Goal: Task Accomplishment & Management: Use online tool/utility

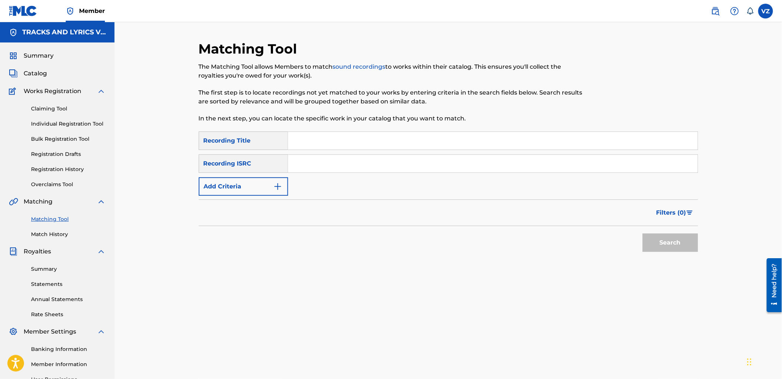
click at [349, 143] on input "Search Form" at bounding box center [493, 141] width 410 height 18
paste input "[PERSON_NAME]"
type input "[PERSON_NAME]"
click at [235, 190] on button "Add Criteria" at bounding box center [243, 186] width 89 height 18
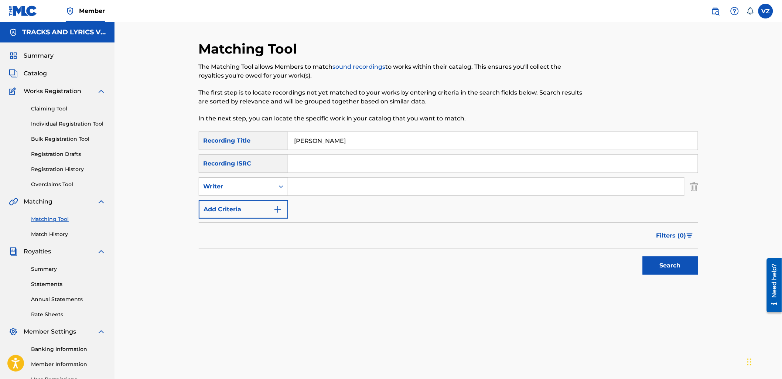
click at [306, 186] on input "Search Form" at bounding box center [486, 187] width 396 height 18
click at [326, 183] on input "Search Form" at bounding box center [486, 187] width 396 height 18
type input "[PERSON_NAME]"
click at [643, 256] on button "Search" at bounding box center [670, 265] width 55 height 18
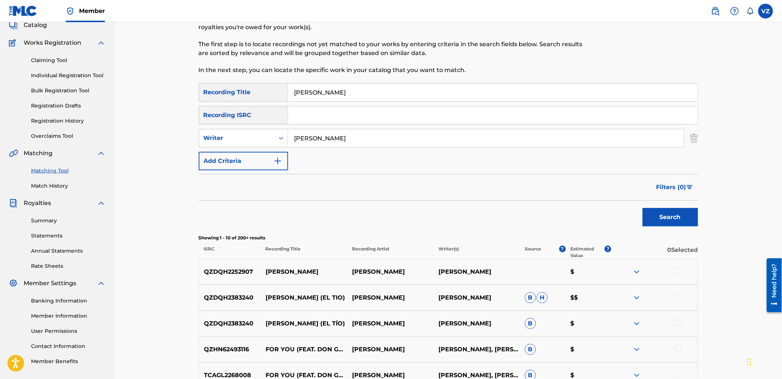
scroll to position [123, 0]
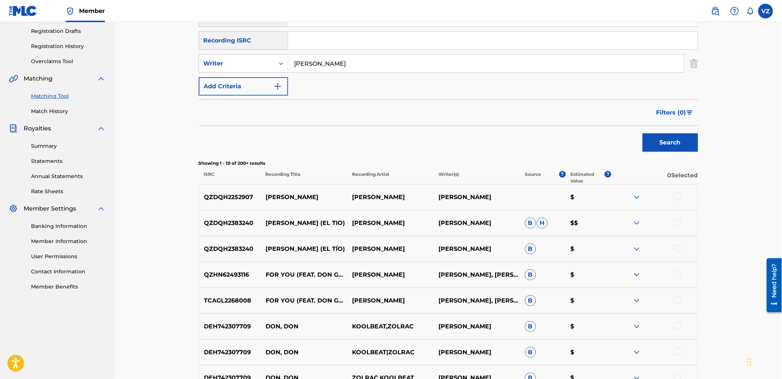
click at [679, 197] on div at bounding box center [677, 196] width 7 height 7
drag, startPoint x: 370, startPoint y: 62, endPoint x: 258, endPoint y: 64, distance: 111.6
click at [258, 64] on div "SearchWithCriteriaa8ec40e6-ab3c-44a5-9008-a2f953120079 Writer [PERSON_NAME]" at bounding box center [449, 63] width 500 height 18
click at [247, 66] on div "Writer" at bounding box center [237, 63] width 67 height 9
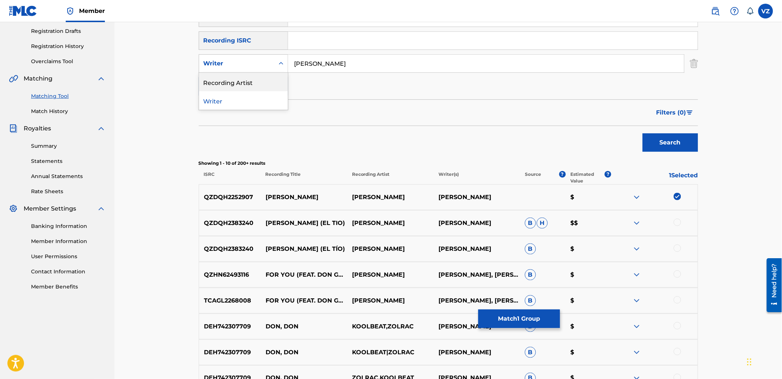
click at [248, 80] on div "Recording Artist" at bounding box center [243, 82] width 89 height 18
click at [316, 61] on input "Search Form" at bounding box center [486, 64] width 396 height 18
paste input "[PERSON_NAME]"
type input "[PERSON_NAME]"
click at [677, 141] on button "Search" at bounding box center [670, 142] width 55 height 18
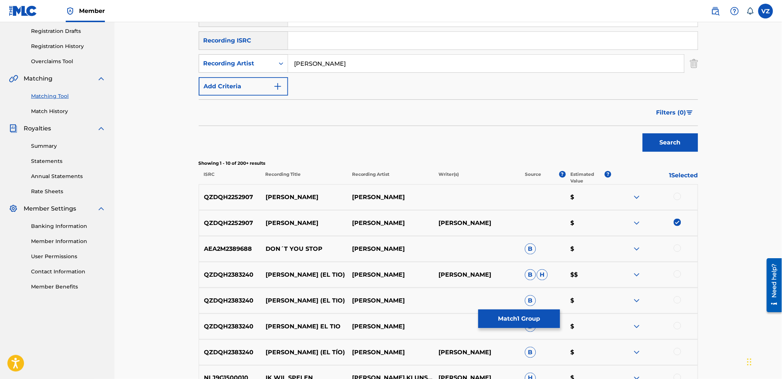
click at [679, 194] on div at bounding box center [677, 196] width 7 height 7
click at [531, 319] on button "Match 2 Groups" at bounding box center [520, 319] width 82 height 18
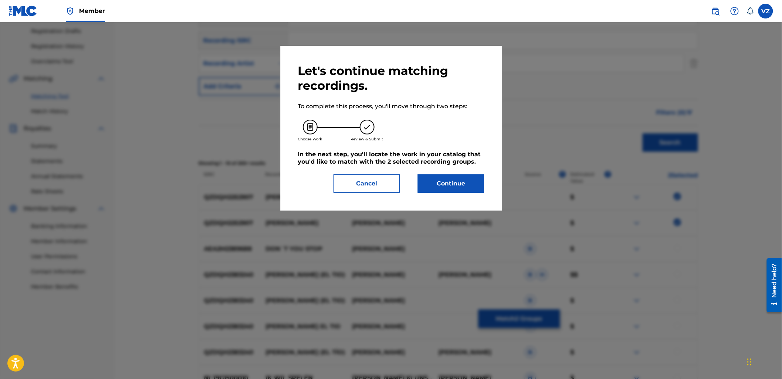
click at [449, 183] on button "Continue" at bounding box center [451, 183] width 67 height 18
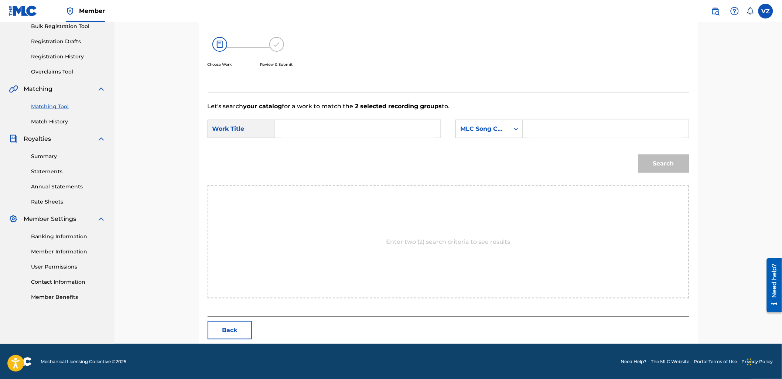
click at [371, 127] on input "Search Form" at bounding box center [358, 129] width 153 height 18
type input "[PERSON_NAME]"
click at [393, 163] on div "Search" at bounding box center [449, 166] width 482 height 38
click at [469, 131] on div "MLC Song Code" at bounding box center [482, 129] width 45 height 9
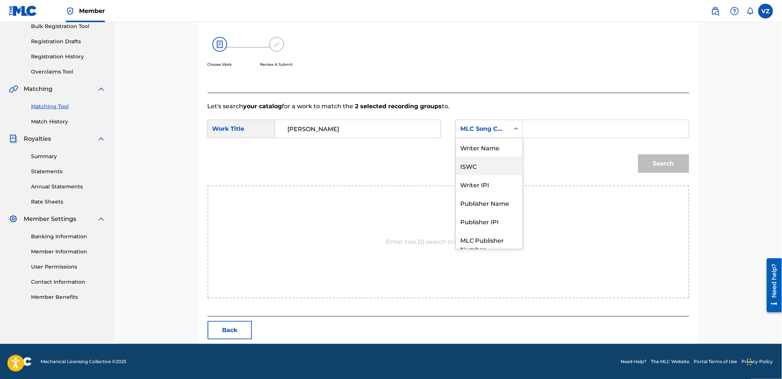
scroll to position [0, 0]
drag, startPoint x: 473, startPoint y: 148, endPoint x: 503, endPoint y: 146, distance: 29.6
click at [474, 149] on div "Writer Name" at bounding box center [489, 147] width 67 height 18
click at [567, 130] on input "Search Form" at bounding box center [606, 129] width 153 height 18
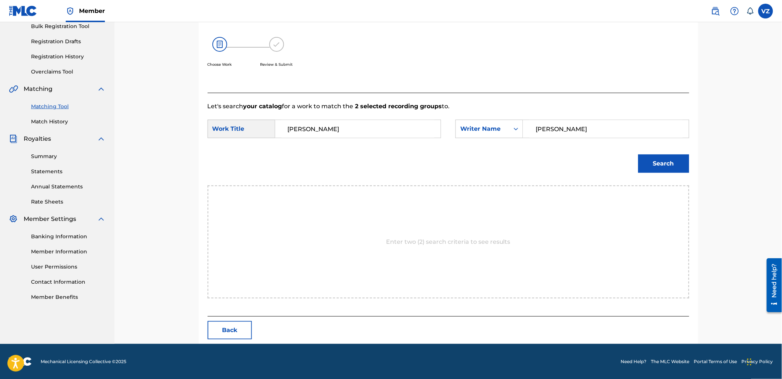
click at [639, 154] on button "Search" at bounding box center [664, 163] width 51 height 18
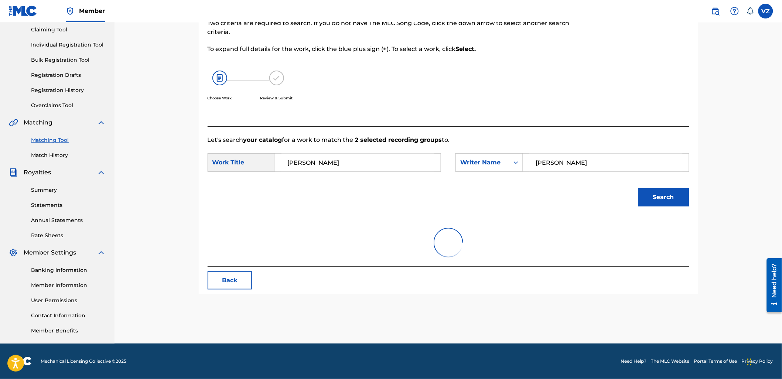
scroll to position [79, 0]
type input "[PERSON_NAME]"
click at [639, 188] on button "Search" at bounding box center [664, 197] width 51 height 18
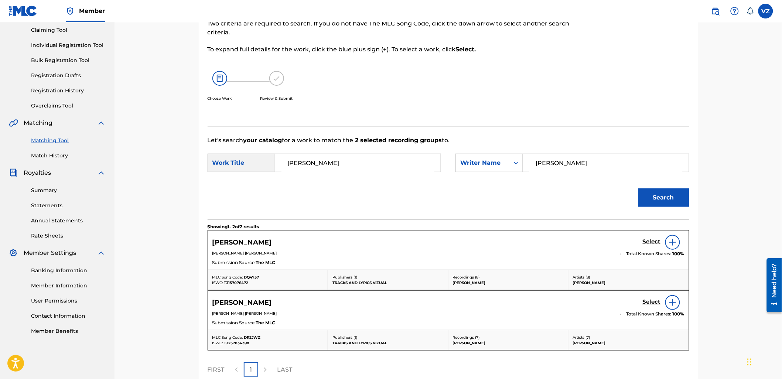
scroll to position [113, 0]
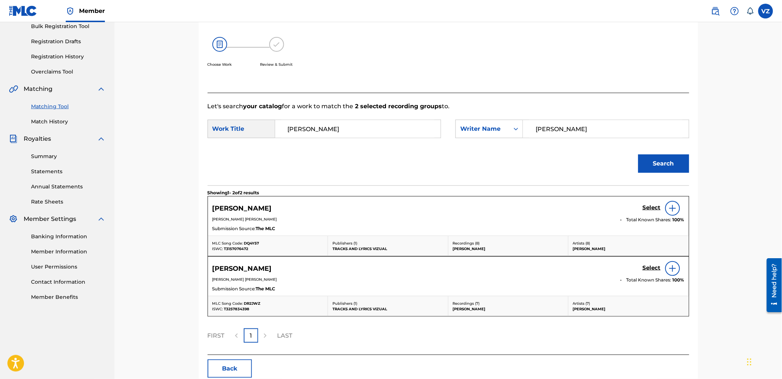
click at [656, 208] on h5 "Select" at bounding box center [652, 207] width 18 height 7
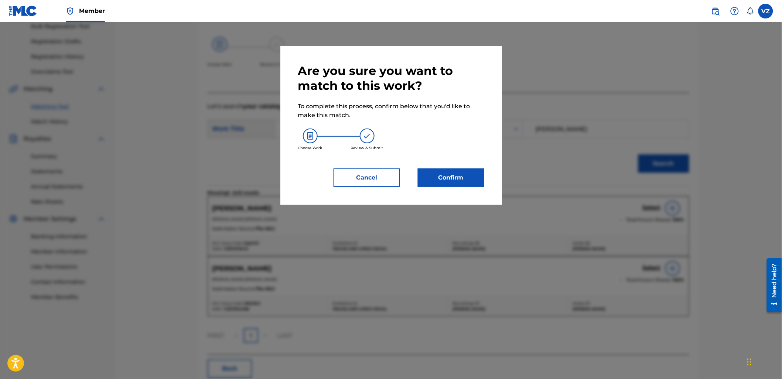
click at [455, 169] on button "Confirm" at bounding box center [451, 178] width 67 height 18
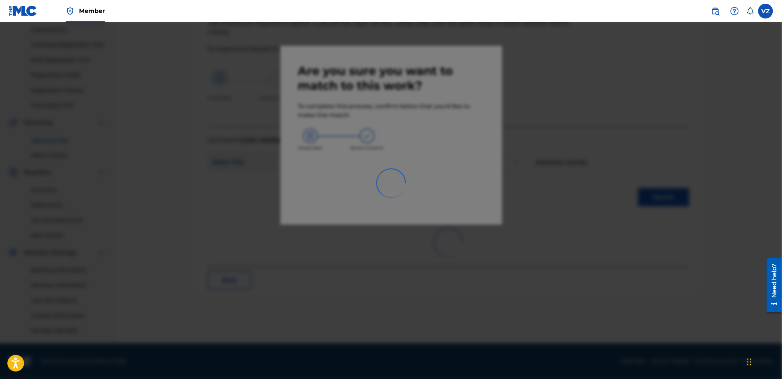
scroll to position [79, 0]
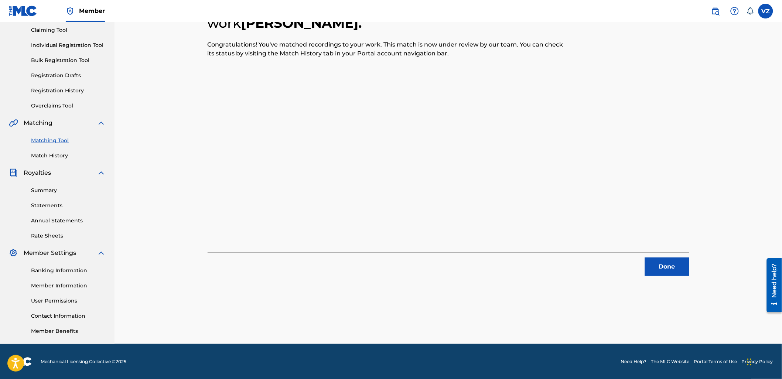
click at [663, 259] on button "Done" at bounding box center [667, 267] width 44 height 18
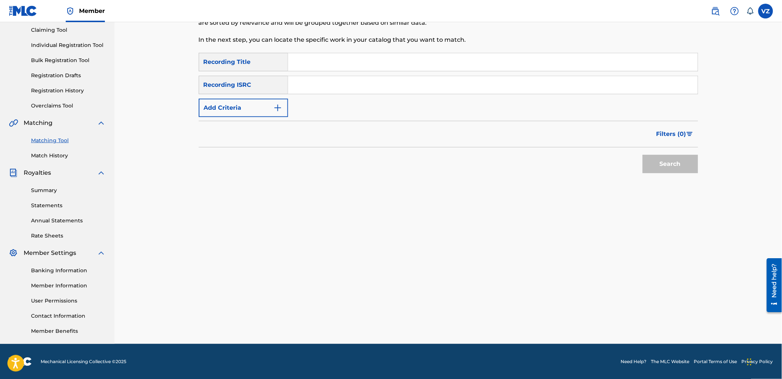
click at [327, 63] on input "Search Form" at bounding box center [493, 62] width 410 height 18
paste input "SE VOLVIERON LOCOS"
type input "SE VOLVIERON LOCOS"
click at [54, 157] on link "Match History" at bounding box center [68, 156] width 75 height 8
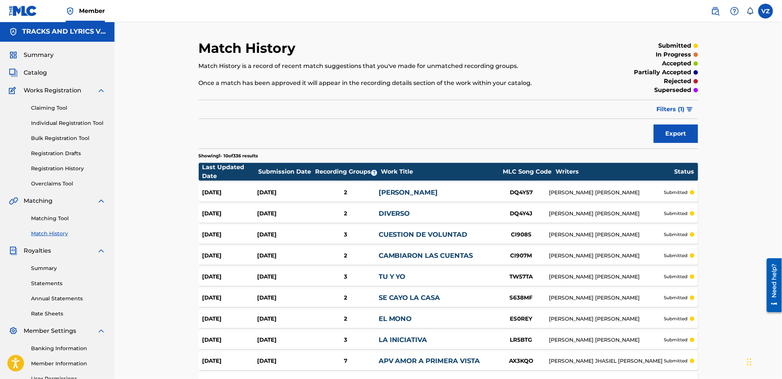
scroll to position [82, 0]
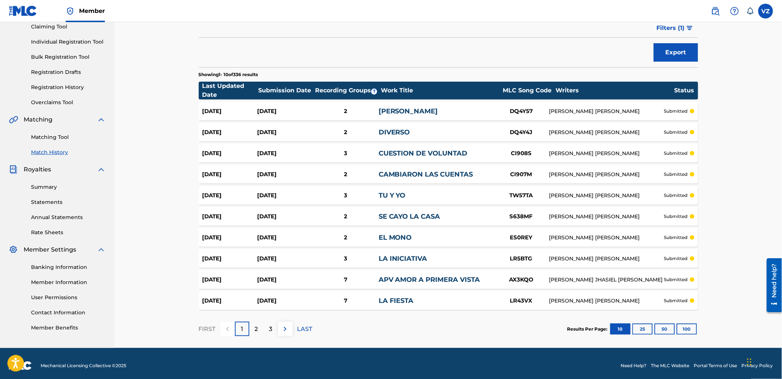
click at [682, 330] on button "100" at bounding box center [687, 329] width 20 height 11
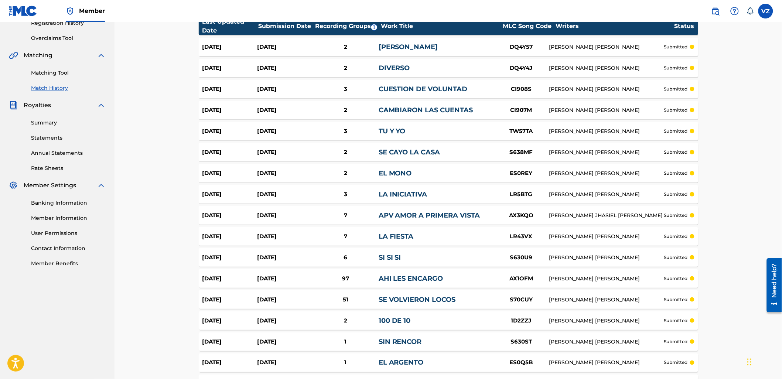
scroll to position [0, 0]
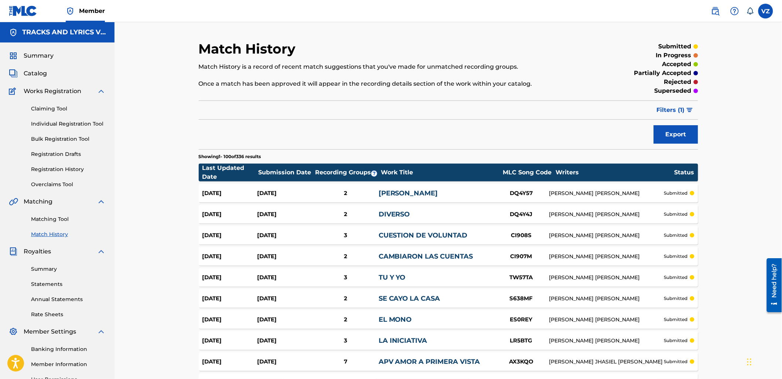
click at [63, 172] on link "Registration History" at bounding box center [68, 170] width 75 height 8
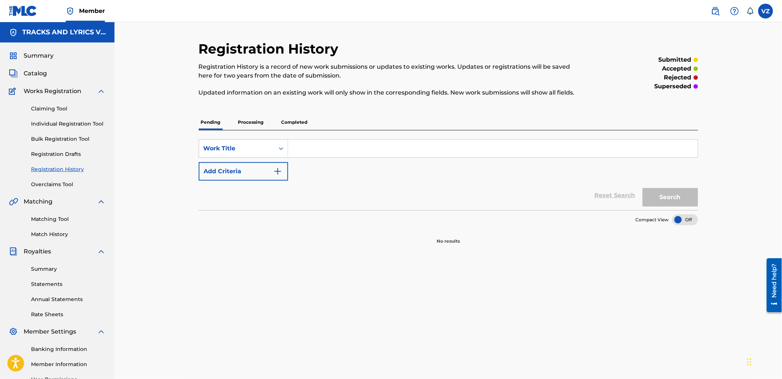
click at [374, 145] on input "Search Form" at bounding box center [493, 149] width 410 height 18
click at [48, 217] on link "Matching Tool" at bounding box center [68, 219] width 75 height 8
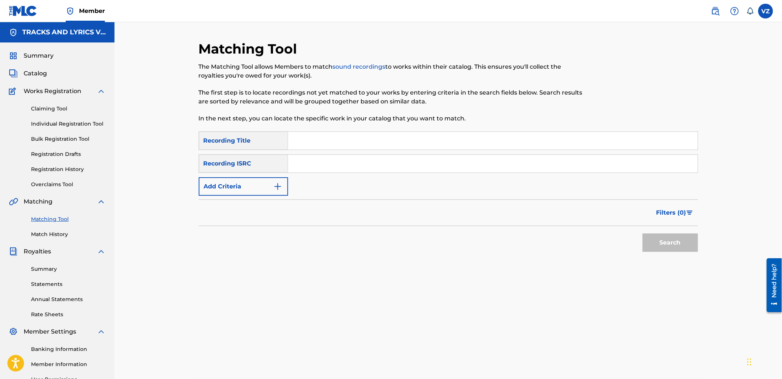
click at [346, 138] on input "Search Form" at bounding box center [493, 141] width 410 height 18
type input "se volvieron locos"
click at [643, 234] on button "Search" at bounding box center [670, 243] width 55 height 18
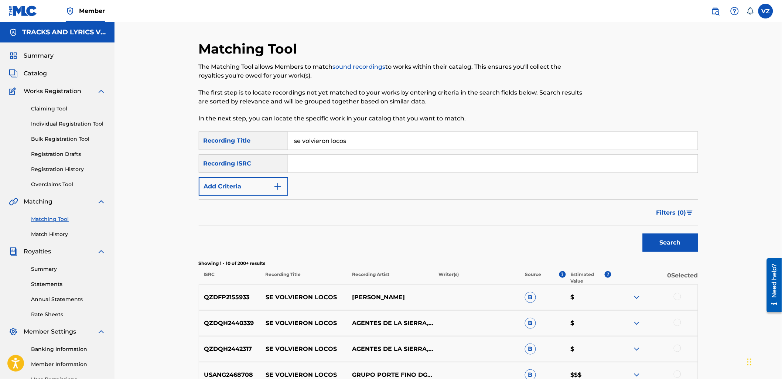
click at [263, 186] on button "Add Criteria" at bounding box center [243, 186] width 89 height 18
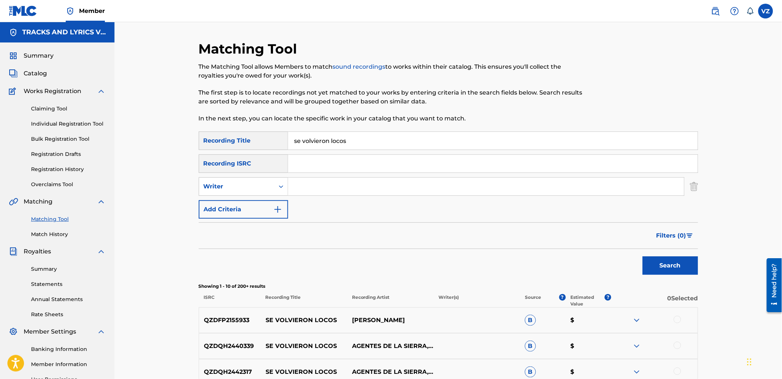
click at [299, 188] on input "Search Form" at bounding box center [486, 187] width 396 height 18
type input "[PERSON_NAME]"
click at [643, 256] on button "Search" at bounding box center [670, 265] width 55 height 18
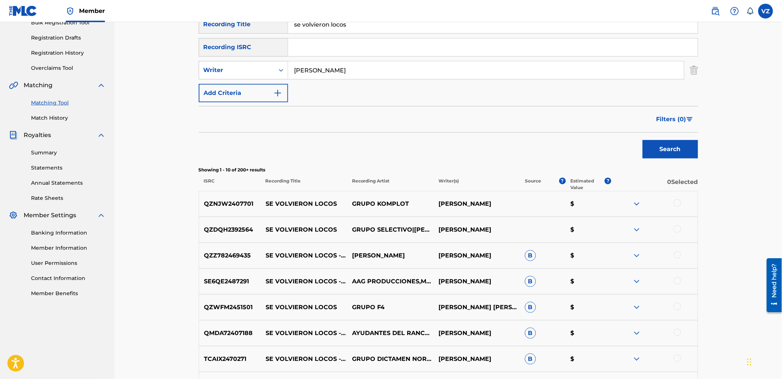
scroll to position [164, 0]
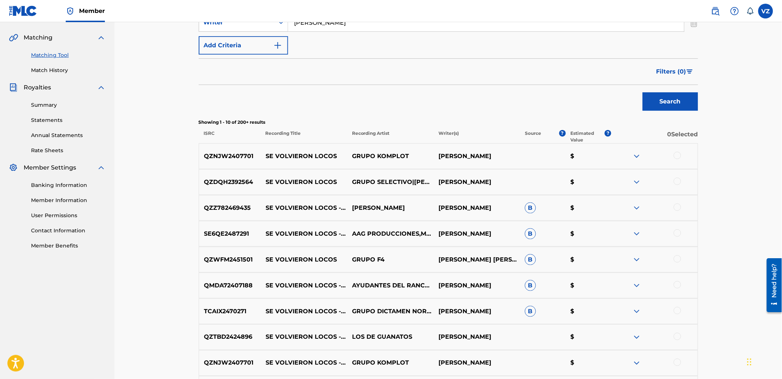
click at [680, 154] on div at bounding box center [677, 155] width 7 height 7
click at [679, 181] on div at bounding box center [677, 181] width 7 height 7
click at [680, 205] on div at bounding box center [677, 207] width 7 height 7
click at [678, 234] on div at bounding box center [677, 232] width 7 height 7
click at [680, 261] on div at bounding box center [677, 258] width 7 height 7
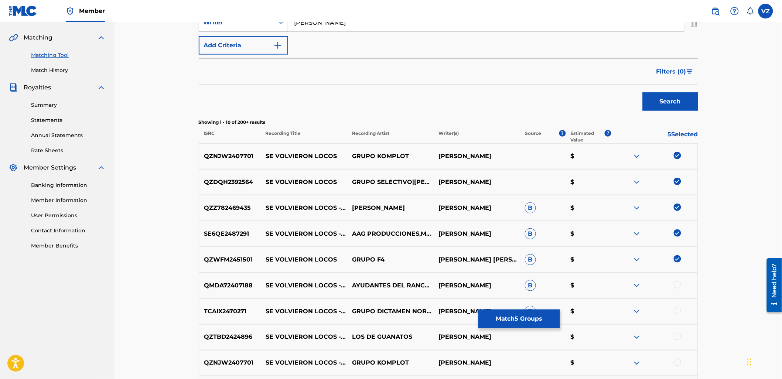
click at [678, 285] on div at bounding box center [677, 284] width 7 height 7
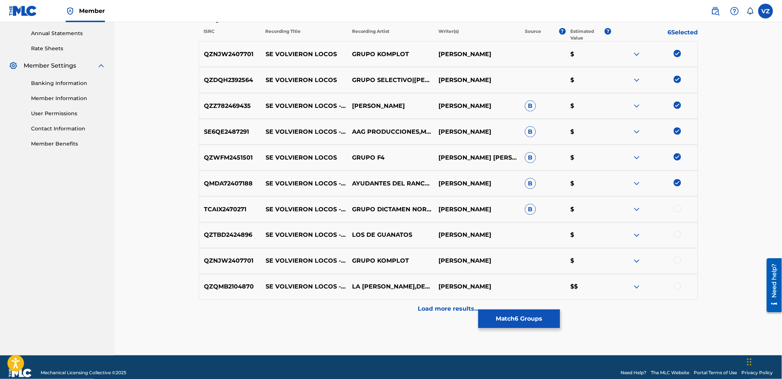
scroll to position [278, 0]
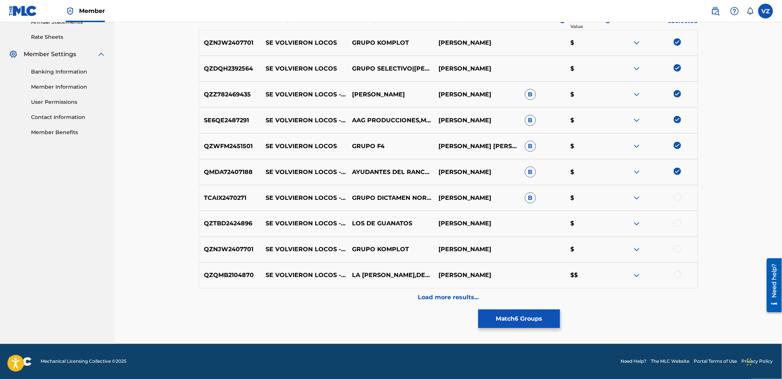
click at [470, 302] on p "Load more results..." at bounding box center [448, 297] width 61 height 9
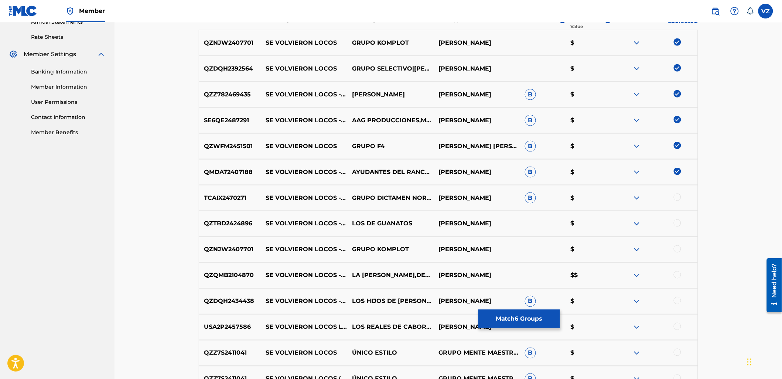
click at [678, 198] on div at bounding box center [677, 197] width 7 height 7
click at [678, 227] on div at bounding box center [677, 223] width 7 height 7
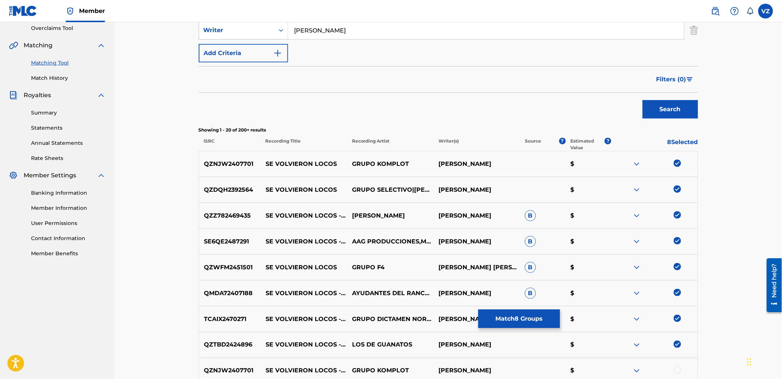
scroll to position [31, 0]
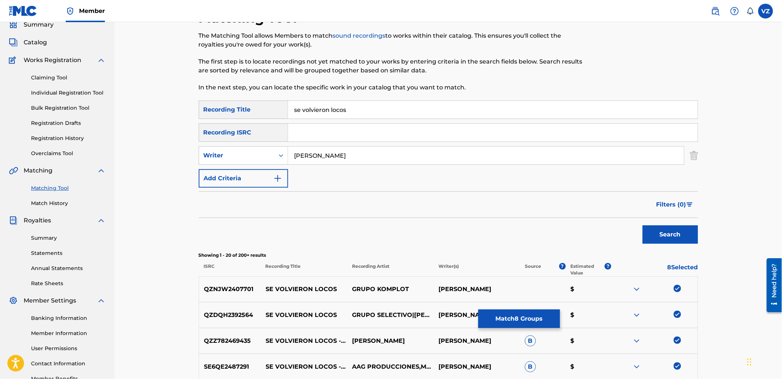
click at [252, 185] on button "Add Criteria" at bounding box center [243, 178] width 89 height 18
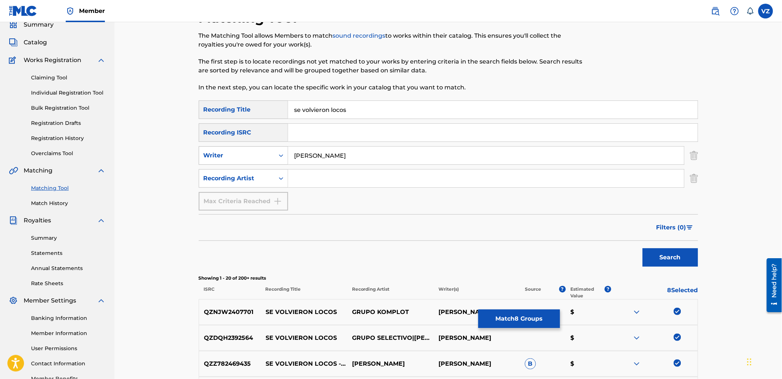
drag, startPoint x: 288, startPoint y: 160, endPoint x: 261, endPoint y: 160, distance: 26.2
click at [261, 160] on div "SearchWithCriteriaa8ec40e6-ab3c-44a5-9008-a2f953120079 Writer [PERSON_NAME]" at bounding box center [449, 155] width 500 height 18
click at [311, 173] on input "Search Form" at bounding box center [486, 179] width 396 height 18
paste input "[PERSON_NAME]"
type input "[PERSON_NAME]"
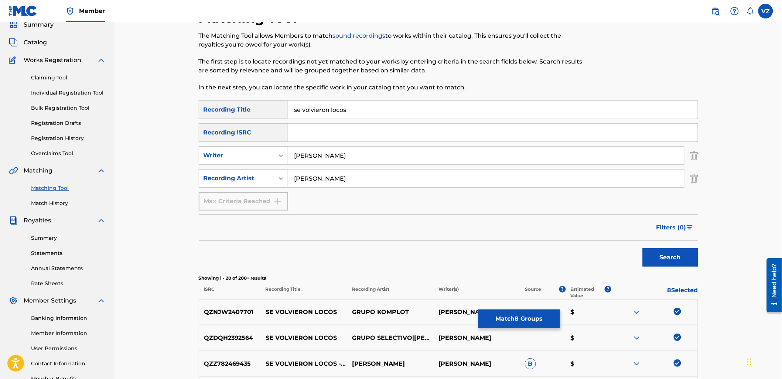
click at [671, 259] on button "Search" at bounding box center [670, 257] width 55 height 18
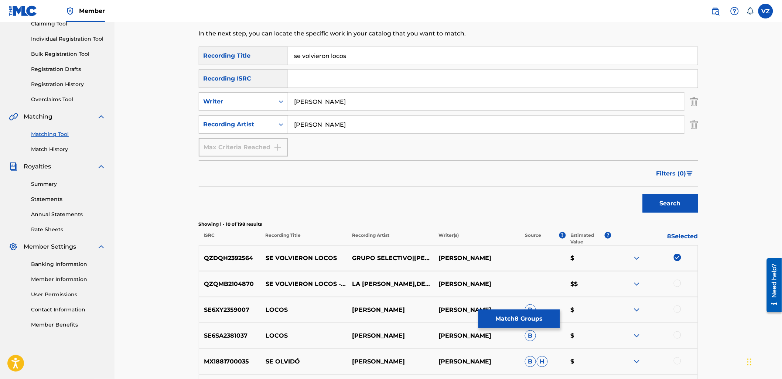
scroll to position [202, 0]
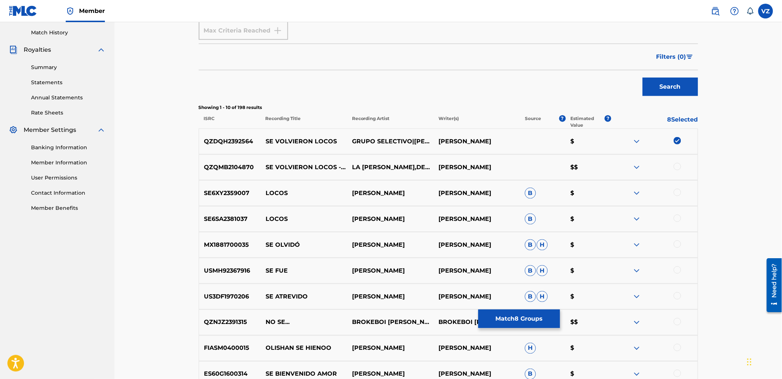
click at [678, 164] on div at bounding box center [677, 166] width 7 height 7
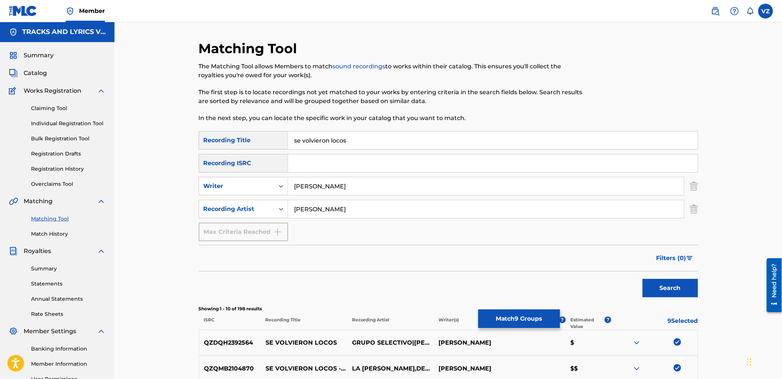
scroll to position [0, 0]
drag, startPoint x: 361, startPoint y: 206, endPoint x: 253, endPoint y: 202, distance: 108.0
click at [253, 202] on div "SearchWithCriteria5168d388-c4f2-4efe-88cf-bfa4ecac800e Recording Artist [PERSON…" at bounding box center [449, 209] width 500 height 18
click at [694, 206] on img "Search Form" at bounding box center [694, 209] width 8 height 18
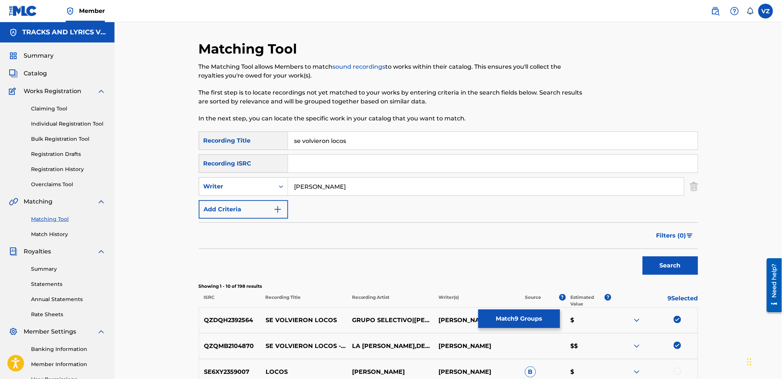
click at [685, 275] on div "Search" at bounding box center [668, 264] width 59 height 30
click at [685, 271] on button "Search" at bounding box center [670, 265] width 55 height 18
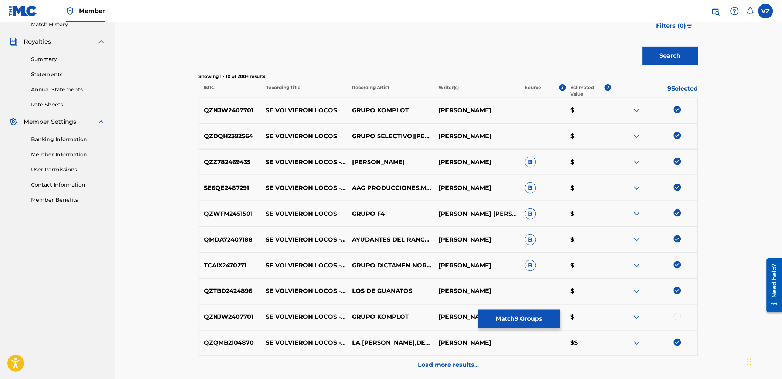
scroll to position [246, 0]
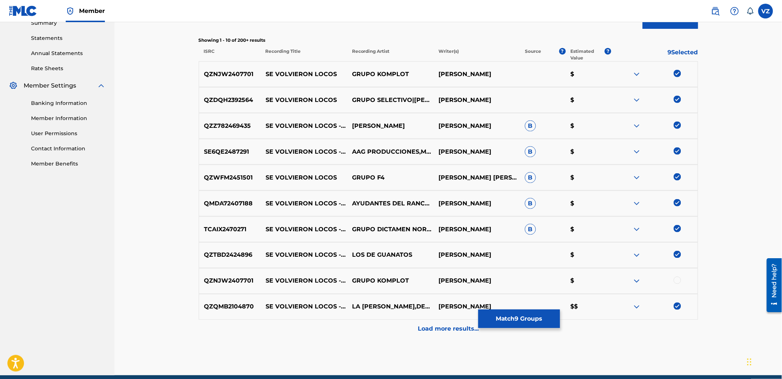
click at [676, 279] on div at bounding box center [677, 280] width 7 height 7
click at [421, 331] on p "Load more results..." at bounding box center [448, 329] width 61 height 9
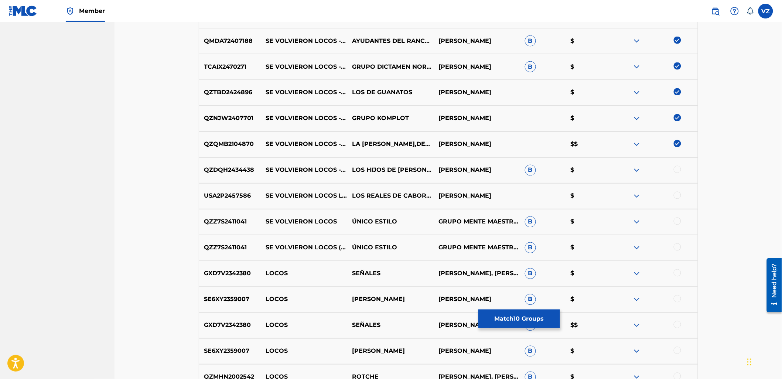
scroll to position [411, 0]
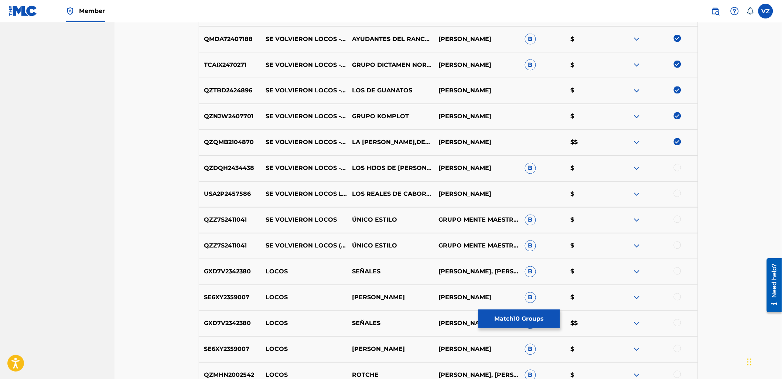
click at [677, 169] on div at bounding box center [677, 167] width 7 height 7
click at [677, 195] on div at bounding box center [677, 193] width 7 height 7
click at [677, 217] on div at bounding box center [677, 219] width 7 height 7
click at [679, 245] on div at bounding box center [677, 245] width 7 height 7
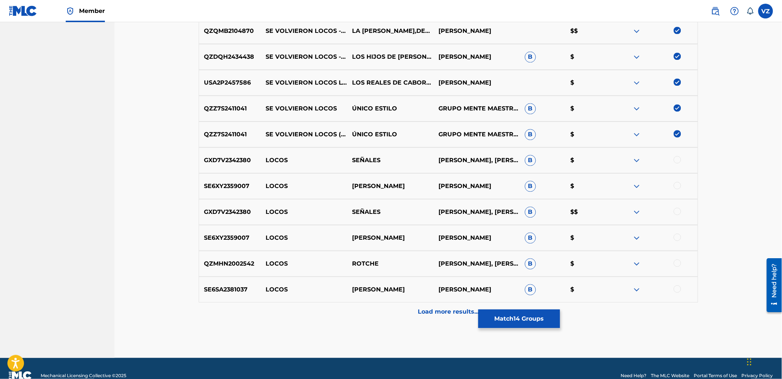
scroll to position [536, 0]
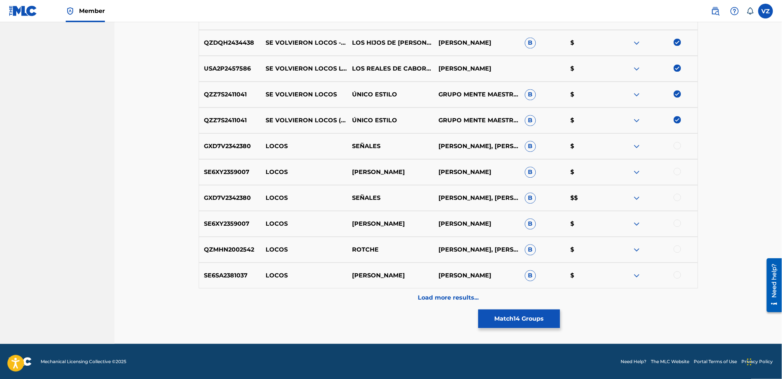
click at [438, 301] on p "Load more results..." at bounding box center [448, 297] width 61 height 9
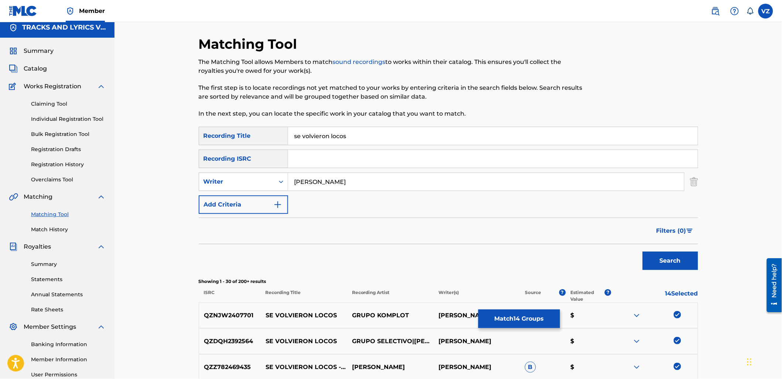
scroll to position [0, 0]
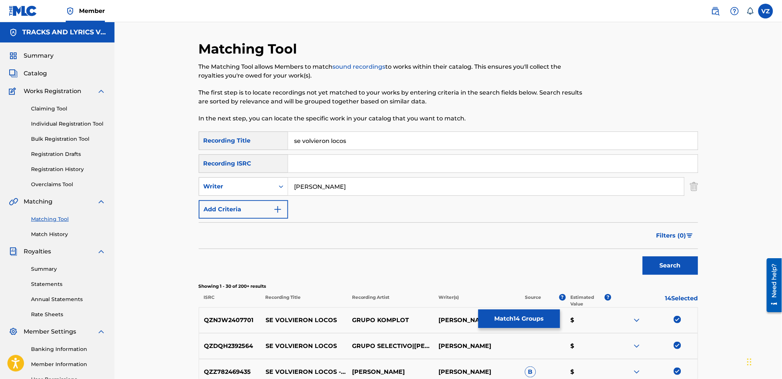
click at [382, 177] on div "SearchWithCriteriab8e4eec5-e13e-4bb4-8c68-5e5520e62f49 Recording Title se volvi…" at bounding box center [449, 175] width 500 height 87
click at [382, 186] on input "[PERSON_NAME]" at bounding box center [486, 187] width 396 height 18
drag, startPoint x: 330, startPoint y: 185, endPoint x: 243, endPoint y: 189, distance: 86.9
click at [243, 189] on div "SearchWithCriteriaa8ec40e6-ab3c-44a5-9008-a2f953120079 Writer [PERSON_NAME]" at bounding box center [449, 186] width 500 height 18
click at [261, 187] on div "Writer" at bounding box center [237, 186] width 67 height 9
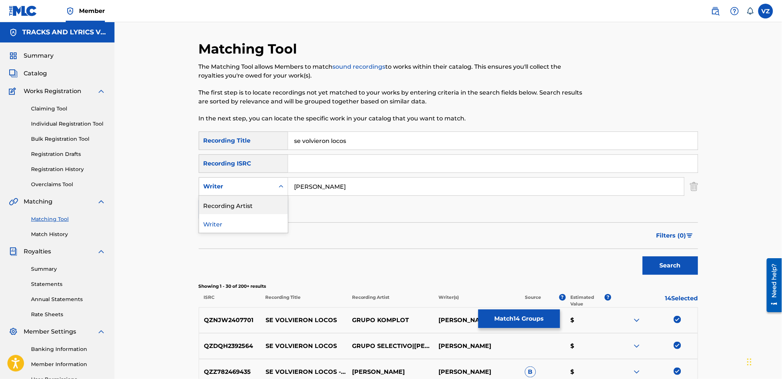
click at [258, 203] on div "Recording Artist" at bounding box center [243, 205] width 89 height 18
click at [312, 183] on input "Search Form" at bounding box center [486, 187] width 396 height 18
paste input "[PERSON_NAME]"
click at [677, 259] on button "Search" at bounding box center [670, 265] width 55 height 18
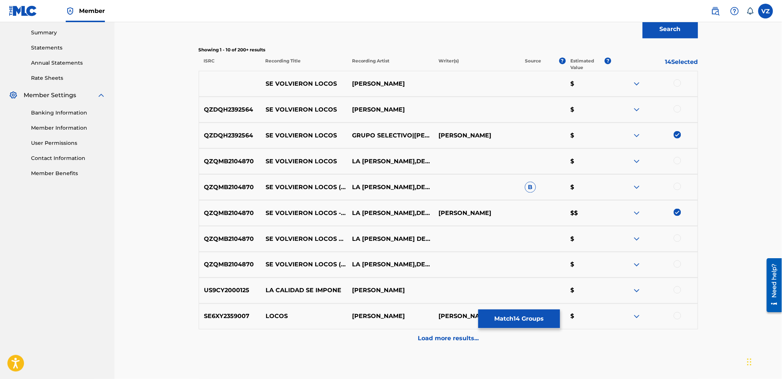
scroll to position [246, 0]
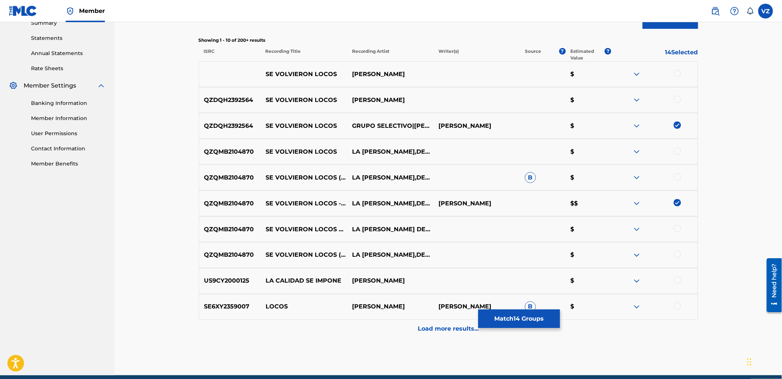
click at [675, 75] on div at bounding box center [677, 73] width 7 height 7
click at [675, 101] on div at bounding box center [677, 99] width 7 height 7
click at [676, 150] on div at bounding box center [677, 150] width 7 height 7
click at [677, 177] on div at bounding box center [677, 176] width 7 height 7
click at [679, 228] on div at bounding box center [677, 228] width 7 height 7
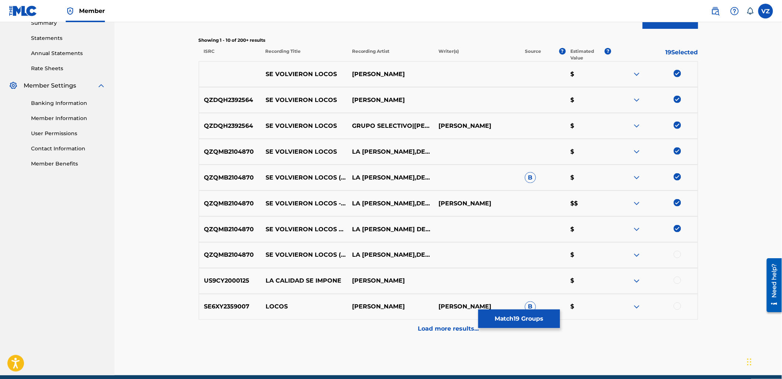
click at [678, 254] on div at bounding box center [677, 254] width 7 height 7
click at [678, 280] on div at bounding box center [677, 280] width 7 height 7
click at [680, 280] on img at bounding box center [677, 280] width 7 height 7
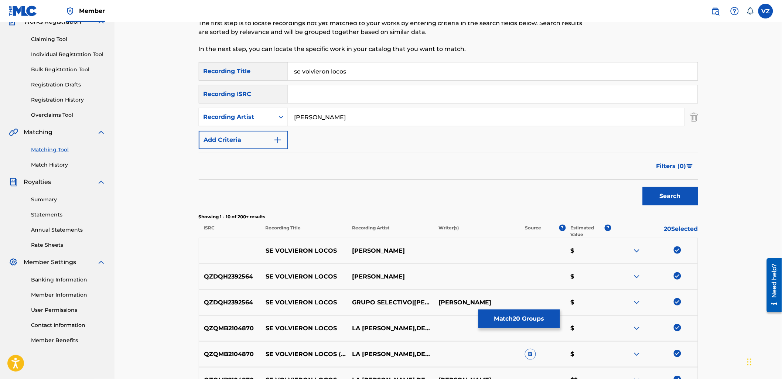
scroll to position [82, 0]
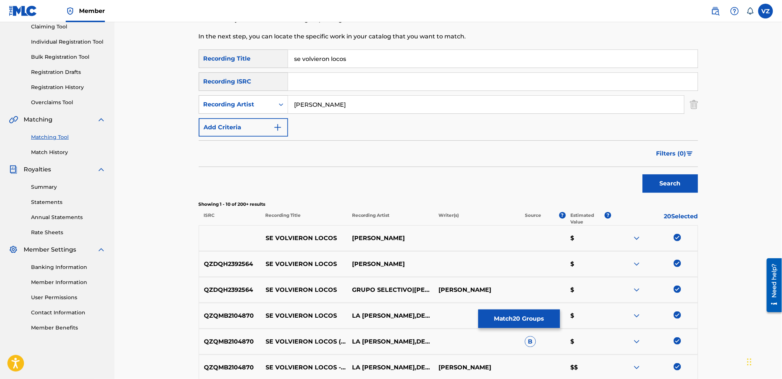
drag, startPoint x: 334, startPoint y: 100, endPoint x: 267, endPoint y: 89, distance: 67.4
click at [267, 89] on div "SearchWithCriteriab8e4eec5-e13e-4bb4-8c68-5e5520e62f49 Recording Title se volvi…" at bounding box center [449, 93] width 500 height 87
click at [643, 174] on button "Search" at bounding box center [670, 183] width 55 height 18
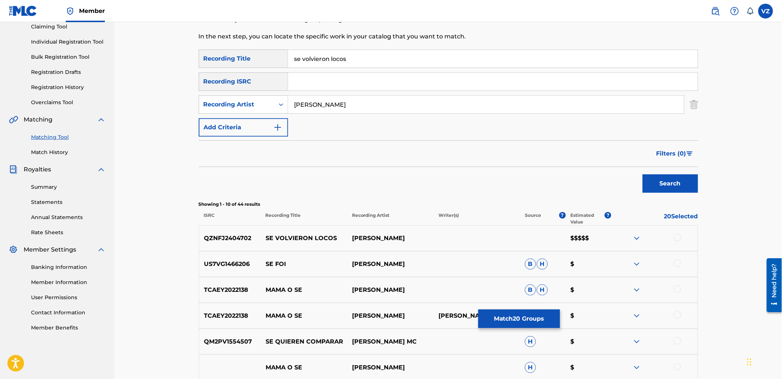
click at [677, 240] on div at bounding box center [677, 237] width 7 height 7
click at [637, 237] on img at bounding box center [637, 238] width 9 height 9
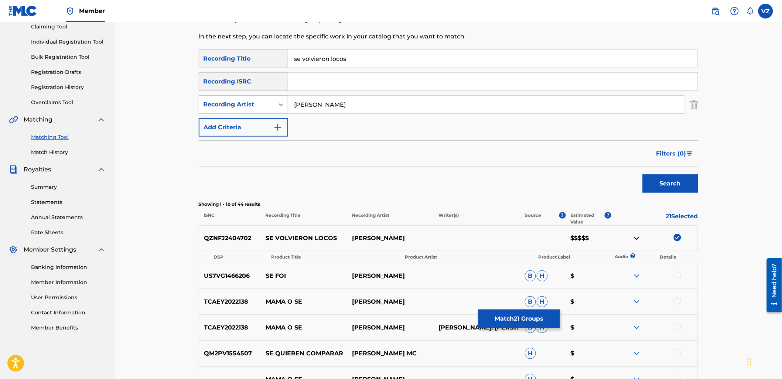
click at [634, 238] on img at bounding box center [637, 238] width 9 height 9
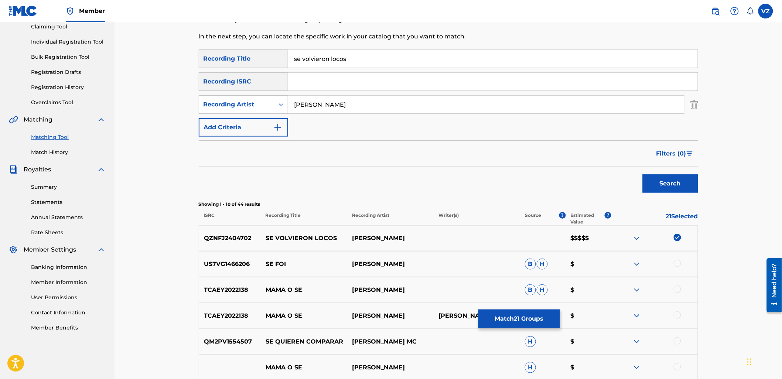
click at [345, 106] on input "[PERSON_NAME]" at bounding box center [486, 105] width 396 height 18
type input "[PERSON_NAME]"
click at [643, 174] on button "Search" at bounding box center [670, 183] width 55 height 18
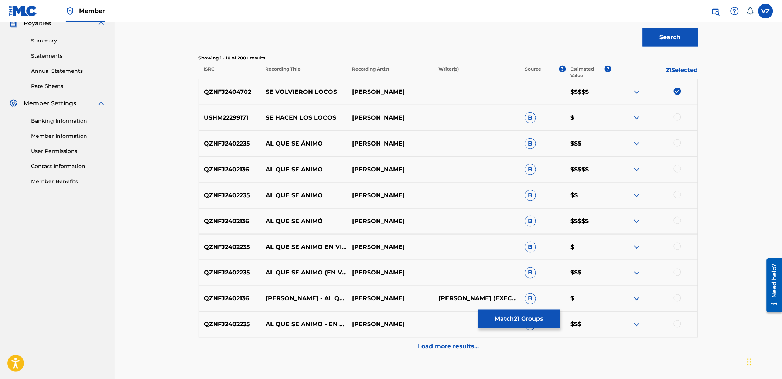
scroll to position [246, 0]
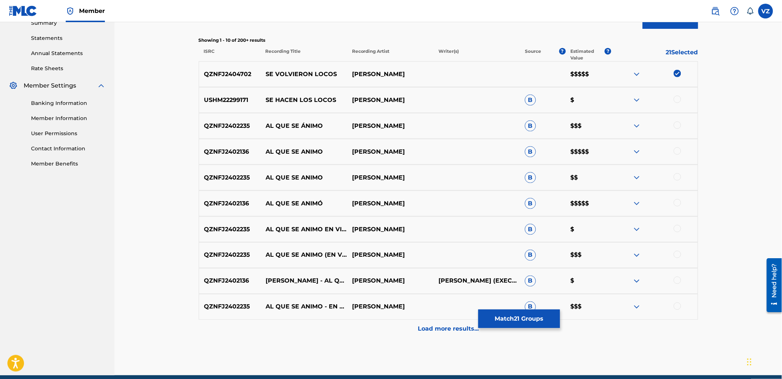
click at [394, 326] on div "Load more results..." at bounding box center [449, 329] width 500 height 18
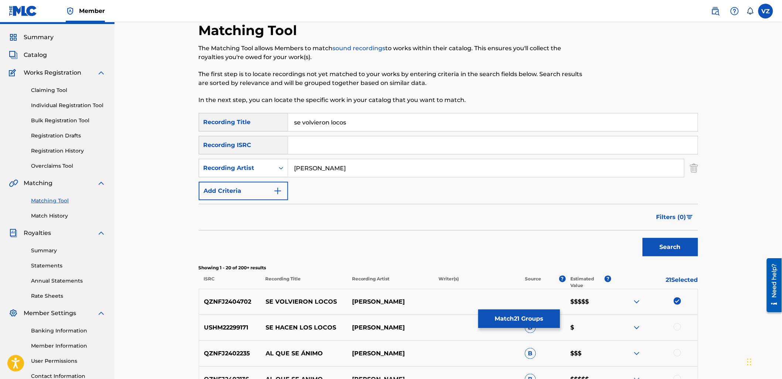
scroll to position [0, 0]
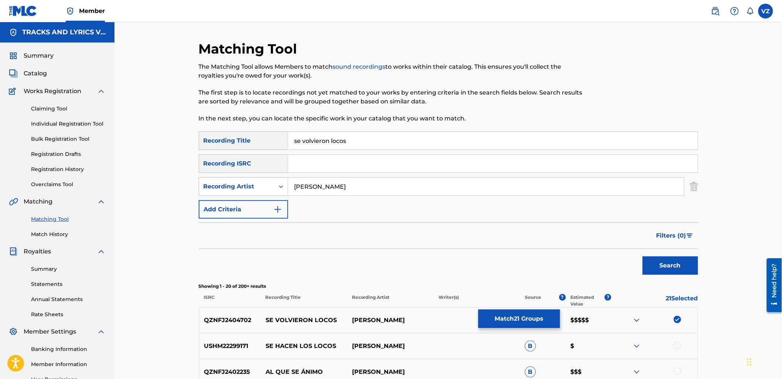
drag, startPoint x: 378, startPoint y: 183, endPoint x: 265, endPoint y: 195, distance: 114.0
click at [265, 195] on div "SearchWithCriteria2730aec8-ebb3-4390-a414-a9bfa2bea914 Recording Artist [PERSON…" at bounding box center [449, 186] width 500 height 18
click at [254, 187] on div "Recording Artist" at bounding box center [237, 186] width 67 height 9
click at [252, 198] on div "Writer" at bounding box center [243, 205] width 89 height 18
drag, startPoint x: 273, startPoint y: 197, endPoint x: 364, endPoint y: 189, distance: 91.2
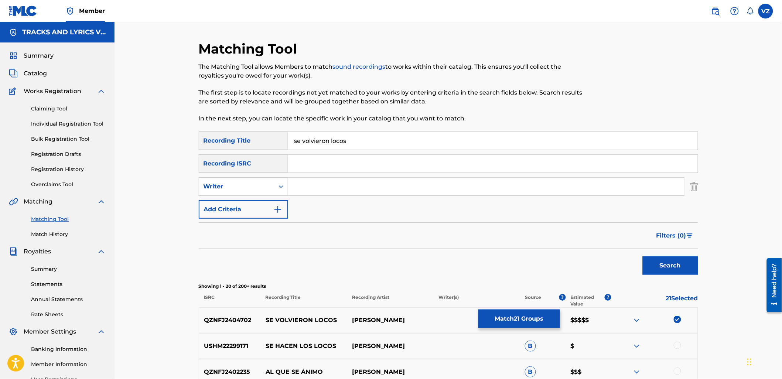
click at [349, 187] on input "Search Form" at bounding box center [486, 187] width 396 height 18
paste input "[PERSON_NAME]"
click at [678, 264] on button "Search" at bounding box center [670, 265] width 55 height 18
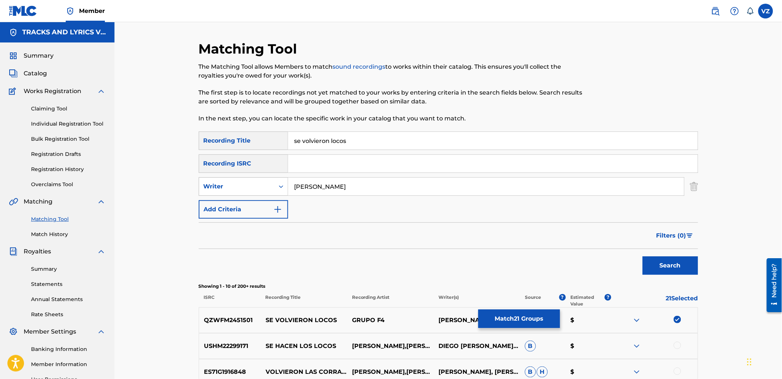
paste input "[PERSON_NAME] Y EL BUEN ESTILO"
drag, startPoint x: 366, startPoint y: 193, endPoint x: 264, endPoint y: 191, distance: 102.0
click at [264, 191] on div "SearchWithCriteria8e152f27-fb35-4218-b338-ba13836f5ed3 Writer [PERSON_NAME]" at bounding box center [449, 186] width 500 height 18
click at [658, 264] on button "Search" at bounding box center [670, 265] width 55 height 18
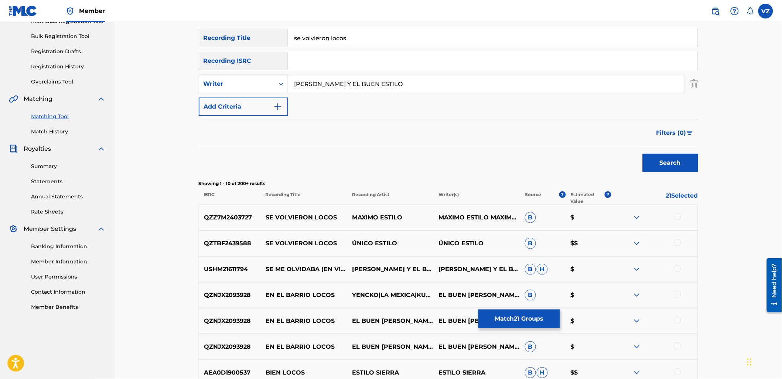
scroll to position [205, 0]
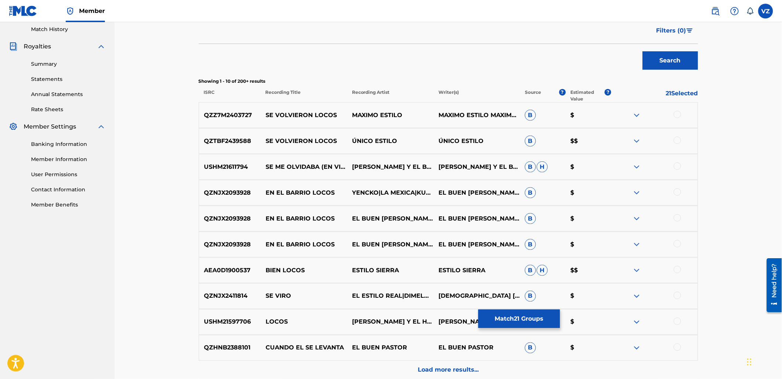
click at [636, 113] on img at bounding box center [637, 115] width 9 height 9
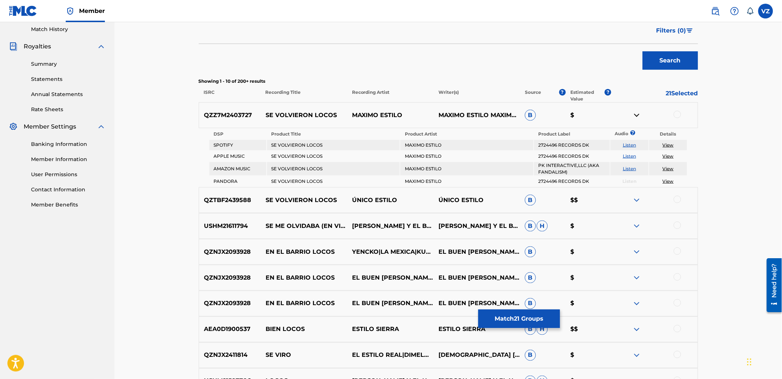
click at [630, 146] on link "Listen" at bounding box center [629, 145] width 13 height 6
click at [677, 113] on div at bounding box center [677, 114] width 7 height 7
click at [639, 113] on img at bounding box center [637, 115] width 9 height 9
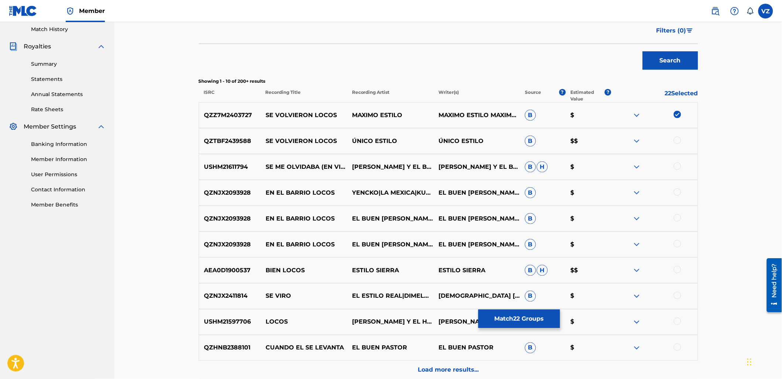
click at [678, 140] on div at bounding box center [677, 140] width 7 height 7
click at [486, 48] on div "Search" at bounding box center [449, 59] width 500 height 30
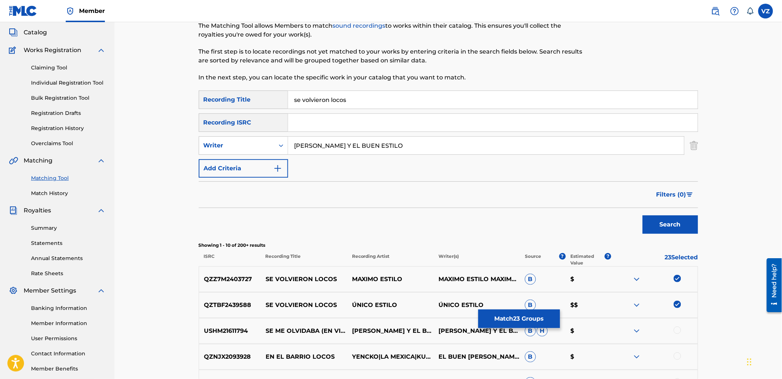
scroll to position [0, 0]
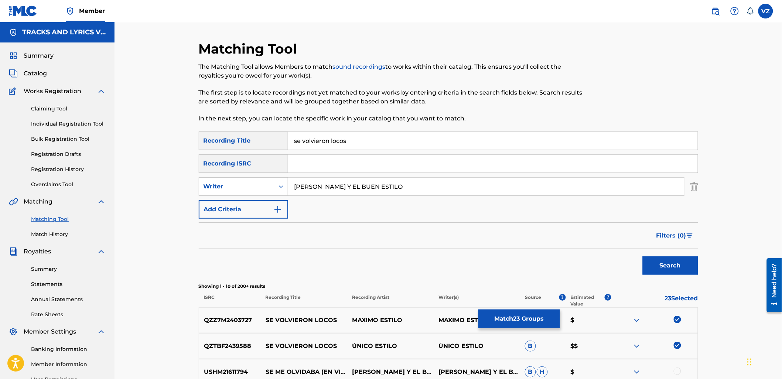
drag, startPoint x: 452, startPoint y: 189, endPoint x: 298, endPoint y: 191, distance: 154.1
click at [283, 200] on div "SearchWithCriteriab8e4eec5-e13e-4bb4-8c68-5e5520e62f49 Recording Title se volvi…" at bounding box center [449, 175] width 500 height 87
paste input "YUDANTES DEL RANCH"
type input "AYUDANTES DEL RANCHO"
click at [665, 266] on button "Search" at bounding box center [670, 265] width 55 height 18
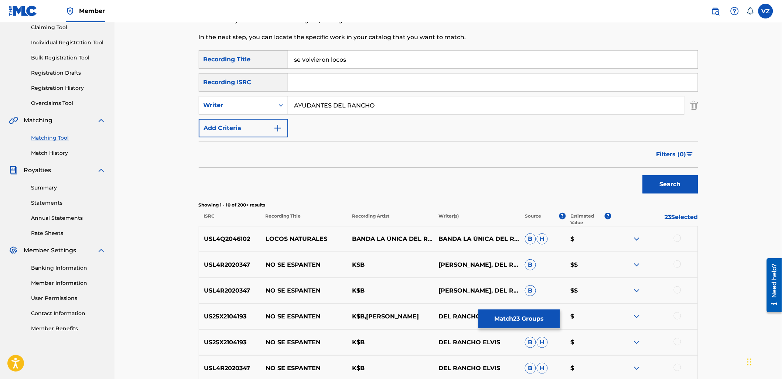
scroll to position [82, 0]
click at [219, 107] on div "Writer" at bounding box center [237, 104] width 67 height 9
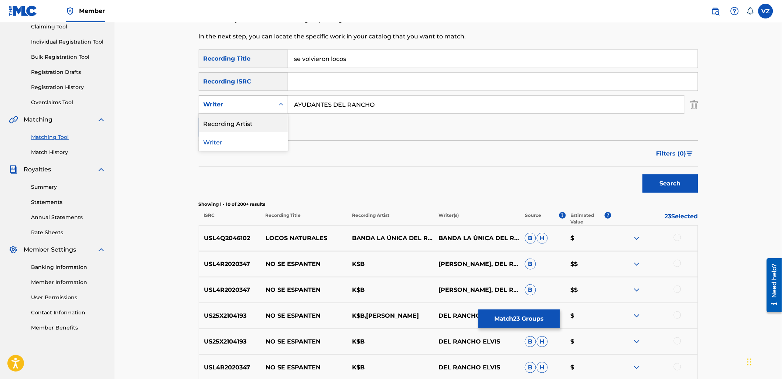
click at [224, 129] on div "Recording Artist" at bounding box center [243, 123] width 89 height 18
click at [311, 105] on input "Search Form" at bounding box center [486, 105] width 396 height 18
paste input "AYUDANTES DEL RANCHO"
click at [675, 191] on button "Search" at bounding box center [670, 183] width 55 height 18
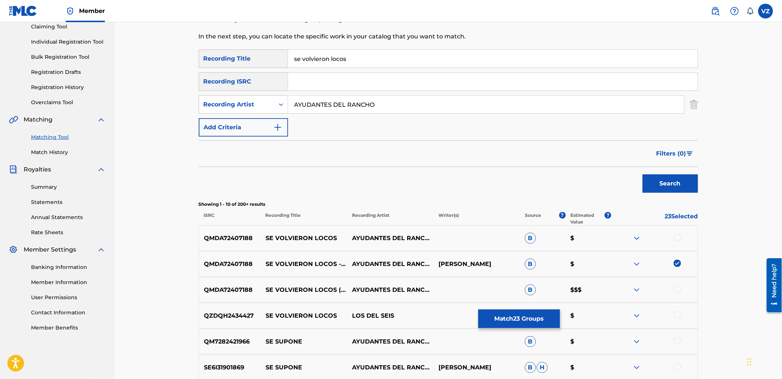
click at [675, 238] on div at bounding box center [677, 237] width 7 height 7
click at [677, 291] on div at bounding box center [677, 289] width 7 height 7
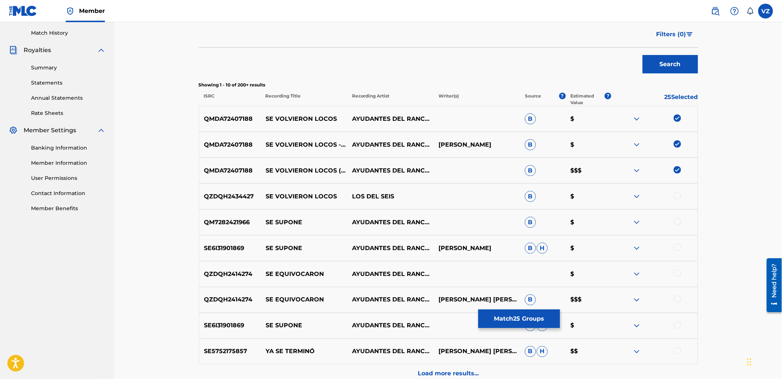
scroll to position [205, 0]
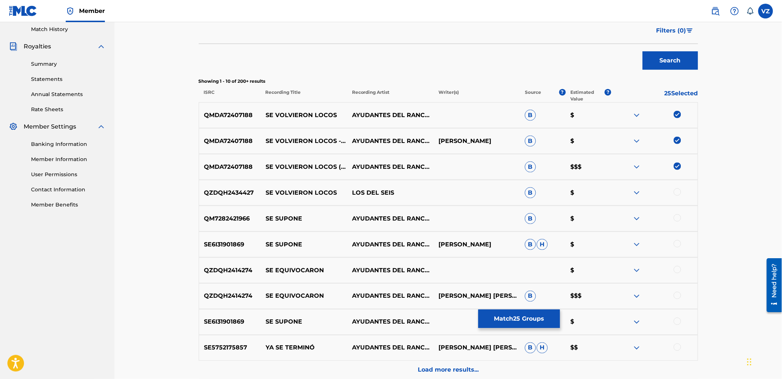
click at [637, 191] on img at bounding box center [637, 192] width 9 height 9
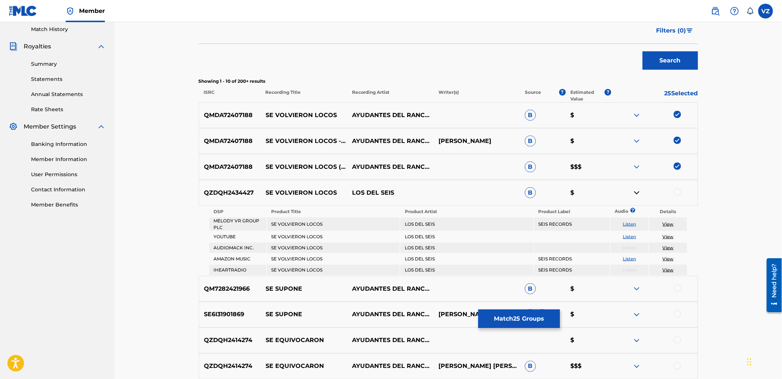
click at [677, 193] on div at bounding box center [677, 191] width 7 height 7
click at [633, 237] on link "Listen" at bounding box center [629, 237] width 13 height 6
click at [635, 190] on img at bounding box center [637, 192] width 9 height 9
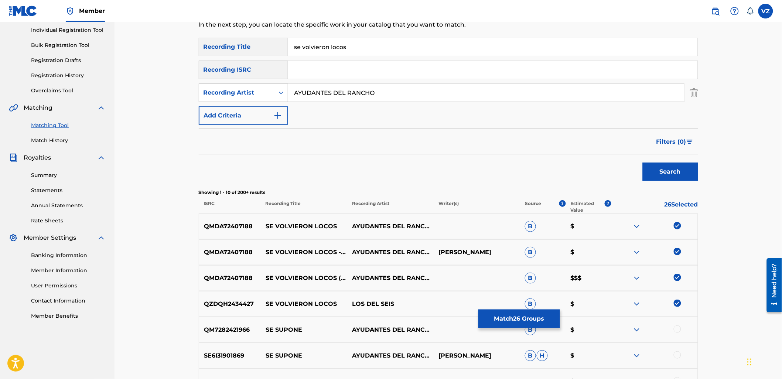
scroll to position [82, 0]
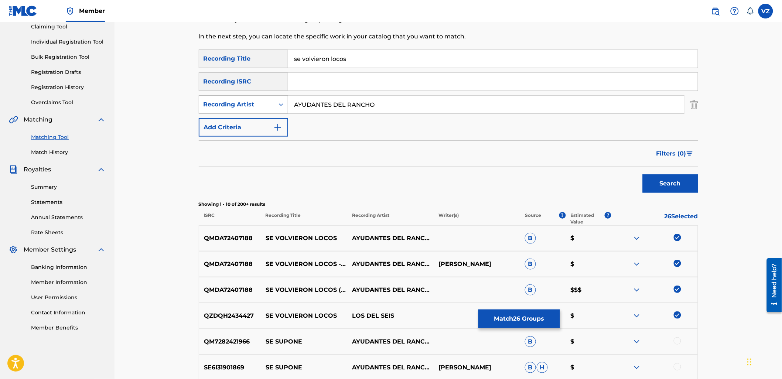
paste input "BANDERA VERDE"
drag, startPoint x: 415, startPoint y: 101, endPoint x: 241, endPoint y: 106, distance: 174.5
click at [213, 105] on div "SearchWithCriteria077f8e5f-65a1-4d30-aa56-4c2b5bf51942 Recording Artist BANDERA…" at bounding box center [449, 104] width 500 height 18
click at [677, 178] on button "Search" at bounding box center [670, 183] width 55 height 18
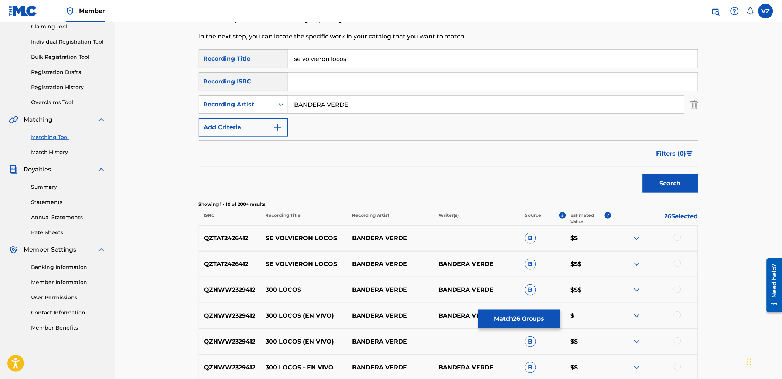
click at [678, 237] on div at bounding box center [677, 237] width 7 height 7
click at [678, 266] on div at bounding box center [677, 263] width 7 height 7
drag, startPoint x: 288, startPoint y: 100, endPoint x: 231, endPoint y: 102, distance: 57.7
click at [220, 100] on div "SearchWithCriteria077f8e5f-65a1-4d30-aa56-4c2b5bf51942 Recording Artist BANDERA…" at bounding box center [449, 104] width 500 height 18
paste input "[PERSON_NAME]"
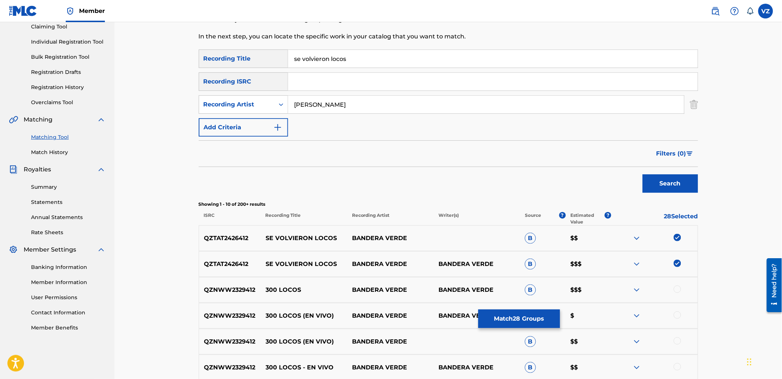
click at [676, 193] on div "Search" at bounding box center [668, 182] width 59 height 30
click at [675, 187] on button "Search" at bounding box center [670, 183] width 55 height 18
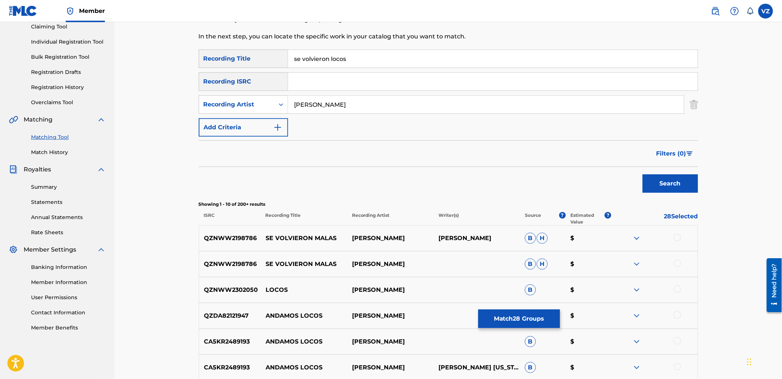
paste input "ESTILO FUERTE"
drag, startPoint x: 440, startPoint y: 100, endPoint x: 260, endPoint y: 91, distance: 179.9
click at [215, 82] on div "SearchWithCriteriab8e4eec5-e13e-4bb4-8c68-5e5520e62f49 Recording Title se volvi…" at bounding box center [449, 93] width 500 height 87
click at [673, 190] on button "Search" at bounding box center [670, 183] width 55 height 18
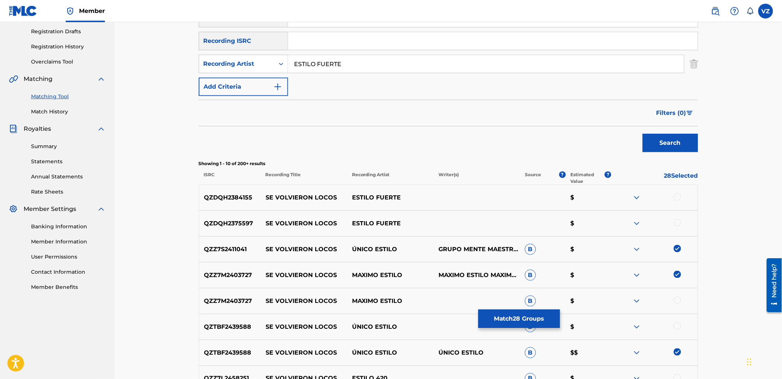
scroll to position [123, 0]
click at [678, 196] on div at bounding box center [677, 196] width 7 height 7
click at [679, 227] on div at bounding box center [655, 223] width 86 height 9
click at [678, 222] on div at bounding box center [677, 222] width 7 height 7
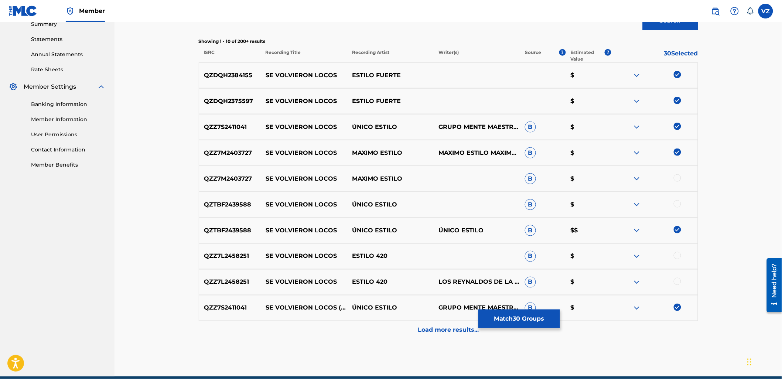
scroll to position [246, 0]
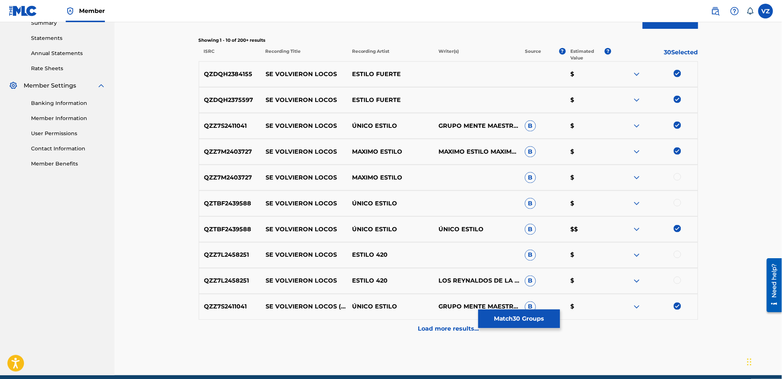
click at [679, 174] on div at bounding box center [677, 176] width 7 height 7
click at [677, 204] on div at bounding box center [677, 202] width 7 height 7
click at [677, 255] on div at bounding box center [677, 254] width 7 height 7
click at [678, 278] on div at bounding box center [677, 280] width 7 height 7
click at [447, 326] on p "Load more results..." at bounding box center [448, 329] width 61 height 9
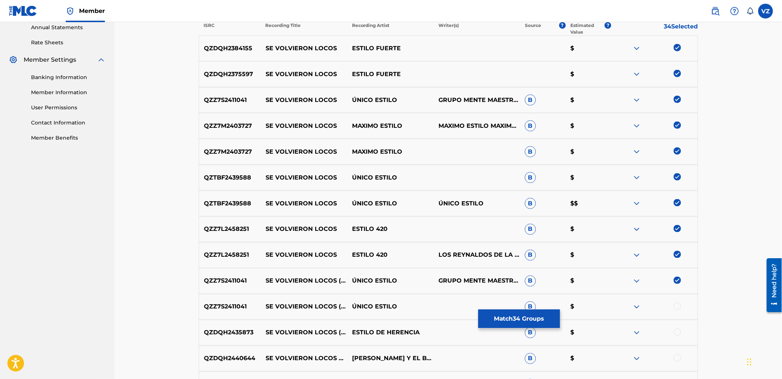
scroll to position [411, 0]
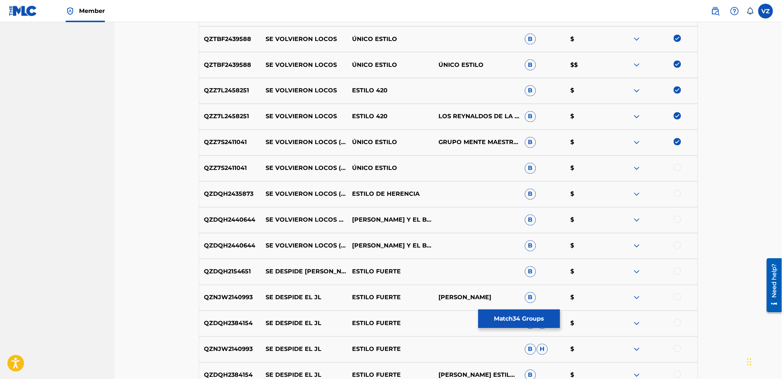
click at [674, 166] on div at bounding box center [677, 167] width 7 height 7
click at [679, 191] on div at bounding box center [677, 193] width 7 height 7
click at [676, 219] on div at bounding box center [677, 219] width 7 height 7
click at [680, 248] on div at bounding box center [677, 245] width 7 height 7
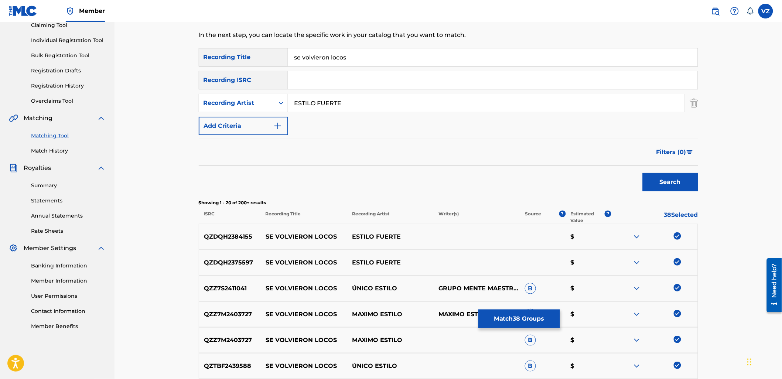
scroll to position [41, 0]
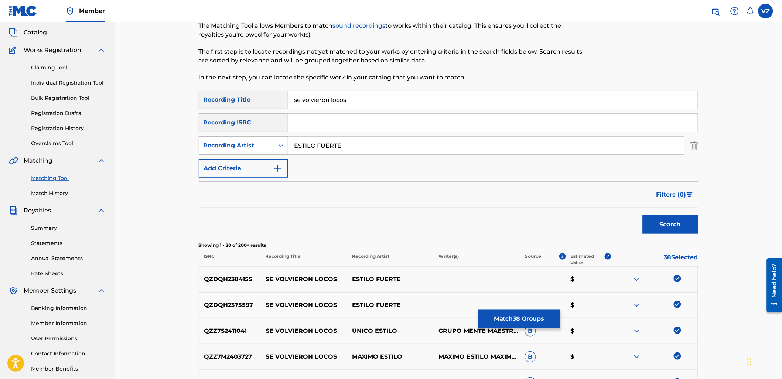
drag, startPoint x: 375, startPoint y: 142, endPoint x: 245, endPoint y: 139, distance: 130.1
click at [245, 139] on div "SearchWithCriteria077f8e5f-65a1-4d30-aa56-4c2b5bf51942 Recording Artist ESTILO …" at bounding box center [449, 145] width 500 height 18
paste input "GRUPO SELECTIVO GRUPO MENTE MAESTRA [PERSON_NAME]"
click at [680, 229] on button "Search" at bounding box center [670, 224] width 55 height 18
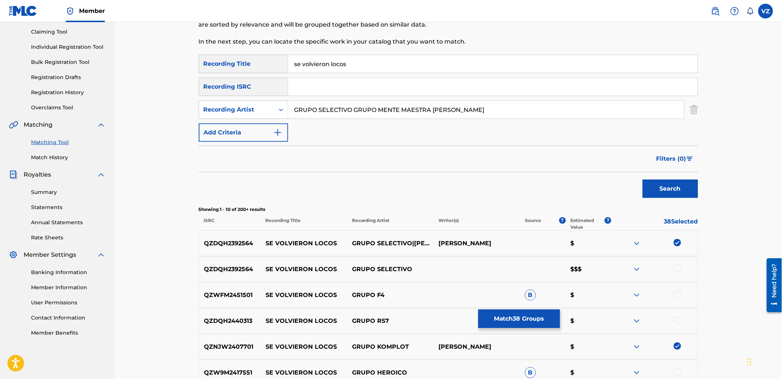
scroll to position [123, 0]
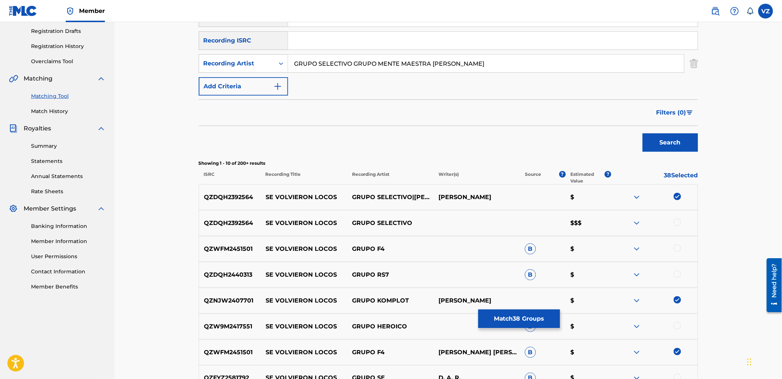
click at [675, 225] on div at bounding box center [677, 222] width 7 height 7
click at [677, 249] on div at bounding box center [677, 248] width 7 height 7
click at [679, 274] on div at bounding box center [677, 274] width 7 height 7
click at [676, 325] on div at bounding box center [677, 325] width 7 height 7
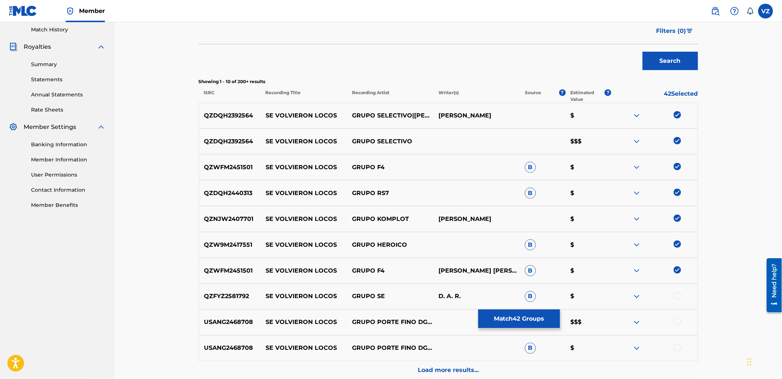
scroll to position [205, 0]
click at [678, 297] on div at bounding box center [677, 295] width 7 height 7
click at [680, 322] on div at bounding box center [677, 321] width 7 height 7
click at [678, 351] on div at bounding box center [655, 348] width 86 height 9
click at [677, 349] on div at bounding box center [677, 347] width 7 height 7
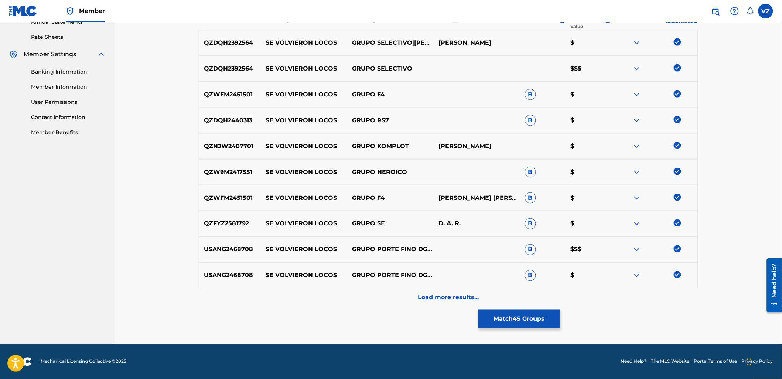
click at [453, 298] on p "Load more results..." at bounding box center [448, 297] width 61 height 9
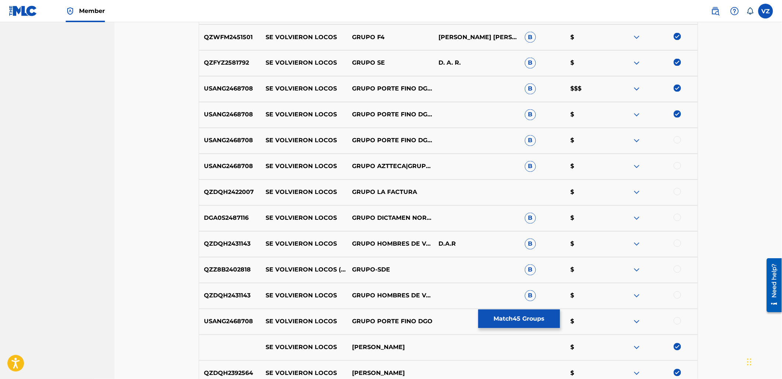
scroll to position [442, 0]
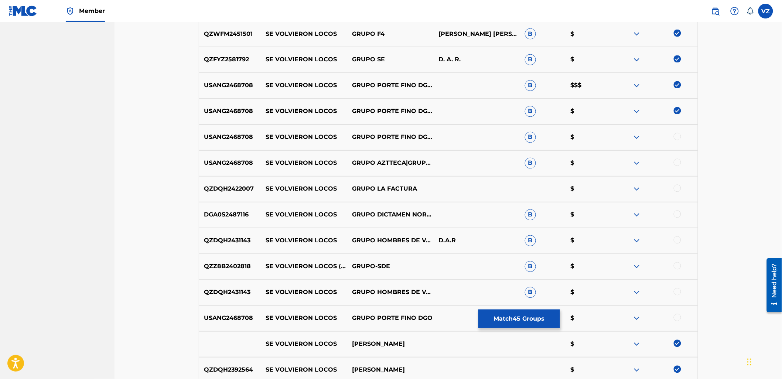
drag, startPoint x: 675, startPoint y: 135, endPoint x: 677, endPoint y: 156, distance: 21.1
click at [675, 135] on div at bounding box center [677, 136] width 7 height 7
drag, startPoint x: 677, startPoint y: 161, endPoint x: 677, endPoint y: 181, distance: 20.0
click at [677, 161] on div at bounding box center [677, 162] width 7 height 7
click at [678, 191] on div at bounding box center [677, 188] width 7 height 7
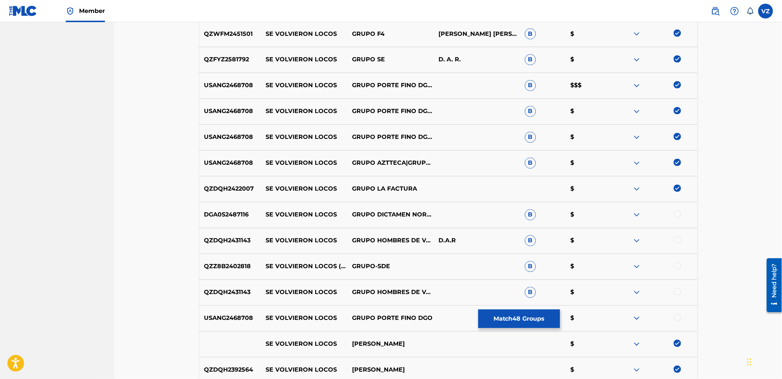
click at [679, 215] on div at bounding box center [677, 214] width 7 height 7
click at [679, 249] on div "QZDQH2431143 SE VOLVIERON LOCOS GRUPO HOMBRES DE VALOR D.A.R B $" at bounding box center [449, 241] width 500 height 26
click at [678, 244] on div at bounding box center [655, 241] width 86 height 9
click at [678, 241] on div at bounding box center [677, 240] width 7 height 7
click at [674, 270] on div at bounding box center [655, 266] width 86 height 9
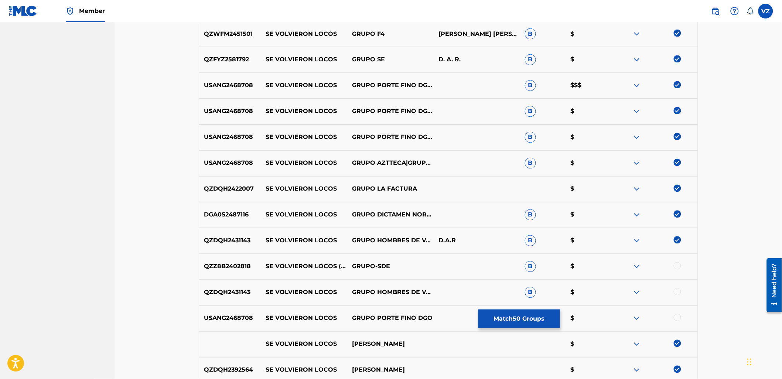
click at [677, 268] on div at bounding box center [677, 265] width 7 height 7
click at [678, 289] on div at bounding box center [677, 291] width 7 height 7
click at [678, 320] on div at bounding box center [677, 317] width 7 height 7
click at [640, 289] on img at bounding box center [637, 292] width 9 height 9
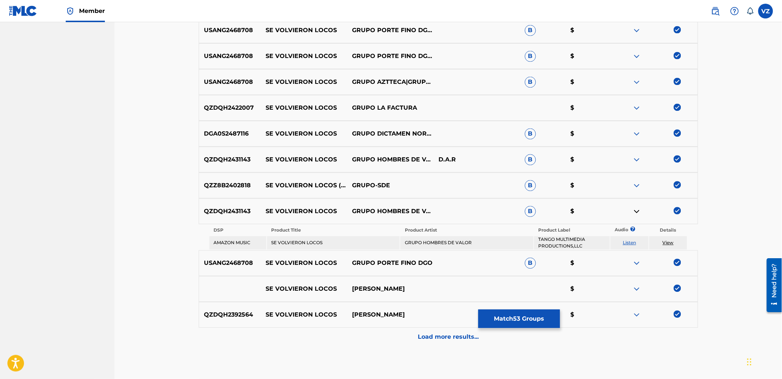
scroll to position [524, 0]
click at [637, 183] on img at bounding box center [637, 184] width 9 height 9
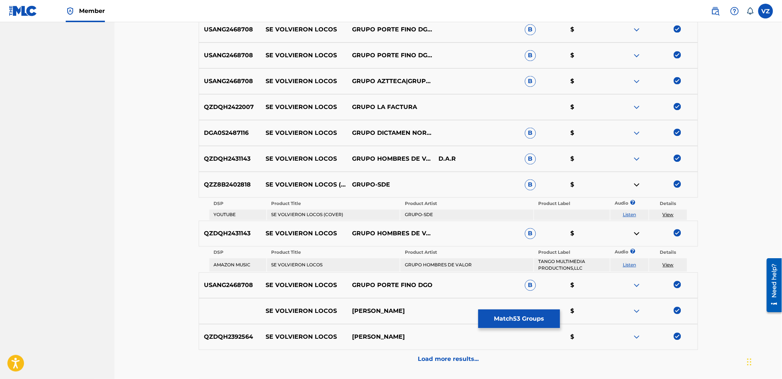
click at [637, 210] on td "Listen" at bounding box center [630, 215] width 38 height 10
click at [634, 212] on link "Listen" at bounding box center [629, 215] width 13 height 6
click at [442, 355] on p "Load more results..." at bounding box center [448, 359] width 61 height 9
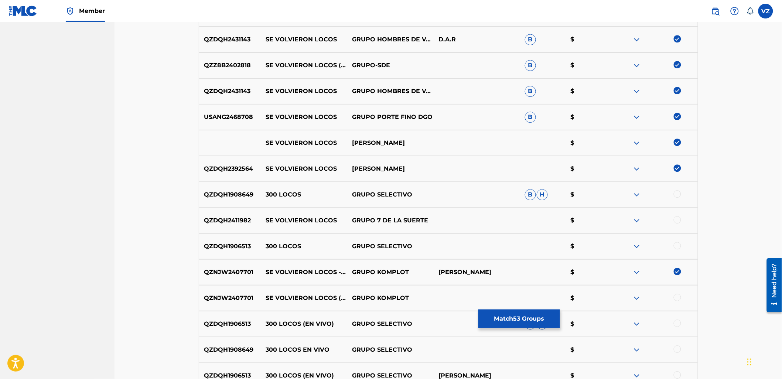
scroll to position [647, 0]
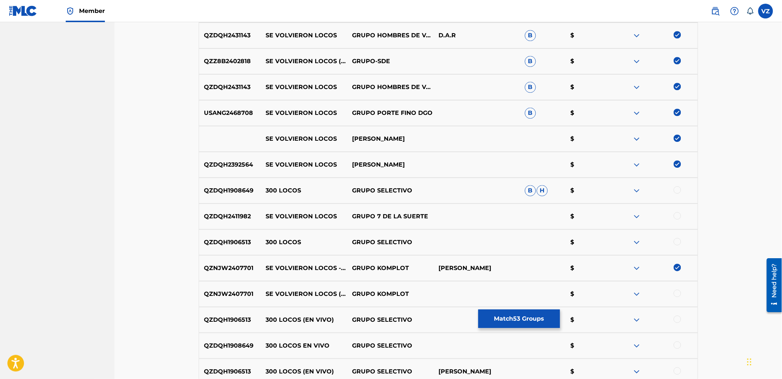
click at [676, 215] on div at bounding box center [677, 215] width 7 height 7
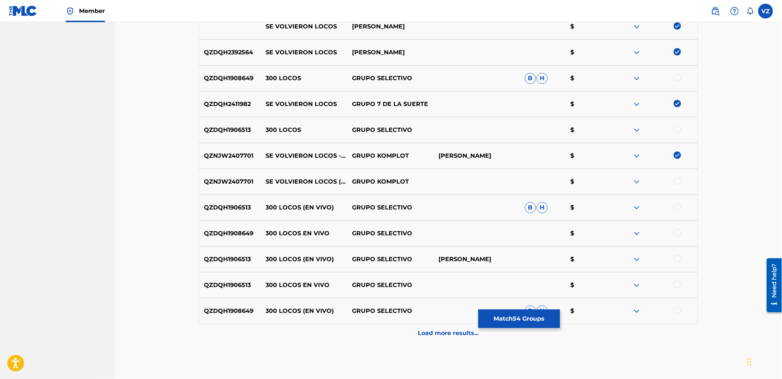
scroll to position [770, 0]
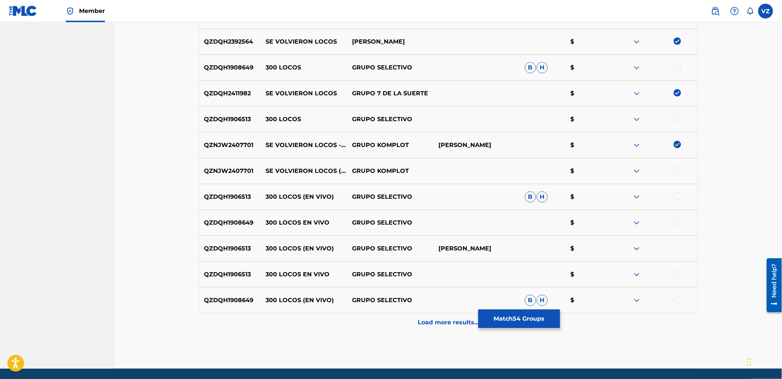
click at [677, 169] on div at bounding box center [677, 170] width 7 height 7
click at [409, 323] on div "Load more results..." at bounding box center [449, 322] width 500 height 18
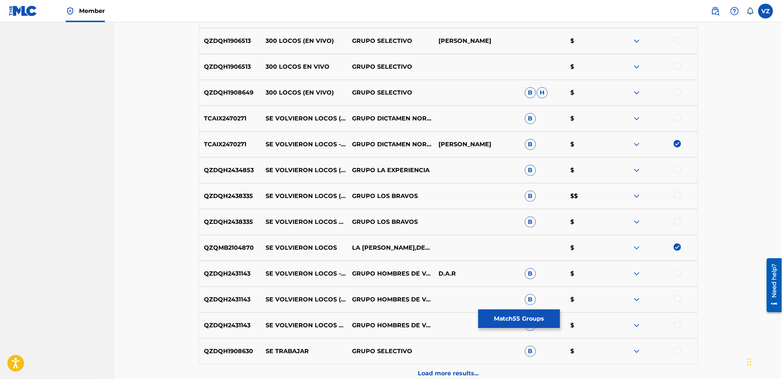
scroll to position [971, 0]
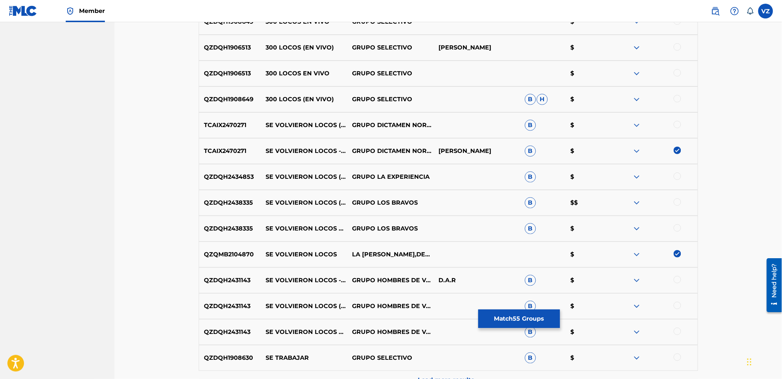
click at [679, 123] on div at bounding box center [677, 124] width 7 height 7
click at [679, 175] on div at bounding box center [677, 176] width 7 height 7
click at [678, 204] on div at bounding box center [677, 201] width 7 height 7
click at [677, 228] on div at bounding box center [677, 227] width 7 height 7
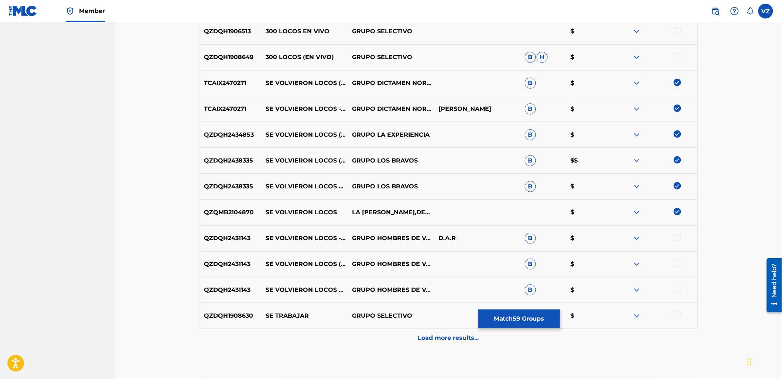
scroll to position [1054, 0]
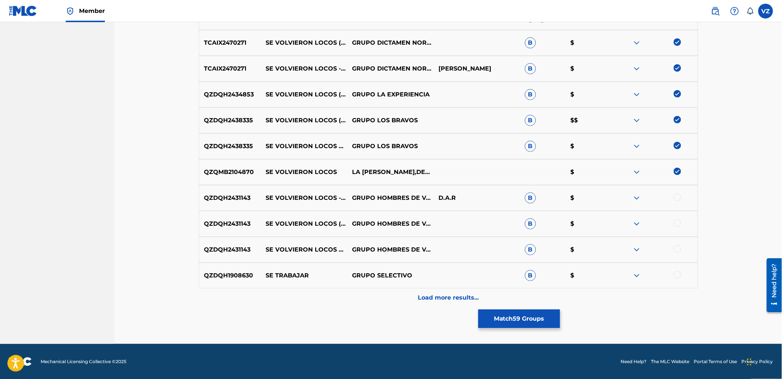
click at [676, 197] on div at bounding box center [677, 197] width 7 height 7
click at [679, 220] on div at bounding box center [677, 223] width 7 height 7
click at [678, 246] on div at bounding box center [677, 248] width 7 height 7
click at [424, 298] on p "Load more results..." at bounding box center [448, 297] width 61 height 9
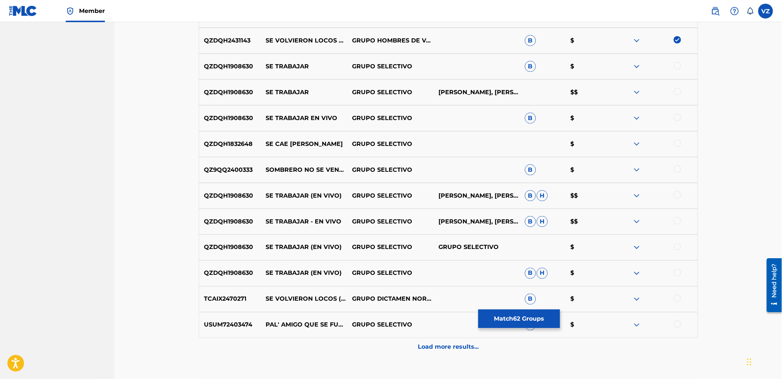
scroll to position [1300, 0]
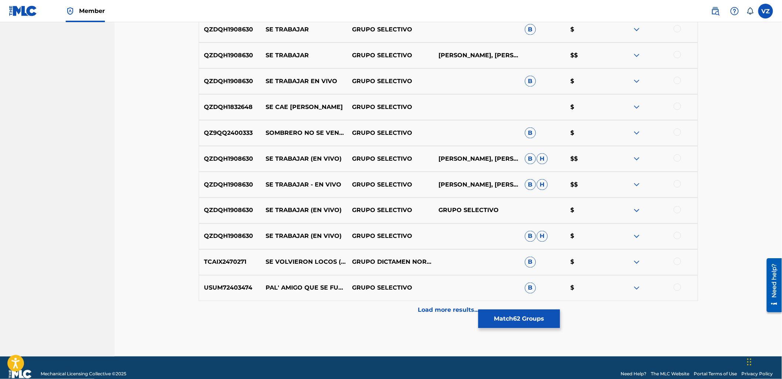
click at [679, 262] on div at bounding box center [677, 261] width 7 height 7
click at [443, 312] on p "Load more results..." at bounding box center [448, 310] width 61 height 9
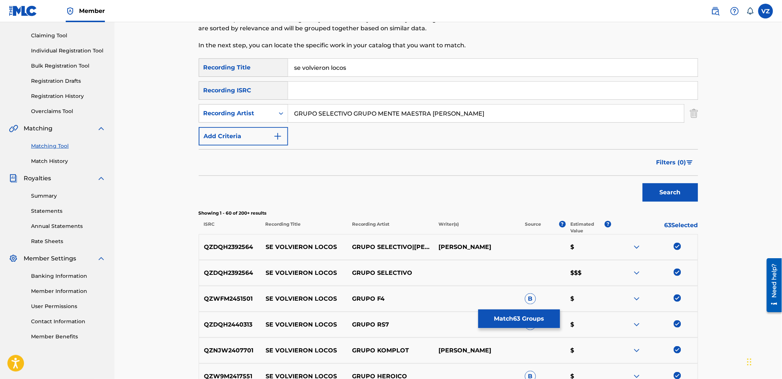
scroll to position [0, 0]
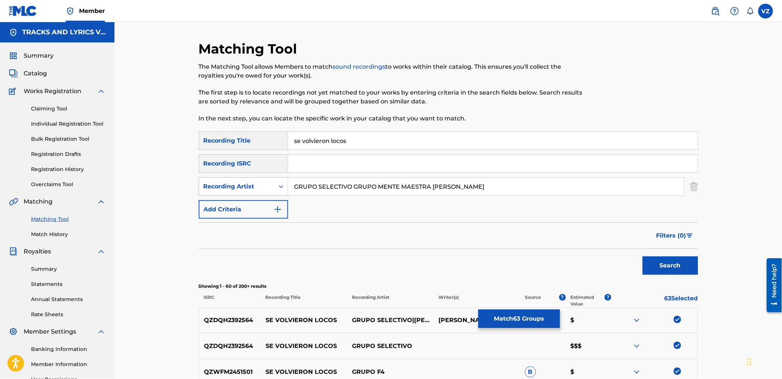
drag, startPoint x: 411, startPoint y: 186, endPoint x: 209, endPoint y: 183, distance: 202.5
paste input "[PERSON_NAME] GRUPO FACTURA"
drag, startPoint x: 343, startPoint y: 186, endPoint x: 536, endPoint y: 220, distance: 196.5
click at [535, 220] on form "SearchWithCriteriab8e4eec5-e13e-4bb4-8c68-5e5520e62f49 Recording Title se volvi…" at bounding box center [449, 205] width 500 height 147
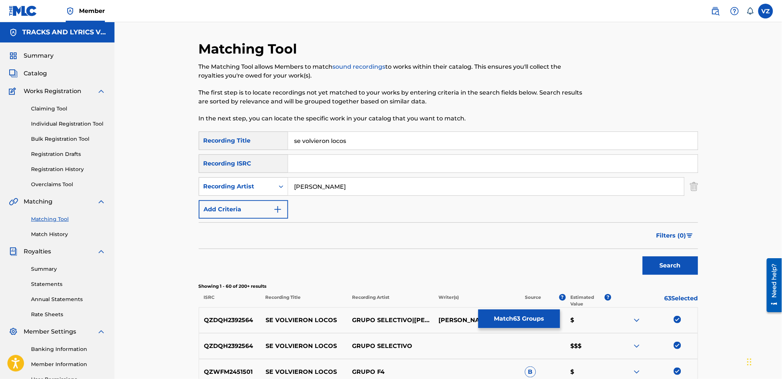
click at [685, 261] on button "Search" at bounding box center [670, 265] width 55 height 18
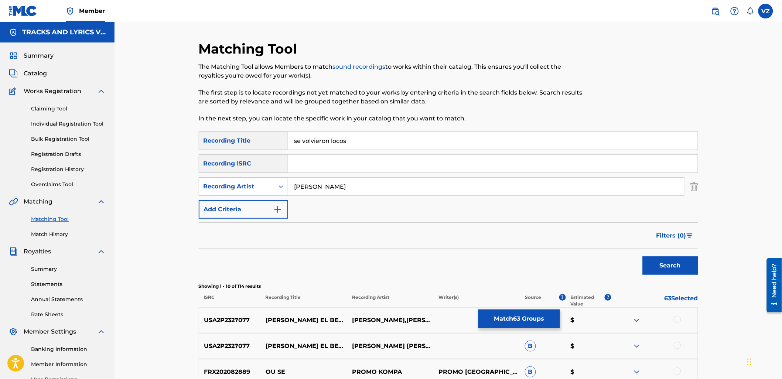
drag, startPoint x: 316, startPoint y: 185, endPoint x: 139, endPoint y: 173, distance: 177.1
click at [131, 179] on div "Matching Tool The Matching Tool allows Members to match sound recordings to wor…" at bounding box center [449, 321] width 668 height 599
paste input "GRUPO FACTURA"
click at [685, 265] on button "Search" at bounding box center [670, 265] width 55 height 18
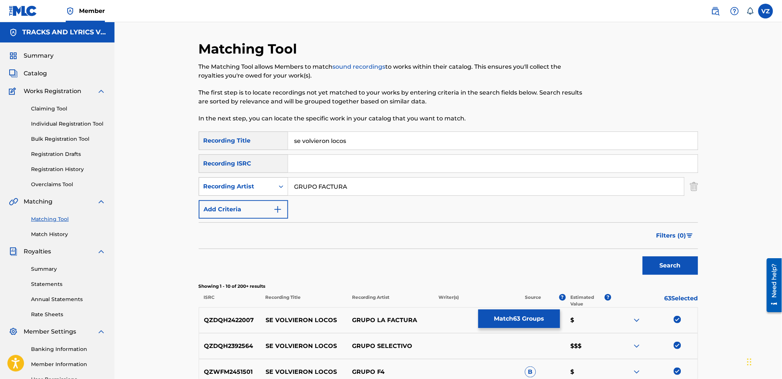
paste input "LA SEPTIMA BAND"
drag, startPoint x: 449, startPoint y: 187, endPoint x: 241, endPoint y: 180, distance: 207.8
click at [238, 180] on div "SearchWithCriteria077f8e5f-65a1-4d30-aa56-4c2b5bf51942 Recording Artist LA [PER…" at bounding box center [449, 186] width 500 height 18
click at [685, 262] on button "Search" at bounding box center [670, 265] width 55 height 18
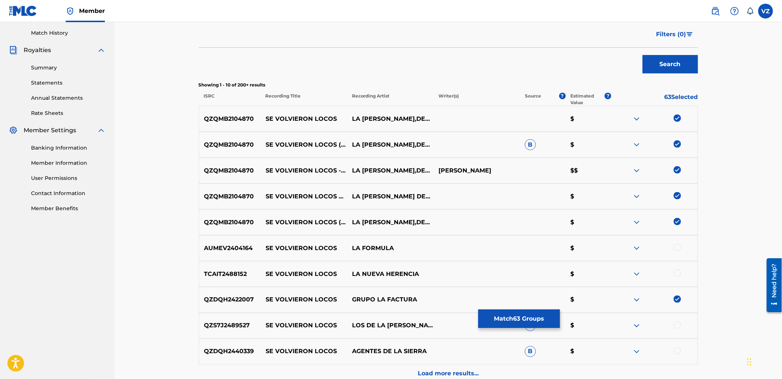
scroll to position [202, 0]
click at [677, 246] on div at bounding box center [677, 247] width 7 height 7
click at [639, 248] on img at bounding box center [637, 248] width 9 height 9
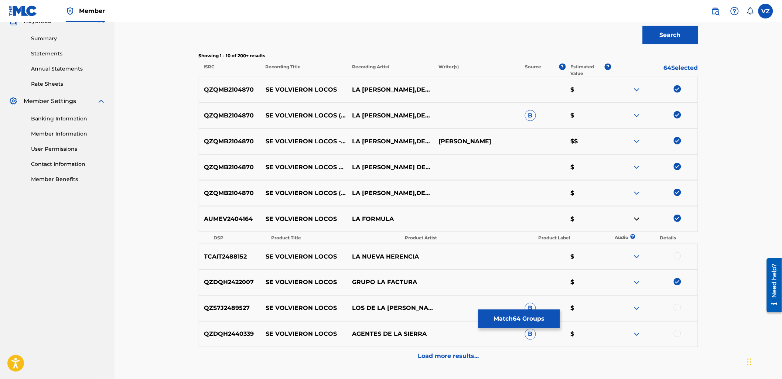
scroll to position [243, 0]
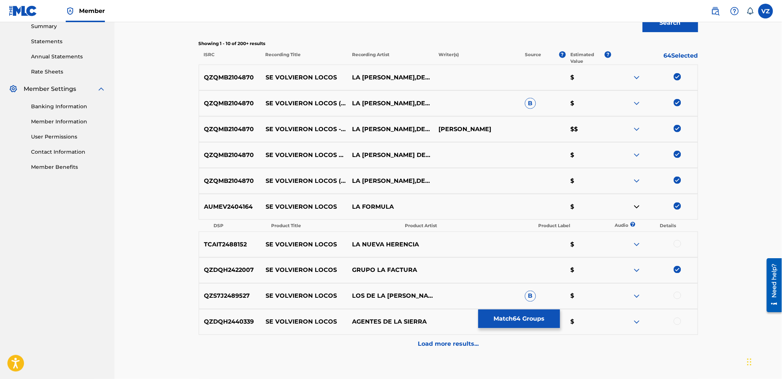
click at [676, 242] on div at bounding box center [677, 243] width 7 height 7
click at [637, 245] on img at bounding box center [637, 244] width 9 height 9
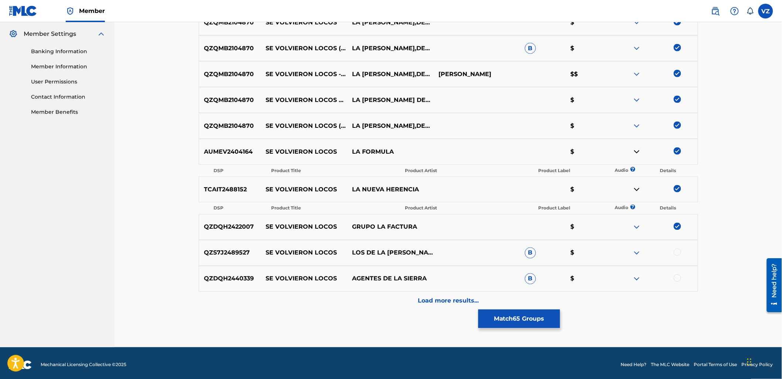
scroll to position [300, 0]
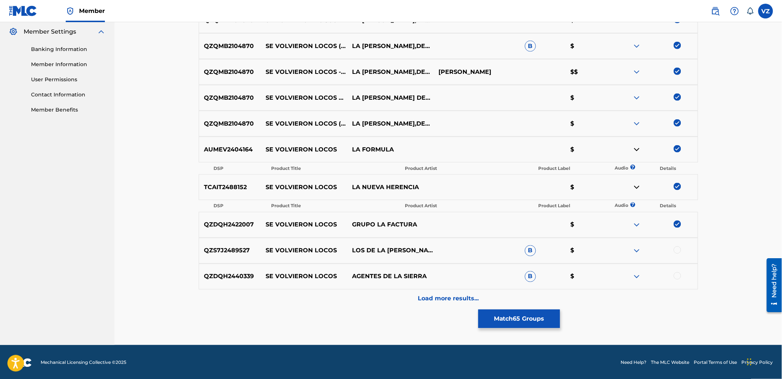
click at [674, 249] on div at bounding box center [655, 250] width 86 height 9
click at [680, 274] on div at bounding box center [677, 275] width 7 height 7
click at [677, 247] on div at bounding box center [677, 249] width 7 height 7
click at [472, 296] on p "Load more results..." at bounding box center [448, 299] width 61 height 9
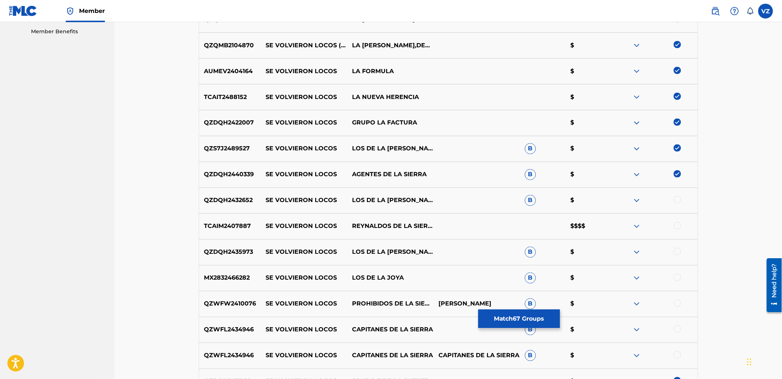
scroll to position [423, 0]
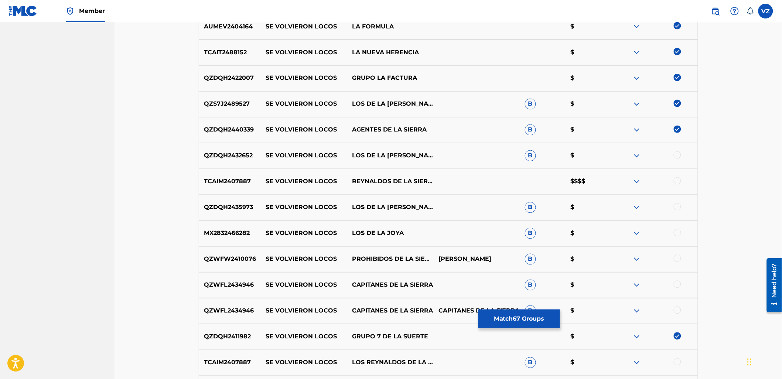
click at [638, 183] on img at bounding box center [637, 181] width 9 height 9
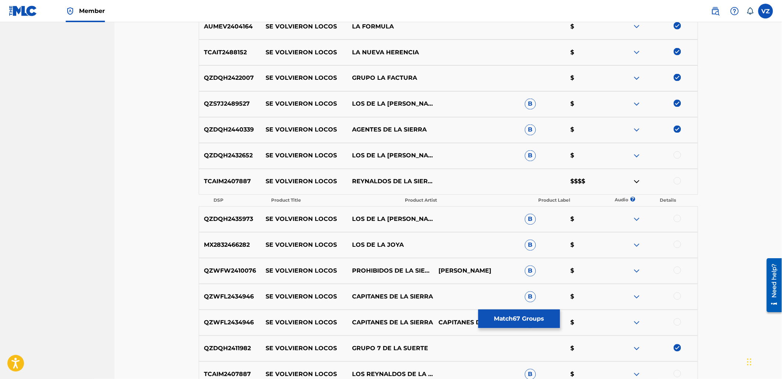
click at [638, 183] on img at bounding box center [637, 181] width 9 height 9
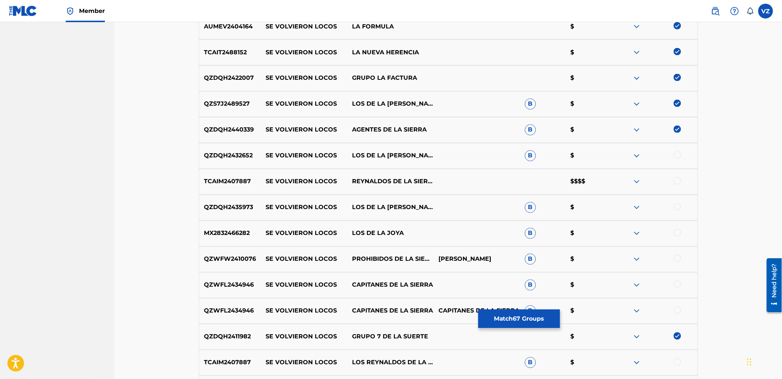
click at [678, 152] on div at bounding box center [677, 155] width 7 height 7
click at [678, 180] on div at bounding box center [677, 180] width 7 height 7
click at [677, 201] on div "QZDQH2435973 SE VOLVIERON LOCOS LOS DE LA [PERSON_NAME] B $" at bounding box center [449, 208] width 500 height 26
click at [677, 207] on div at bounding box center [677, 206] width 7 height 7
click at [679, 233] on div at bounding box center [677, 232] width 7 height 7
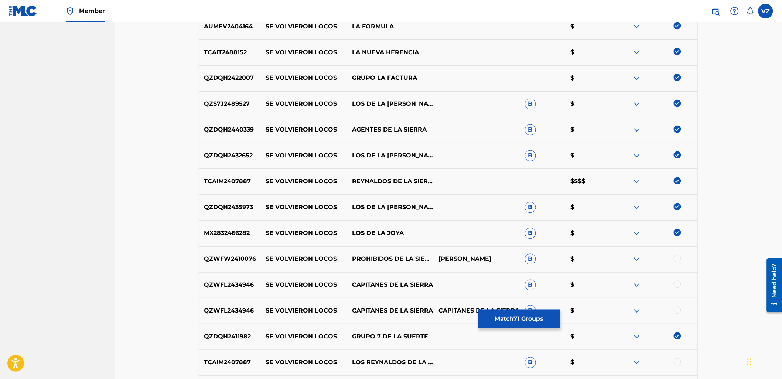
click at [678, 260] on div at bounding box center [677, 258] width 7 height 7
click at [678, 283] on div at bounding box center [677, 284] width 7 height 7
click at [678, 312] on div at bounding box center [677, 310] width 7 height 7
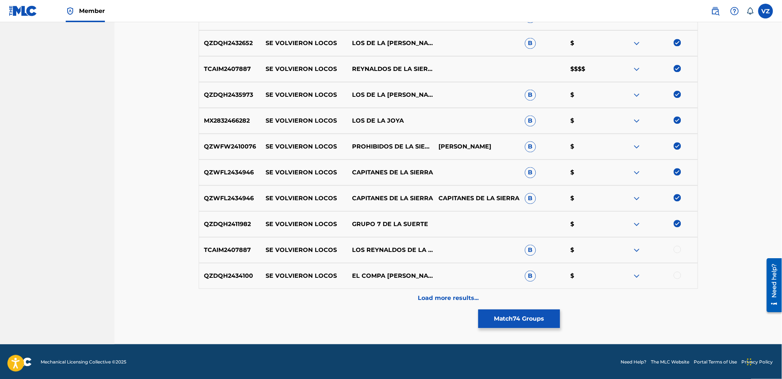
scroll to position [536, 0]
click at [675, 252] on div at bounding box center [655, 249] width 86 height 9
click at [677, 249] on div at bounding box center [677, 248] width 7 height 7
click at [681, 275] on div at bounding box center [677, 274] width 7 height 7
click at [469, 303] on div "Load more results..." at bounding box center [449, 298] width 500 height 18
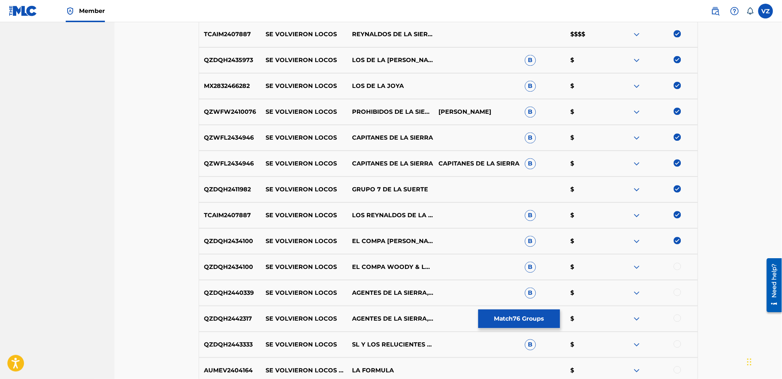
scroll to position [618, 0]
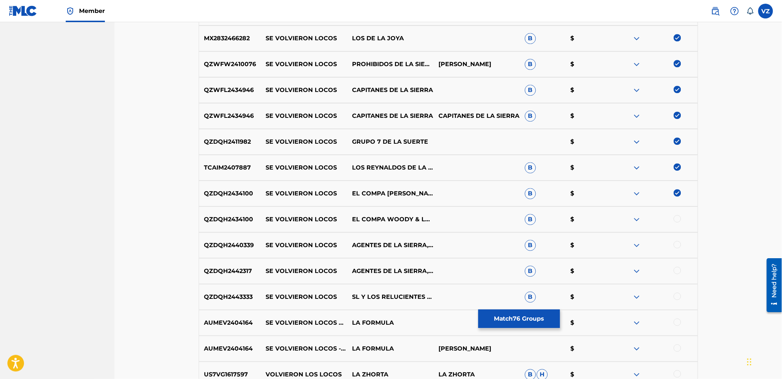
click at [636, 220] on img at bounding box center [637, 219] width 9 height 9
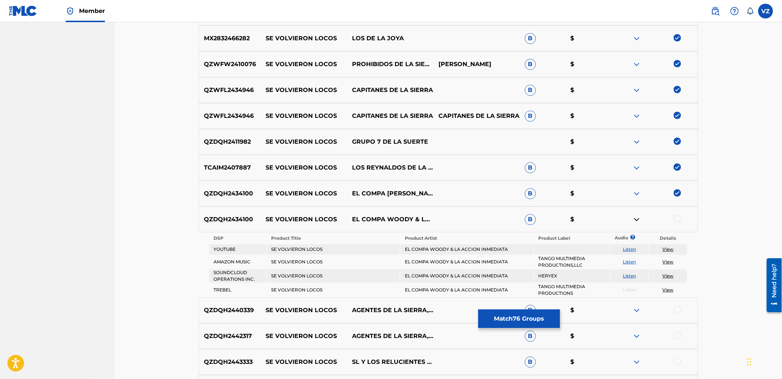
click at [630, 249] on link "Listen" at bounding box center [629, 249] width 13 height 6
drag, startPoint x: 679, startPoint y: 218, endPoint x: 514, endPoint y: 150, distance: 178.6
click at [679, 217] on div at bounding box center [677, 218] width 7 height 7
click at [634, 219] on img at bounding box center [637, 219] width 9 height 9
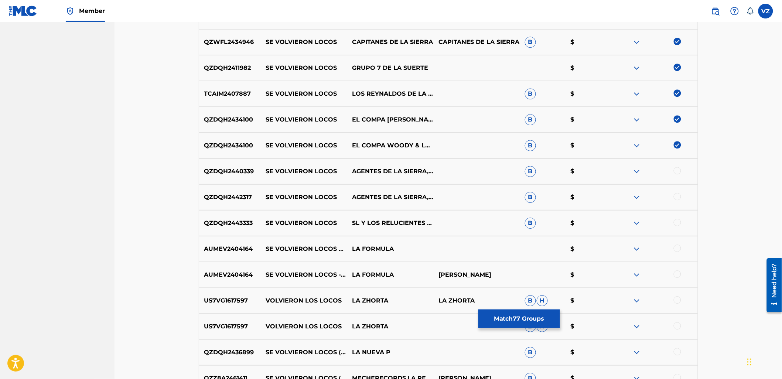
scroll to position [782, 0]
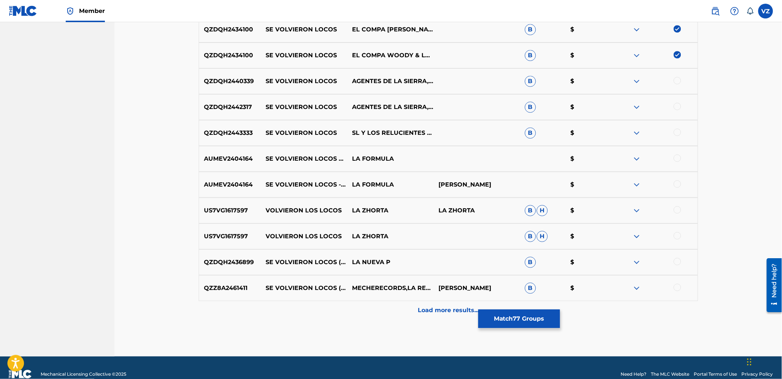
click at [673, 80] on div at bounding box center [655, 81] width 86 height 9
drag, startPoint x: 675, startPoint y: 80, endPoint x: 679, endPoint y: 91, distance: 11.3
click at [676, 80] on div at bounding box center [677, 80] width 7 height 7
click at [676, 104] on div at bounding box center [677, 106] width 7 height 7
click at [679, 134] on div at bounding box center [677, 132] width 7 height 7
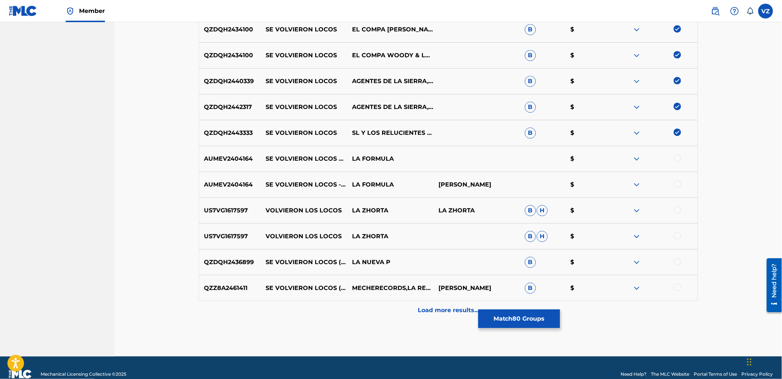
click at [678, 158] on div at bounding box center [677, 157] width 7 height 7
click at [677, 184] on div at bounding box center [677, 183] width 7 height 7
click at [677, 261] on div at bounding box center [677, 261] width 7 height 7
click at [678, 286] on div at bounding box center [677, 287] width 7 height 7
click at [423, 307] on p "Load more results..." at bounding box center [448, 310] width 61 height 9
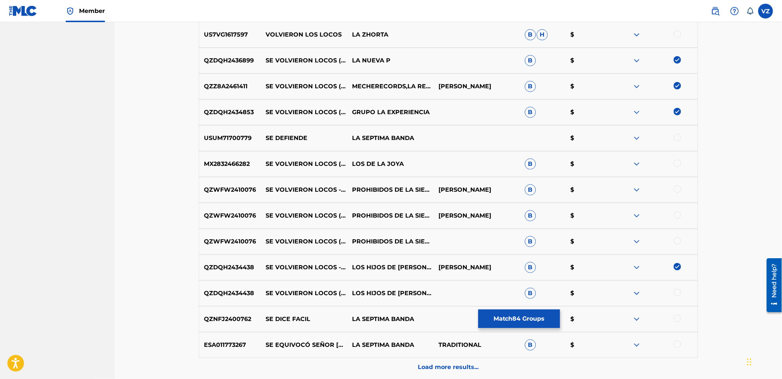
scroll to position [988, 0]
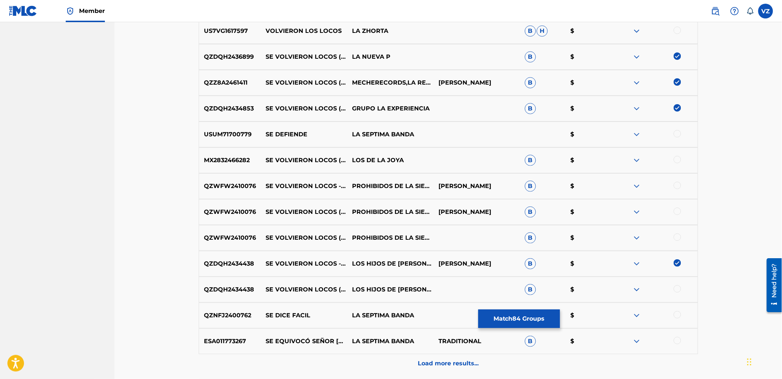
click at [679, 161] on div at bounding box center [677, 159] width 7 height 7
click at [680, 185] on div at bounding box center [677, 185] width 7 height 7
drag, startPoint x: 680, startPoint y: 214, endPoint x: 679, endPoint y: 218, distance: 4.6
click at [680, 214] on div at bounding box center [677, 211] width 7 height 7
click at [678, 236] on div at bounding box center [677, 237] width 7 height 7
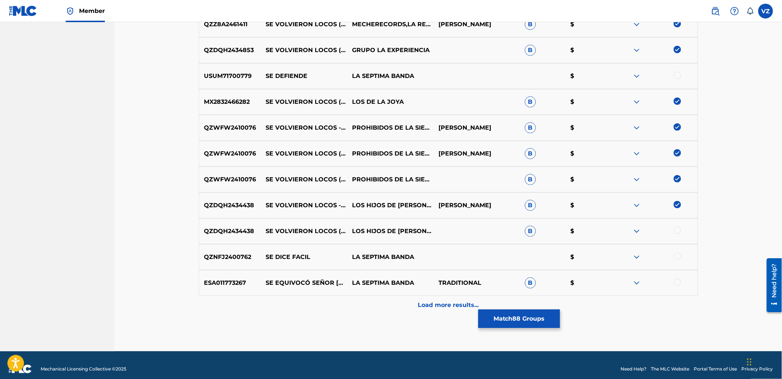
scroll to position [1054, 0]
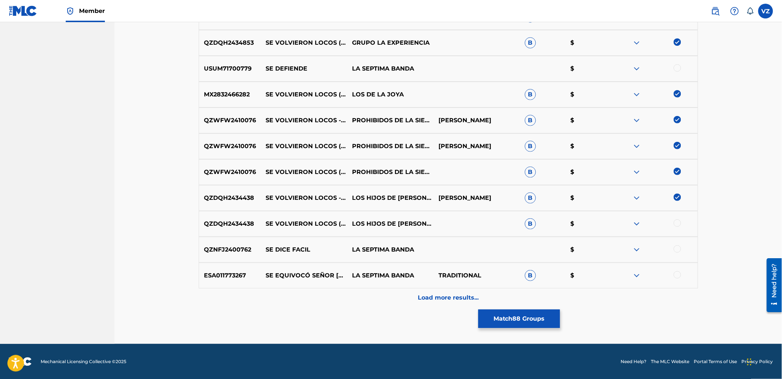
click at [489, 300] on div "Load more results..." at bounding box center [449, 298] width 500 height 18
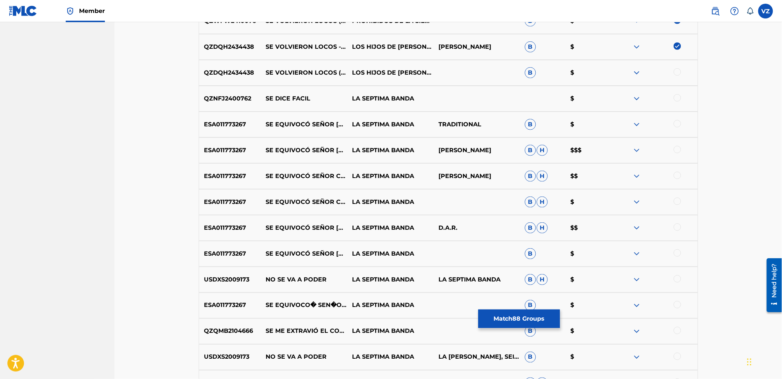
scroll to position [1177, 0]
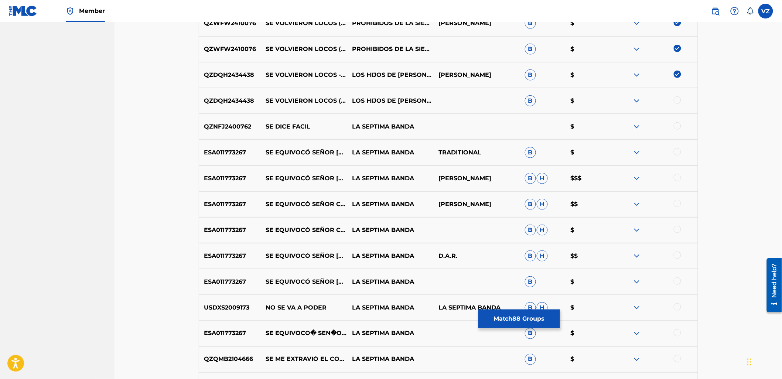
click at [676, 100] on div at bounding box center [677, 99] width 7 height 7
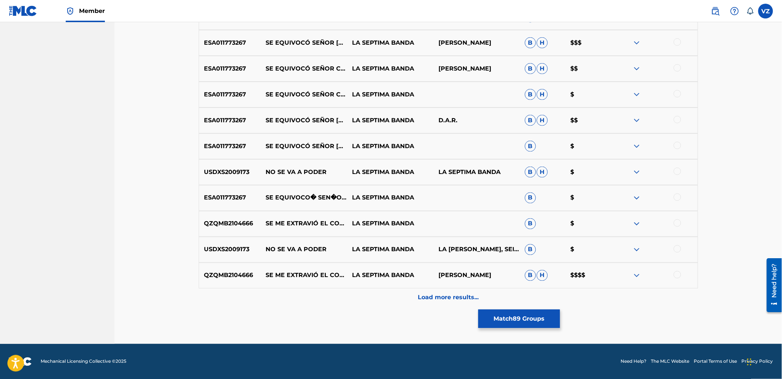
click at [455, 300] on p "Load more results..." at bounding box center [448, 297] width 61 height 9
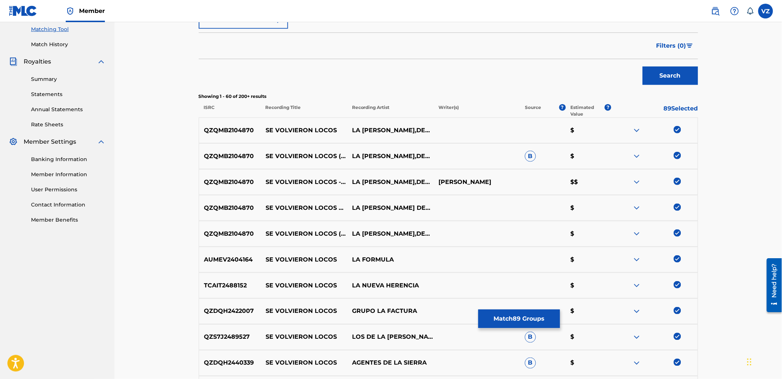
scroll to position [0, 0]
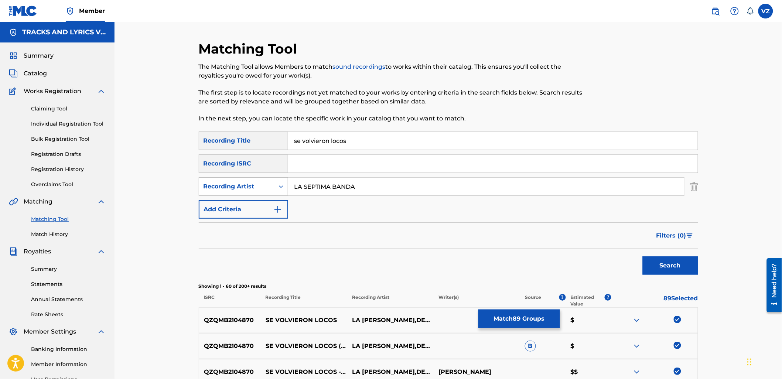
drag, startPoint x: 392, startPoint y: 182, endPoint x: 283, endPoint y: 183, distance: 108.6
click at [280, 183] on div "SearchWithCriteria077f8e5f-65a1-4d30-aa56-4c2b5bf51942 Recording Artist LA [PER…" at bounding box center [449, 186] width 500 height 18
paste input "DECRETO NORTE"
click at [667, 264] on button "Search" at bounding box center [670, 265] width 55 height 18
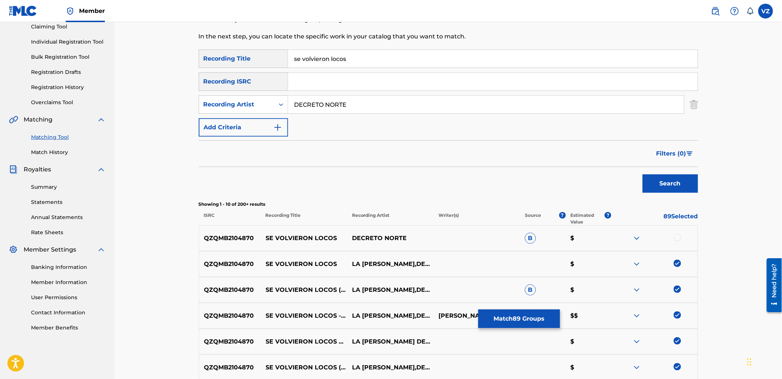
click at [676, 237] on div at bounding box center [677, 237] width 7 height 7
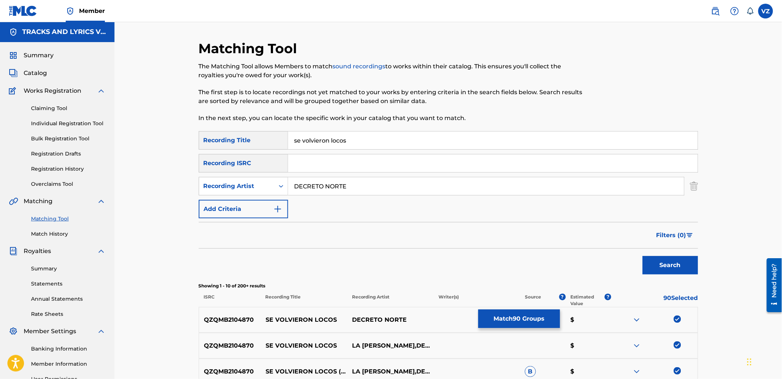
scroll to position [0, 0]
drag, startPoint x: 373, startPoint y: 196, endPoint x: 295, endPoint y: 198, distance: 78.4
click at [290, 204] on div "SearchWithCriteriab8e4eec5-e13e-4bb4-8c68-5e5520e62f49 Recording Title se volvi…" at bounding box center [449, 175] width 500 height 87
paste input "[PERSON_NAME]"
click at [667, 268] on button "Search" at bounding box center [670, 265] width 55 height 18
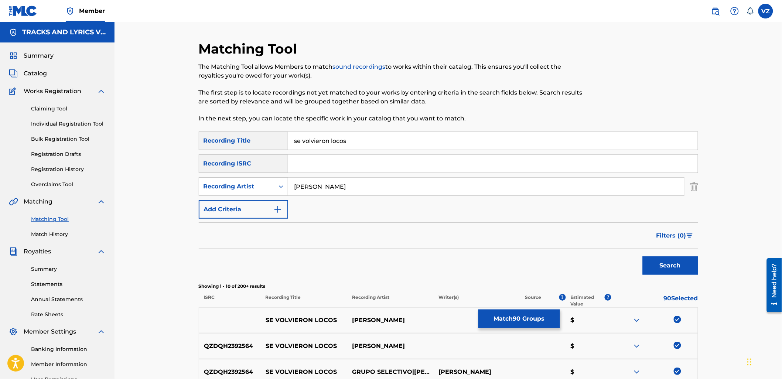
drag, startPoint x: 356, startPoint y: 191, endPoint x: 301, endPoint y: 198, distance: 55.2
click at [278, 201] on div "SearchWithCriteriab8e4eec5-e13e-4bb4-8c68-5e5520e62f49 Recording Title se volvi…" at bounding box center [449, 175] width 500 height 87
paste input "LOS JUNIORS DEL MEXICALI"
click at [668, 261] on button "Search" at bounding box center [670, 265] width 55 height 18
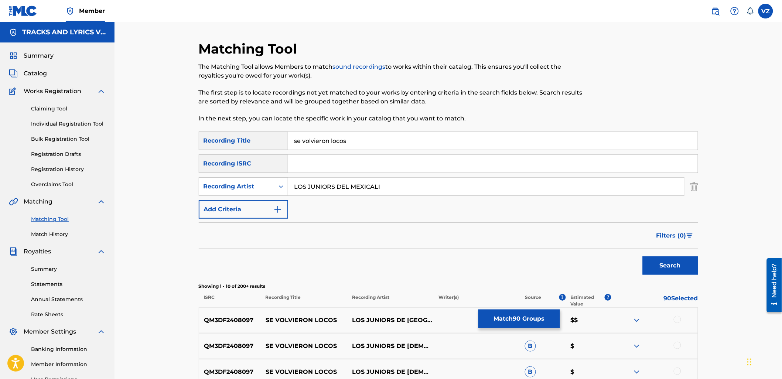
click at [727, 180] on div "Matching Tool The Matching Tool allows Members to match sound recordings to wor…" at bounding box center [449, 321] width 668 height 599
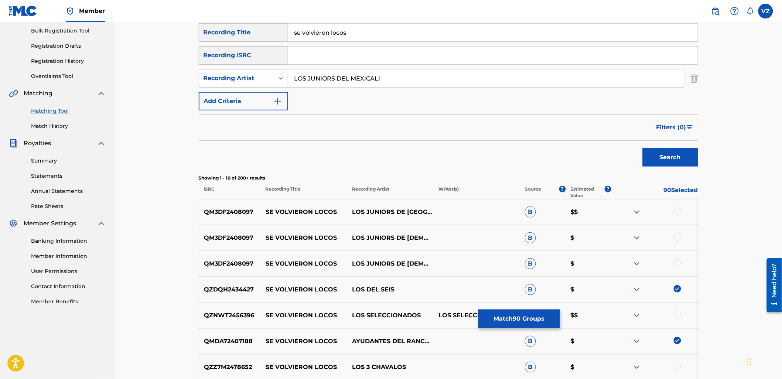
scroll to position [123, 0]
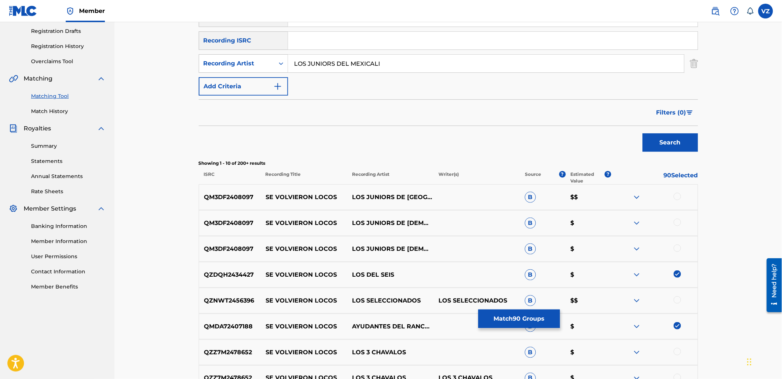
click at [677, 196] on div at bounding box center [677, 196] width 7 height 7
click at [679, 223] on div at bounding box center [677, 222] width 7 height 7
click at [678, 250] on div at bounding box center [677, 248] width 7 height 7
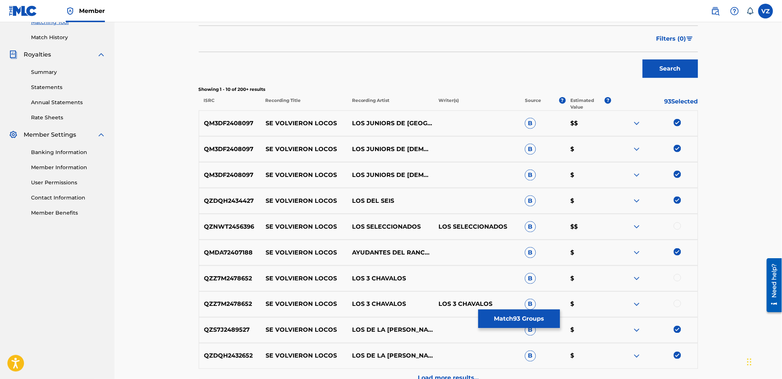
scroll to position [205, 0]
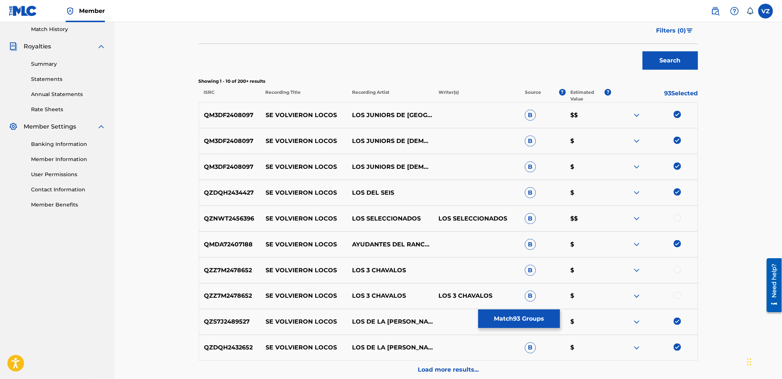
click at [677, 219] on div at bounding box center [677, 217] width 7 height 7
click at [680, 269] on div at bounding box center [677, 269] width 7 height 7
click at [678, 296] on div at bounding box center [677, 295] width 7 height 7
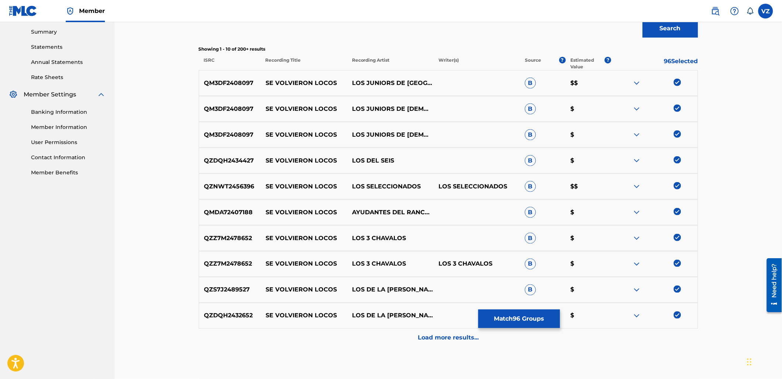
scroll to position [278, 0]
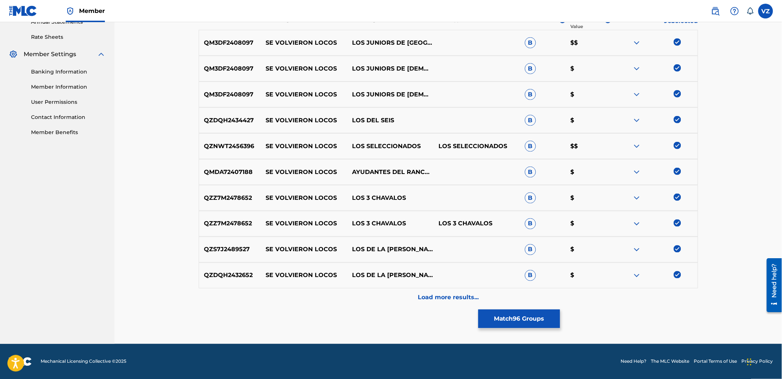
click at [585, 300] on div "Load more results..." at bounding box center [449, 298] width 500 height 18
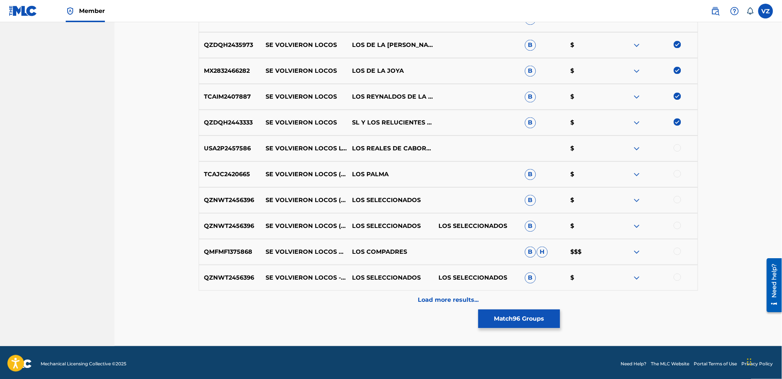
scroll to position [536, 0]
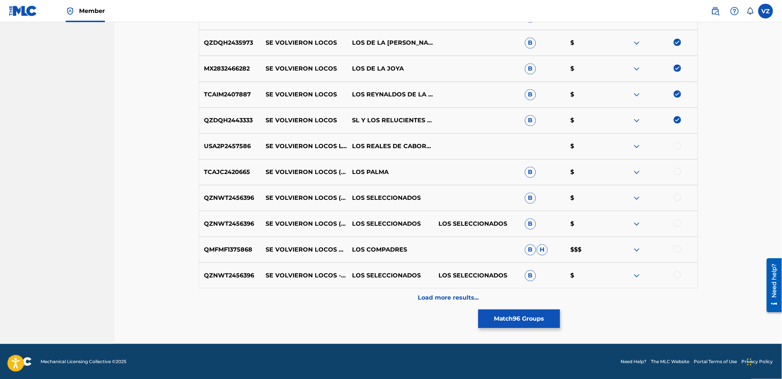
click at [641, 249] on img at bounding box center [637, 249] width 9 height 9
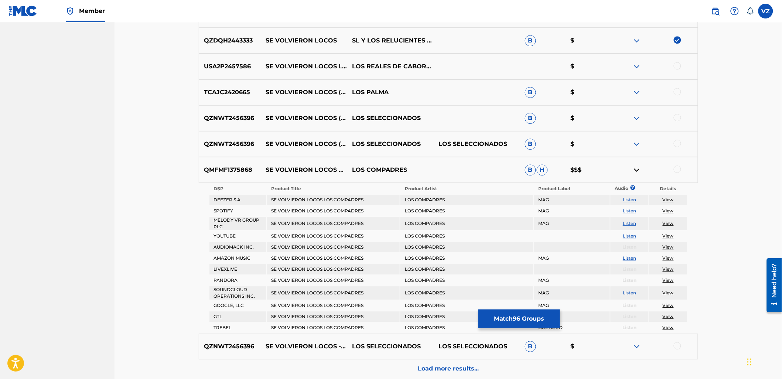
scroll to position [618, 0]
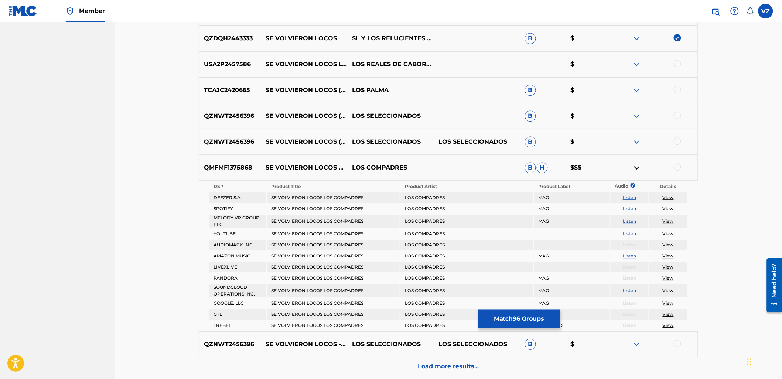
click at [632, 231] on link "Listen" at bounding box center [629, 234] width 13 height 6
click at [675, 63] on div at bounding box center [677, 63] width 7 height 7
click at [678, 87] on div at bounding box center [677, 89] width 7 height 7
drag, startPoint x: 678, startPoint y: 115, endPoint x: 684, endPoint y: 139, distance: 23.8
click at [678, 116] on div at bounding box center [677, 115] width 7 height 7
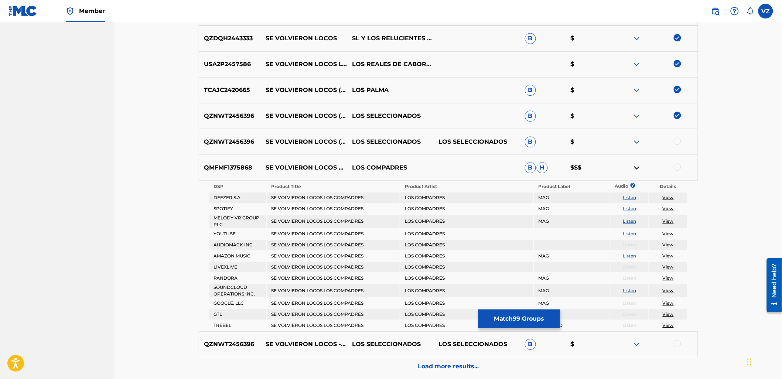
drag, startPoint x: 677, startPoint y: 138, endPoint x: 677, endPoint y: 144, distance: 6.3
click at [677, 138] on div at bounding box center [677, 140] width 7 height 7
click at [679, 167] on div at bounding box center [677, 166] width 7 height 7
click at [638, 171] on img at bounding box center [637, 167] width 9 height 9
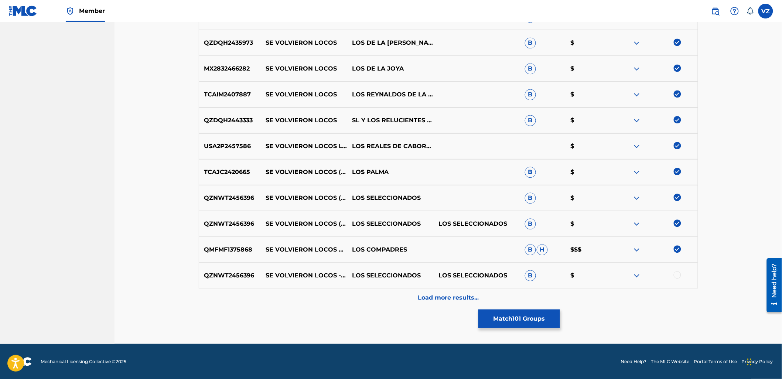
click at [679, 276] on div at bounding box center [677, 274] width 7 height 7
click at [479, 295] on div "Load more results..." at bounding box center [449, 298] width 500 height 18
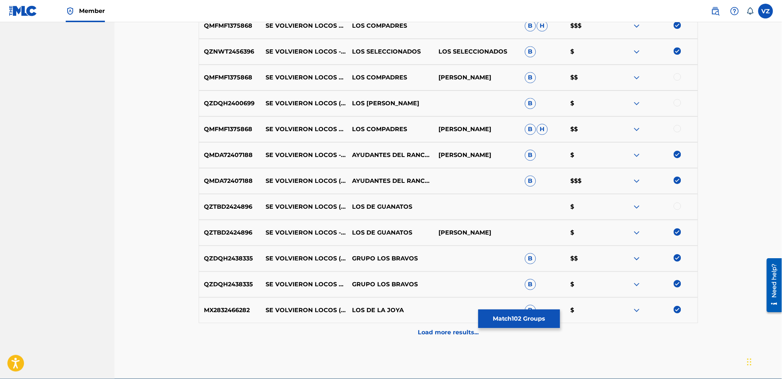
scroll to position [712, 0]
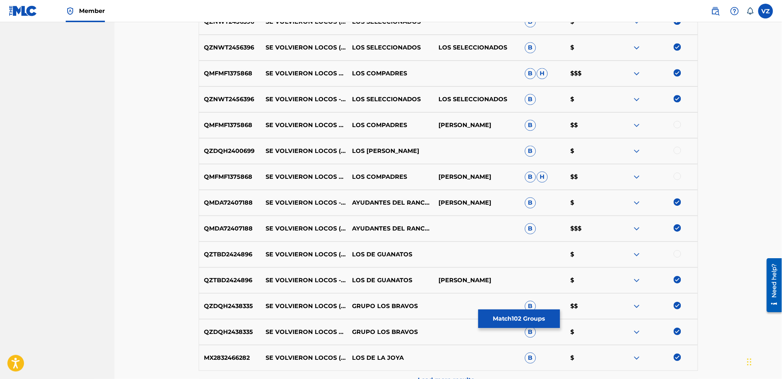
click at [680, 124] on div at bounding box center [677, 124] width 7 height 7
click at [677, 149] on div at bounding box center [677, 150] width 7 height 7
click at [676, 180] on div at bounding box center [655, 177] width 86 height 9
click at [679, 177] on div at bounding box center [677, 176] width 7 height 7
click at [677, 253] on div at bounding box center [677, 253] width 7 height 7
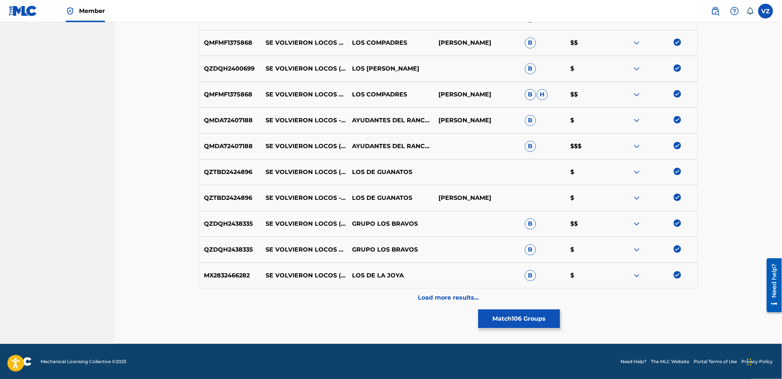
click at [500, 300] on div "Load more results..." at bounding box center [449, 298] width 500 height 18
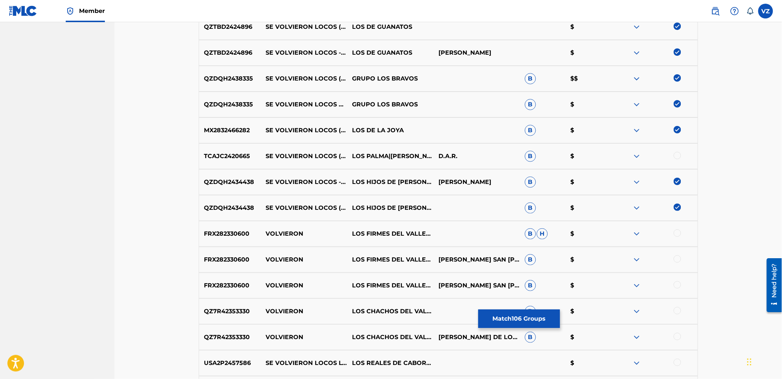
scroll to position [959, 0]
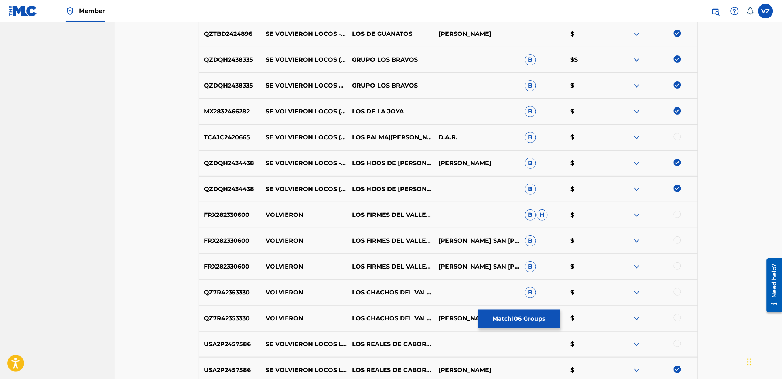
click at [678, 135] on div at bounding box center [677, 136] width 7 height 7
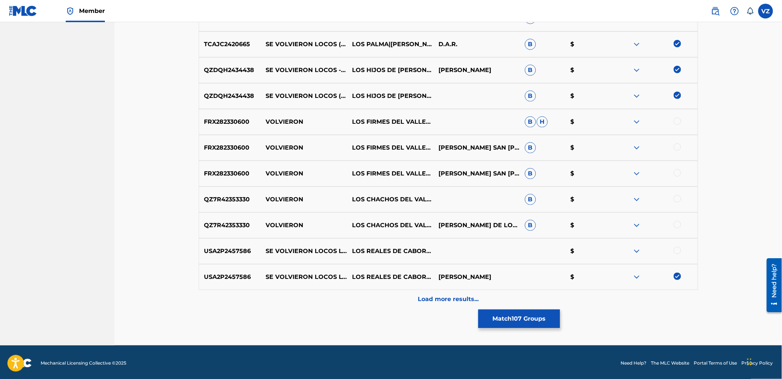
scroll to position [1054, 0]
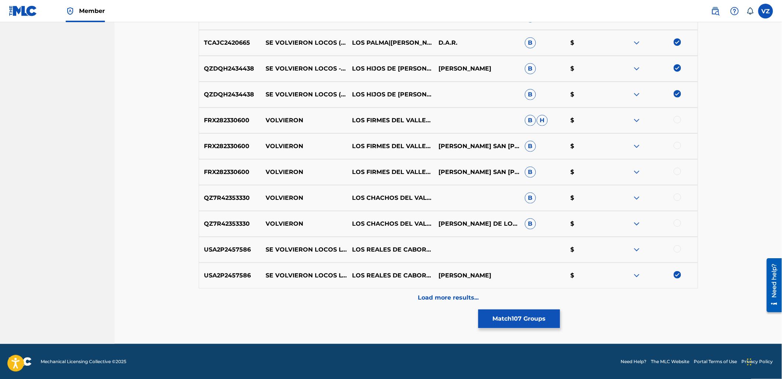
click at [677, 249] on div at bounding box center [677, 248] width 7 height 7
click at [462, 290] on div "Load more results..." at bounding box center [449, 298] width 500 height 18
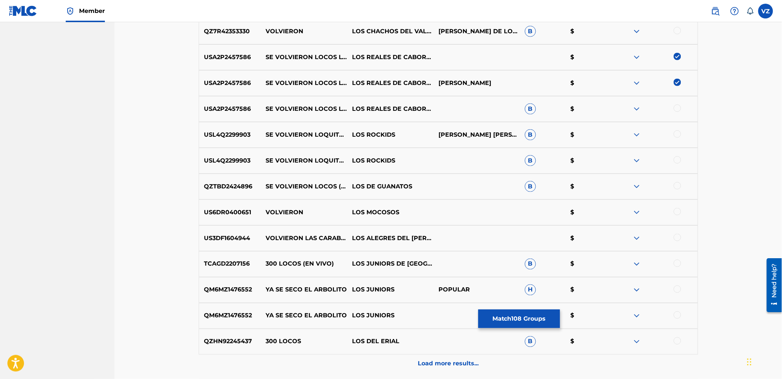
scroll to position [1259, 0]
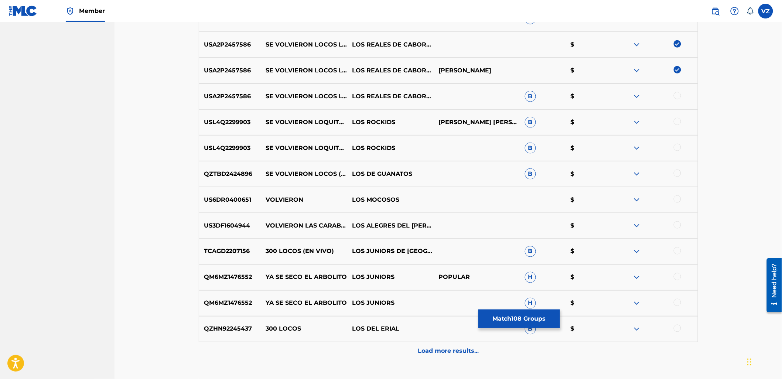
click at [681, 97] on div at bounding box center [677, 95] width 7 height 7
click at [678, 126] on div at bounding box center [655, 122] width 86 height 9
click at [634, 122] on img at bounding box center [637, 122] width 9 height 9
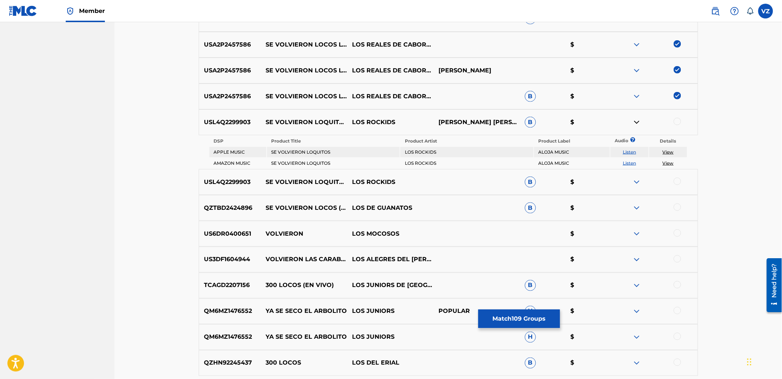
click at [634, 153] on link "Listen" at bounding box center [629, 152] width 13 height 6
click at [634, 123] on img at bounding box center [637, 122] width 9 height 9
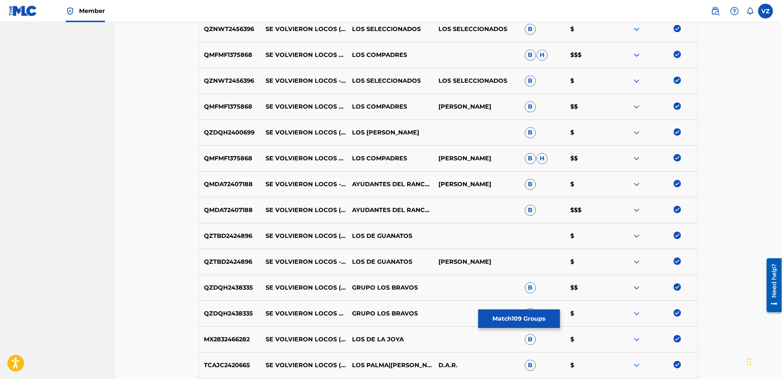
scroll to position [725, 0]
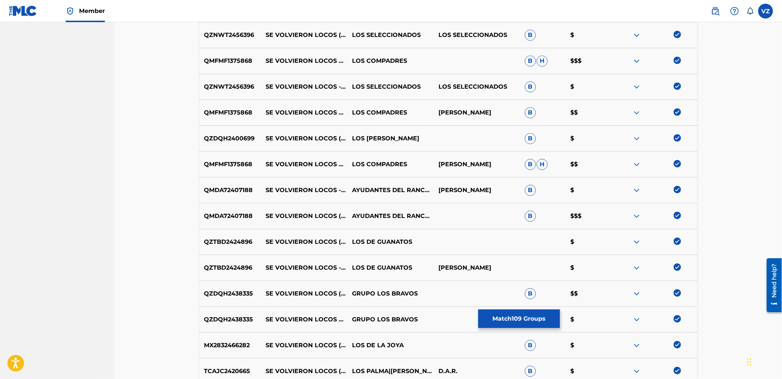
click at [673, 112] on div at bounding box center [655, 112] width 86 height 9
click at [679, 112] on img at bounding box center [677, 111] width 7 height 7
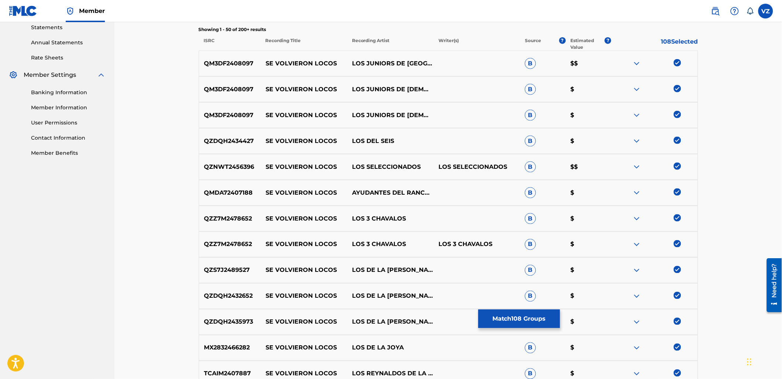
scroll to position [232, 0]
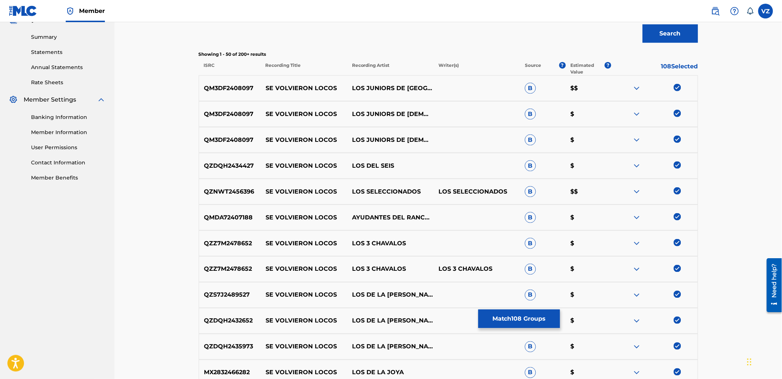
click at [637, 88] on img at bounding box center [637, 88] width 9 height 9
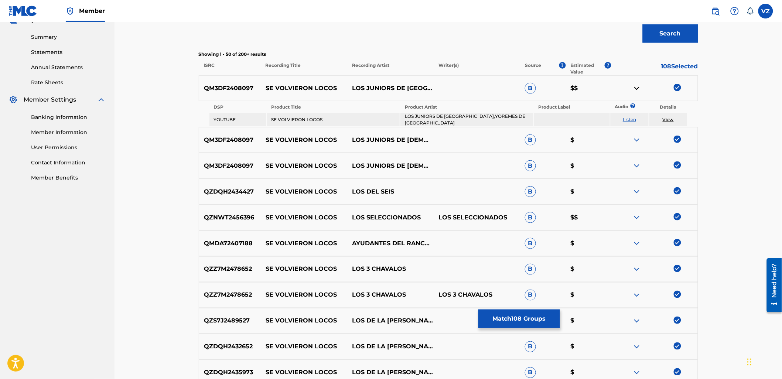
click at [630, 107] on tr "DSP Product Title Product Artist Product Label Audio ? Details" at bounding box center [449, 107] width 478 height 10
click at [630, 118] on link "Listen" at bounding box center [629, 120] width 13 height 6
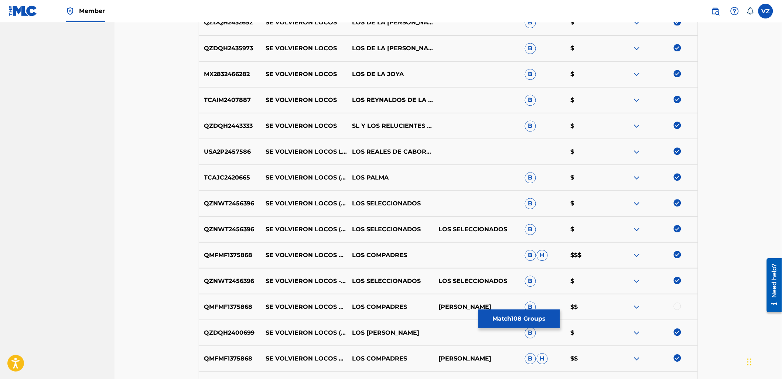
scroll to position [561, 0]
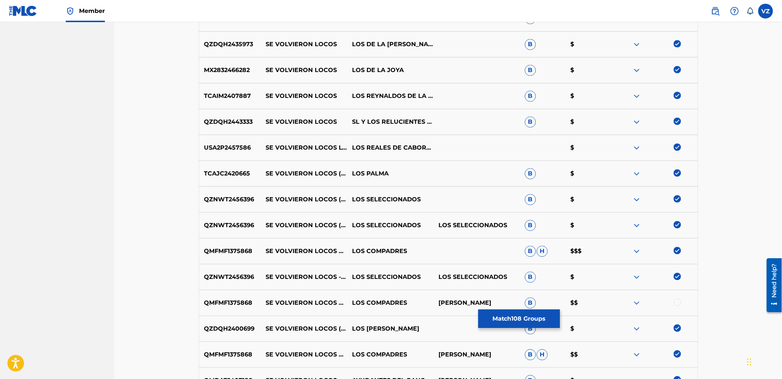
drag, startPoint x: 677, startPoint y: 244, endPoint x: 660, endPoint y: 244, distance: 17.4
click at [677, 247] on img at bounding box center [677, 250] width 7 height 7
click at [636, 249] on img at bounding box center [637, 251] width 9 height 9
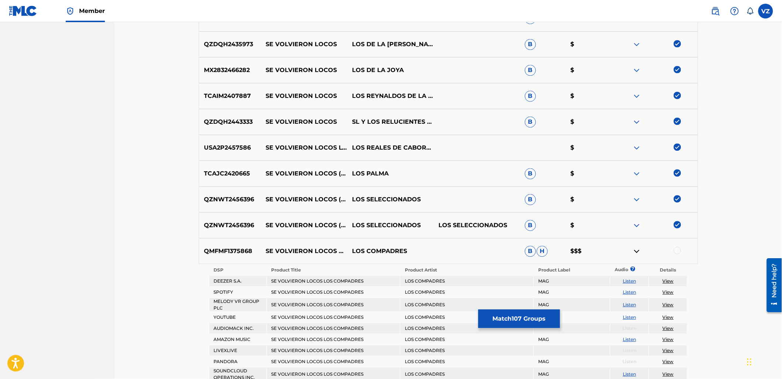
click at [638, 248] on img at bounding box center [637, 251] width 9 height 9
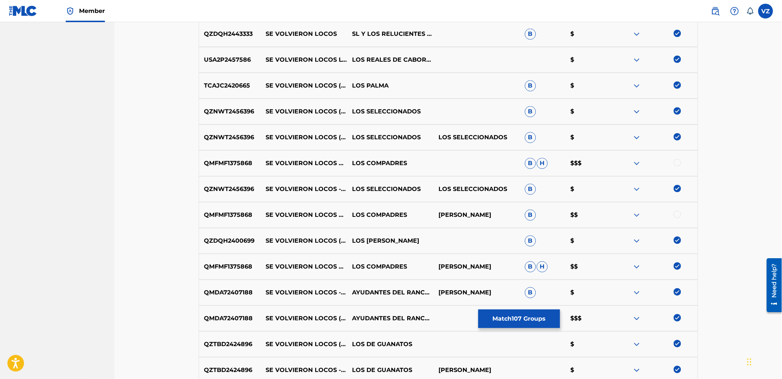
scroll to position [684, 0]
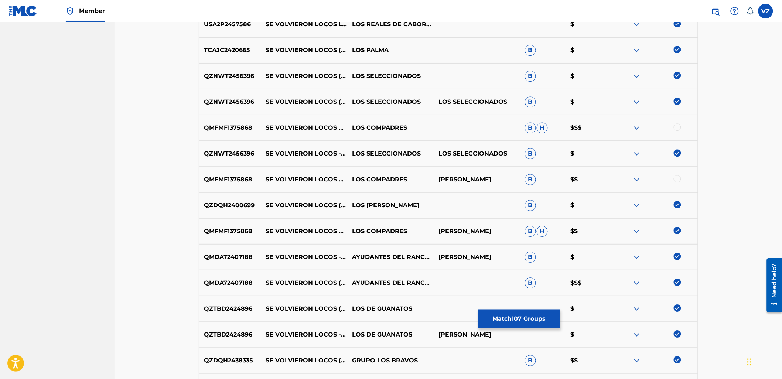
click at [678, 227] on img at bounding box center [677, 230] width 7 height 7
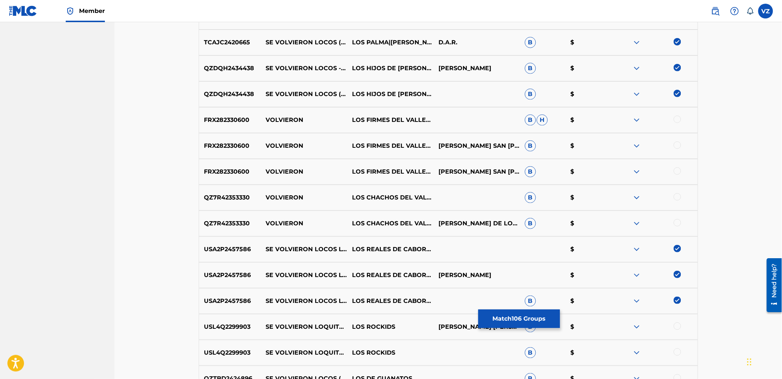
scroll to position [1095, 0]
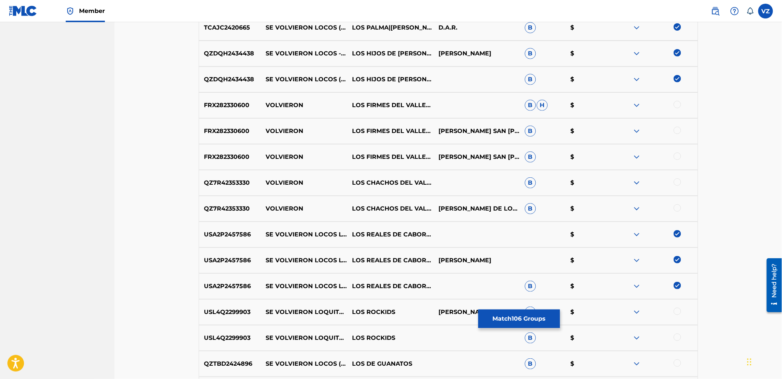
click at [320, 359] on div "QZTBD2424896 SE VOLVIERON LOCOS (EN VIVO) (EN VIVO) LOS DE GUANATOS B $" at bounding box center [449, 364] width 500 height 26
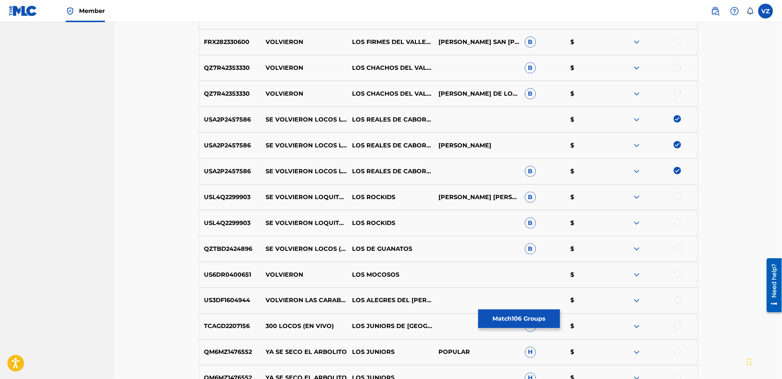
scroll to position [1218, 0]
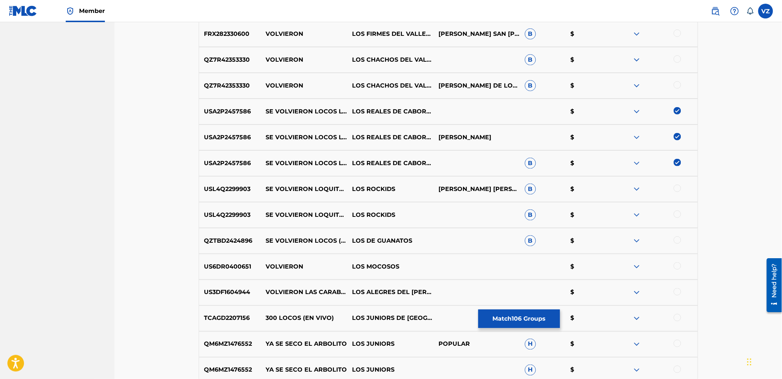
click at [678, 238] on div at bounding box center [677, 240] width 7 height 7
click at [641, 237] on img at bounding box center [637, 241] width 9 height 9
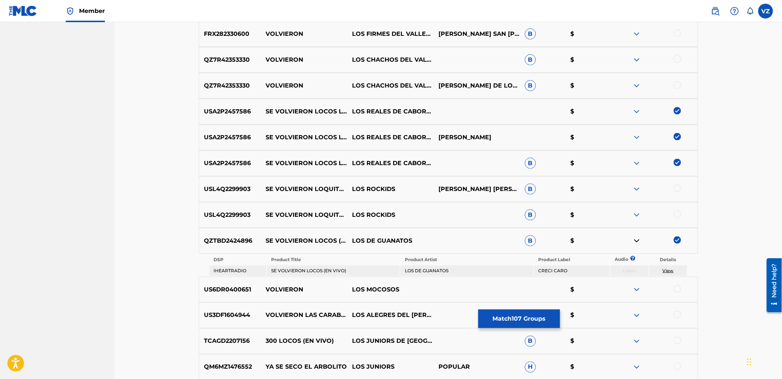
click at [640, 237] on img at bounding box center [637, 241] width 9 height 9
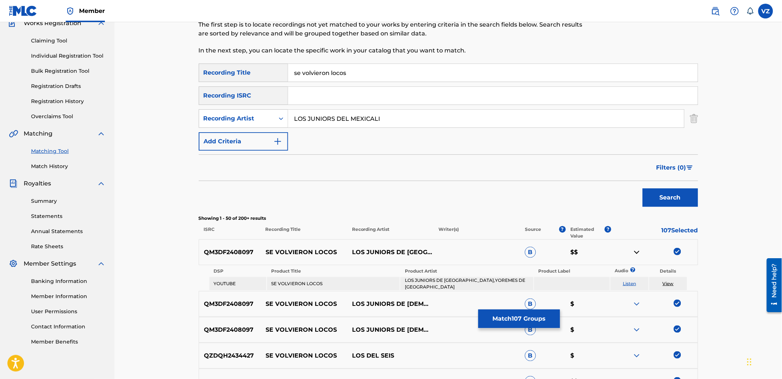
scroll to position [0, 0]
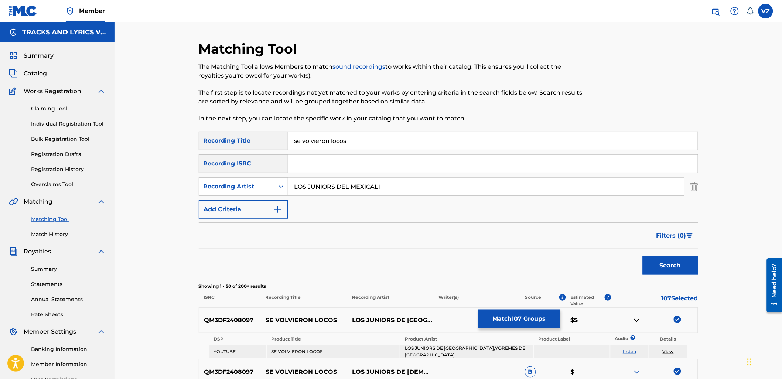
paste input "YOREMES DE [GEOGRAPHIC_DATA]"
drag, startPoint x: 361, startPoint y: 185, endPoint x: 298, endPoint y: 183, distance: 62.9
click at [284, 185] on div "SearchWithCriteria077f8e5f-65a1-4d30-aa56-4c2b5bf51942 Recording Artist YOREMES…" at bounding box center [449, 186] width 500 height 18
click at [693, 272] on button "Search" at bounding box center [670, 265] width 55 height 18
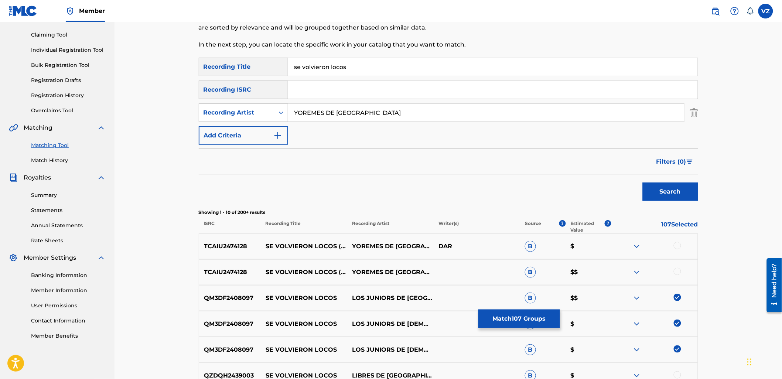
scroll to position [164, 0]
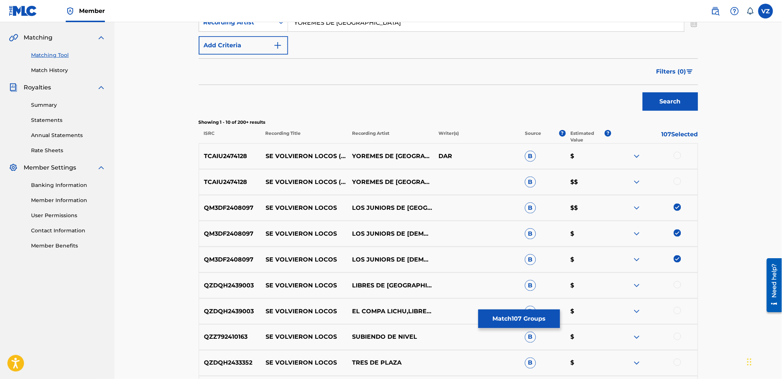
click at [675, 152] on div at bounding box center [655, 156] width 86 height 9
click at [671, 177] on div "TCAIU2474128 SE VOLVIERON LOCOS (EN VIVO) YOREMES DE SINALOA B $$" at bounding box center [449, 182] width 500 height 26
click at [676, 180] on div at bounding box center [677, 181] width 7 height 7
click at [675, 156] on div at bounding box center [677, 155] width 7 height 7
click at [302, 266] on div "QM3DF2408097 SE VOLVIERON LOCOS LOS JUNIORS DE [GEOGRAPHIC_DATA] AND YOREMES DE…" at bounding box center [449, 260] width 500 height 26
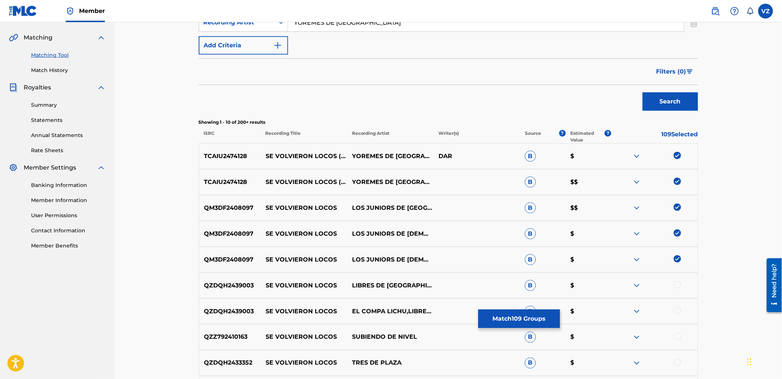
click at [678, 283] on div at bounding box center [677, 284] width 7 height 7
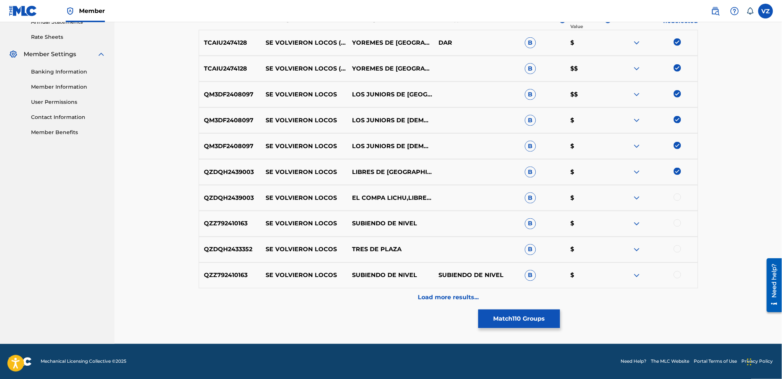
click at [677, 195] on div at bounding box center [677, 197] width 7 height 7
drag, startPoint x: 678, startPoint y: 219, endPoint x: 678, endPoint y: 225, distance: 5.5
click at [678, 224] on div "QZZ792410163 SE VOLVIERON LOCOS SUBIENDO DE NIVEL B $" at bounding box center [449, 224] width 500 height 26
click at [679, 249] on div at bounding box center [677, 248] width 7 height 7
click at [676, 223] on div at bounding box center [677, 223] width 7 height 7
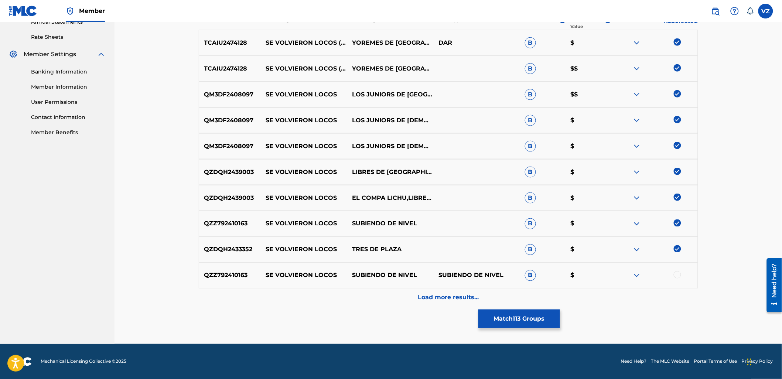
click at [636, 273] on img at bounding box center [637, 275] width 9 height 9
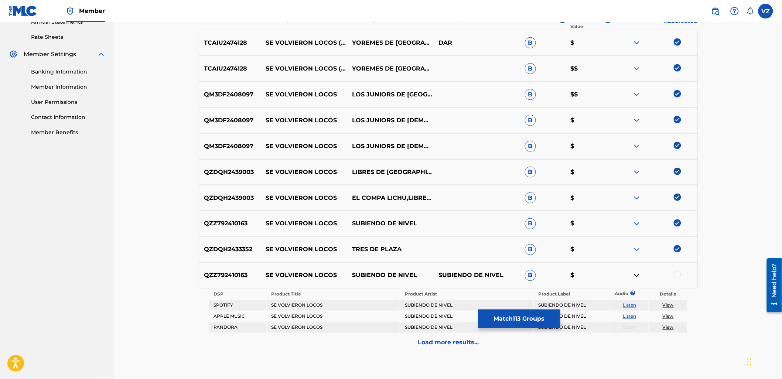
click at [633, 307] on link "Listen" at bounding box center [629, 306] width 13 height 6
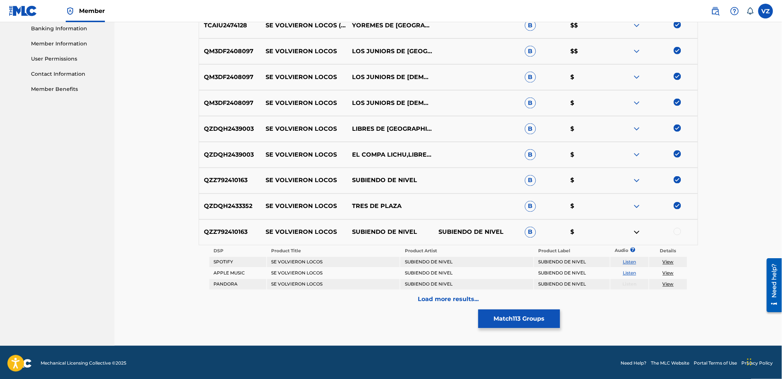
click at [635, 231] on img at bounding box center [637, 232] width 9 height 9
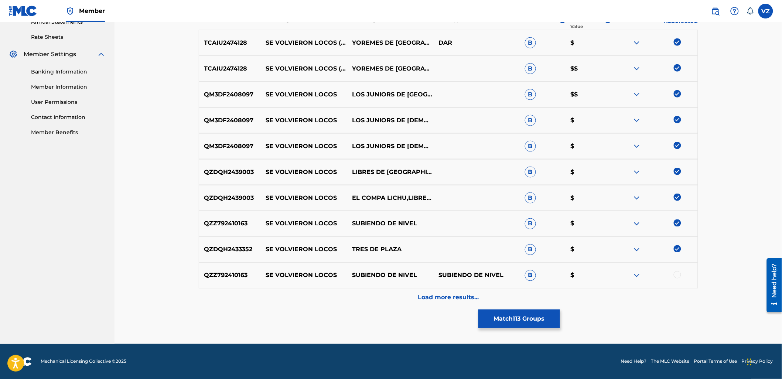
click at [677, 274] on div at bounding box center [677, 274] width 7 height 7
click at [430, 300] on p "Load more results..." at bounding box center [448, 297] width 61 height 9
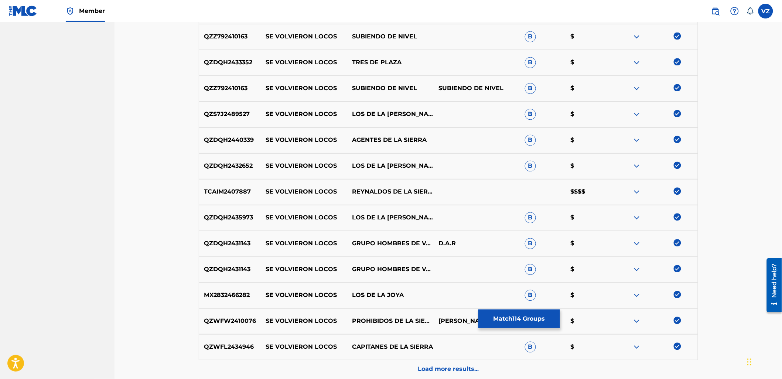
scroll to position [536, 0]
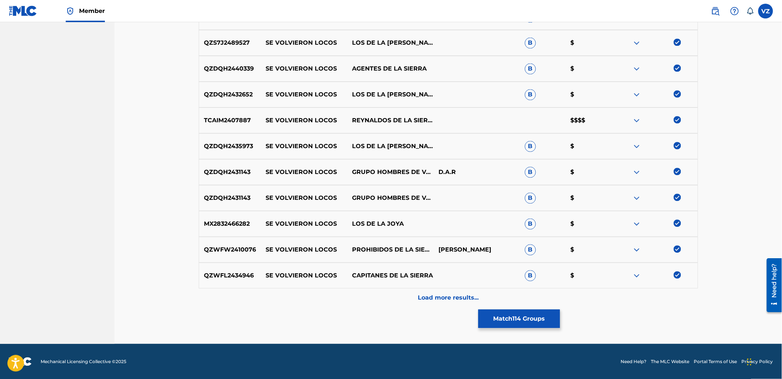
click at [637, 118] on img at bounding box center [637, 120] width 9 height 9
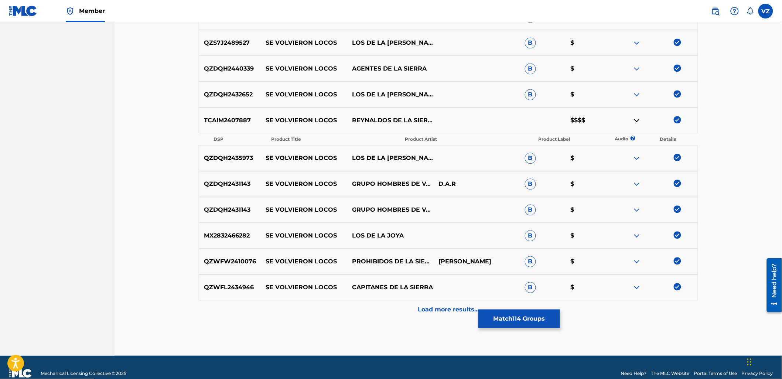
click at [637, 118] on img at bounding box center [637, 120] width 9 height 9
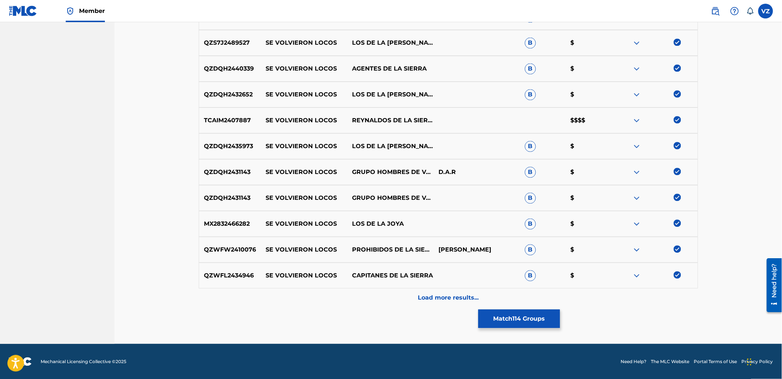
click at [435, 298] on p "Load more results..." at bounding box center [448, 297] width 61 height 9
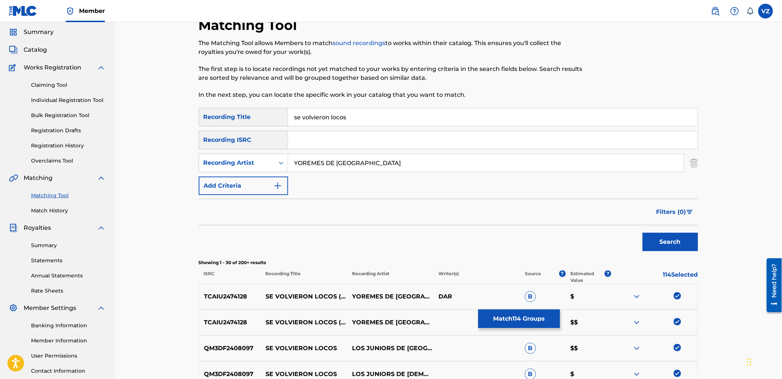
scroll to position [0, 0]
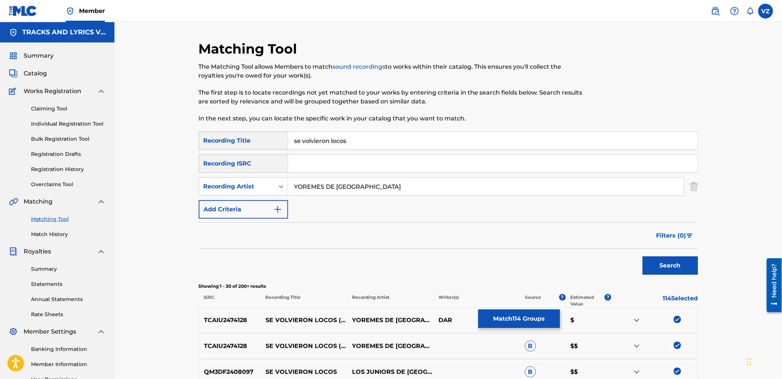
drag, startPoint x: 370, startPoint y: 186, endPoint x: 365, endPoint y: 192, distance: 7.9
click at [365, 192] on div "SearchWithCriteriab8e4eec5-e13e-4bb4-8c68-5e5520e62f49 Recording Title se volvi…" at bounding box center [449, 175] width 500 height 87
drag, startPoint x: 380, startPoint y: 189, endPoint x: 246, endPoint y: 172, distance: 134.5
click at [246, 172] on div "SearchWithCriteriab8e4eec5-e13e-4bb4-8c68-5e5520e62f49 Recording Title se volvi…" at bounding box center [449, 175] width 500 height 87
paste input "LOS JUNIORS DEL MEXICALI"
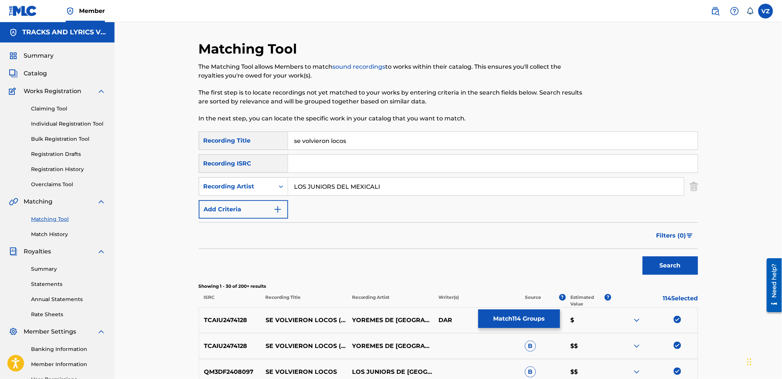
click at [666, 263] on button "Search" at bounding box center [670, 265] width 55 height 18
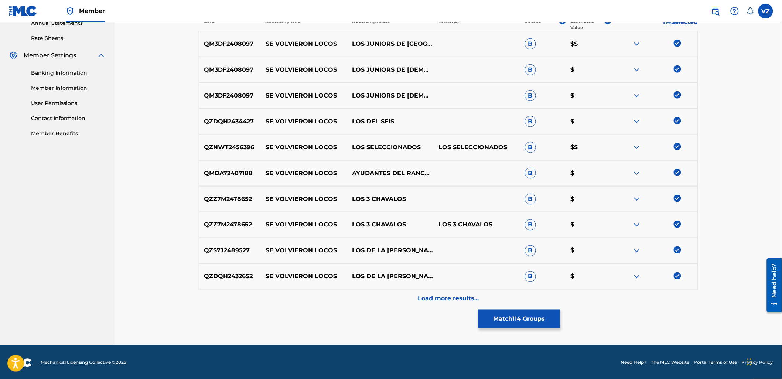
scroll to position [278, 0]
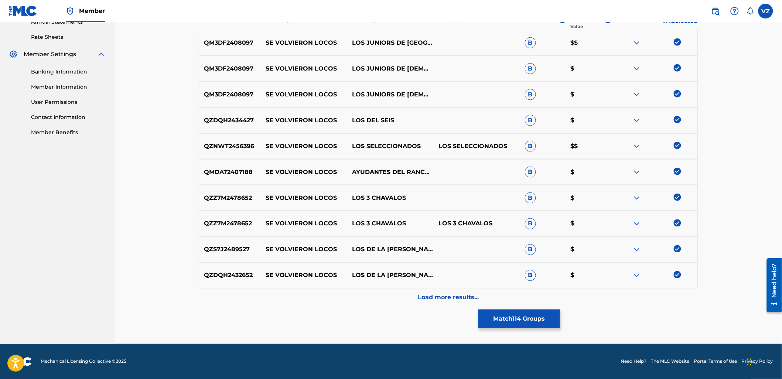
click at [444, 298] on p "Load more results..." at bounding box center [448, 297] width 61 height 9
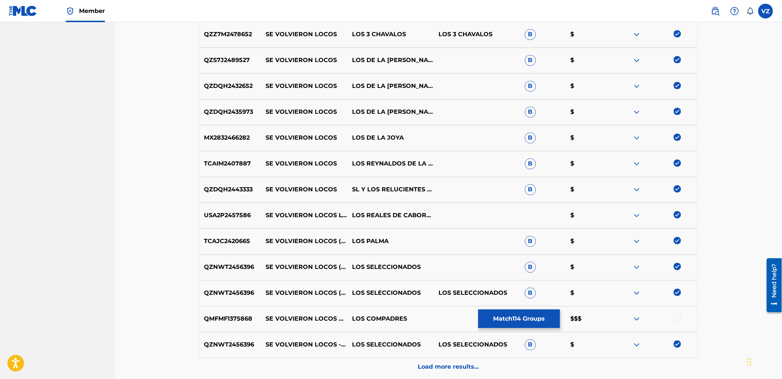
scroll to position [483, 0]
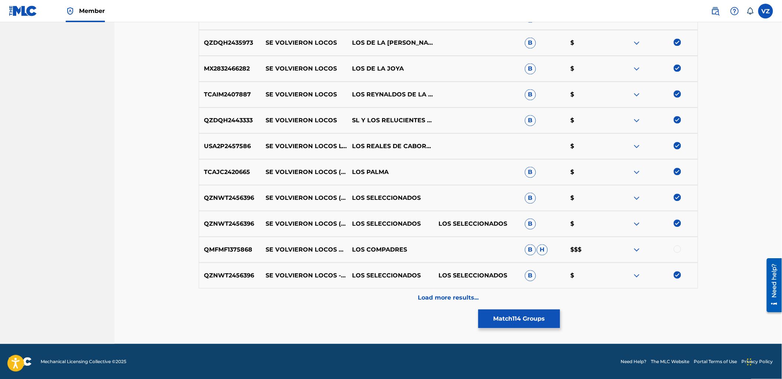
click at [481, 296] on div "Load more results..." at bounding box center [449, 298] width 500 height 18
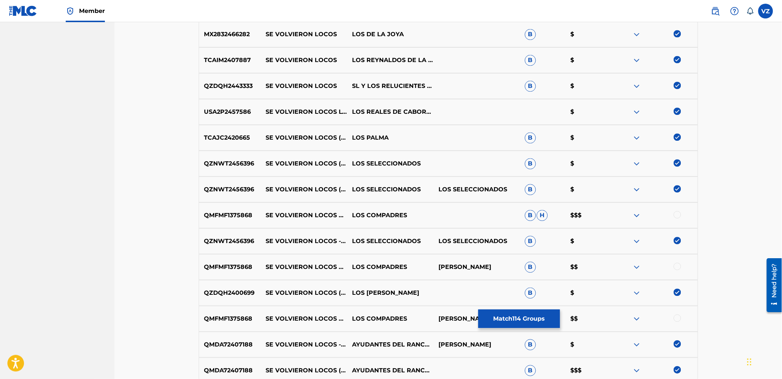
scroll to position [659, 0]
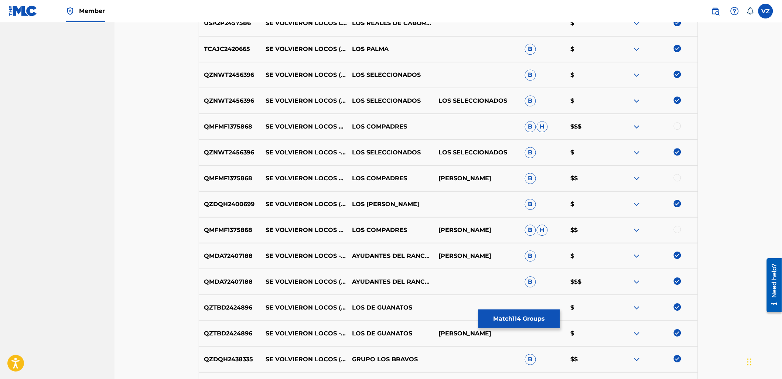
drag, startPoint x: 482, startPoint y: 183, endPoint x: 428, endPoint y: 171, distance: 55.2
click at [428, 171] on div "QMFMF1375868 SE VOLVIERON LOCOS LOS COMPADRES LOS COMPADRES [PERSON_NAME] B $$" at bounding box center [449, 179] width 500 height 26
copy div "[PERSON_NAME]"
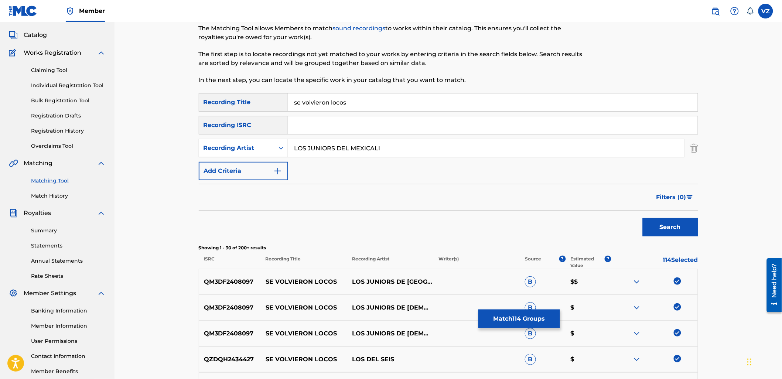
scroll to position [0, 0]
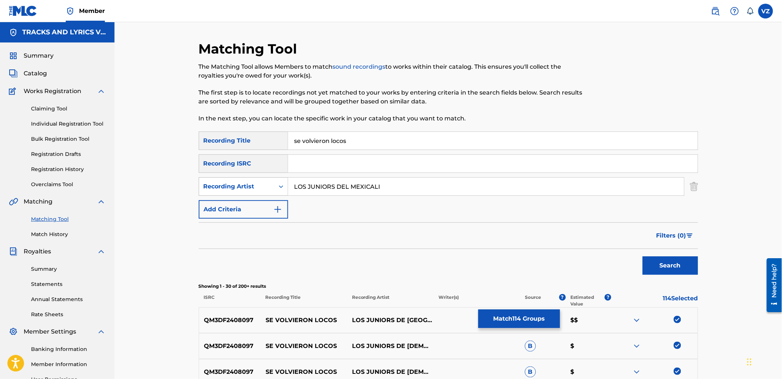
drag, startPoint x: 418, startPoint y: 189, endPoint x: 248, endPoint y: 188, distance: 170.0
click at [248, 188] on div "SearchWithCriteria077f8e5f-65a1-4d30-aa56-4c2b5bf51942 Recording Artist LOS JUN…" at bounding box center [449, 186] width 500 height 18
paste input "[PERSON_NAME]"
click at [689, 273] on button "Search" at bounding box center [670, 265] width 55 height 18
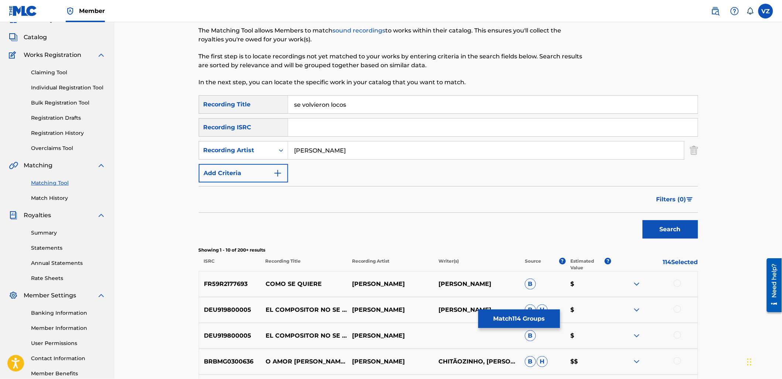
scroll to position [123, 0]
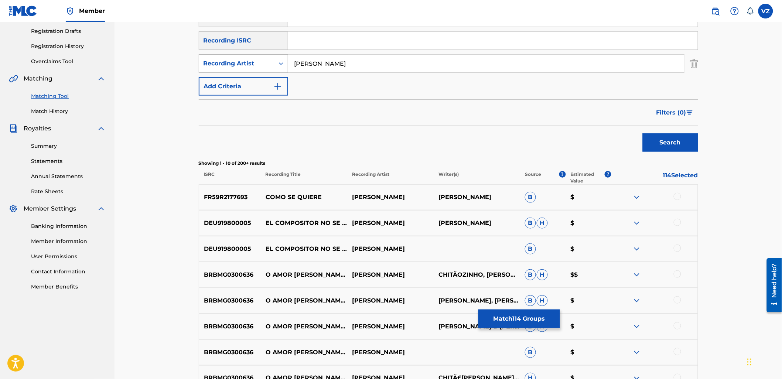
drag, startPoint x: 404, startPoint y: 64, endPoint x: 278, endPoint y: 60, distance: 126.1
click at [278, 59] on div "SearchWithCriteria077f8e5f-65a1-4d30-aa56-4c2b5bf51942 Recording Artist [PERSON…" at bounding box center [449, 63] width 500 height 18
click at [643, 133] on button "Search" at bounding box center [670, 142] width 55 height 18
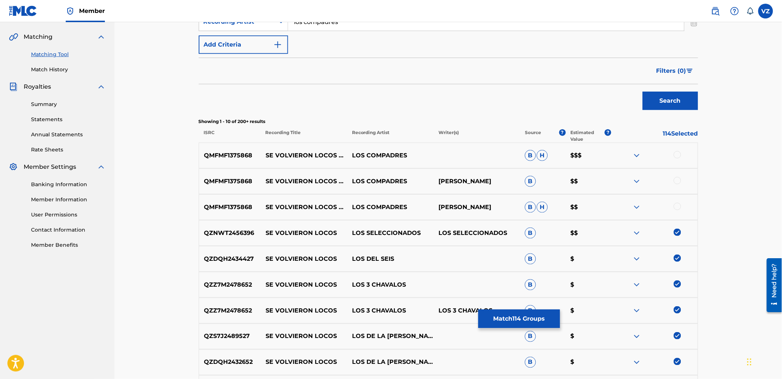
scroll to position [205, 0]
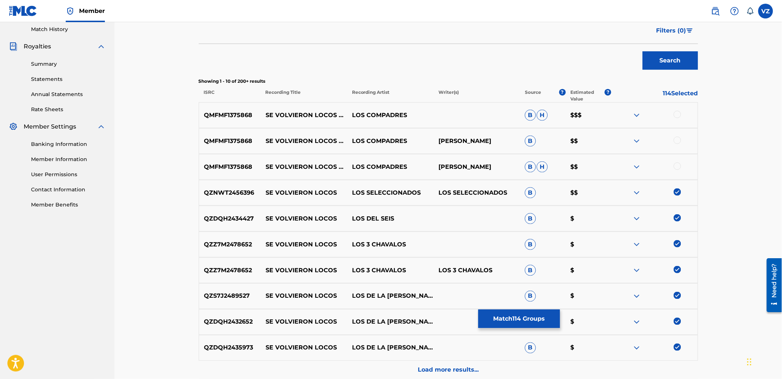
click at [637, 321] on img at bounding box center [637, 322] width 9 height 9
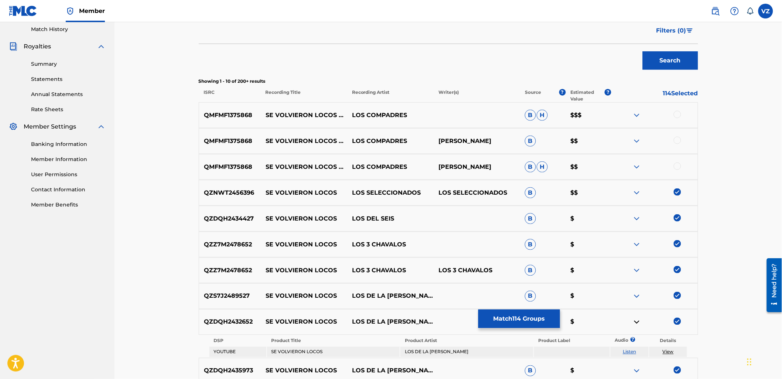
click at [634, 351] on link "Listen" at bounding box center [629, 352] width 13 height 6
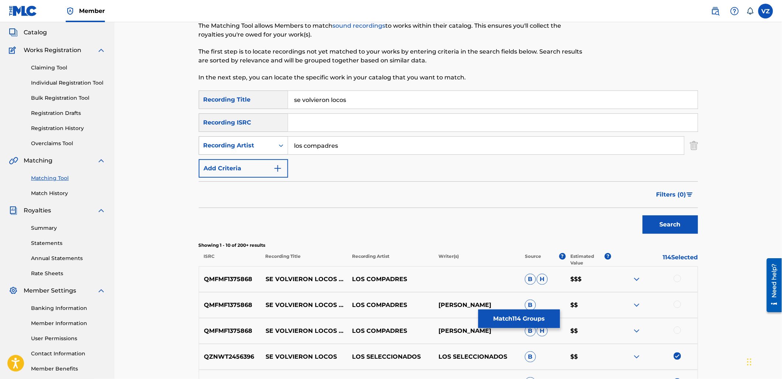
paste input "REYNALDOS DE LA SIERRA"
drag, startPoint x: 355, startPoint y: 147, endPoint x: 277, endPoint y: 142, distance: 77.8
click at [258, 143] on div "SearchWithCriteria077f8e5f-65a1-4d30-aa56-4c2b5bf51942 Recording Artist REYNALD…" at bounding box center [449, 145] width 500 height 18
click at [697, 225] on button "Search" at bounding box center [670, 224] width 55 height 18
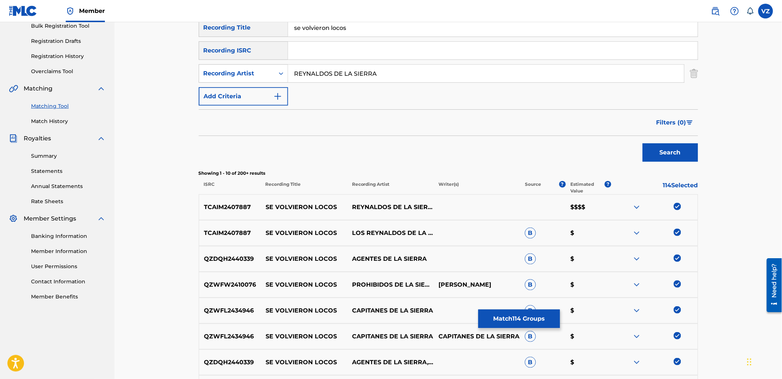
scroll to position [161, 0]
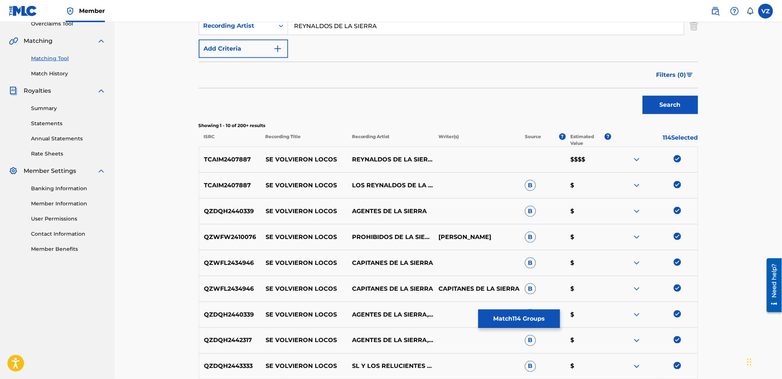
click at [639, 157] on img at bounding box center [637, 159] width 9 height 9
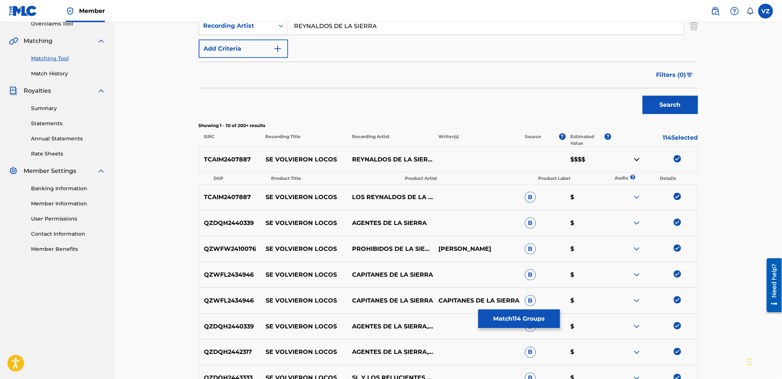
click at [639, 157] on img at bounding box center [637, 159] width 9 height 9
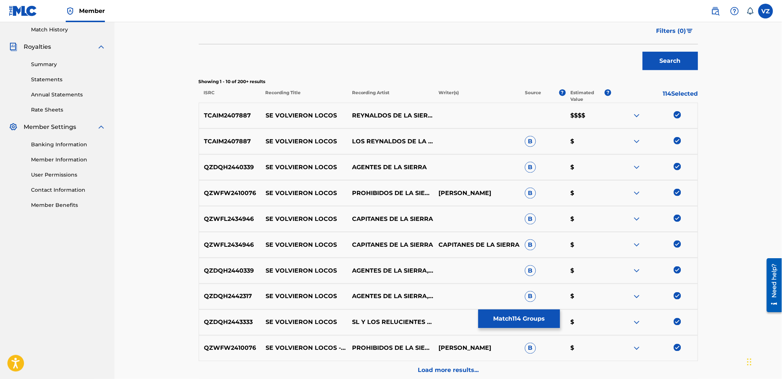
scroll to position [278, 0]
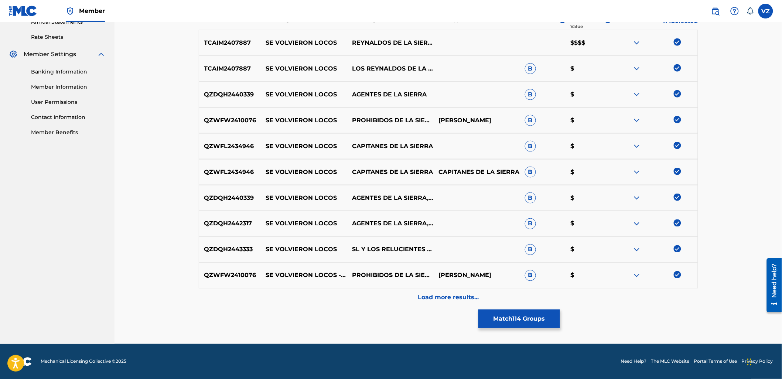
click at [457, 293] on p "Load more results..." at bounding box center [448, 297] width 61 height 9
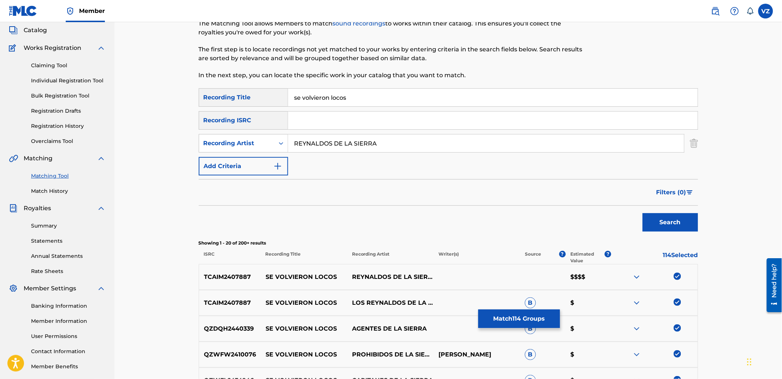
scroll to position [0, 0]
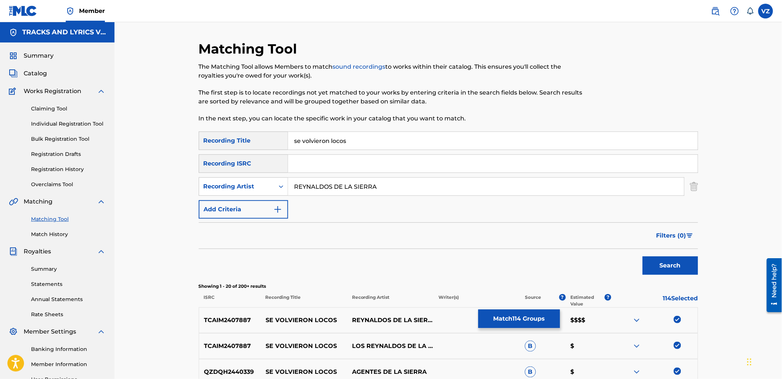
drag, startPoint x: 402, startPoint y: 181, endPoint x: 246, endPoint y: 174, distance: 155.4
click at [218, 171] on div "SearchWithCriteriab8e4eec5-e13e-4bb4-8c68-5e5520e62f49 Recording Title se volvi…" at bounding box center [449, 175] width 500 height 87
paste input "[PERSON_NAME]"
type input "[PERSON_NAME]"
click at [664, 261] on button "Search" at bounding box center [670, 265] width 55 height 18
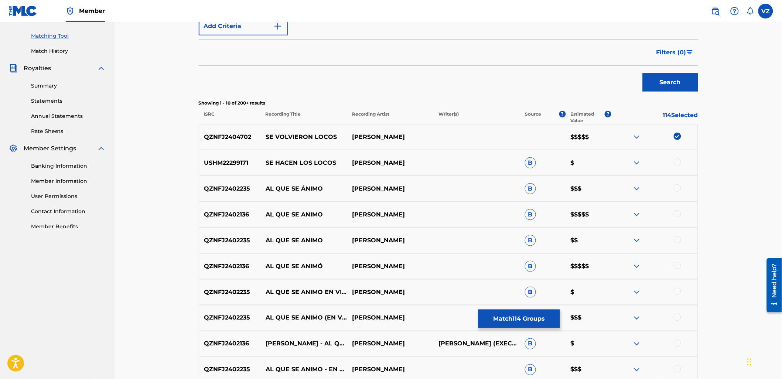
scroll to position [202, 0]
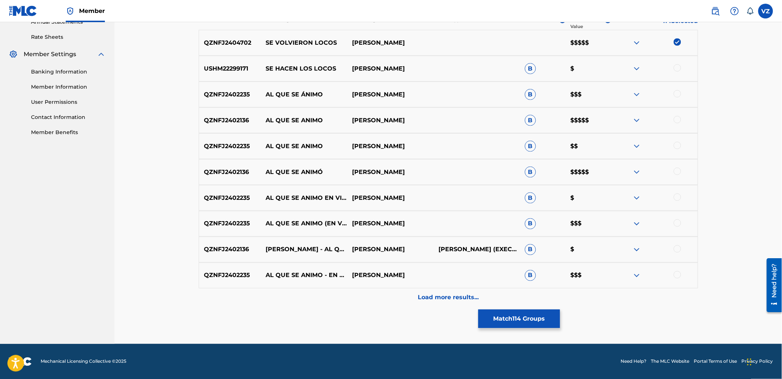
click at [472, 296] on p "Load more results..." at bounding box center [448, 297] width 61 height 9
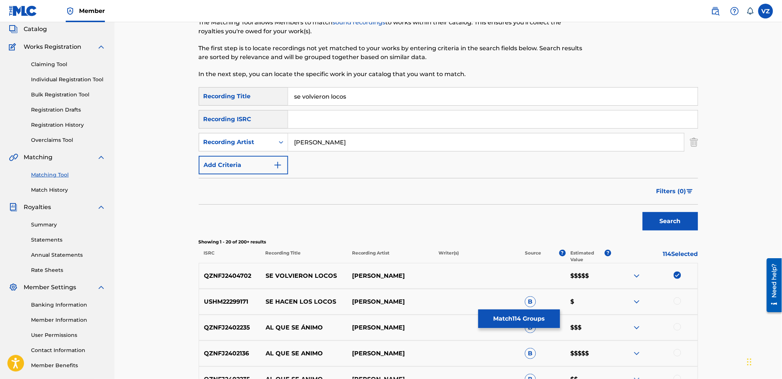
scroll to position [0, 0]
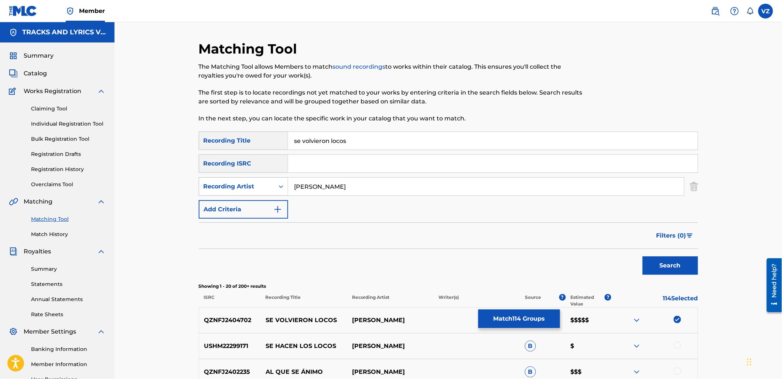
drag, startPoint x: 363, startPoint y: 189, endPoint x: 245, endPoint y: 184, distance: 118.0
click at [245, 184] on div "SearchWithCriteria077f8e5f-65a1-4d30-aa56-4c2b5bf51942 Recording Artist [PERSON…" at bounding box center [449, 186] width 500 height 18
click at [245, 183] on div "Recording Artist" at bounding box center [237, 186] width 67 height 9
click at [252, 198] on div "Writer" at bounding box center [243, 205] width 89 height 18
click at [311, 185] on input "Search Form" at bounding box center [486, 187] width 396 height 18
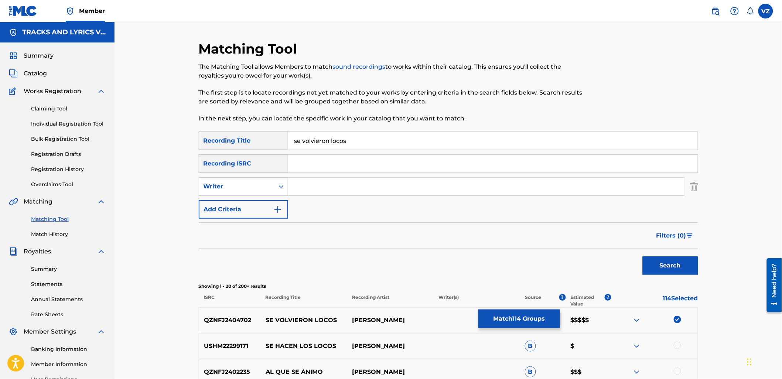
paste input "[PERSON_NAME]"
type input "[PERSON_NAME]"
click at [685, 273] on button "Search" at bounding box center [670, 265] width 55 height 18
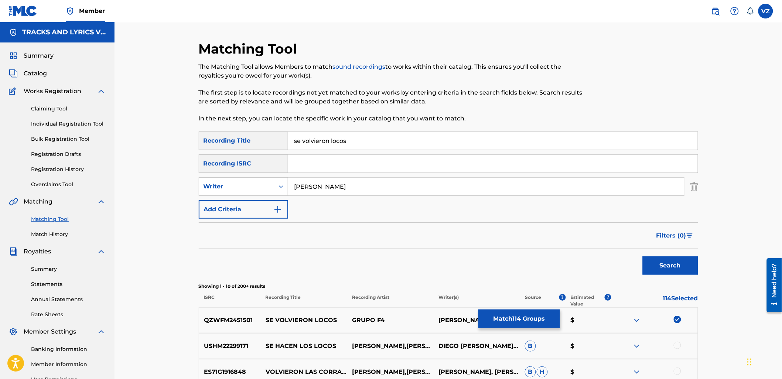
click at [515, 318] on button "Match 114 Groups" at bounding box center [520, 319] width 82 height 18
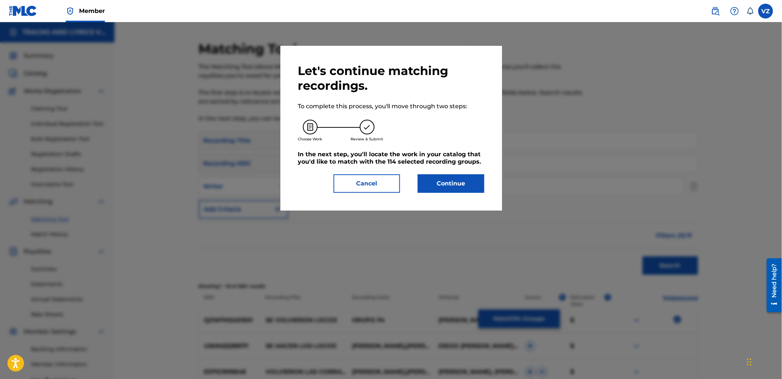
click at [448, 185] on button "Continue" at bounding box center [451, 183] width 67 height 18
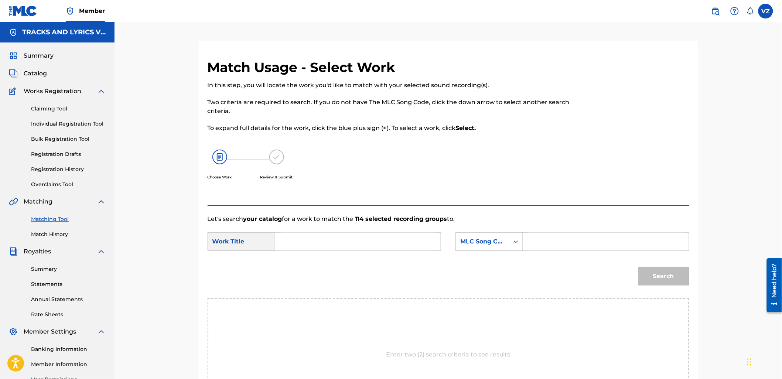
click at [368, 248] on input "Search Form" at bounding box center [358, 242] width 153 height 18
click at [293, 267] on strong "volv" at bounding box center [294, 266] width 13 height 7
type input "se volvieron locos"
click at [496, 242] on div "MLC Song Code" at bounding box center [482, 241] width 45 height 9
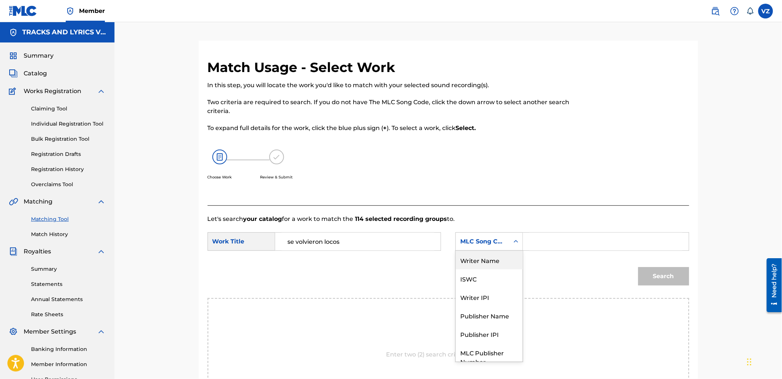
click at [496, 259] on div "Writer Name" at bounding box center [489, 260] width 67 height 18
click at [566, 243] on input "Search Form" at bounding box center [606, 242] width 153 height 18
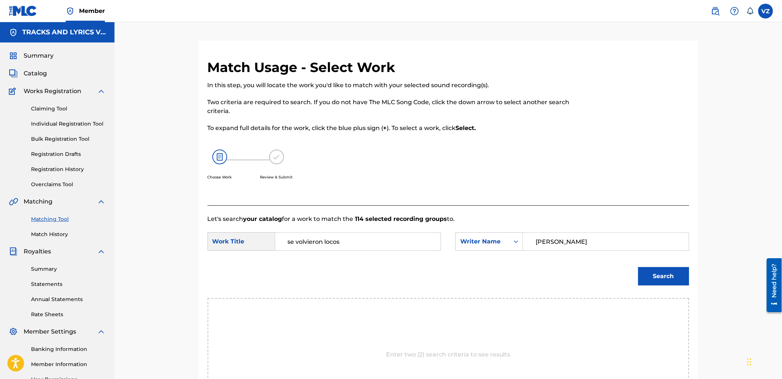
type input "[PERSON_NAME]"
click at [639, 267] on button "Search" at bounding box center [664, 276] width 51 height 18
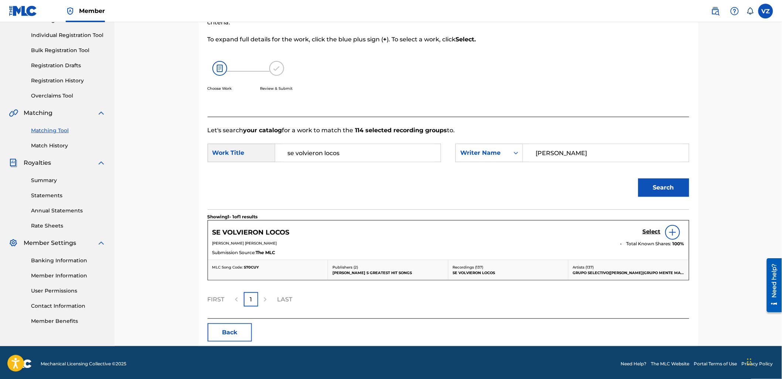
scroll to position [50, 0]
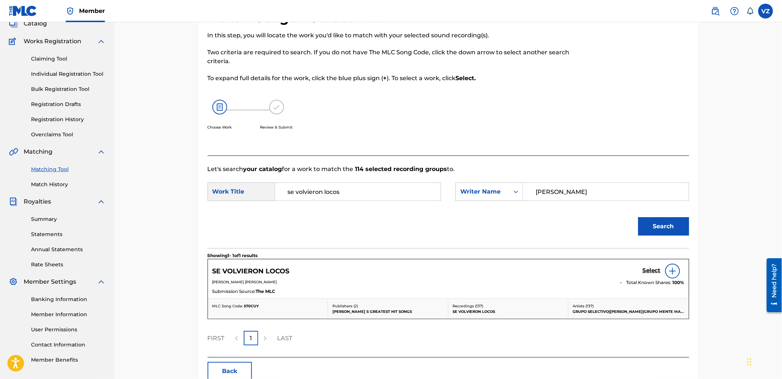
click at [649, 270] on h5 "Select" at bounding box center [652, 270] width 18 height 7
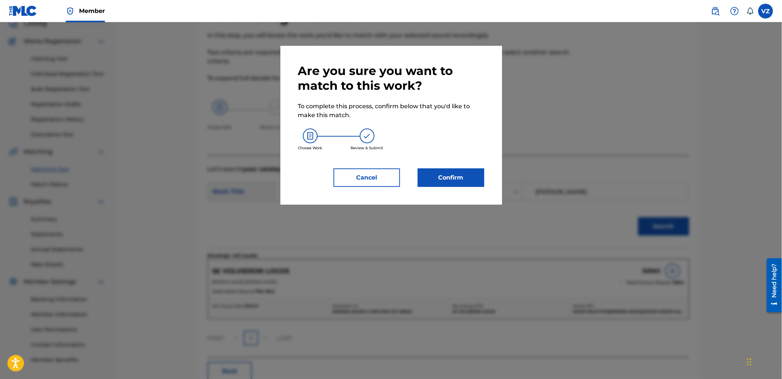
click at [463, 177] on button "Confirm" at bounding box center [451, 178] width 67 height 18
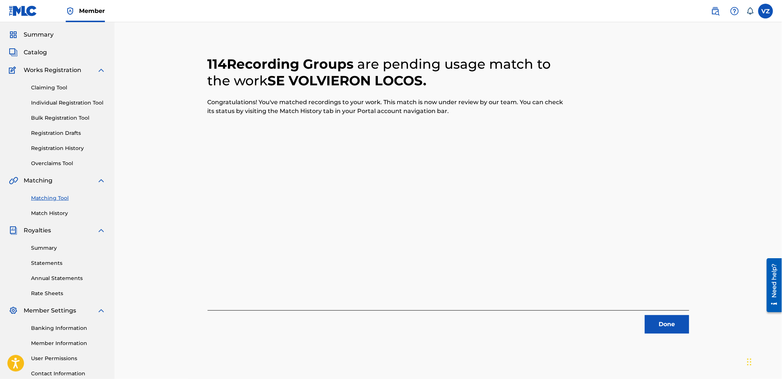
scroll to position [9, 0]
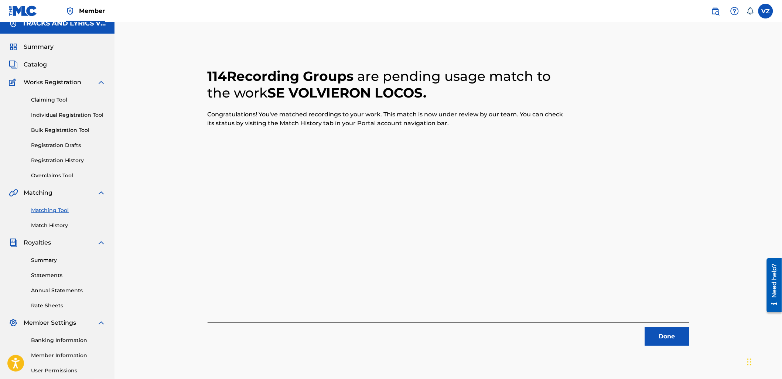
click at [660, 337] on button "Done" at bounding box center [667, 336] width 44 height 18
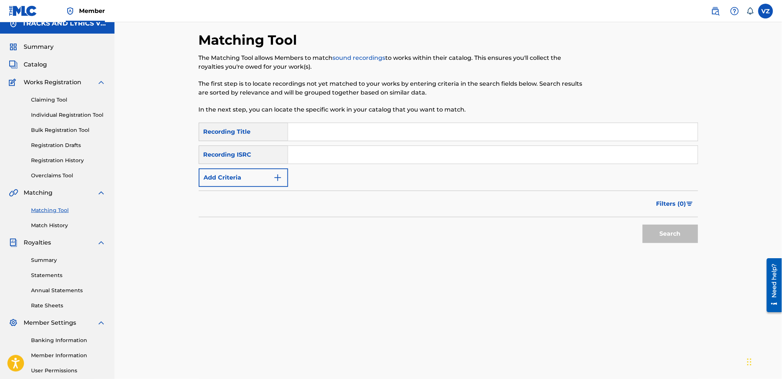
click at [382, 126] on input "Search Form" at bounding box center [493, 132] width 410 height 18
paste input "TOCA VOLVER A LA PEDA"
type input "TOCA VOLVER A LA PEDA"
click at [259, 179] on button "Add Criteria" at bounding box center [243, 178] width 89 height 18
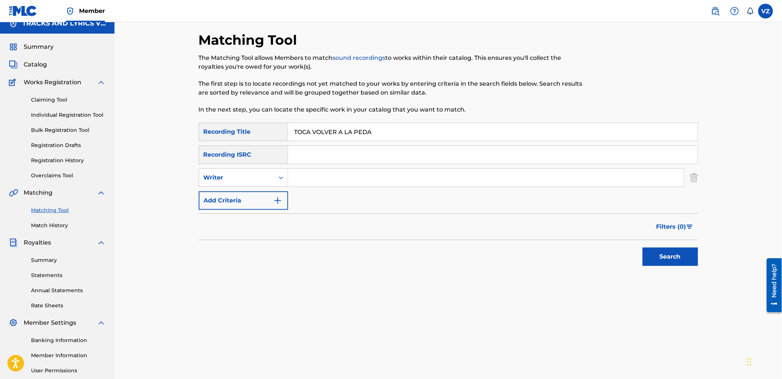
click at [307, 178] on input "Search Form" at bounding box center [486, 178] width 396 height 18
click at [686, 254] on button "Search" at bounding box center [670, 257] width 55 height 18
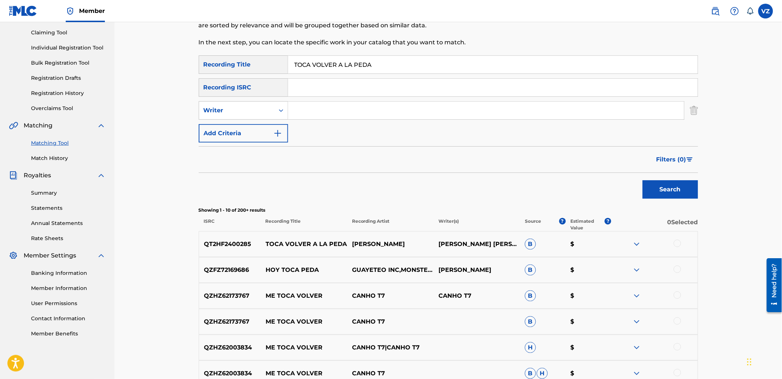
scroll to position [79, 0]
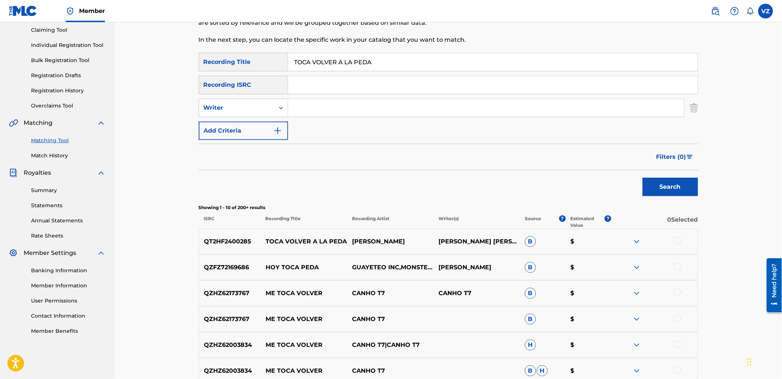
click at [634, 240] on img at bounding box center [637, 241] width 9 height 9
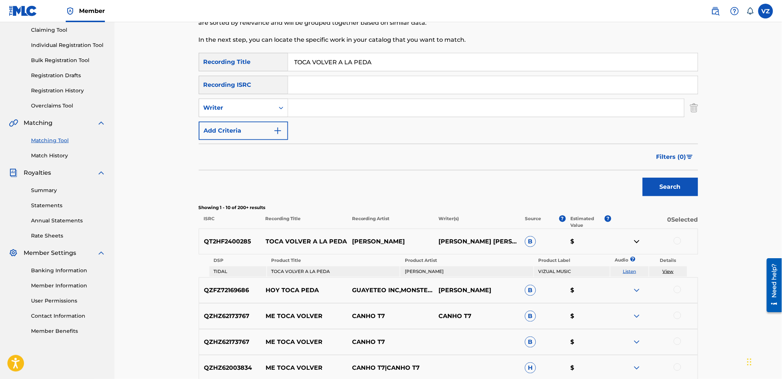
click at [629, 268] on td "Listen" at bounding box center [630, 271] width 38 height 10
click at [634, 270] on link "Listen" at bounding box center [629, 272] width 13 height 6
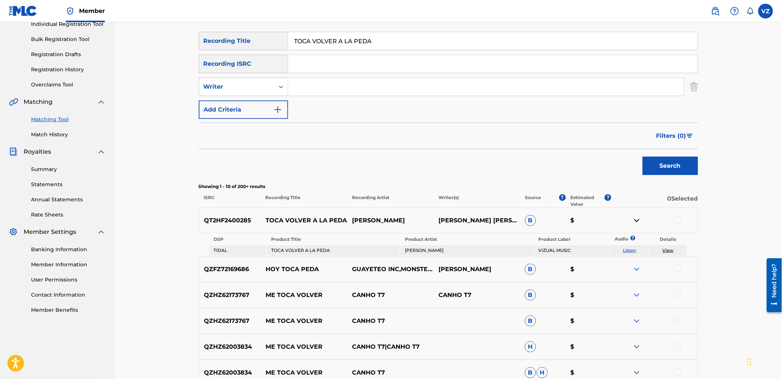
scroll to position [120, 0]
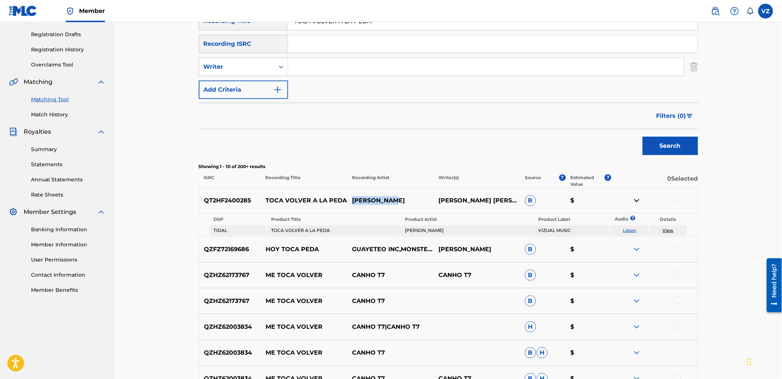
drag, startPoint x: 410, startPoint y: 201, endPoint x: 349, endPoint y: 206, distance: 61.2
click at [349, 206] on div "QT2HF2400285 TOCA VOLVER A LA [PERSON_NAME] [PERSON_NAME] [PERSON_NAME] [PERSON…" at bounding box center [449, 201] width 500 height 26
copy p "[PERSON_NAME]"
click at [677, 200] on div at bounding box center [677, 199] width 7 height 7
click at [337, 64] on input "Search Form" at bounding box center [486, 67] width 396 height 18
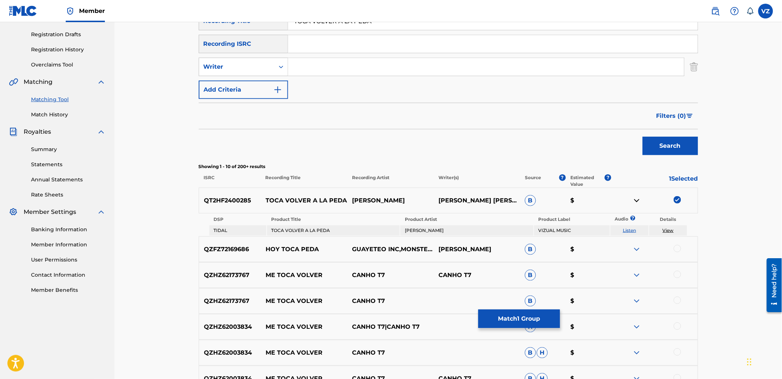
paste input "[PERSON_NAME]"
type input "[PERSON_NAME]"
click at [686, 144] on button "Search" at bounding box center [670, 146] width 55 height 18
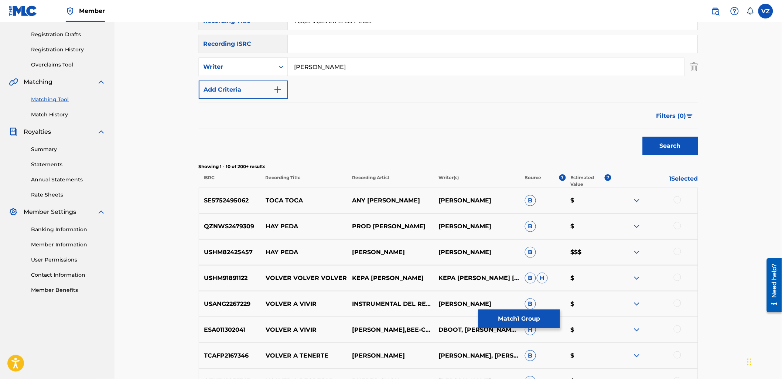
click at [241, 65] on div "Writer" at bounding box center [237, 66] width 67 height 9
click at [248, 90] on div "Recording Artist" at bounding box center [243, 85] width 89 height 18
click at [445, 67] on input "Search Form" at bounding box center [486, 67] width 396 height 18
paste input "[PERSON_NAME]"
click at [695, 143] on button "Search" at bounding box center [670, 146] width 55 height 18
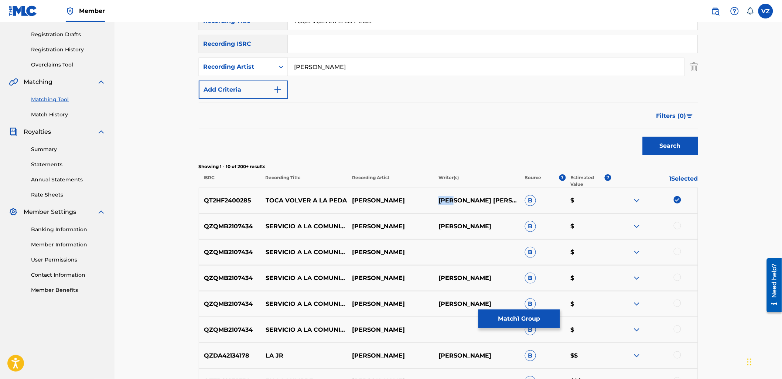
drag, startPoint x: 438, startPoint y: 182, endPoint x: 458, endPoint y: 195, distance: 23.8
click at [458, 195] on div "QT2HF2400285 TOCA VOLVER A LA [PERSON_NAME] [PERSON_NAME] [PERSON_NAME] [PERSON…" at bounding box center [449, 201] width 500 height 26
drag, startPoint x: 361, startPoint y: 71, endPoint x: 254, endPoint y: 76, distance: 106.6
click at [255, 75] on div "SearchWithCriteriaa3e3123f-7e23-4ade-8a17-569a7f4ee7c8 Recording Artist [PERSON…" at bounding box center [449, 67] width 500 height 18
type input "[PERSON_NAME]"
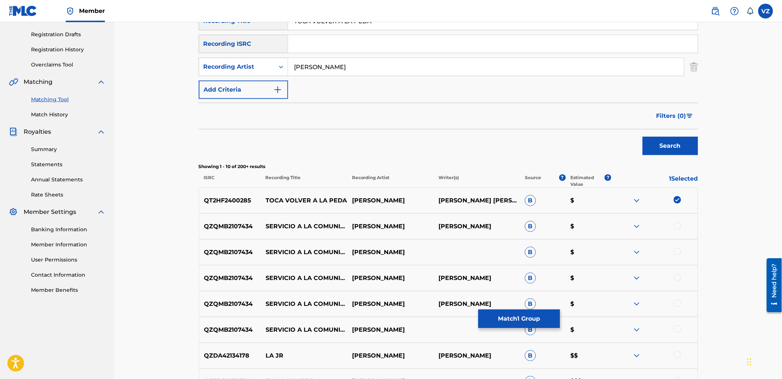
click at [643, 137] on button "Search" at bounding box center [670, 146] width 55 height 18
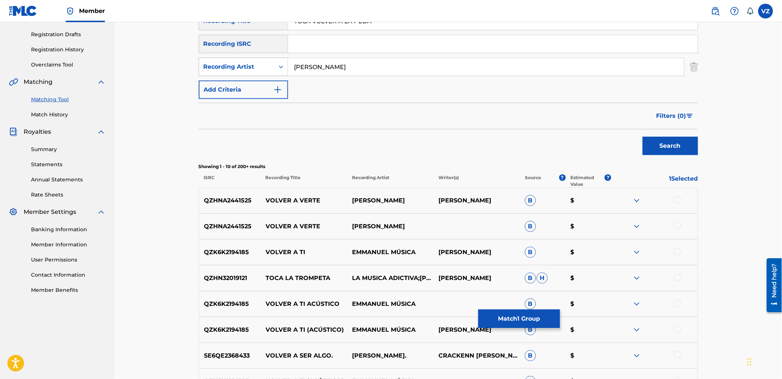
click at [276, 62] on div "Search Form" at bounding box center [281, 66] width 13 height 13
click at [262, 83] on div "Writer" at bounding box center [243, 85] width 89 height 18
click at [378, 65] on input "Search Form" at bounding box center [486, 67] width 396 height 18
click at [643, 137] on button "Search" at bounding box center [670, 146] width 55 height 18
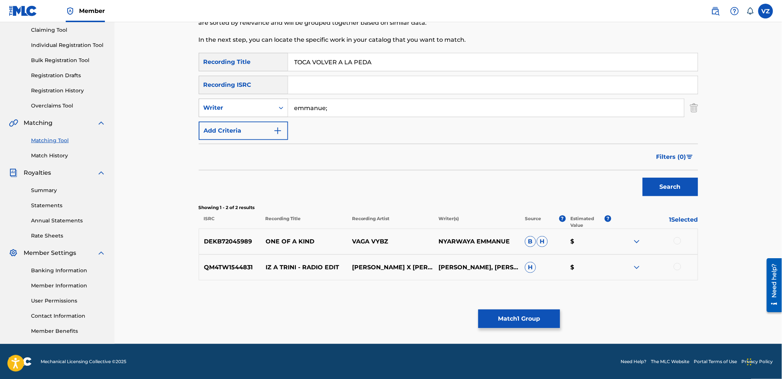
drag, startPoint x: 361, startPoint y: 101, endPoint x: 286, endPoint y: 110, distance: 75.9
click at [286, 110] on div "SearchWithCriteriac74c6729-2bed-4622-918a-d6ac1c2eeaa2 Writer emmanue;" at bounding box center [449, 108] width 500 height 18
type input "[PERSON_NAME]"
click at [643, 178] on button "Search" at bounding box center [670, 187] width 55 height 18
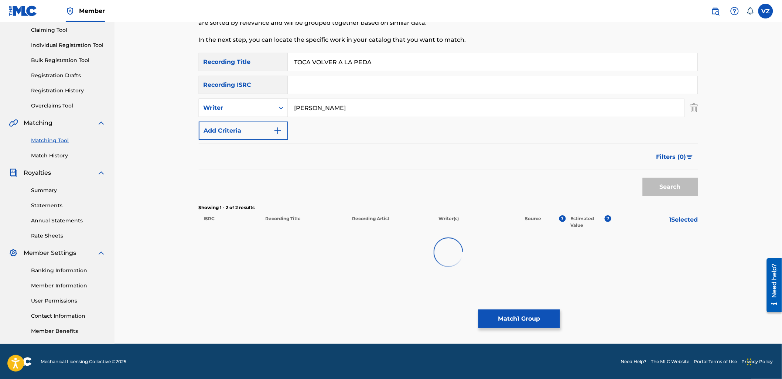
scroll to position [120, 0]
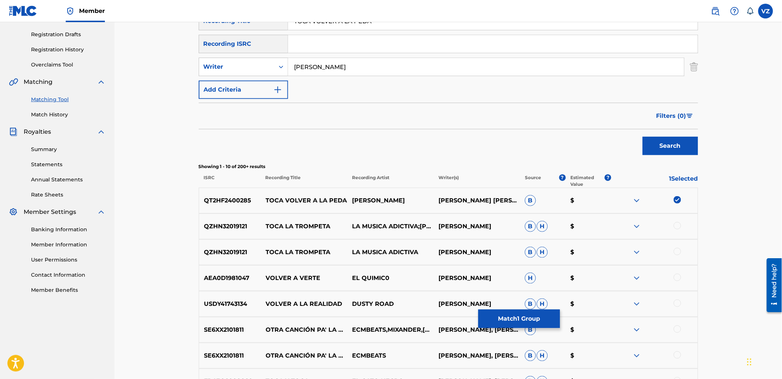
click at [533, 319] on button "Match 1 Group" at bounding box center [520, 319] width 82 height 18
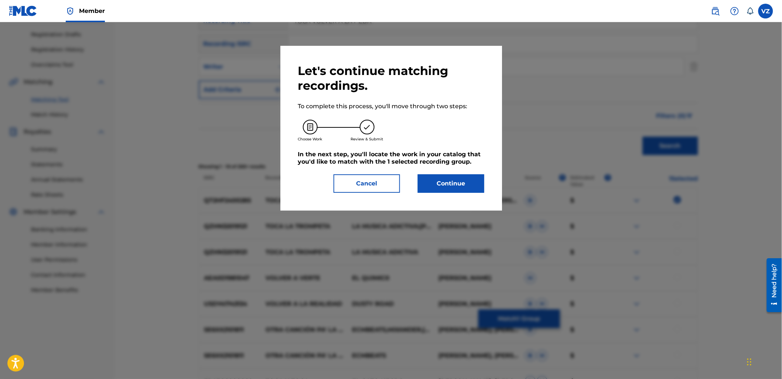
click at [463, 184] on button "Continue" at bounding box center [451, 183] width 67 height 18
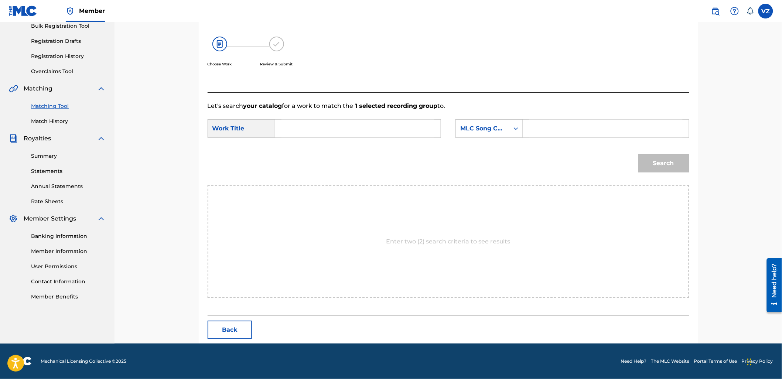
scroll to position [113, 0]
click at [343, 121] on input "Search Form" at bounding box center [358, 129] width 153 height 18
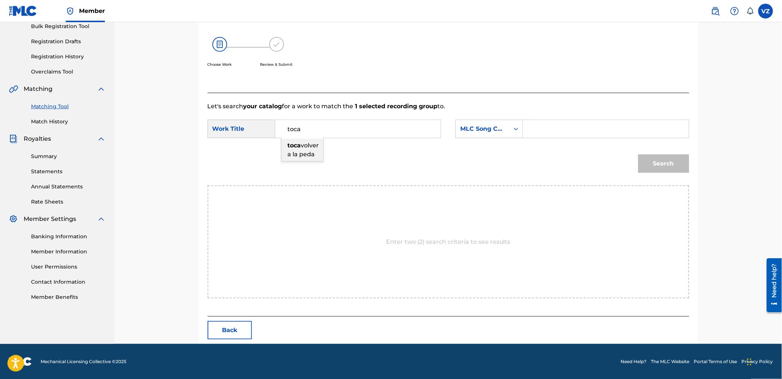
click at [296, 158] on span "volver a la peda" at bounding box center [303, 150] width 31 height 16
type input "toca volver a la peda"
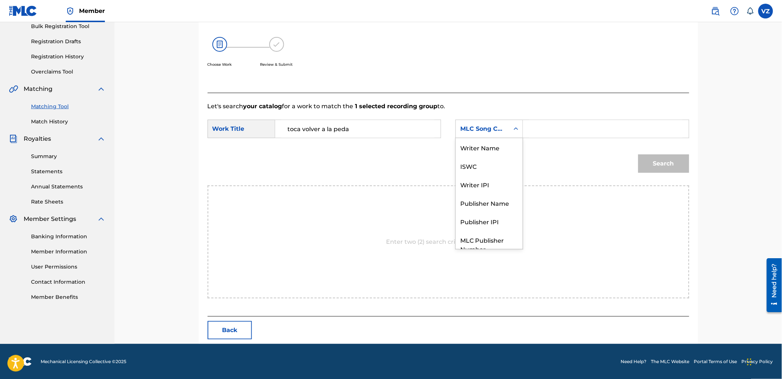
drag, startPoint x: 490, startPoint y: 129, endPoint x: 493, endPoint y: 138, distance: 8.9
click at [491, 130] on div "MLC Song Code" at bounding box center [482, 129] width 45 height 9
click at [493, 146] on div "Writer Name" at bounding box center [489, 147] width 67 height 18
click at [555, 135] on input "Search Form" at bounding box center [606, 129] width 153 height 18
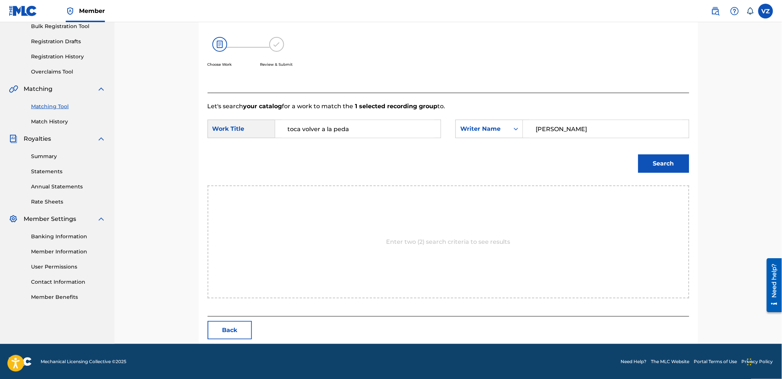
type input "[PERSON_NAME]"
click at [639, 154] on button "Search" at bounding box center [664, 163] width 51 height 18
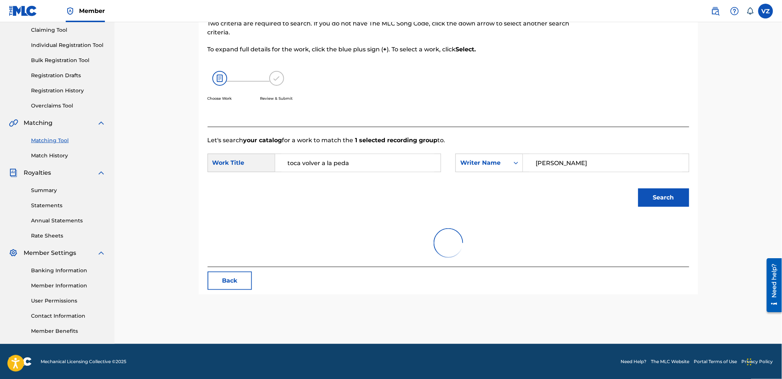
scroll to position [91, 0]
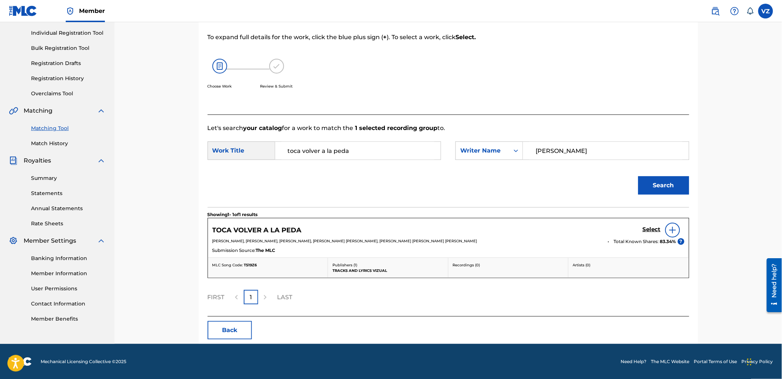
click at [655, 230] on h5 "Select" at bounding box center [652, 229] width 18 height 7
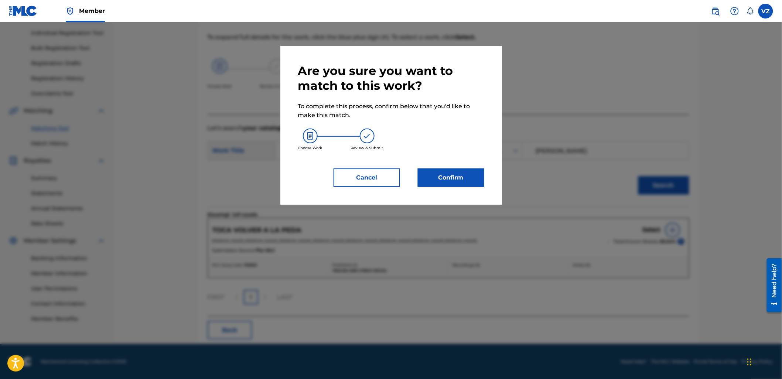
click at [466, 178] on button "Confirm" at bounding box center [451, 178] width 67 height 18
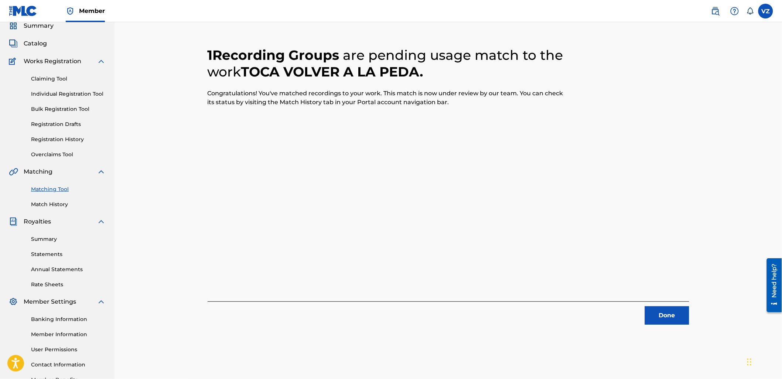
scroll to position [0, 0]
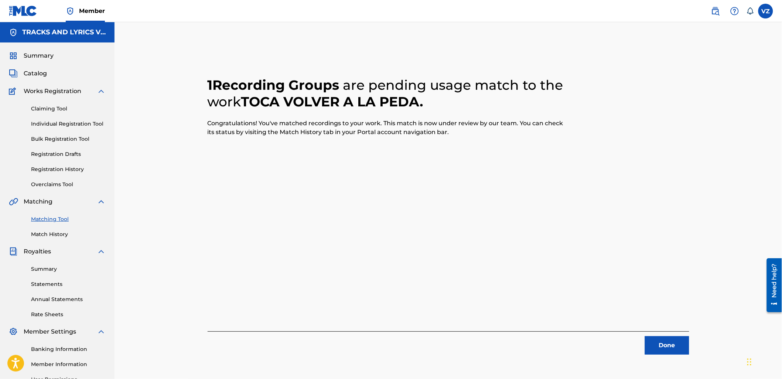
click at [674, 352] on button "Done" at bounding box center [667, 345] width 44 height 18
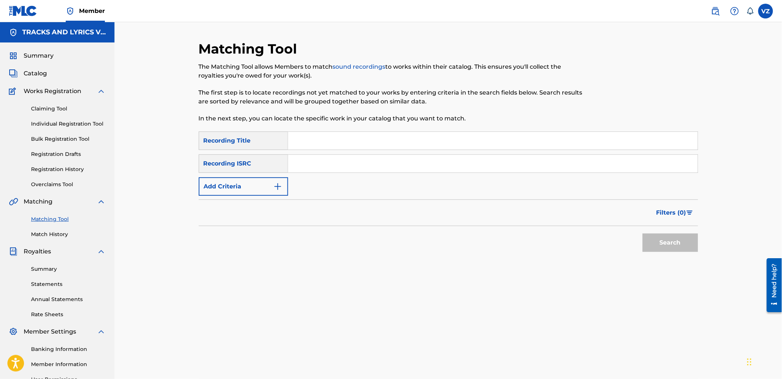
click at [36, 72] on span "Catalog" at bounding box center [35, 73] width 23 height 9
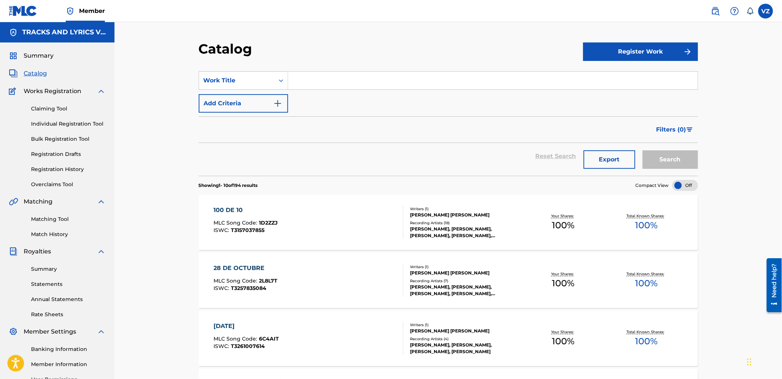
click at [333, 73] on input "Search Form" at bounding box center [493, 81] width 410 height 18
type input "maria"
click at [643, 150] on button "Search" at bounding box center [670, 159] width 55 height 18
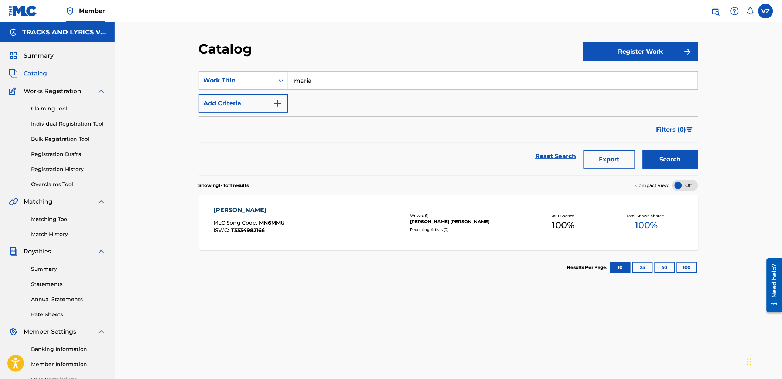
click at [488, 249] on div "[PERSON_NAME] MLC Song Code : MN6MMU ISWC : T3334982166 Writers ( 1 ) [PERSON_N…" at bounding box center [449, 222] width 500 height 55
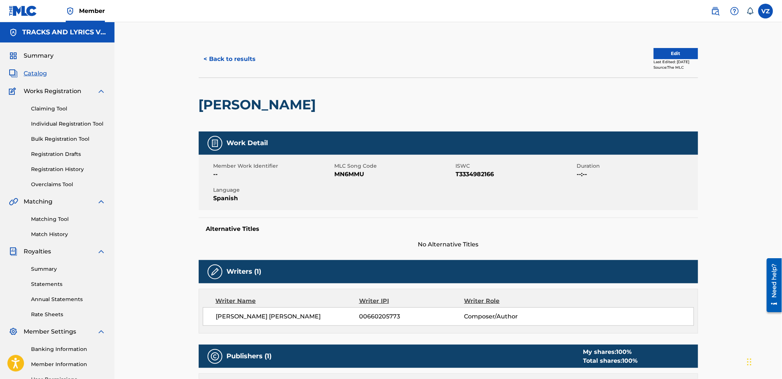
click at [56, 233] on link "Match History" at bounding box center [68, 235] width 75 height 8
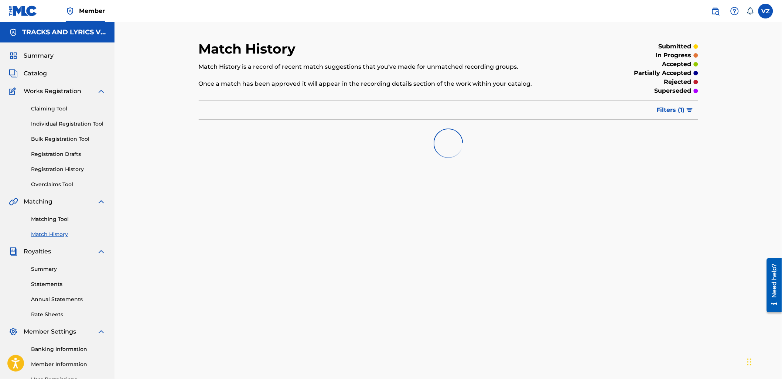
drag, startPoint x: 59, startPoint y: 219, endPoint x: 126, endPoint y: 209, distance: 67.6
click at [60, 217] on link "Matching Tool" at bounding box center [68, 219] width 75 height 8
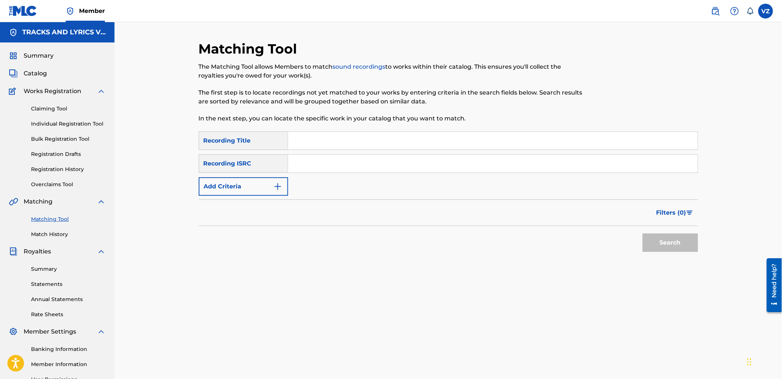
click at [317, 146] on input "Search Form" at bounding box center [493, 141] width 410 height 18
type input "maria"
click at [278, 193] on button "Add Criteria" at bounding box center [243, 186] width 89 height 18
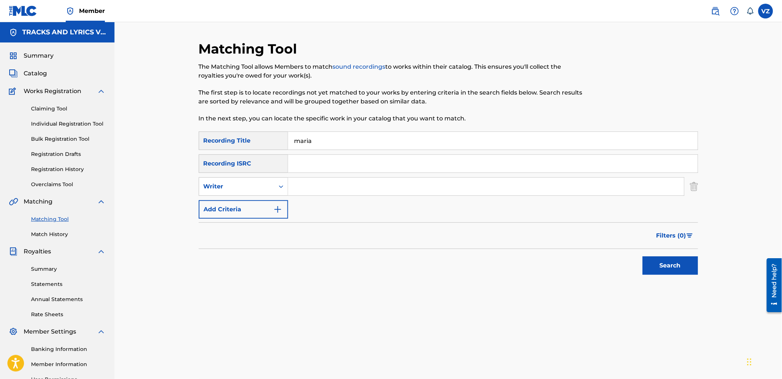
click at [339, 188] on input "Search Form" at bounding box center [486, 187] width 396 height 18
paste input "[PERSON_NAME]"
click at [437, 180] on input "[PERSON_NAME]" at bounding box center [486, 187] width 396 height 18
paste input "[PERSON_NAME]"
type input "[PERSON_NAME] [PERSON_NAME]"
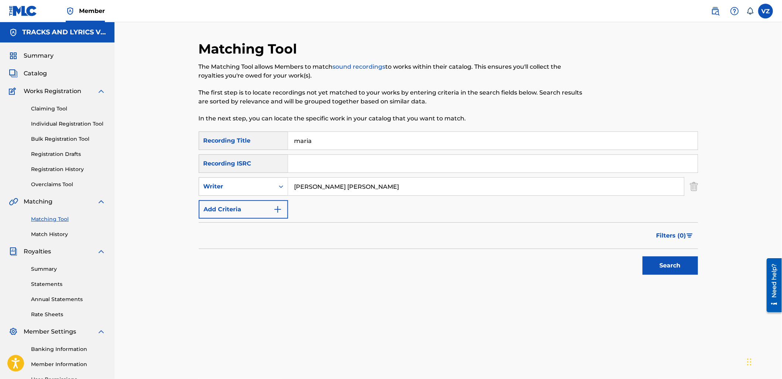
click at [680, 267] on button "Search" at bounding box center [670, 265] width 55 height 18
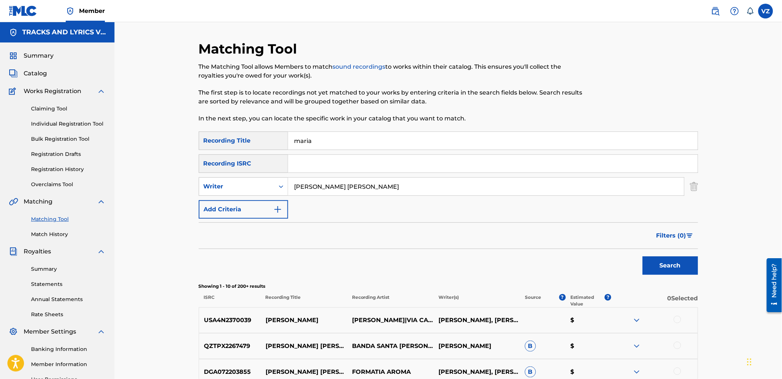
click at [55, 231] on link "Match History" at bounding box center [68, 235] width 75 height 8
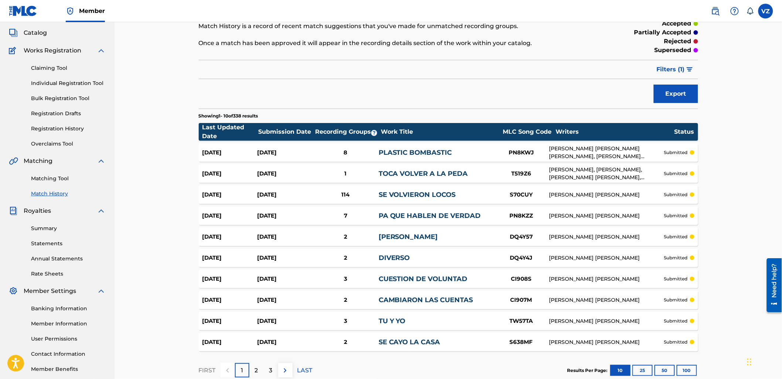
scroll to position [86, 0]
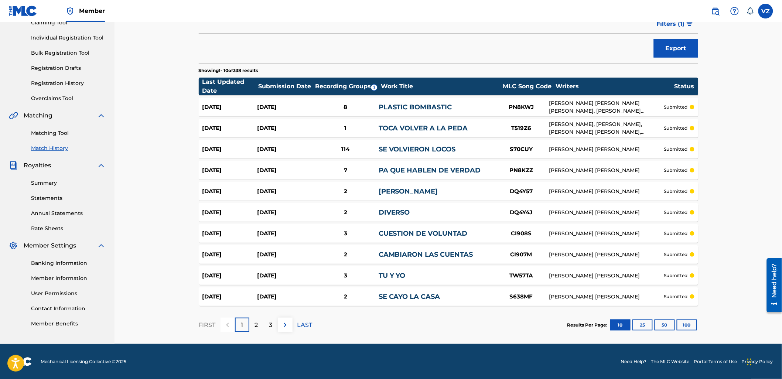
click at [684, 326] on button "100" at bounding box center [687, 325] width 20 height 11
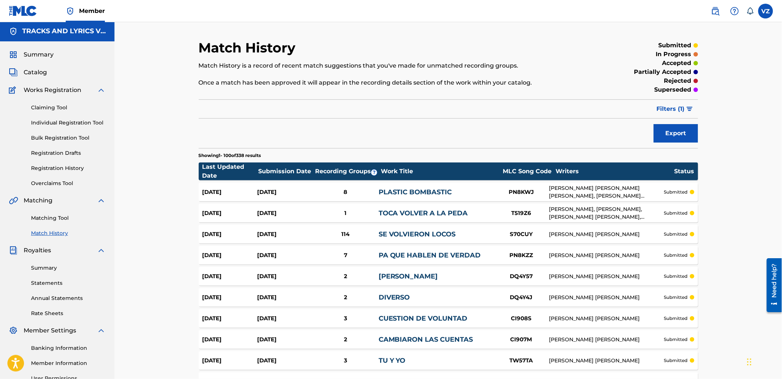
scroll to position [0, 0]
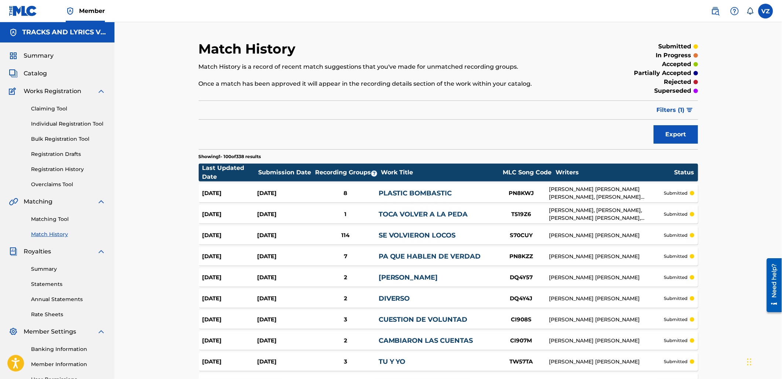
click at [677, 110] on span "Filters ( 1 )" at bounding box center [671, 110] width 28 height 9
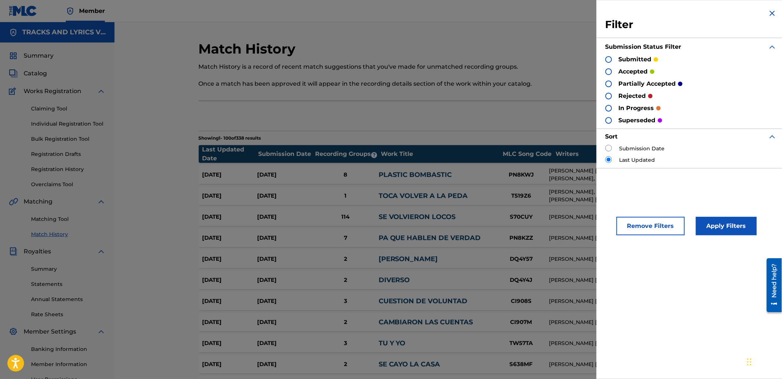
click at [654, 152] on label "Submission Date" at bounding box center [642, 149] width 45 height 8
click at [610, 147] on input "radio" at bounding box center [609, 148] width 7 height 7
radio input "true"
click at [730, 228] on button "Apply Filters" at bounding box center [726, 226] width 61 height 18
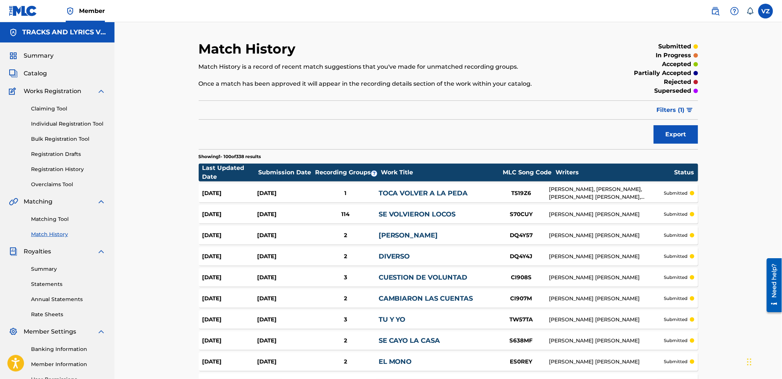
click at [54, 217] on link "Matching Tool" at bounding box center [68, 219] width 75 height 8
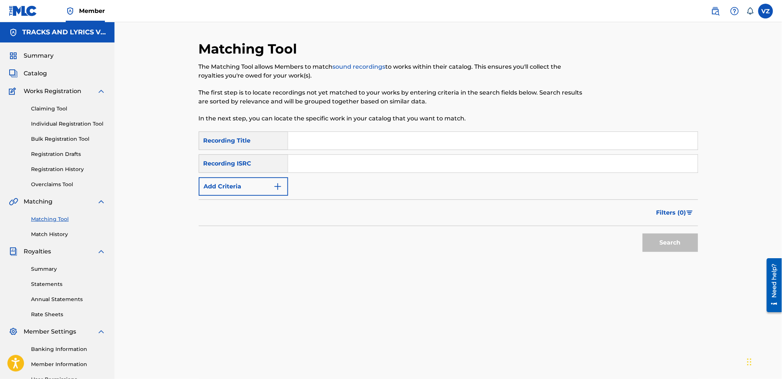
click at [497, 145] on input "Search Form" at bounding box center [493, 141] width 410 height 18
paste input "EL MELE"
type input "EL MELE"
click at [265, 181] on button "Add Criteria" at bounding box center [243, 186] width 89 height 18
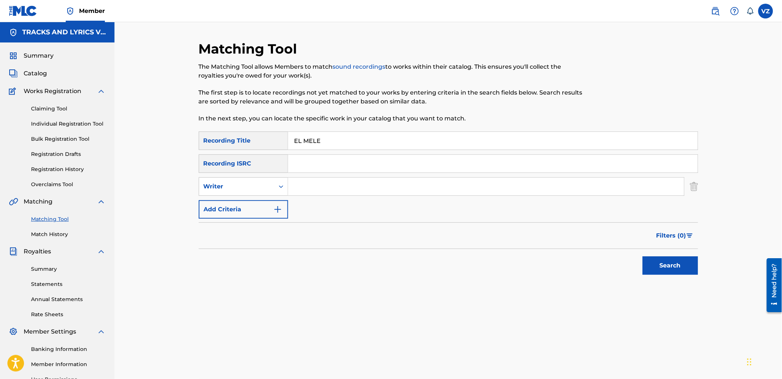
click at [335, 186] on input "Search Form" at bounding box center [486, 187] width 396 height 18
type input "los 2 primos"
click at [643, 256] on button "Search" at bounding box center [670, 265] width 55 height 18
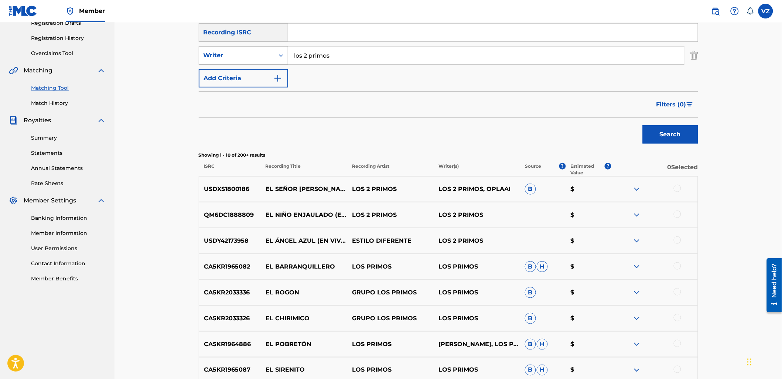
scroll to position [41, 0]
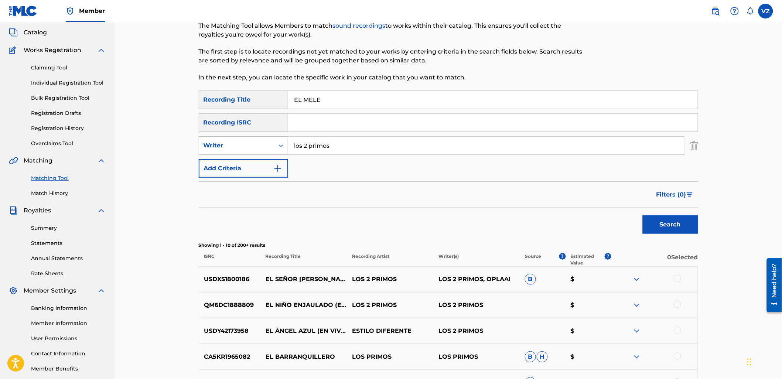
click at [268, 143] on div "Writer" at bounding box center [237, 145] width 67 height 9
drag, startPoint x: 262, startPoint y: 161, endPoint x: 328, endPoint y: 155, distance: 65.6
click at [263, 161] on div "Recording Artist" at bounding box center [243, 164] width 89 height 18
click at [364, 147] on input "Search Form" at bounding box center [486, 146] width 396 height 18
paste input "EL MELE"
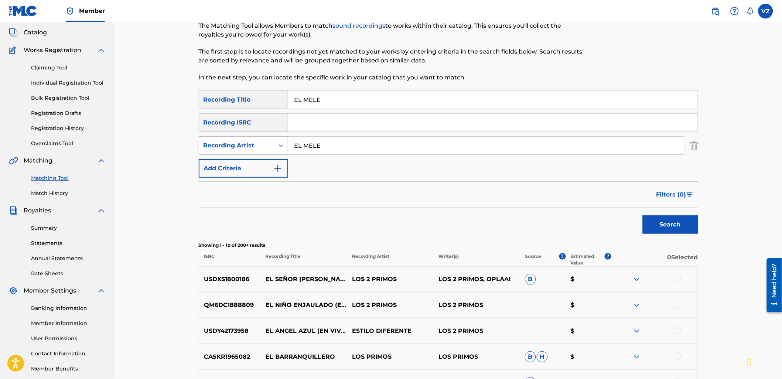
drag, startPoint x: 356, startPoint y: 144, endPoint x: 208, endPoint y: 146, distance: 148.2
click at [208, 146] on div "SearchWithCriteria3c9b142f-7321-4cd6-9349-06e844aedeb8 Recording Artist EL MELE" at bounding box center [449, 145] width 500 height 18
type input "los dos primos"
click at [643, 215] on button "Search" at bounding box center [670, 224] width 55 height 18
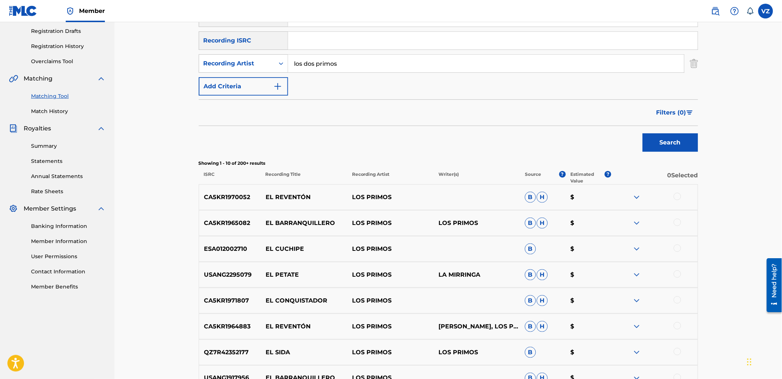
scroll to position [0, 0]
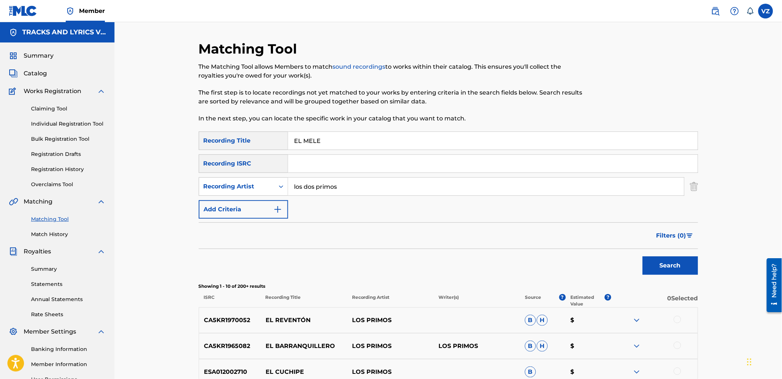
click at [336, 130] on div "Matching Tool The Matching Tool allows Members to match sound recordings to wor…" at bounding box center [391, 86] width 385 height 91
drag, startPoint x: 342, startPoint y: 139, endPoint x: 185, endPoint y: 130, distance: 156.9
click at [185, 130] on div "Matching Tool The Matching Tool allows Members to match sound recordings to wor…" at bounding box center [449, 321] width 668 height 599
paste input "[PERSON_NAME]"
type input "EL [PERSON_NAME]"
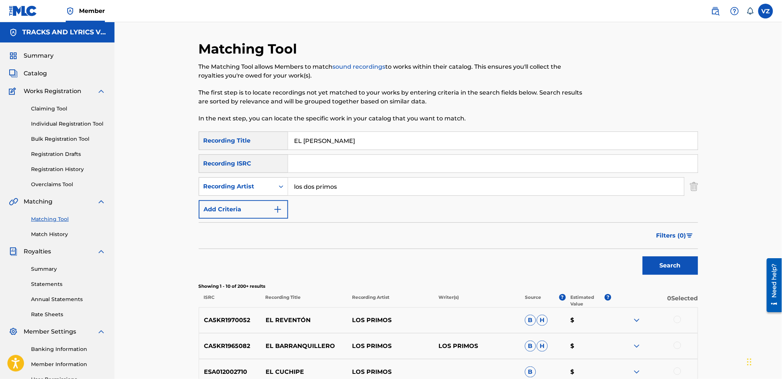
drag, startPoint x: 376, startPoint y: 190, endPoint x: 228, endPoint y: 171, distance: 149.1
click at [228, 171] on div "SearchWithCriteriab8e4eec5-e13e-4bb4-8c68-5e5520e62f49 Recording Title EL [PERS…" at bounding box center [449, 175] width 500 height 87
click at [675, 270] on button "Search" at bounding box center [670, 265] width 55 height 18
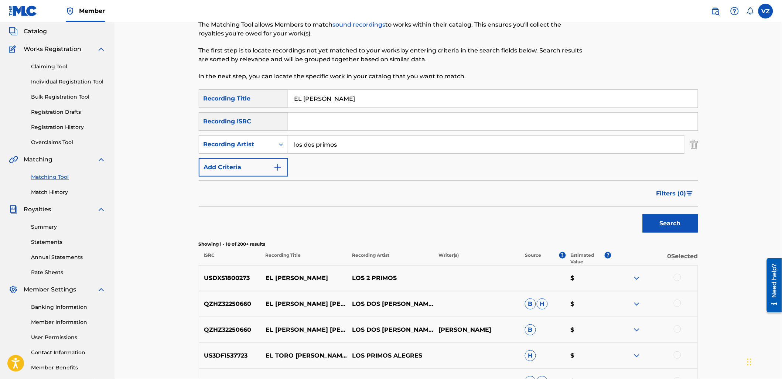
scroll to position [82, 0]
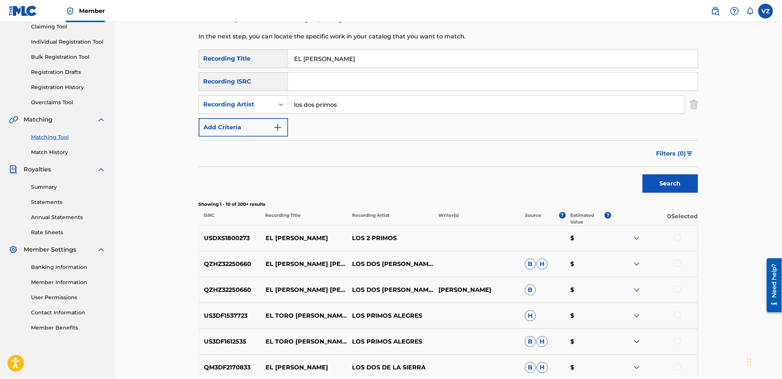
click at [679, 235] on div at bounding box center [677, 237] width 7 height 7
drag, startPoint x: 352, startPoint y: 98, endPoint x: 228, endPoint y: 93, distance: 124.6
click at [228, 93] on div "SearchWithCriteriab8e4eec5-e13e-4bb4-8c68-5e5520e62f49 Recording Title EL [PERS…" at bounding box center [449, 93] width 500 height 87
click at [267, 108] on div "Recording Artist" at bounding box center [237, 104] width 67 height 9
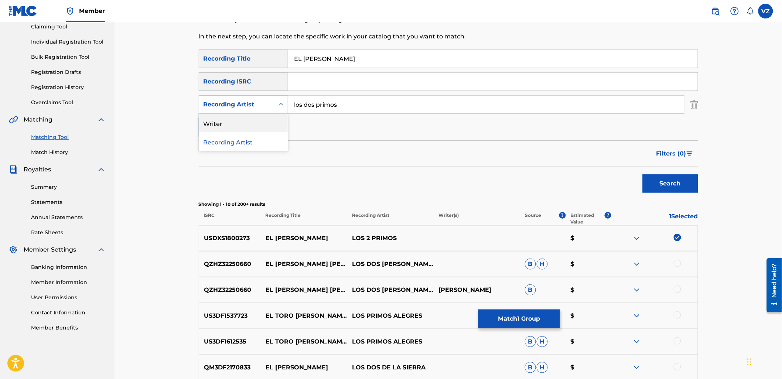
click at [264, 117] on div "Writer" at bounding box center [243, 123] width 89 height 18
click at [326, 101] on input "Search Form" at bounding box center [486, 105] width 396 height 18
type input "los dos primos"
click at [643, 174] on button "Search" at bounding box center [670, 183] width 55 height 18
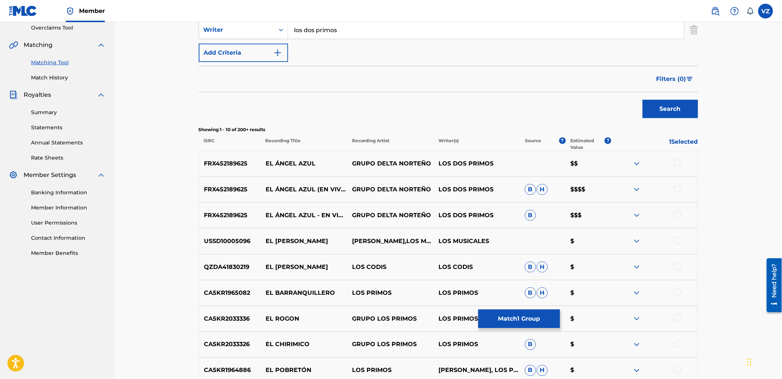
scroll to position [164, 0]
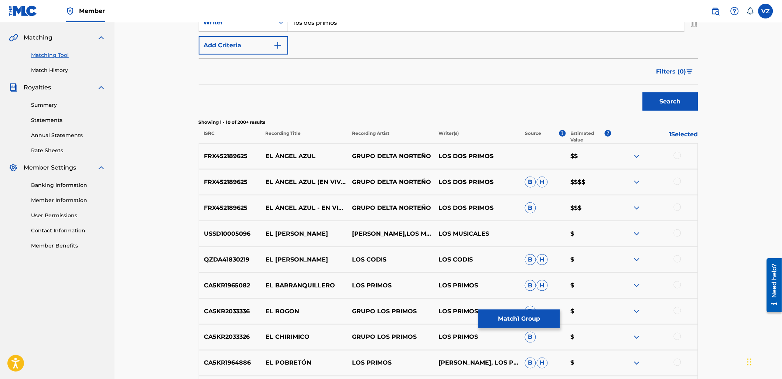
click at [637, 232] on img at bounding box center [637, 233] width 9 height 9
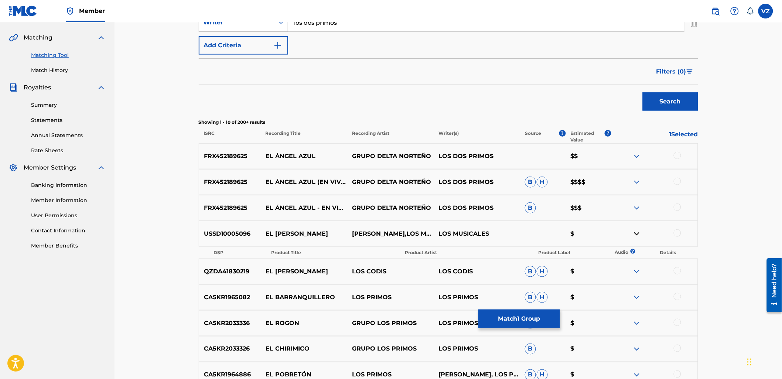
click at [637, 232] on img at bounding box center [637, 233] width 9 height 9
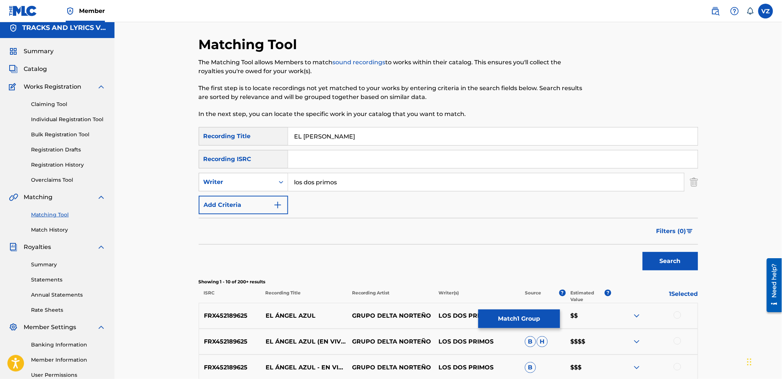
scroll to position [0, 0]
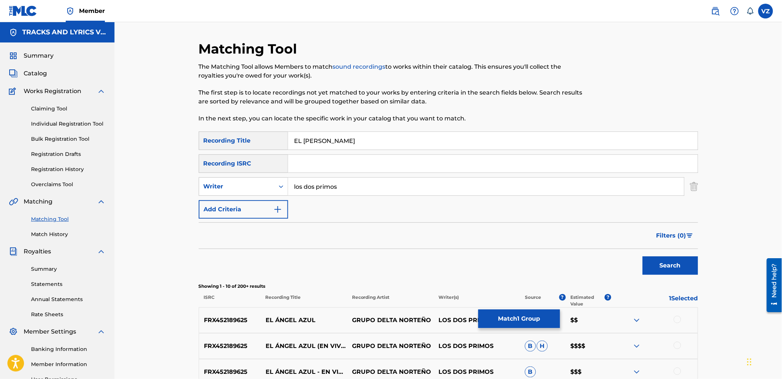
click at [655, 263] on button "Search" at bounding box center [670, 265] width 55 height 18
click at [548, 321] on button "Match 1 Group" at bounding box center [520, 319] width 82 height 18
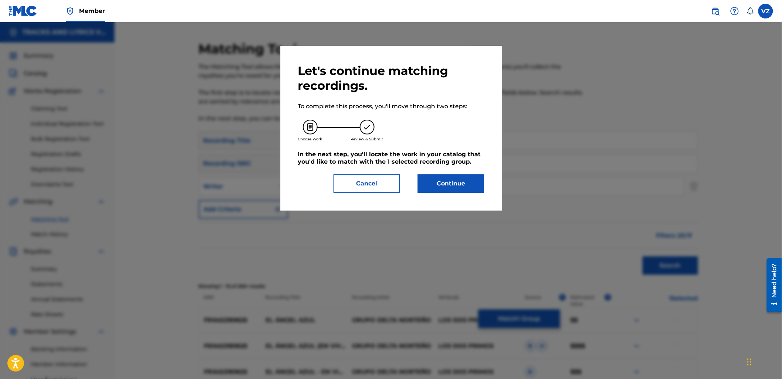
click at [474, 199] on div "Let's continue matching recordings. To complete this process, you'll move throu…" at bounding box center [391, 128] width 222 height 165
click at [471, 186] on button "Continue" at bounding box center [451, 183] width 67 height 18
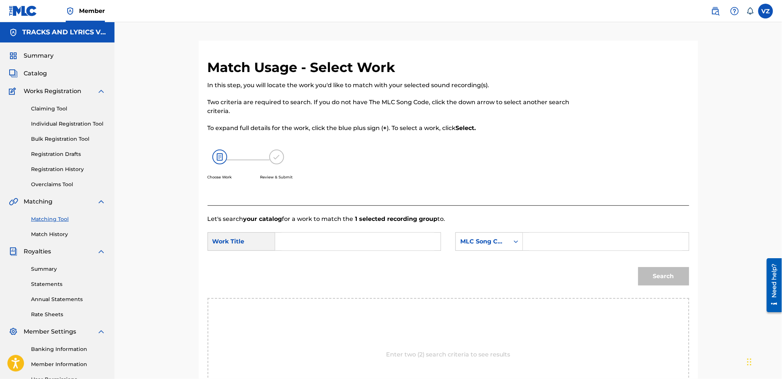
click at [368, 239] on input "Search Form" at bounding box center [358, 242] width 153 height 18
type input "w"
type input "el [PERSON_NAME]"
click at [306, 263] on strong "[PERSON_NAME]" at bounding box center [314, 266] width 53 height 7
click at [538, 242] on input "Search Form" at bounding box center [606, 242] width 153 height 18
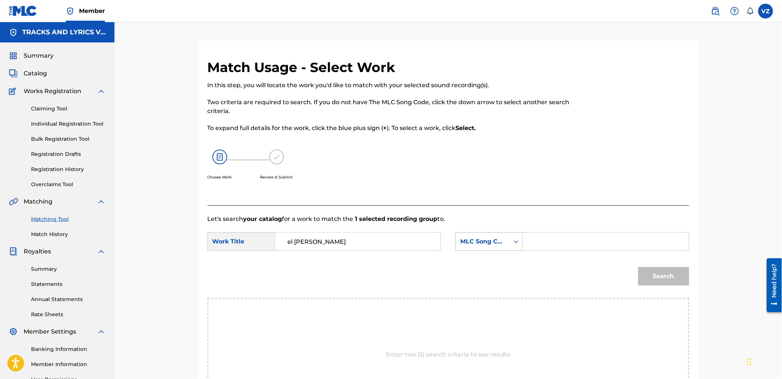
click at [504, 248] on div "MLC Song Code" at bounding box center [483, 242] width 54 height 14
drag, startPoint x: 492, startPoint y: 256, endPoint x: 520, endPoint y: 251, distance: 28.1
click at [493, 256] on div "Writer Name" at bounding box center [489, 260] width 67 height 18
click at [561, 243] on input "Search Form" at bounding box center [606, 242] width 153 height 18
type input "[PERSON_NAME]"
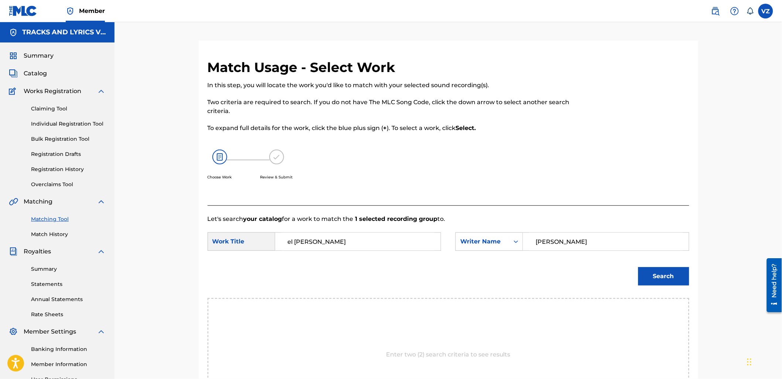
click at [639, 267] on button "Search" at bounding box center [664, 276] width 51 height 18
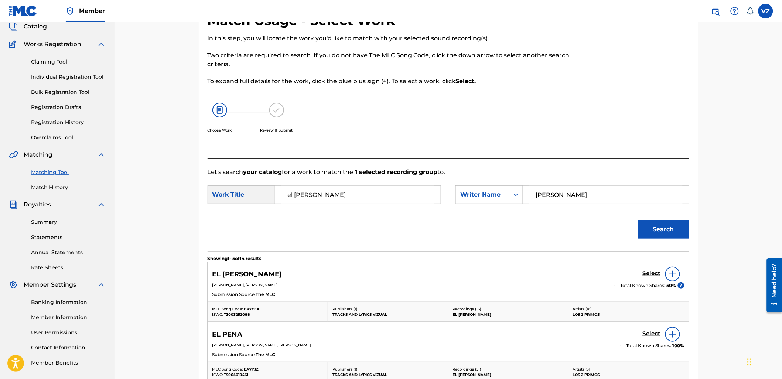
scroll to position [123, 0]
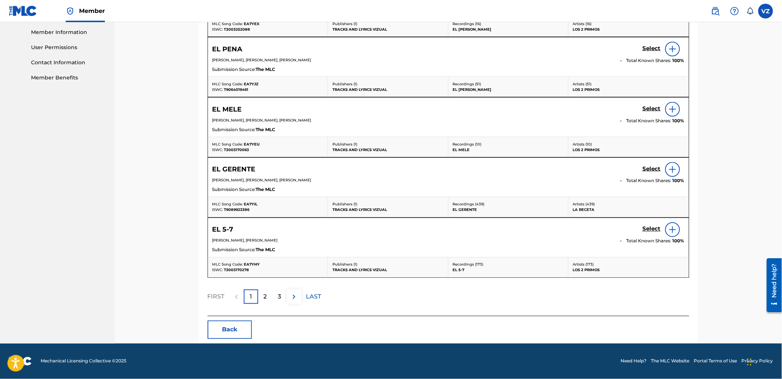
click at [260, 298] on div "2" at bounding box center [265, 297] width 14 height 14
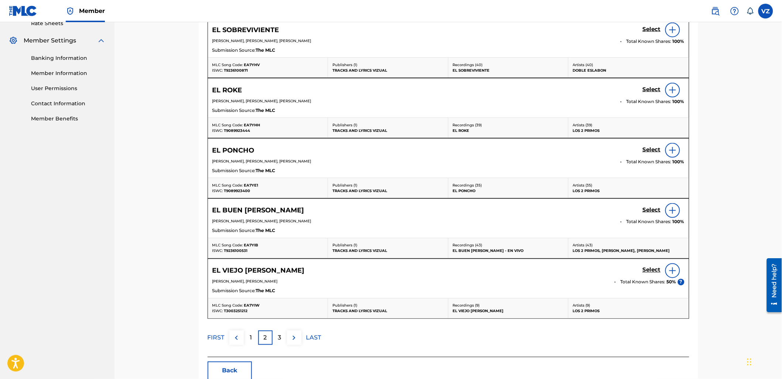
click at [253, 337] on div "1" at bounding box center [251, 338] width 14 height 14
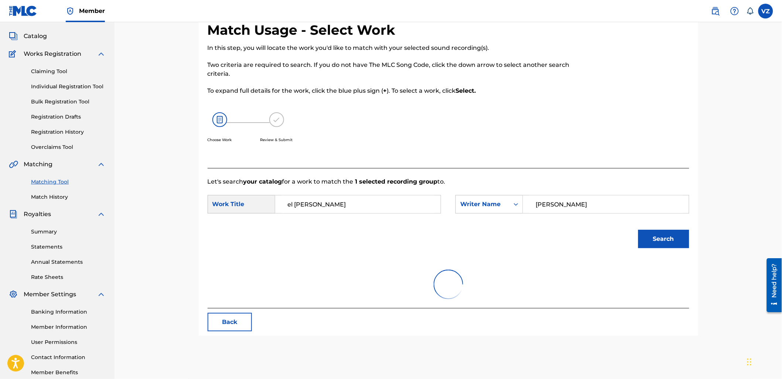
scroll to position [0, 0]
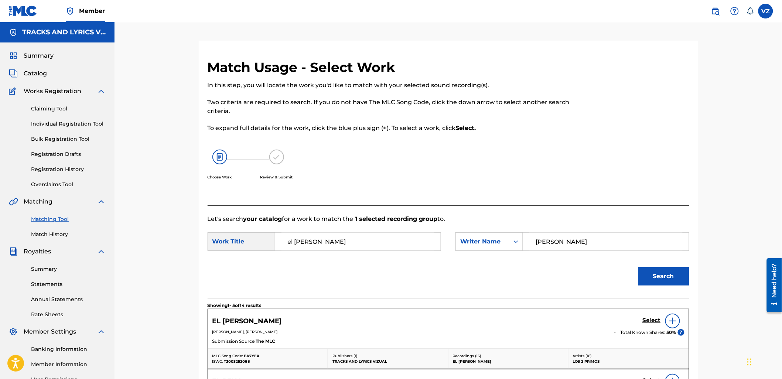
click at [651, 320] on h5 "Select" at bounding box center [652, 320] width 18 height 7
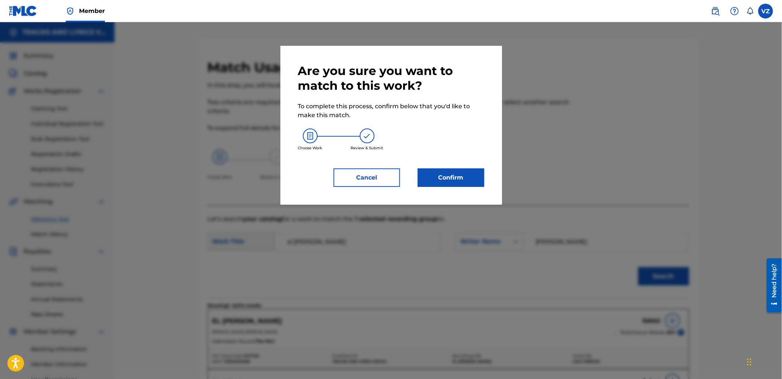
click at [470, 178] on button "Confirm" at bounding box center [451, 178] width 67 height 18
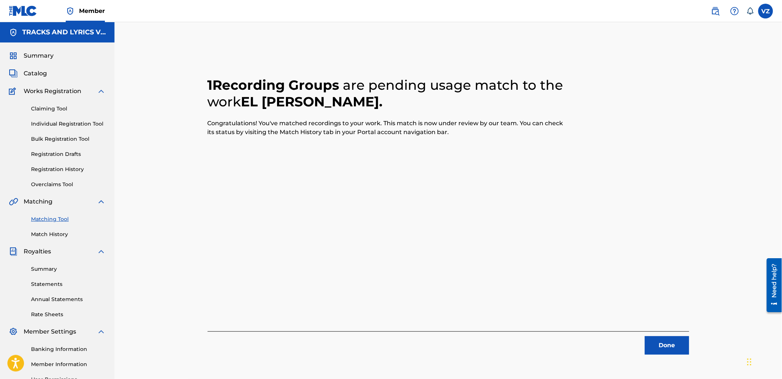
click at [668, 344] on button "Done" at bounding box center [667, 345] width 44 height 18
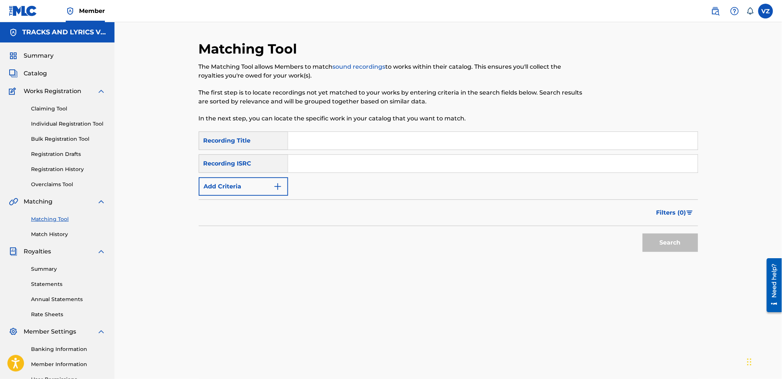
click at [485, 139] on input "Search Form" at bounding box center [493, 141] width 410 height 18
paste input "EL PONCHO"
type input "EL PONCHO"
click at [242, 191] on button "Add Criteria" at bounding box center [243, 186] width 89 height 18
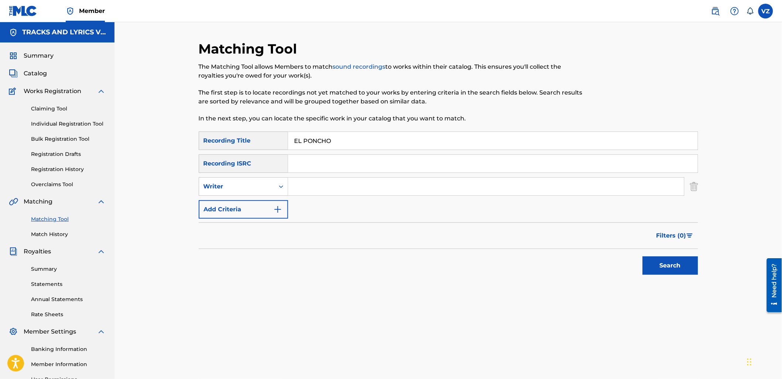
click at [309, 198] on div "SearchWithCriteriab8e4eec5-e13e-4bb4-8c68-5e5520e62f49 Recording Title EL PONCH…" at bounding box center [449, 175] width 500 height 87
click at [312, 188] on input "Search Form" at bounding box center [486, 187] width 396 height 18
type input "los dos primos"
click at [643, 256] on button "Search" at bounding box center [670, 265] width 55 height 18
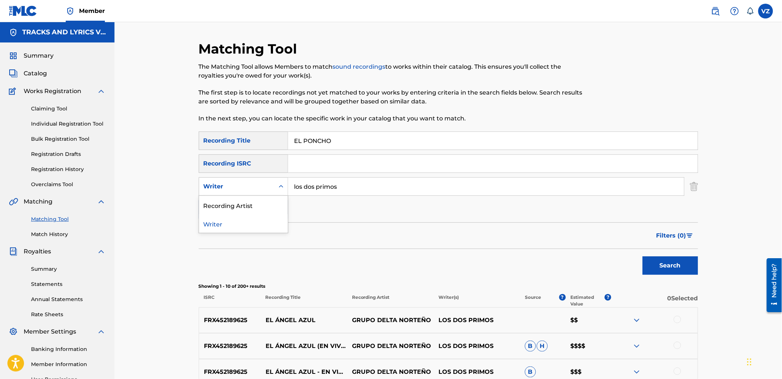
click at [276, 183] on div "Search Form" at bounding box center [281, 186] width 13 height 13
click at [272, 201] on div "Recording Artist" at bounding box center [243, 205] width 89 height 18
click at [319, 182] on input "Search Form" at bounding box center [486, 187] width 396 height 18
type input "los dos primos"
click at [643, 256] on button "Search" at bounding box center [670, 265] width 55 height 18
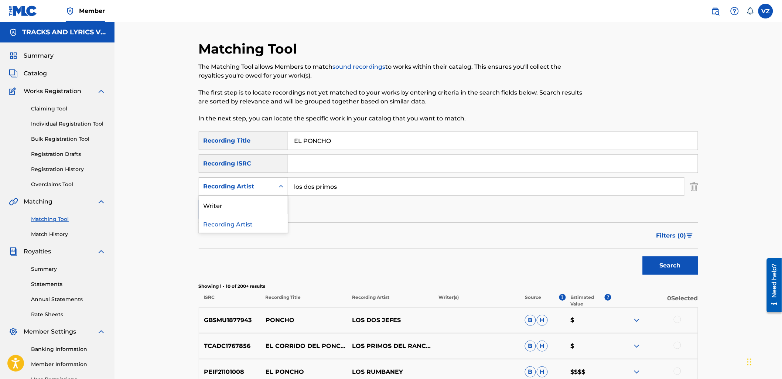
click at [276, 185] on div "Search Form" at bounding box center [281, 186] width 13 height 13
click at [270, 200] on div "Writer" at bounding box center [243, 205] width 89 height 18
drag, startPoint x: 336, startPoint y: 192, endPoint x: 328, endPoint y: 187, distance: 9.8
click at [335, 190] on input "Search Form" at bounding box center [486, 187] width 396 height 18
click at [265, 187] on div "Writer" at bounding box center [237, 186] width 67 height 9
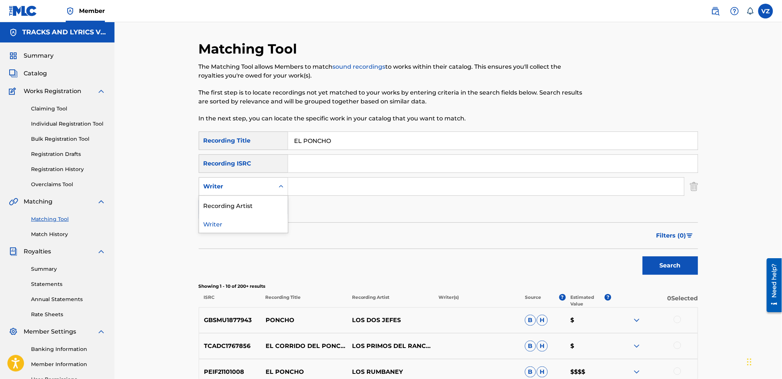
click at [246, 222] on div "Writer" at bounding box center [243, 223] width 89 height 18
drag, startPoint x: 270, startPoint y: 185, endPoint x: 266, endPoint y: 190, distance: 6.2
click at [269, 185] on div "Writer" at bounding box center [237, 186] width 67 height 9
click at [256, 204] on div "Recording Artist" at bounding box center [243, 205] width 89 height 18
click at [316, 191] on input "Search Form" at bounding box center [486, 187] width 396 height 18
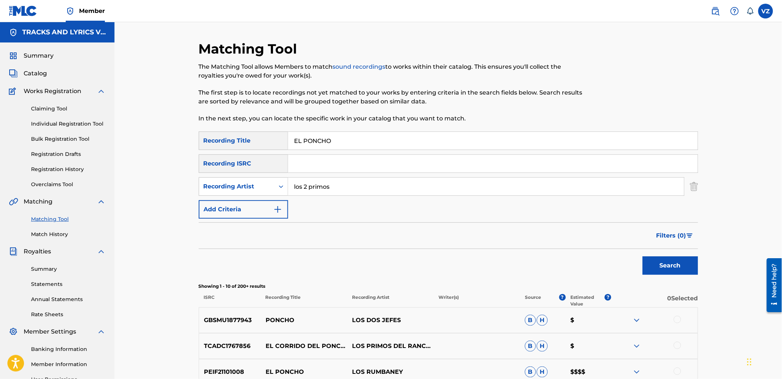
click at [643, 256] on button "Search" at bounding box center [670, 265] width 55 height 18
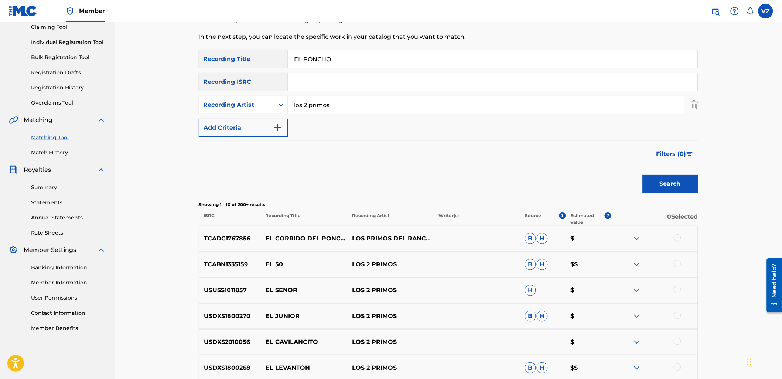
scroll to position [82, 0]
paste input "[PERSON_NAME]"
drag, startPoint x: 350, startPoint y: 104, endPoint x: 280, endPoint y: 105, distance: 70.2
click at [289, 107] on input "loBELTRAN, [PERSON_NAME]" at bounding box center [486, 105] width 396 height 18
type input "loBELTRAN, [PERSON_NAME]"
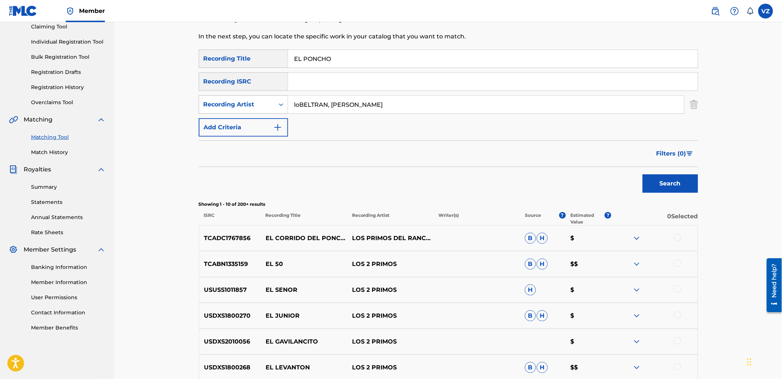
click at [266, 104] on div "Recording Artist" at bounding box center [237, 104] width 67 height 9
drag, startPoint x: 413, startPoint y: 105, endPoint x: 267, endPoint y: 101, distance: 145.7
click at [268, 101] on div "SearchWithCriteria7ba7a7f7-2f8e-4074-8f01-f633bf6f3dc5 Recording Artist [PERSON…" at bounding box center [449, 104] width 500 height 18
click at [256, 100] on div "Recording Artist" at bounding box center [237, 104] width 67 height 9
drag, startPoint x: 257, startPoint y: 123, endPoint x: 278, endPoint y: 116, distance: 22.6
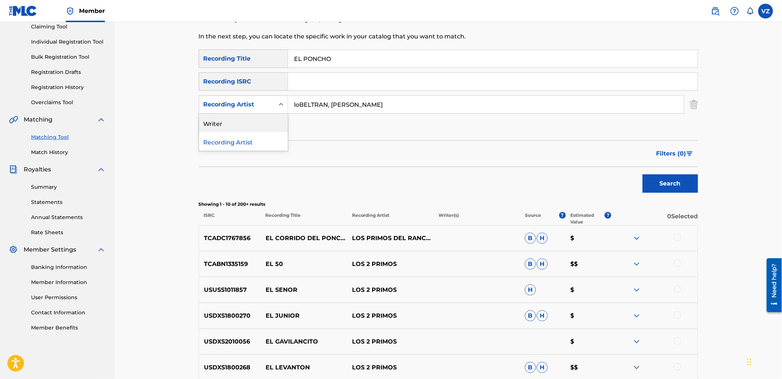
click at [258, 122] on div "Writer" at bounding box center [243, 123] width 89 height 18
click at [304, 105] on input "Search Form" at bounding box center [486, 105] width 396 height 18
type input "[PERSON_NAME]"
click at [643, 174] on button "Search" at bounding box center [670, 183] width 55 height 18
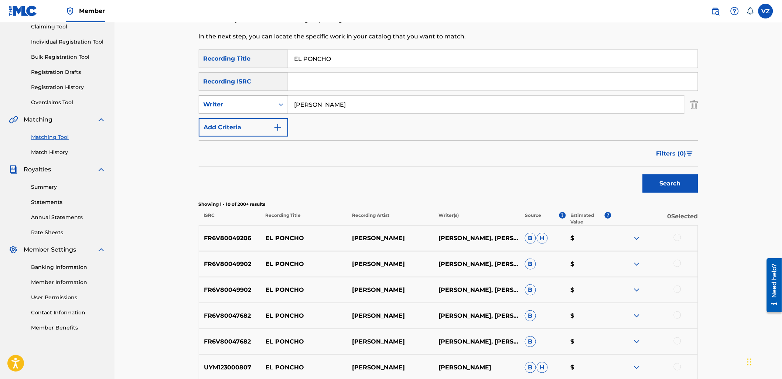
click at [231, 109] on div "Writer" at bounding box center [236, 105] width 75 height 14
drag, startPoint x: 236, startPoint y: 117, endPoint x: 244, endPoint y: 115, distance: 8.3
click at [237, 117] on div "Recording Artist" at bounding box center [243, 123] width 89 height 18
click at [328, 105] on input "Search Form" at bounding box center [486, 105] width 396 height 18
click at [643, 174] on button "Search" at bounding box center [670, 183] width 55 height 18
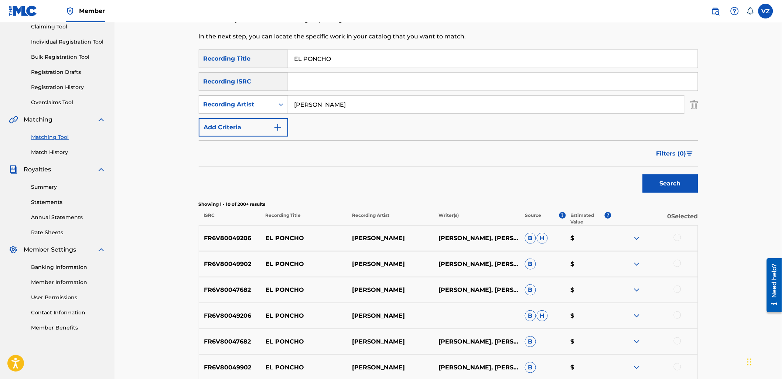
type input "[PERSON_NAME]"
click at [643, 174] on button "Search" at bounding box center [670, 183] width 55 height 18
drag, startPoint x: 364, startPoint y: 108, endPoint x: 266, endPoint y: 166, distance: 114.2
click at [273, 152] on form "SearchWithCriteriab8e4eec5-e13e-4bb4-8c68-5e5520e62f49 Recording Title EL PONCH…" at bounding box center [449, 123] width 500 height 147
drag, startPoint x: 352, startPoint y: 55, endPoint x: 226, endPoint y: 55, distance: 126.0
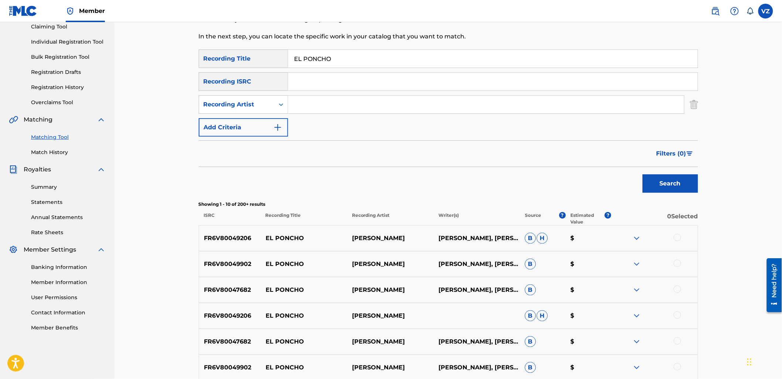
click at [227, 55] on div "SearchWithCriteriab8e4eec5-e13e-4bb4-8c68-5e5520e62f49 Recording Title EL PONCHO" at bounding box center [449, 59] width 500 height 18
paste input "CORRIDO DEL CHIC"
type input "EL CORRIDO DEL CHICO"
click at [688, 186] on button "Search" at bounding box center [670, 183] width 55 height 18
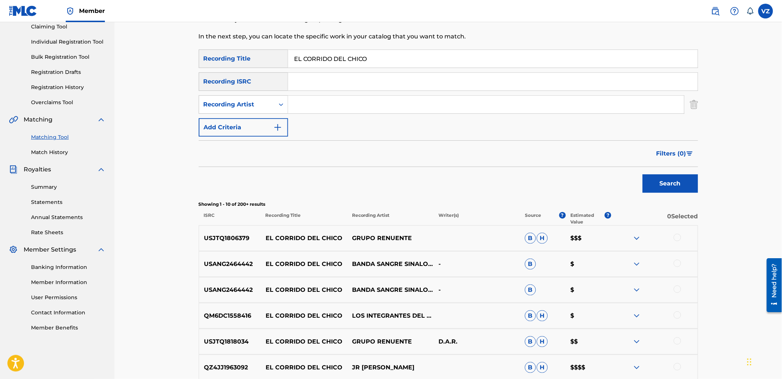
click at [352, 101] on input "Search Form" at bounding box center [486, 105] width 396 height 18
click at [643, 174] on button "Search" at bounding box center [670, 183] width 55 height 18
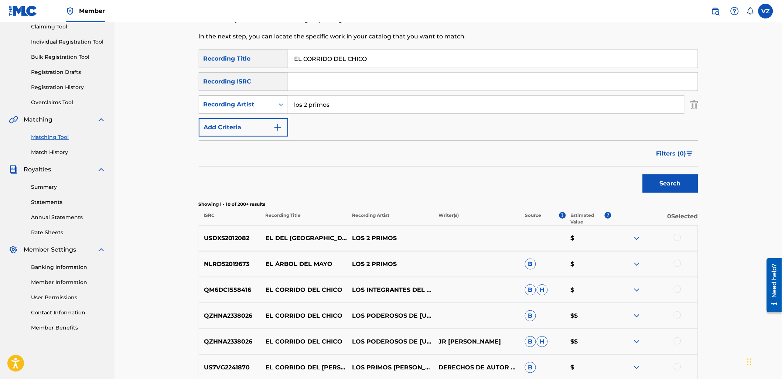
click at [639, 315] on img at bounding box center [637, 316] width 9 height 9
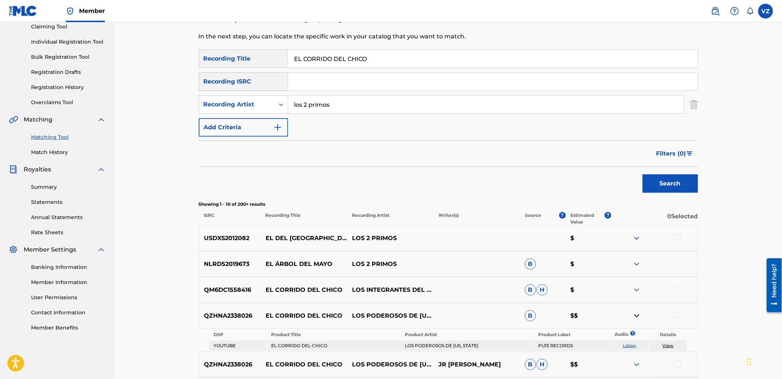
click at [638, 316] on img at bounding box center [637, 316] width 9 height 9
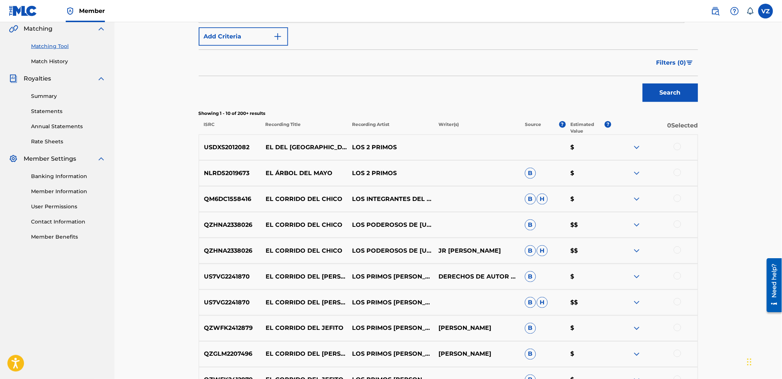
scroll to position [123, 0]
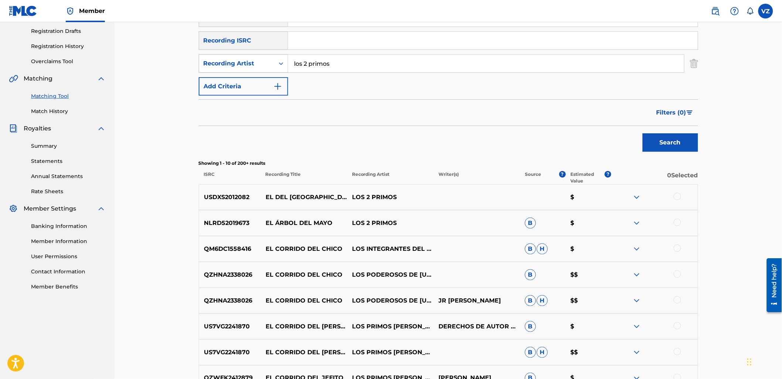
paste input "LAS HIJAS DEL M"
drag, startPoint x: 211, startPoint y: 62, endPoint x: 207, endPoint y: 63, distance: 3.8
click at [205, 64] on div "SearchWithCriteria240ec6b0-a099-476f-848f-650db274d7b9 Recording Artist LAS HIJ…" at bounding box center [449, 63] width 500 height 18
type input "LAS HIJAS DEL M"
click at [678, 143] on button "Search" at bounding box center [670, 142] width 55 height 18
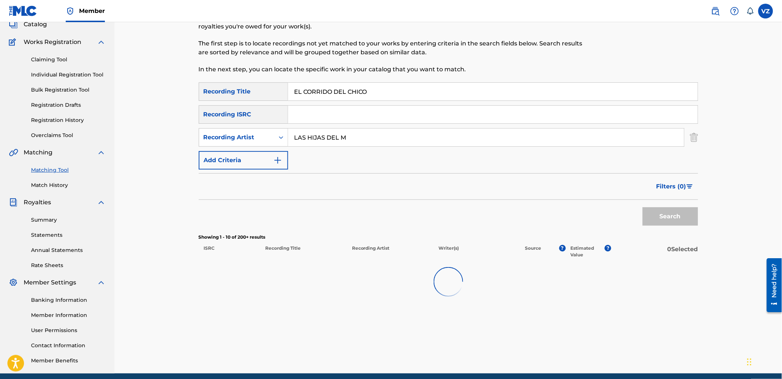
scroll to position [0, 0]
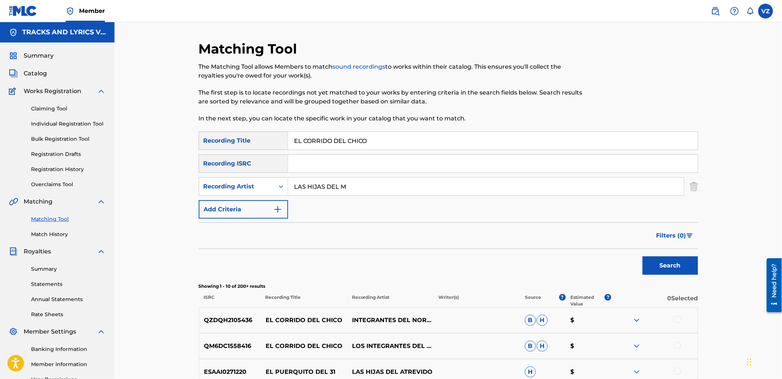
paste input "LAS HIJAS DEL M"
drag, startPoint x: 233, startPoint y: 124, endPoint x: 228, endPoint y: 123, distance: 4.7
click at [218, 124] on div "Matching Tool The Matching Tool allows Members to match sound recordings to wor…" at bounding box center [449, 331] width 500 height 581
type input "LAS HIJAS DEL M"
drag, startPoint x: 382, startPoint y: 187, endPoint x: 258, endPoint y: 179, distance: 124.0
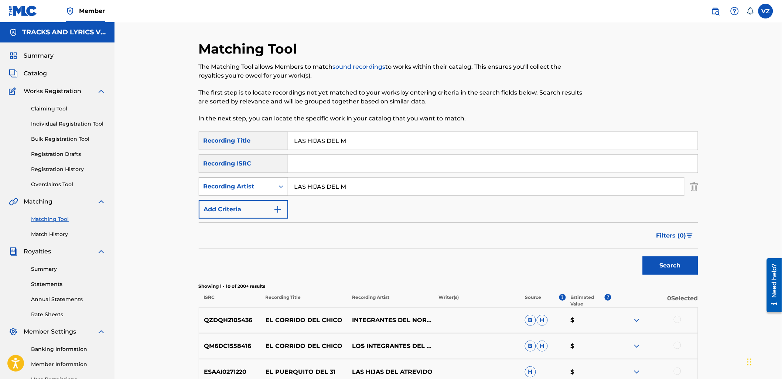
click at [258, 179] on div "SearchWithCriteria240ec6b0-a099-476f-848f-650db274d7b9 Recording Artist LAS HIJ…" at bounding box center [449, 186] width 500 height 18
type input "los 2 primos"
click at [643, 256] on button "Search" at bounding box center [670, 265] width 55 height 18
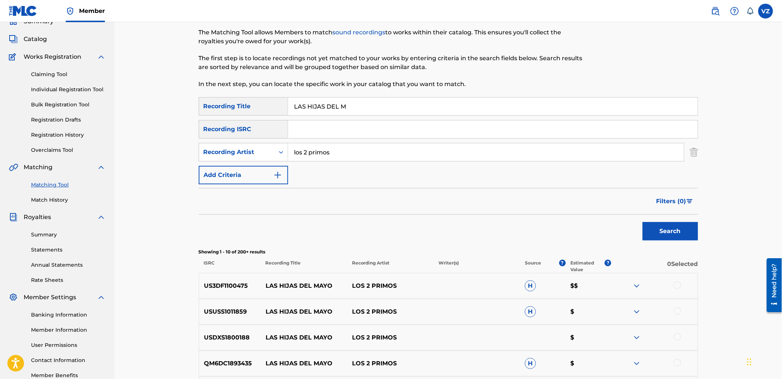
scroll to position [82, 0]
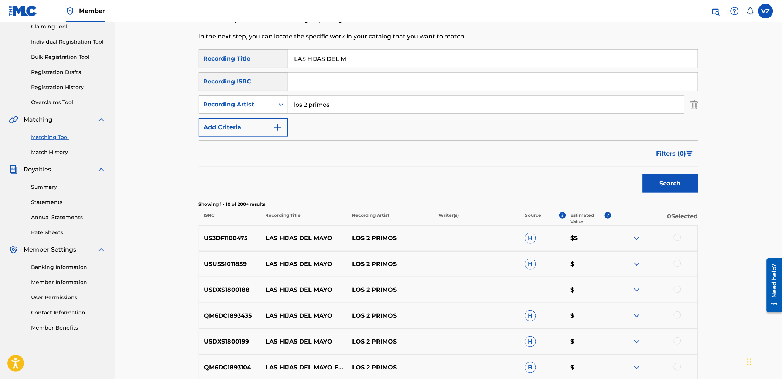
paste input "OS COMPADRES"
drag, startPoint x: 366, startPoint y: 52, endPoint x: 252, endPoint y: 54, distance: 113.8
click at [245, 54] on div "SearchWithCriteriab8e4eec5-e13e-4bb4-8c68-5e5520e62f49 Recording Title LOS COMP…" at bounding box center [449, 59] width 500 height 18
type input "LOS COMPADRES"
drag, startPoint x: 364, startPoint y: 104, endPoint x: 357, endPoint y: 104, distance: 7.0
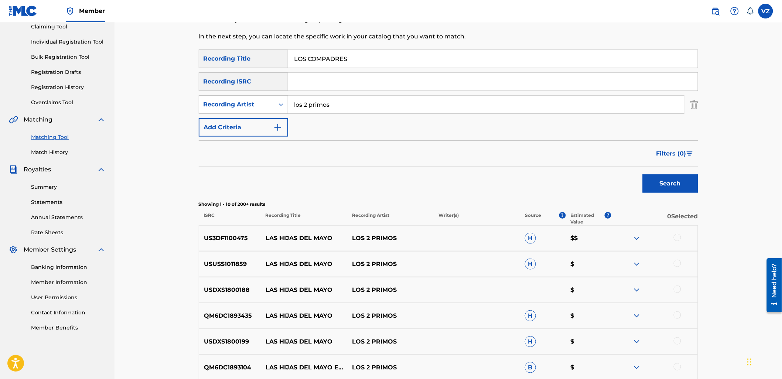
click at [357, 104] on input "los 2 primos" at bounding box center [486, 105] width 396 height 18
click at [669, 181] on button "Search" at bounding box center [670, 183] width 55 height 18
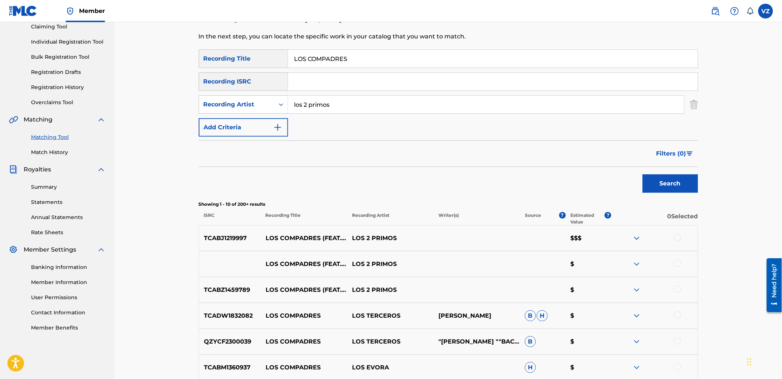
click at [679, 237] on div at bounding box center [677, 237] width 7 height 7
click at [639, 237] on img at bounding box center [637, 238] width 9 height 9
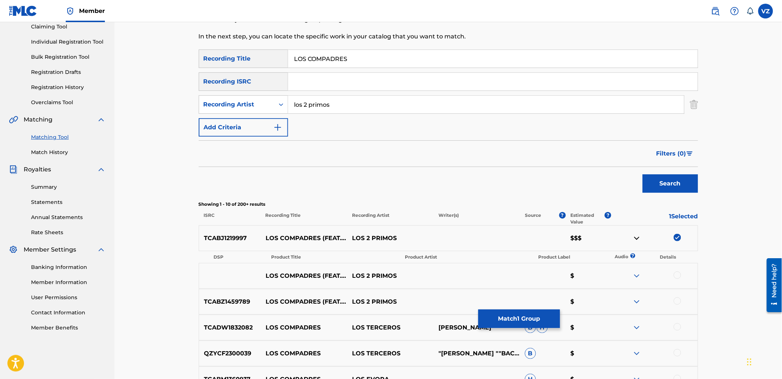
click at [639, 238] on img at bounding box center [637, 238] width 9 height 9
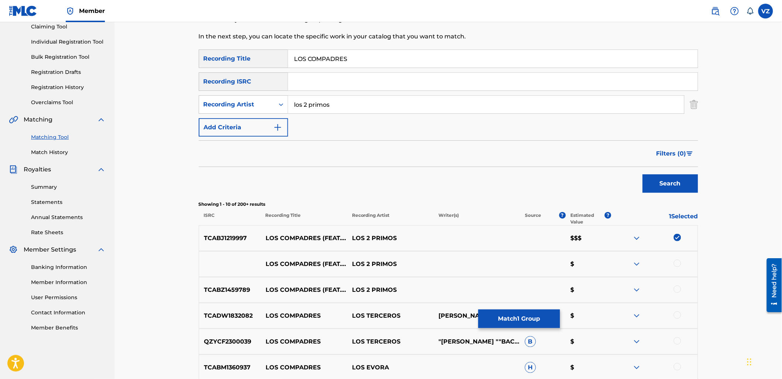
click at [676, 263] on div at bounding box center [677, 263] width 7 height 7
click at [678, 289] on div at bounding box center [677, 289] width 7 height 7
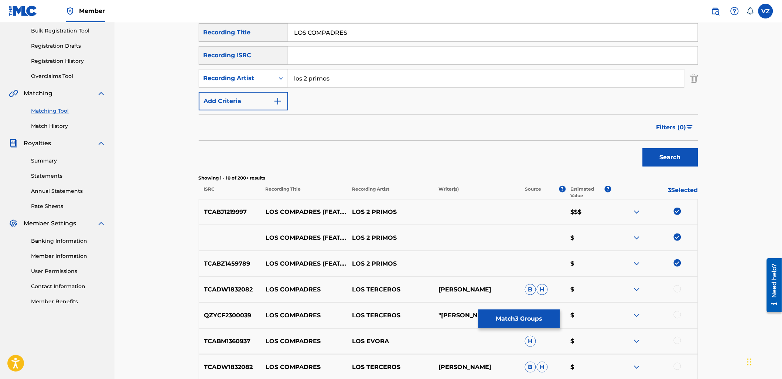
scroll to position [123, 0]
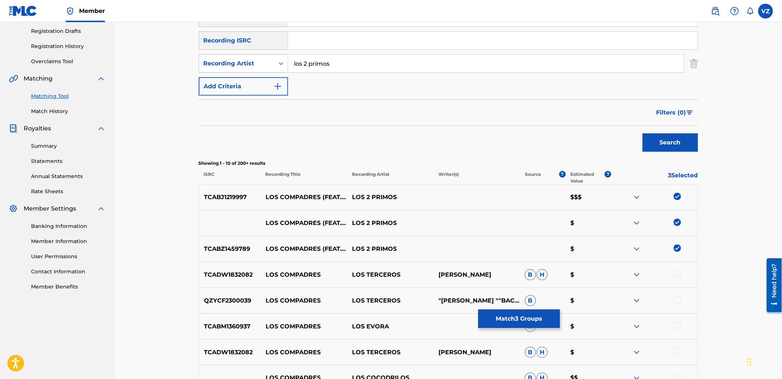
paste input "NUEVOS REBELDES"
drag, startPoint x: 347, startPoint y: 64, endPoint x: 278, endPoint y: 59, distance: 70.0
click at [276, 59] on div "SearchWithCriteria240ec6b0-a099-476f-848f-650db274d7b9 Recording Artist NUEVOS …" at bounding box center [449, 63] width 500 height 18
type input "NUEVOS REBELDES"
click at [665, 146] on button "Search" at bounding box center [670, 142] width 55 height 18
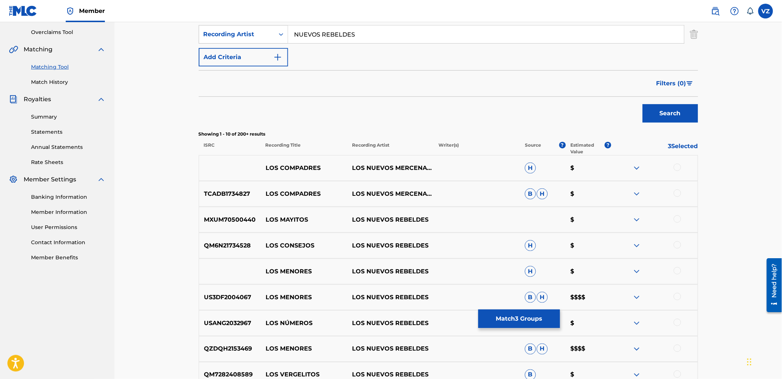
scroll to position [164, 0]
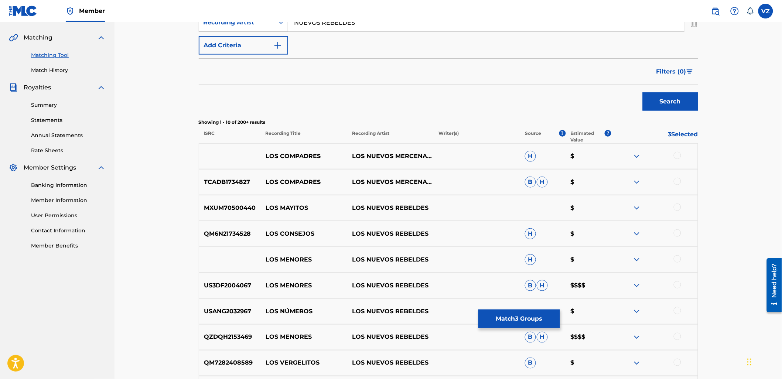
click at [533, 317] on button "Match 3 Groups" at bounding box center [520, 319] width 82 height 18
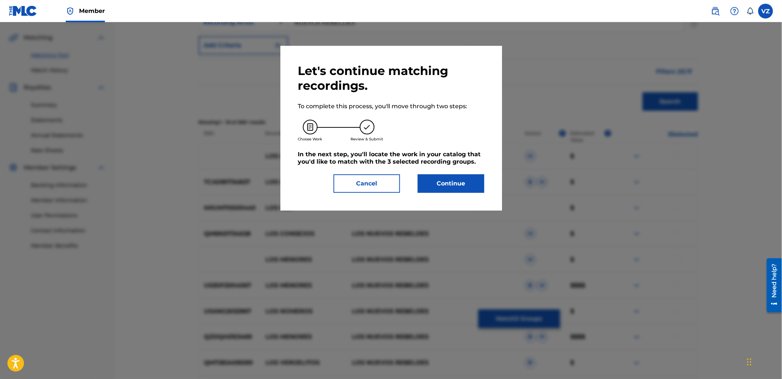
click at [468, 185] on button "Continue" at bounding box center [451, 183] width 67 height 18
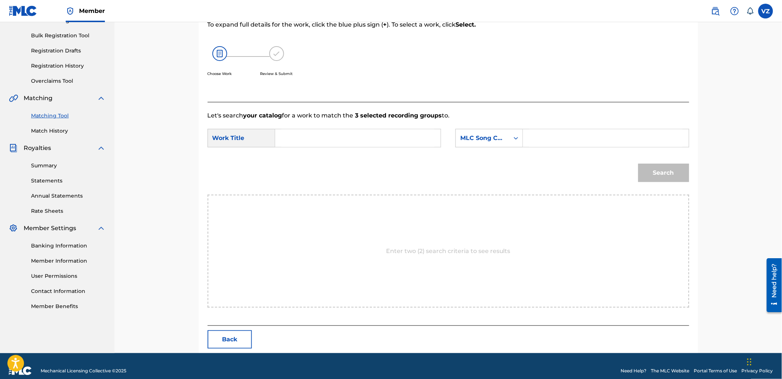
scroll to position [113, 0]
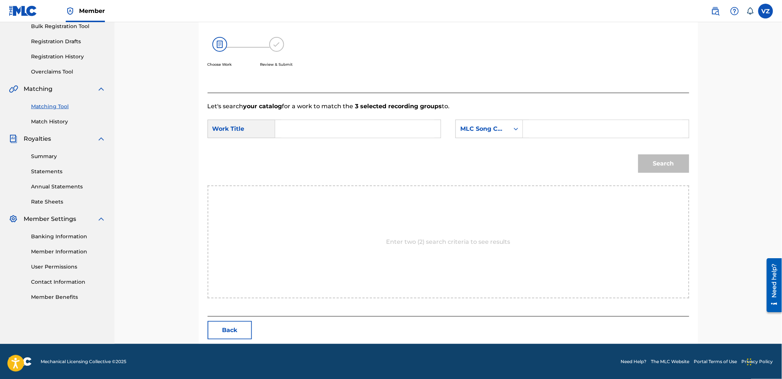
drag, startPoint x: 353, startPoint y: 126, endPoint x: 336, endPoint y: 126, distance: 17.4
click at [348, 126] on input "Search Form" at bounding box center [358, 129] width 153 height 18
click at [387, 120] on input "Search Form" at bounding box center [358, 129] width 153 height 18
paste input "LOS COMPADRES"
type input "LOS COMPADRES"
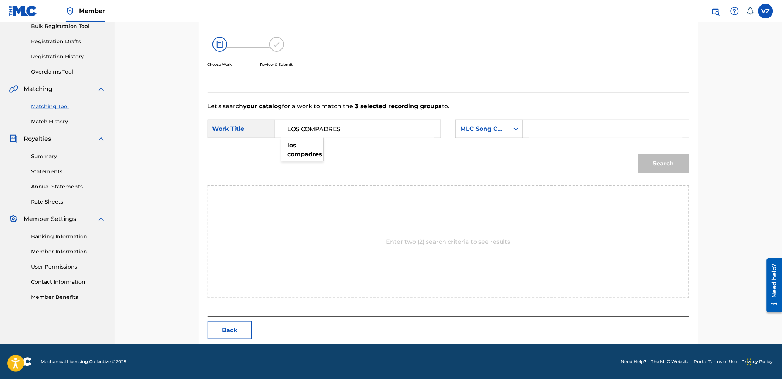
click at [503, 132] on div "MLC Song Code" at bounding box center [482, 129] width 45 height 9
drag, startPoint x: 497, startPoint y: 146, endPoint x: 521, endPoint y: 140, distance: 24.7
click at [497, 146] on div "Writer Name" at bounding box center [489, 147] width 67 height 18
click at [562, 129] on input "Search Form" at bounding box center [606, 129] width 153 height 18
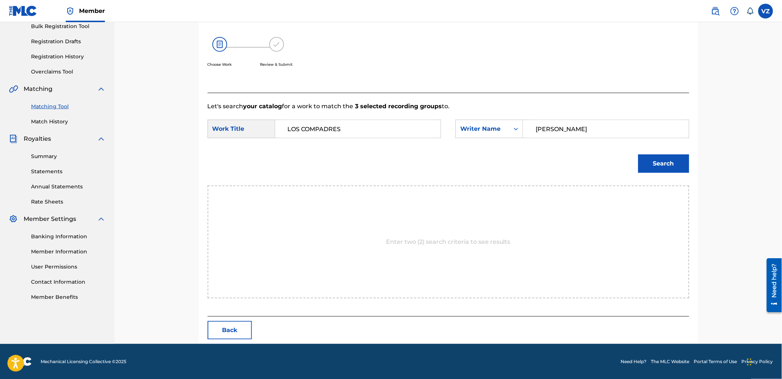
type input "[PERSON_NAME]"
click at [639, 154] on button "Search" at bounding box center [664, 163] width 51 height 18
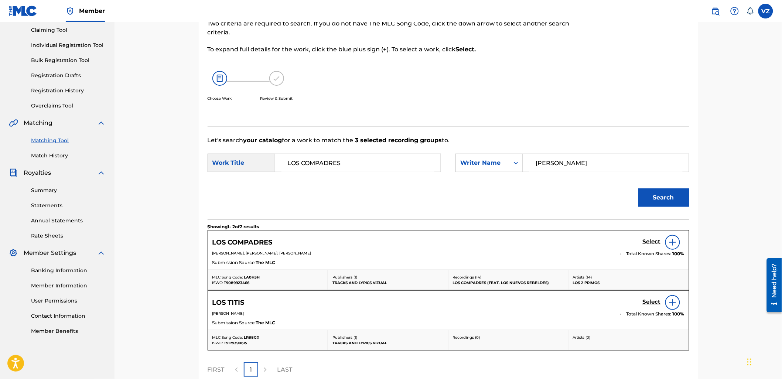
scroll to position [113, 0]
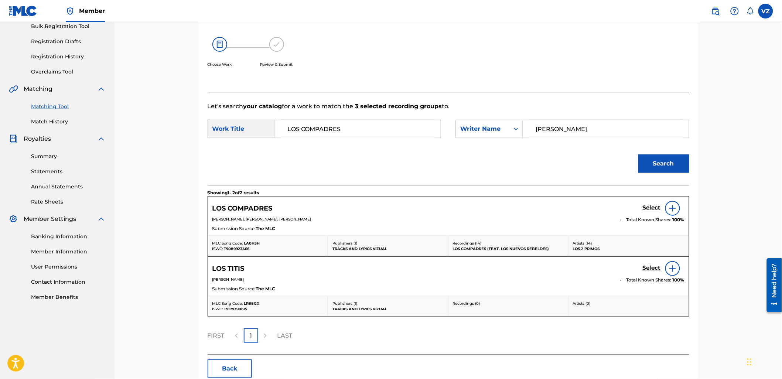
click at [652, 206] on h5 "Select" at bounding box center [652, 207] width 18 height 7
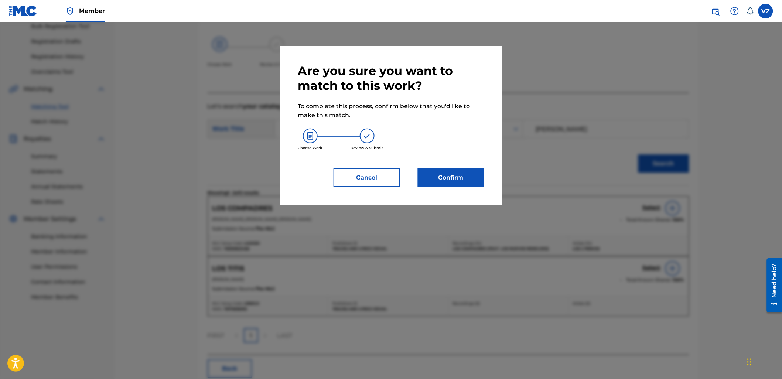
click at [367, 181] on button "Cancel" at bounding box center [367, 178] width 67 height 18
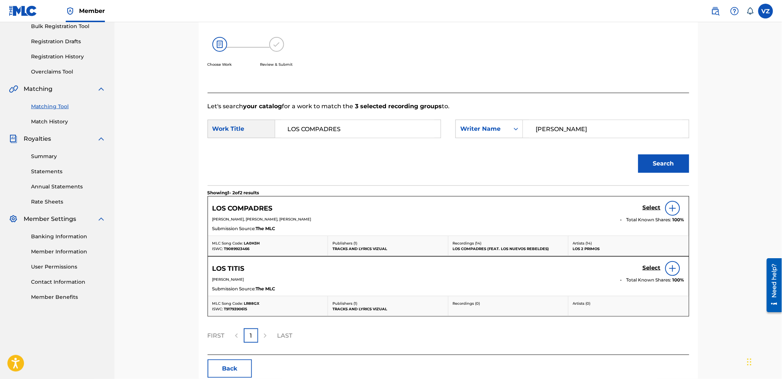
click at [654, 205] on h5 "Select" at bounding box center [652, 207] width 18 height 7
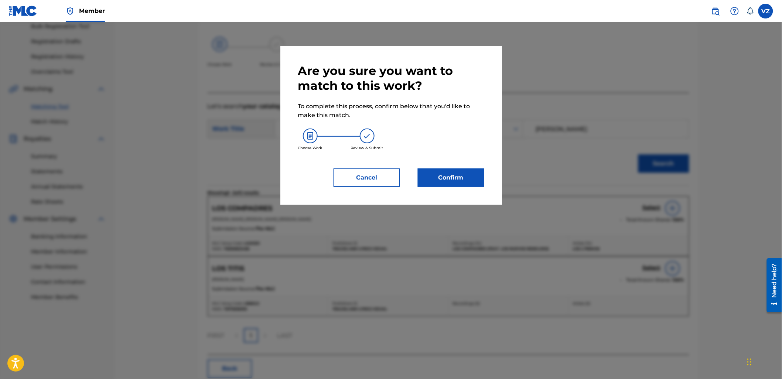
click at [448, 187] on div "Are you sure you want to match to this work? To complete this process, confirm …" at bounding box center [391, 125] width 222 height 159
click at [453, 180] on button "Confirm" at bounding box center [451, 178] width 67 height 18
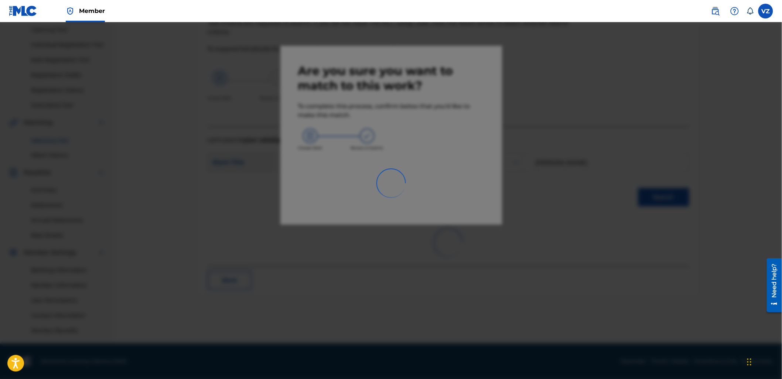
scroll to position [79, 0]
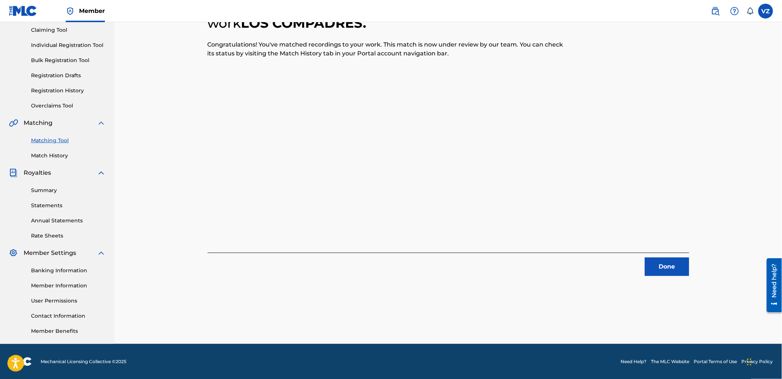
click at [670, 267] on button "Done" at bounding box center [667, 267] width 44 height 18
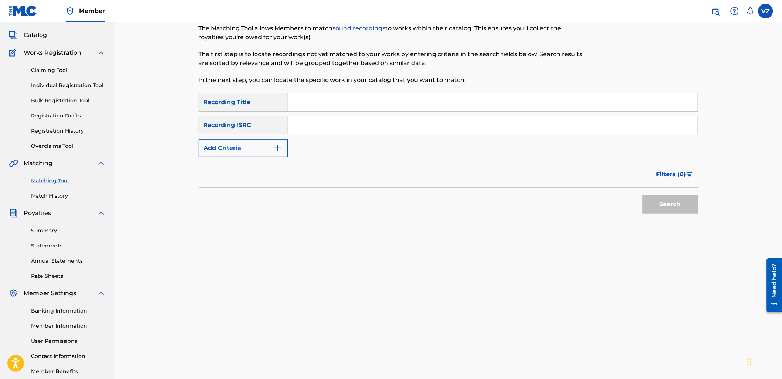
scroll to position [0, 0]
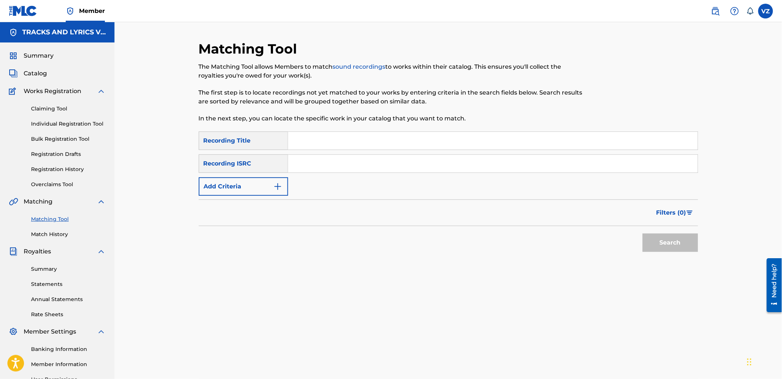
click at [307, 142] on input "Search Form" at bounding box center [493, 141] width 410 height 18
paste input "LEYENDA VIVIENTE"
type input "LEYENDA VIVIENTE"
click at [269, 194] on button "Add Criteria" at bounding box center [243, 186] width 89 height 18
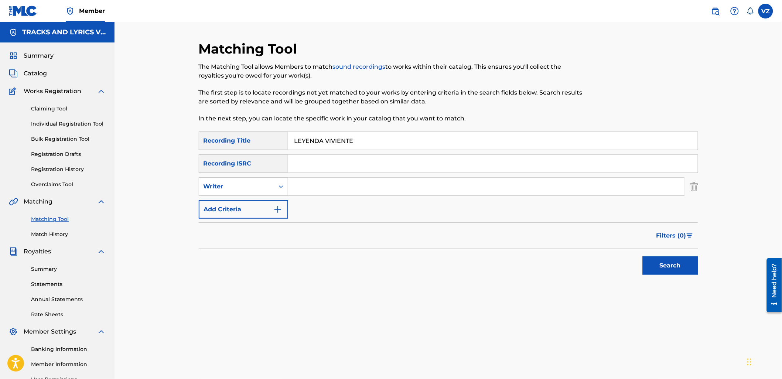
click at [311, 180] on input "Search Form" at bounding box center [486, 187] width 396 height 18
type input "los 2 primos"
click at [643, 256] on button "Search" at bounding box center [670, 265] width 55 height 18
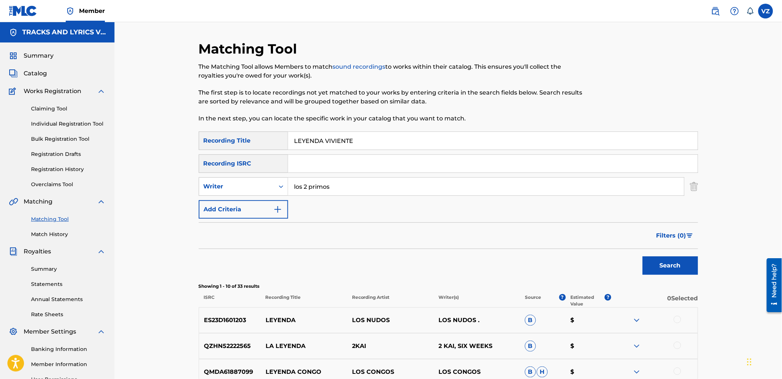
click at [271, 176] on div "SearchWithCriteriab8e4eec5-e13e-4bb4-8c68-5e5520e62f49 Recording Title LEYENDA …" at bounding box center [449, 175] width 500 height 87
click at [268, 184] on div "Writer" at bounding box center [237, 186] width 67 height 9
click at [274, 204] on div "Recording Artist" at bounding box center [243, 205] width 89 height 18
click at [329, 177] on div "Search Form" at bounding box center [486, 186] width 397 height 18
drag, startPoint x: 327, startPoint y: 179, endPoint x: 327, endPoint y: 185, distance: 6.3
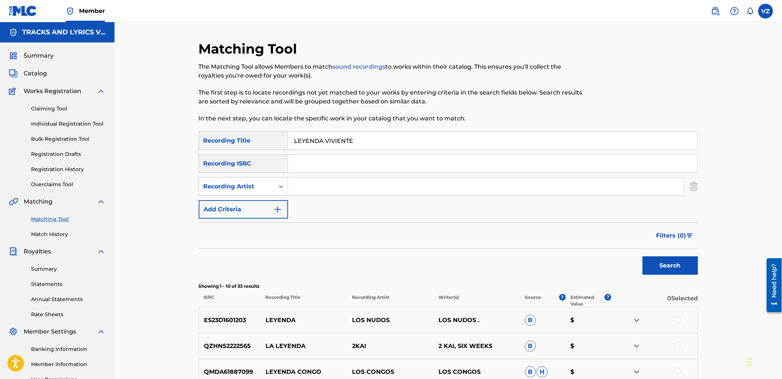
click at [327, 185] on input "Search Form" at bounding box center [486, 187] width 396 height 18
type input "los 2 primos"
click at [643, 256] on button "Search" at bounding box center [670, 265] width 55 height 18
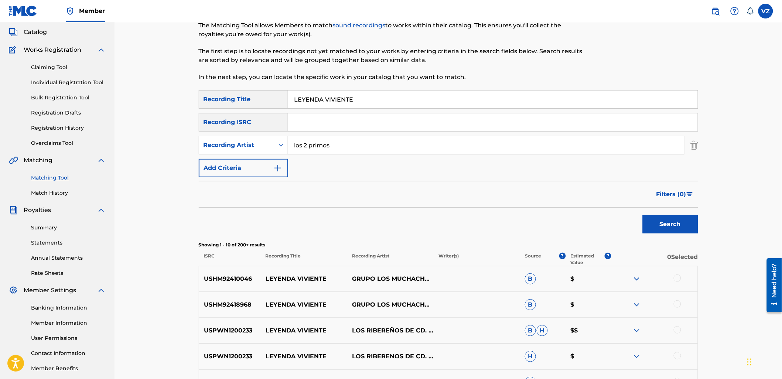
scroll to position [41, 0]
drag, startPoint x: 363, startPoint y: 100, endPoint x: 235, endPoint y: 105, distance: 127.6
click at [235, 105] on div "SearchWithCriteriab8e4eec5-e13e-4bb4-8c68-5e5520e62f49 Recording Title LEYENDA …" at bounding box center [449, 100] width 500 height 18
paste input "EL ROK"
type input "EL ROKE"
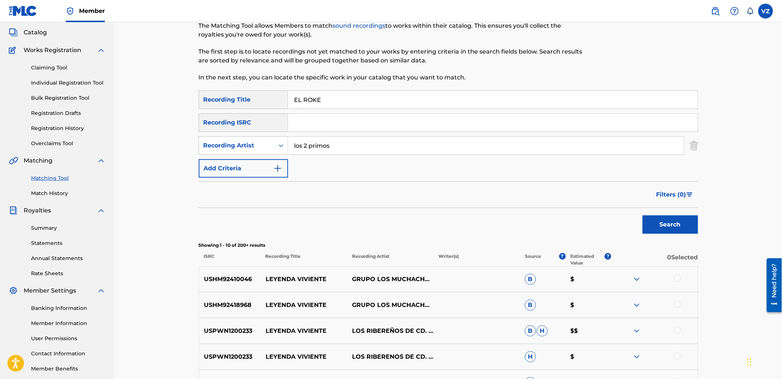
drag, startPoint x: 689, startPoint y: 232, endPoint x: 690, endPoint y: 226, distance: 6.0
click at [690, 227] on div "Search" at bounding box center [668, 223] width 59 height 30
click at [691, 226] on button "Search" at bounding box center [670, 224] width 55 height 18
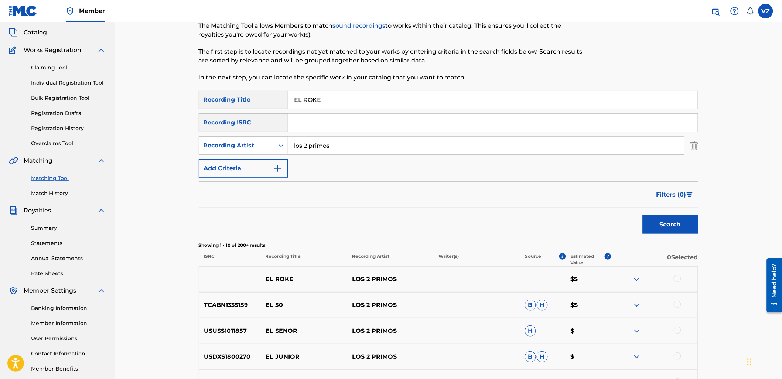
click at [677, 279] on div at bounding box center [677, 278] width 7 height 7
paste input "[PERSON_NAME]"
drag, startPoint x: 359, startPoint y: 144, endPoint x: 243, endPoint y: 135, distance: 116.1
click at [243, 135] on div "SearchWithCriteriab8e4eec5-e13e-4bb4-8c68-5e5520e62f49 Recording Title EL ROKE …" at bounding box center [449, 134] width 500 height 87
type input "[PERSON_NAME]"
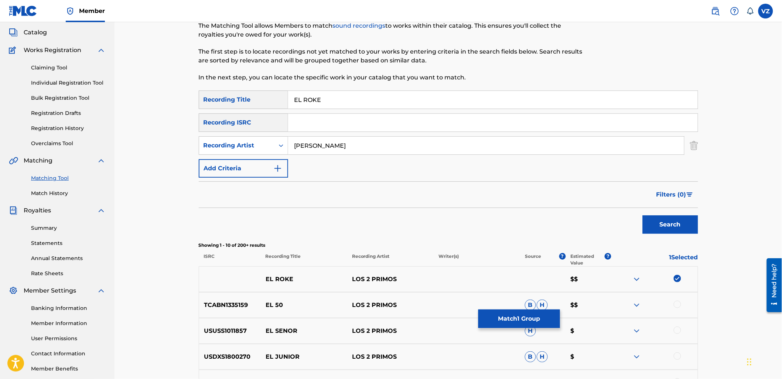
click at [643, 215] on button "Search" at bounding box center [670, 224] width 55 height 18
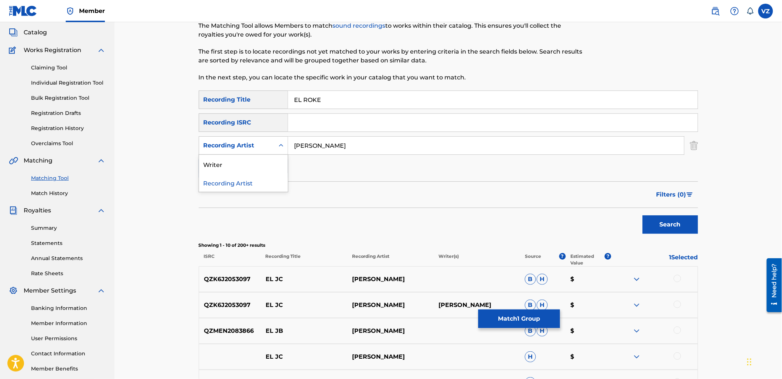
click at [265, 140] on div "Recording Artist" at bounding box center [236, 146] width 75 height 14
click at [261, 173] on div "Writer" at bounding box center [243, 164] width 89 height 18
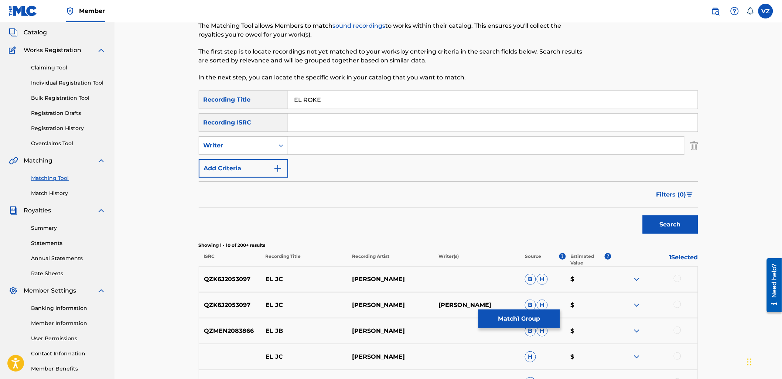
click at [306, 148] on input "Search Form" at bounding box center [486, 146] width 396 height 18
type input "[PERSON_NAME]"
click at [643, 215] on button "Search" at bounding box center [670, 224] width 55 height 18
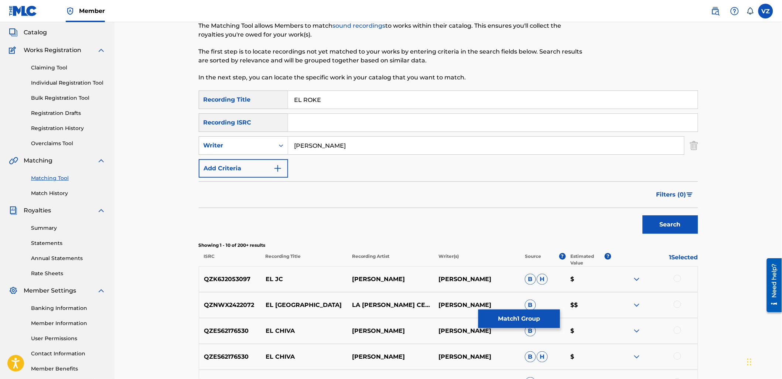
click at [536, 322] on button "Match 1 Group" at bounding box center [520, 319] width 82 height 18
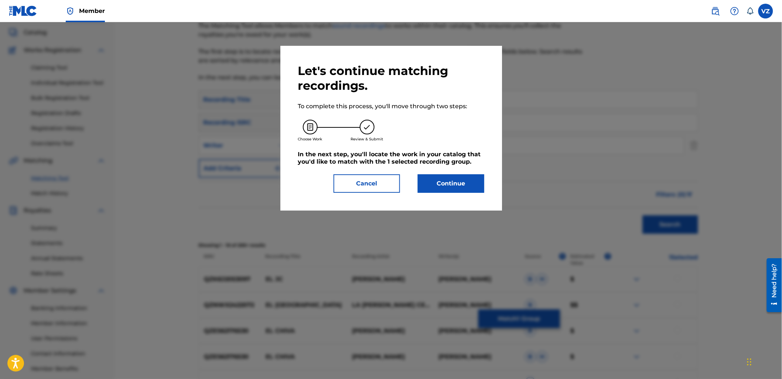
click at [450, 189] on button "Continue" at bounding box center [451, 183] width 67 height 18
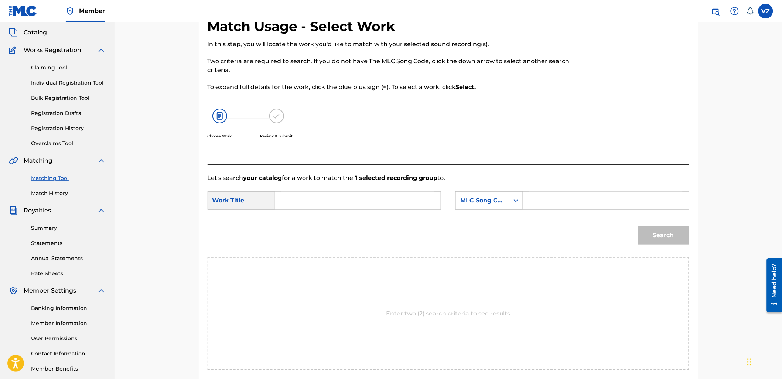
click at [378, 200] on input "Search Form" at bounding box center [358, 201] width 153 height 18
type input "el roke"
click at [504, 208] on div "MLC Song Code" at bounding box center [490, 200] width 68 height 18
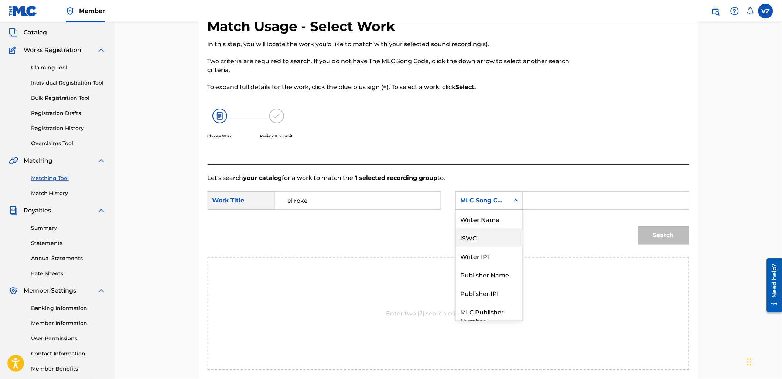
scroll to position [0, 0]
click at [506, 222] on div "Writer Name" at bounding box center [489, 219] width 67 height 18
click at [558, 204] on input "Search Form" at bounding box center [606, 201] width 153 height 18
click at [562, 204] on input "Search Form" at bounding box center [606, 201] width 153 height 18
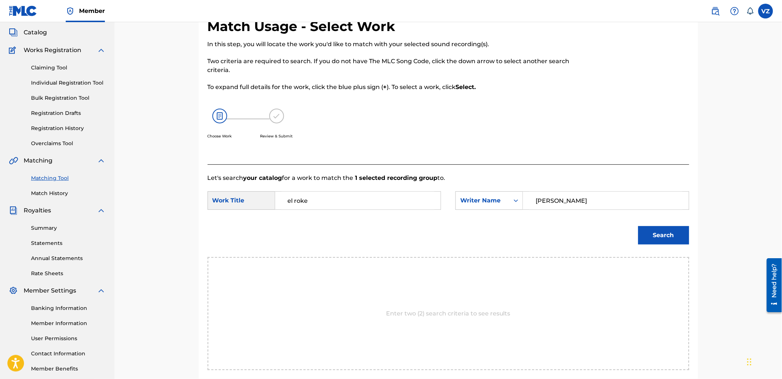
type input "[PERSON_NAME]"
click at [639, 226] on button "Search" at bounding box center [664, 235] width 51 height 18
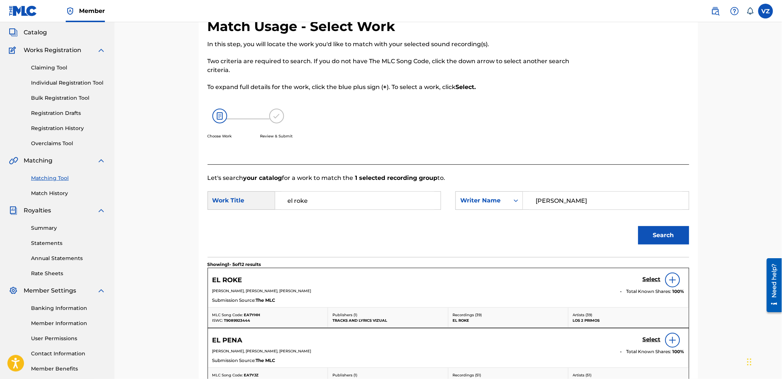
click at [652, 280] on h5 "Select" at bounding box center [652, 279] width 18 height 7
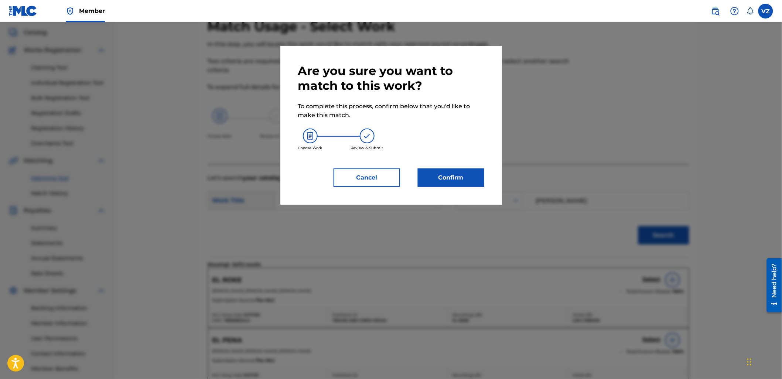
click at [455, 176] on button "Confirm" at bounding box center [451, 178] width 67 height 18
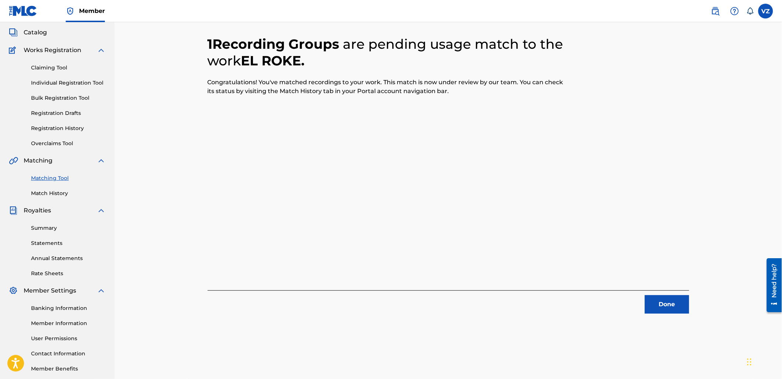
click at [670, 300] on button "Done" at bounding box center [667, 304] width 44 height 18
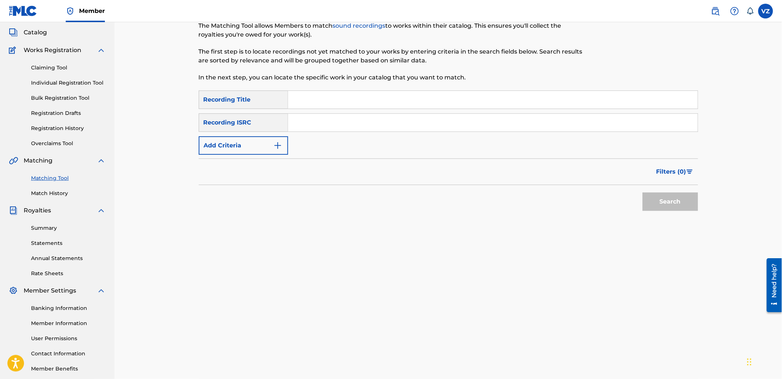
click at [313, 98] on input "Search Form" at bounding box center [493, 100] width 410 height 18
paste input "EL SOBREVIVIENTE"
type input "EL SOBREVIVIENTE"
click at [262, 148] on button "Add Criteria" at bounding box center [243, 145] width 89 height 18
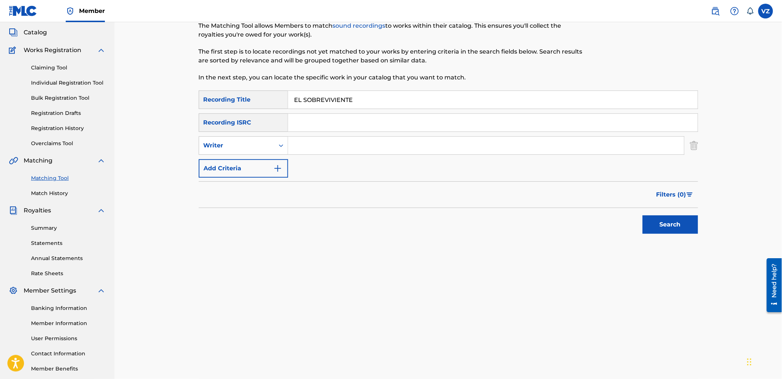
click at [334, 150] on input "Search Form" at bounding box center [486, 146] width 396 height 18
click at [643, 215] on button "Search" at bounding box center [670, 224] width 55 height 18
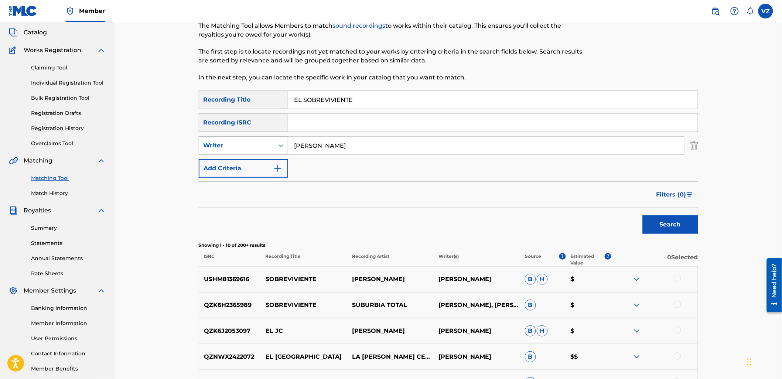
drag, startPoint x: 346, startPoint y: 144, endPoint x: 229, endPoint y: 146, distance: 116.8
click at [229, 145] on div "SearchWithCriteriaa8ec40e6-ab3c-44a5-9008-a2f953120079 Writer [PERSON_NAME]" at bounding box center [449, 145] width 500 height 18
type input "k"
type input "los 2 primos"
click at [643, 215] on button "Search" at bounding box center [670, 224] width 55 height 18
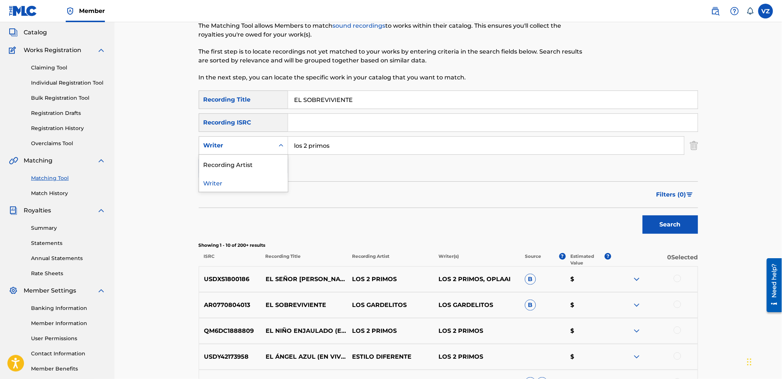
click at [229, 146] on div "Writer" at bounding box center [237, 145] width 67 height 9
click at [229, 156] on div "Recording Artist" at bounding box center [243, 164] width 89 height 18
click at [322, 146] on input "Search Form" at bounding box center [486, 146] width 396 height 18
type input "los 2 primos"
click at [643, 215] on button "Search" at bounding box center [670, 224] width 55 height 18
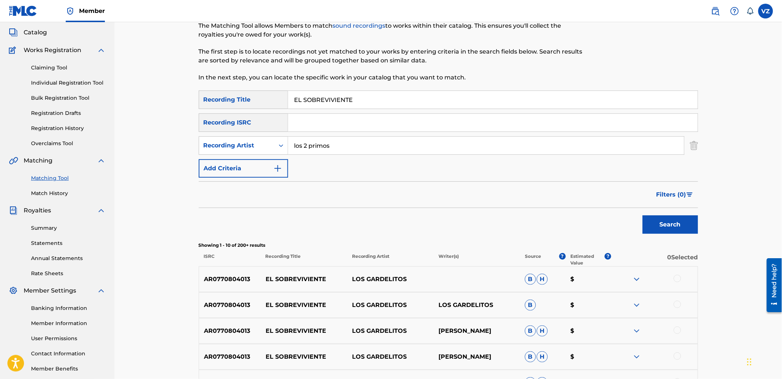
drag, startPoint x: 370, startPoint y: 93, endPoint x: 167, endPoint y: 101, distance: 203.4
click at [172, 97] on div "Matching Tool The Matching Tool allows Members to match sound recordings to wor…" at bounding box center [449, 280] width 668 height 599
paste input "CLARO"
type input "CLARO"
drag, startPoint x: 680, startPoint y: 229, endPoint x: 637, endPoint y: 220, distance: 44.1
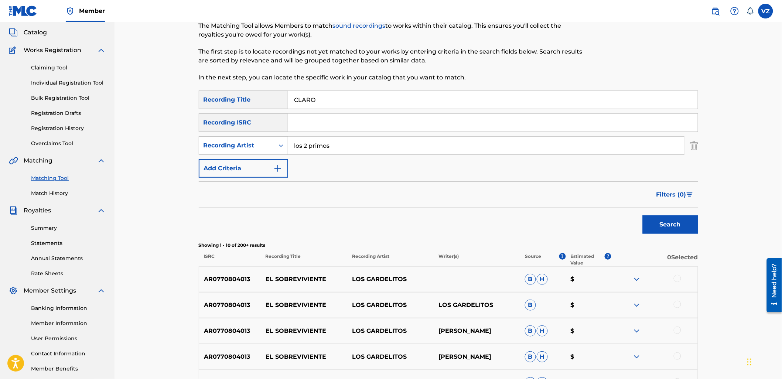
click at [680, 228] on button "Search" at bounding box center [670, 224] width 55 height 18
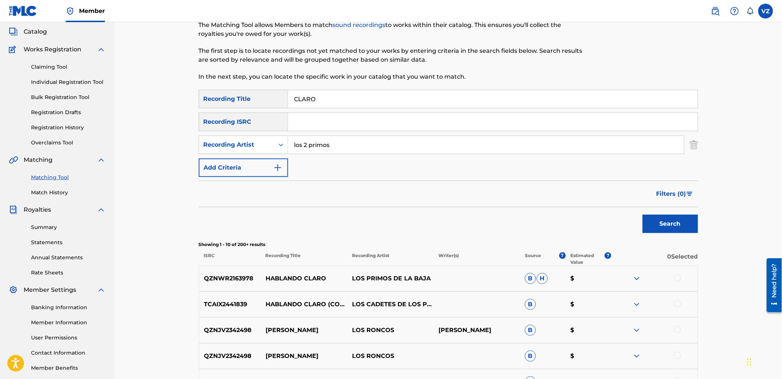
scroll to position [41, 0]
click at [396, 138] on input "los 2 primos" at bounding box center [486, 146] width 396 height 18
drag, startPoint x: 389, startPoint y: 142, endPoint x: 262, endPoint y: 176, distance: 132.4
click at [262, 176] on div "SearchWithCriteriab8e4eec5-e13e-4bb4-8c68-5e5520e62f49 Recording Title CLARO Se…" at bounding box center [449, 134] width 500 height 87
drag, startPoint x: 324, startPoint y: 96, endPoint x: 268, endPoint y: 100, distance: 57.0
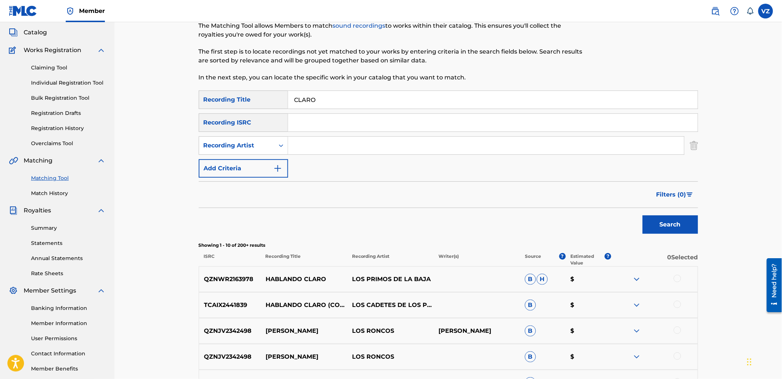
click at [268, 99] on div "SearchWithCriteriab8e4eec5-e13e-4bb4-8c68-5e5520e62f49 Recording Title CLARO" at bounding box center [449, 100] width 500 height 18
type input "el 5-7"
click at [667, 229] on button "Search" at bounding box center [670, 224] width 55 height 18
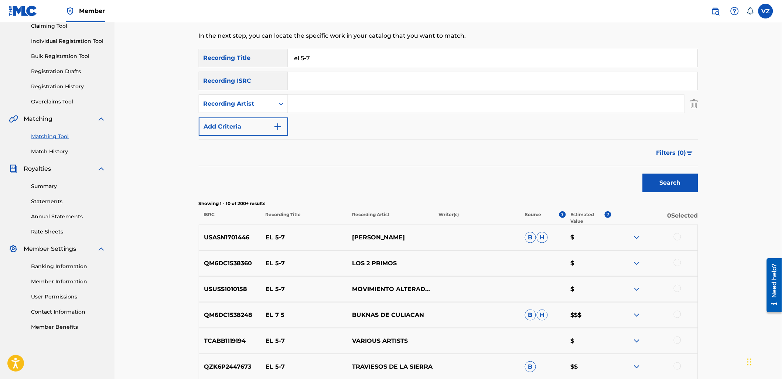
scroll to position [123, 0]
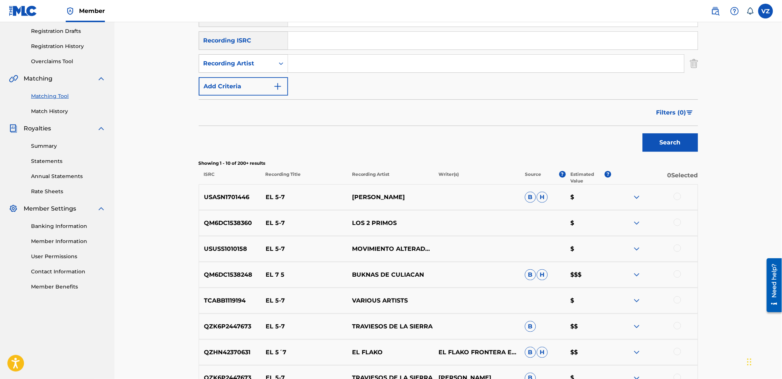
click at [679, 221] on div at bounding box center [677, 222] width 7 height 7
click at [637, 223] on img at bounding box center [637, 223] width 9 height 9
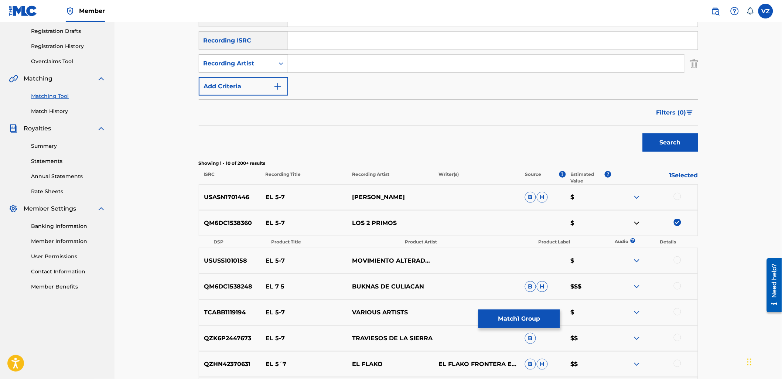
click at [637, 223] on img at bounding box center [637, 223] width 9 height 9
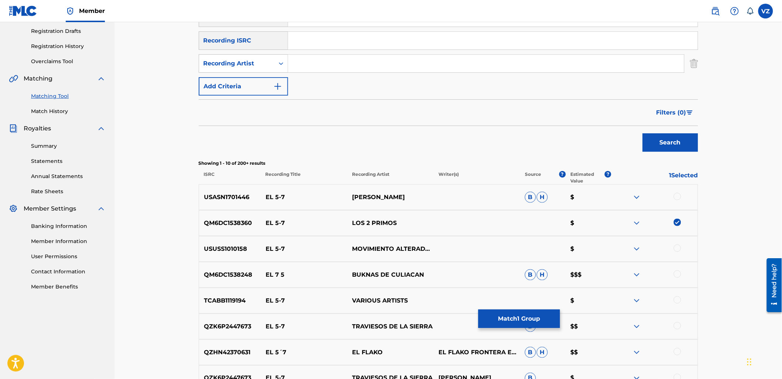
click at [639, 300] on img at bounding box center [637, 300] width 9 height 9
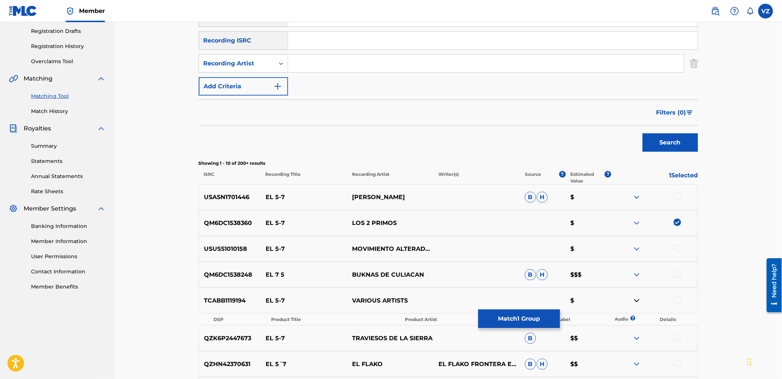
click at [637, 300] on img at bounding box center [637, 300] width 9 height 9
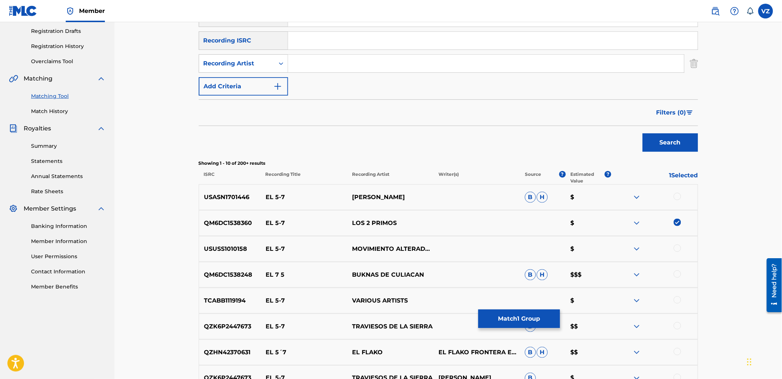
click at [637, 274] on img at bounding box center [637, 275] width 9 height 9
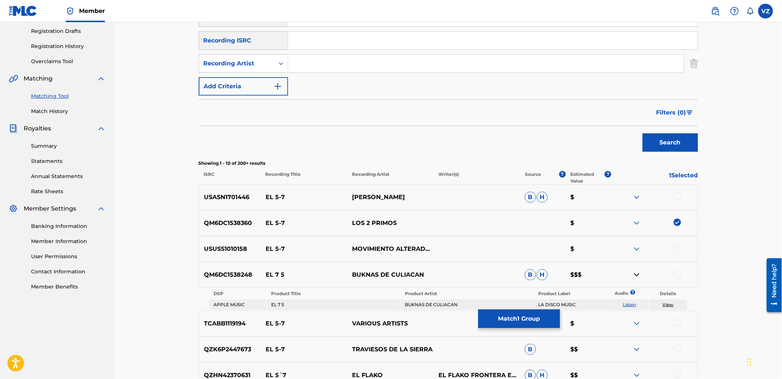
click at [637, 273] on img at bounding box center [637, 275] width 9 height 9
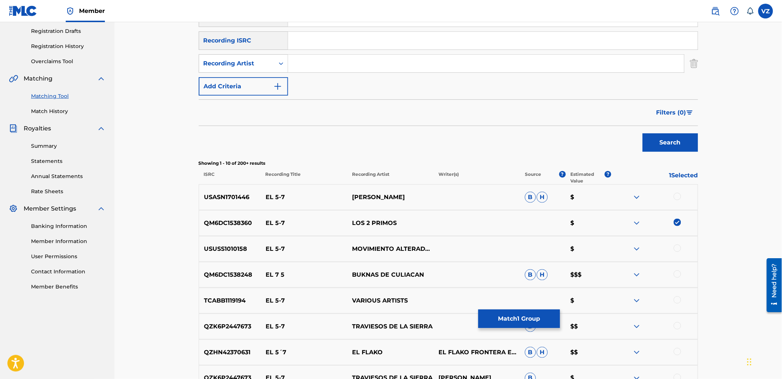
click at [637, 324] on img at bounding box center [637, 326] width 9 height 9
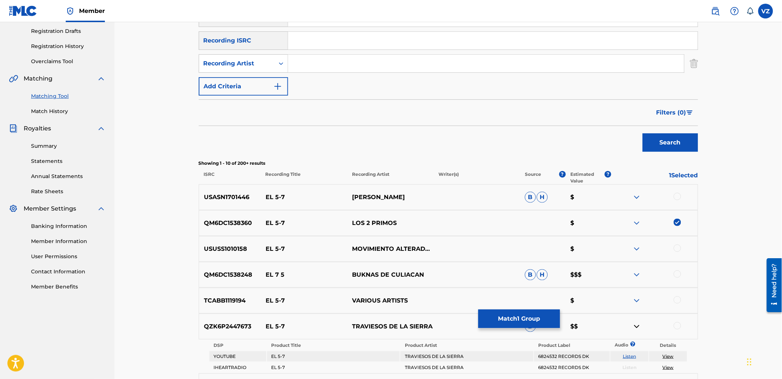
click at [634, 323] on img at bounding box center [637, 326] width 9 height 9
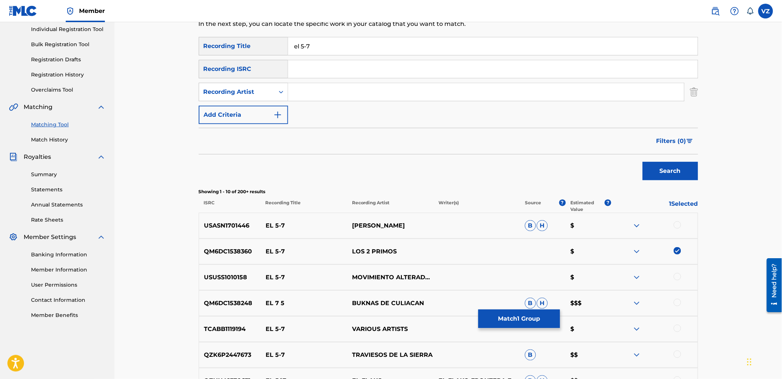
scroll to position [0, 0]
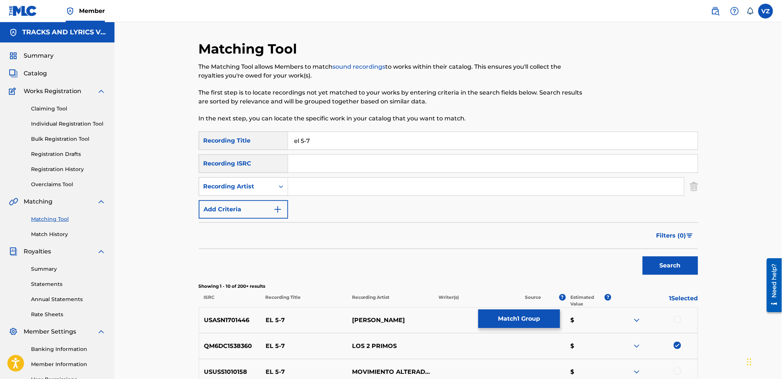
click at [366, 179] on input "Search Form" at bounding box center [486, 187] width 396 height 18
type input "los 2 pirimos"
click at [643, 256] on button "Search" at bounding box center [670, 265] width 55 height 18
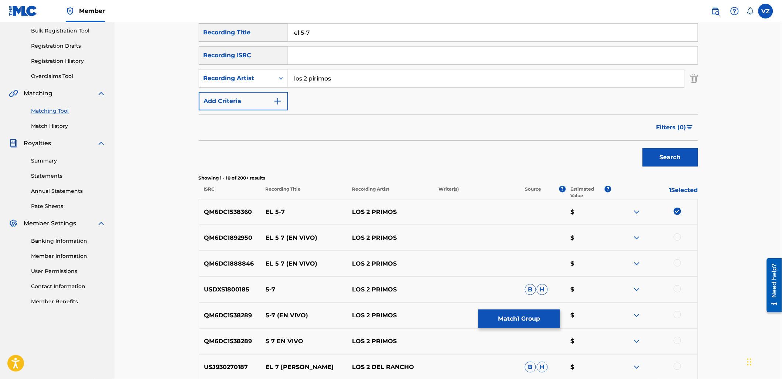
scroll to position [123, 0]
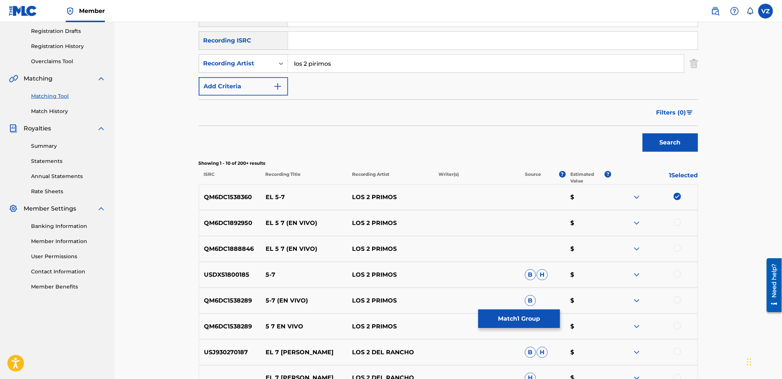
click at [673, 223] on div at bounding box center [655, 223] width 86 height 9
click at [677, 220] on div at bounding box center [677, 222] width 7 height 7
click at [676, 249] on div at bounding box center [677, 248] width 7 height 7
click at [679, 274] on div at bounding box center [677, 274] width 7 height 7
click at [678, 304] on div at bounding box center [655, 300] width 86 height 9
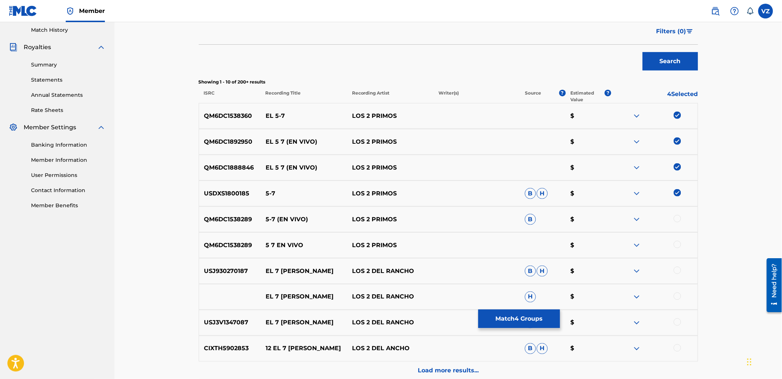
scroll to position [205, 0]
click at [675, 220] on div at bounding box center [677, 217] width 7 height 7
click at [678, 242] on div at bounding box center [677, 243] width 7 height 7
click at [519, 324] on button "Match 6 Groups" at bounding box center [520, 319] width 82 height 18
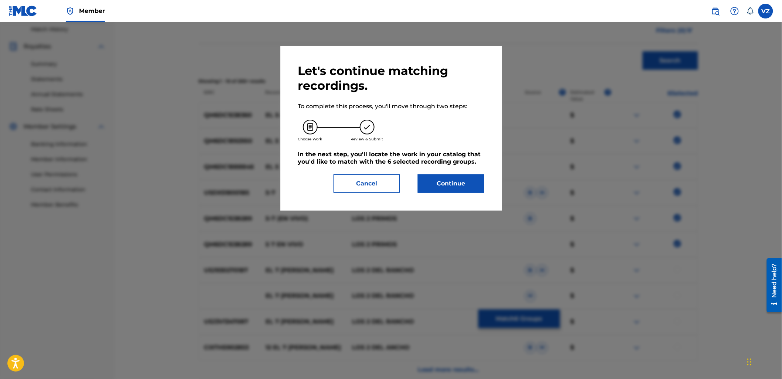
click at [464, 182] on button "Continue" at bounding box center [451, 183] width 67 height 18
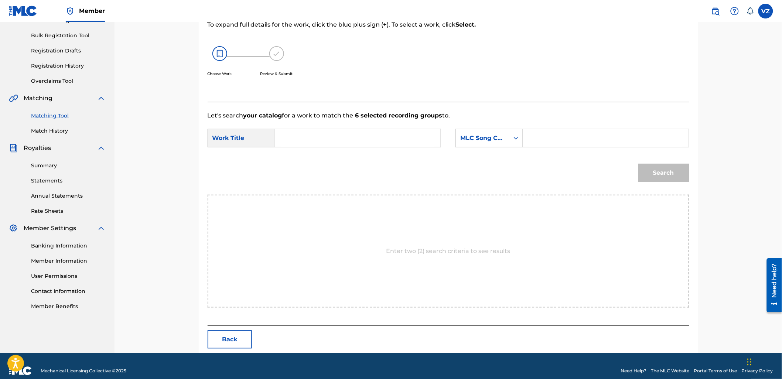
scroll to position [113, 0]
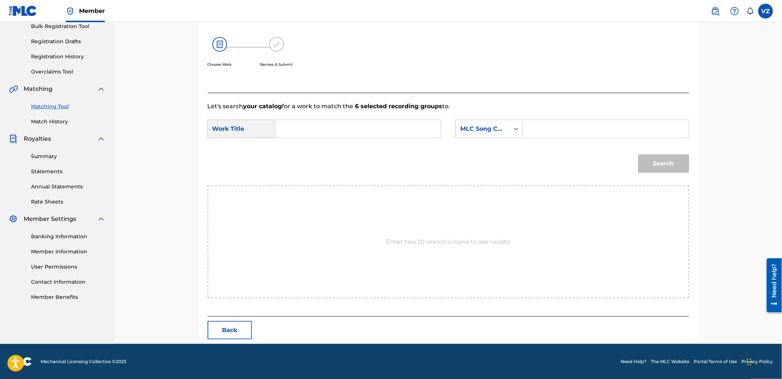
click at [317, 125] on input "Search Form" at bounding box center [358, 129] width 153 height 18
click at [314, 142] on div "el 5 -7" at bounding box center [303, 145] width 42 height 13
type input "el 5-7"
click at [506, 129] on div "MLC Song Code" at bounding box center [483, 129] width 54 height 14
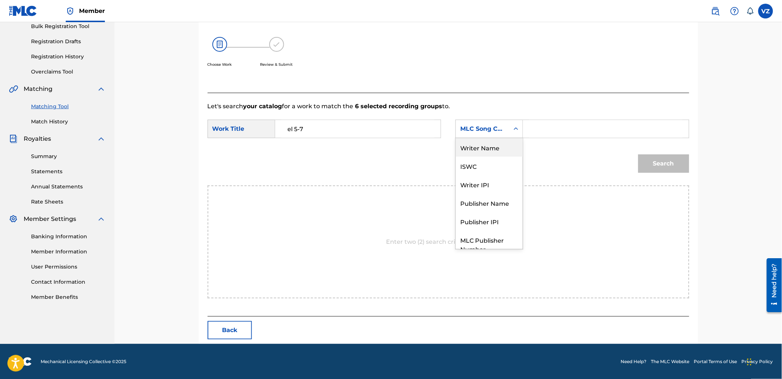
click at [497, 151] on div "Writer Name" at bounding box center [489, 147] width 67 height 18
click at [585, 113] on form "SearchWithCriteria9d20e259-3b2d-4644-9bf2-2670dd765447 Work Title el 5-7 Search…" at bounding box center [449, 148] width 482 height 75
click at [573, 129] on input "Search Form" at bounding box center [606, 129] width 153 height 18
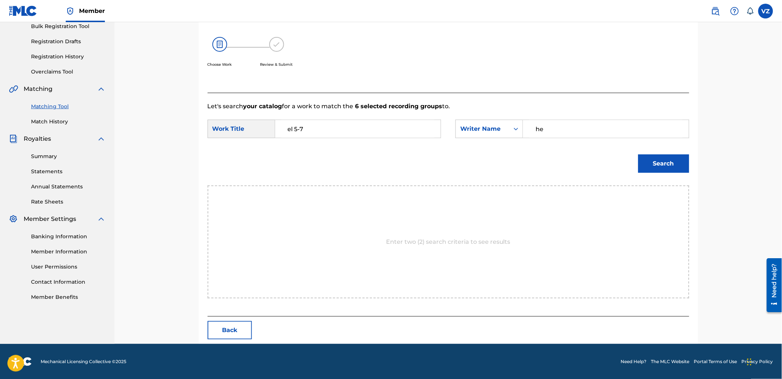
type input "h"
type input "[PERSON_NAME]"
click at [639, 154] on button "Search" at bounding box center [664, 163] width 51 height 18
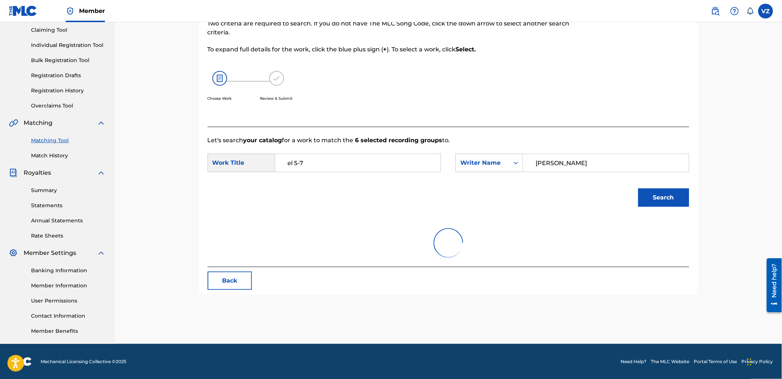
scroll to position [113, 0]
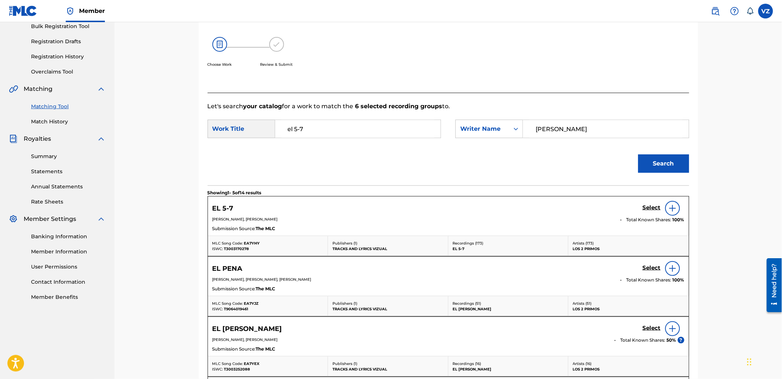
click at [650, 207] on h5 "Select" at bounding box center [652, 207] width 18 height 7
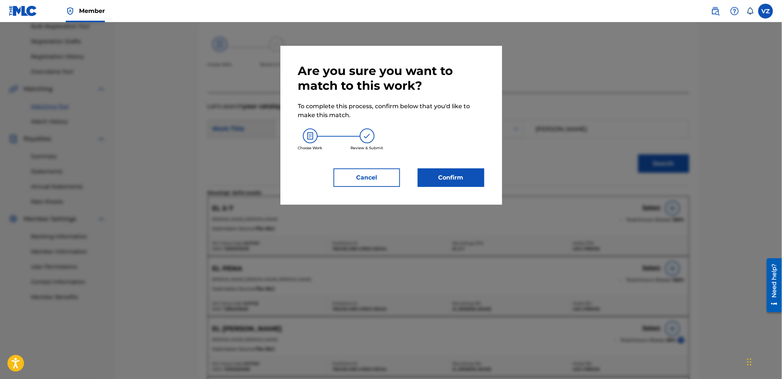
click at [464, 180] on button "Confirm" at bounding box center [451, 178] width 67 height 18
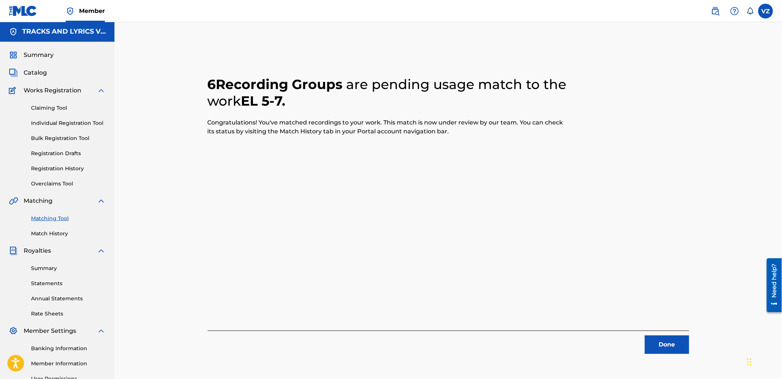
scroll to position [0, 0]
click at [674, 348] on button "Done" at bounding box center [667, 345] width 44 height 18
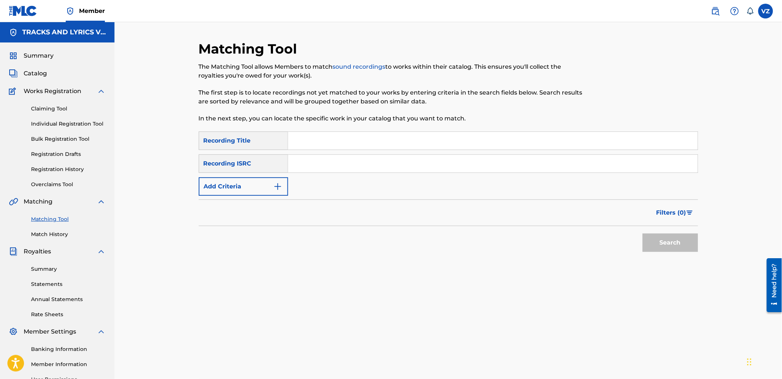
click at [421, 141] on input "Search Form" at bounding box center [493, 141] width 410 height 18
paste input "NO TODO LO QUE [PERSON_NAME] ORO"
type input "NO TODO LO QUE [PERSON_NAME] ORO"
click at [264, 187] on button "Add Criteria" at bounding box center [243, 186] width 89 height 18
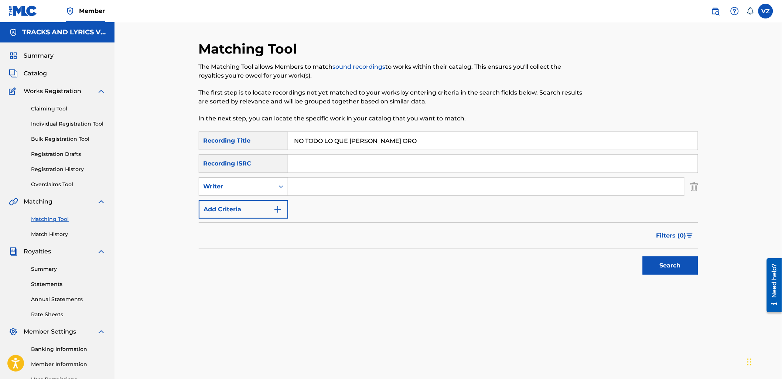
click at [307, 191] on input "Search Form" at bounding box center [486, 187] width 396 height 18
type input "los 2 primos"
click at [643, 256] on button "Search" at bounding box center [670, 265] width 55 height 18
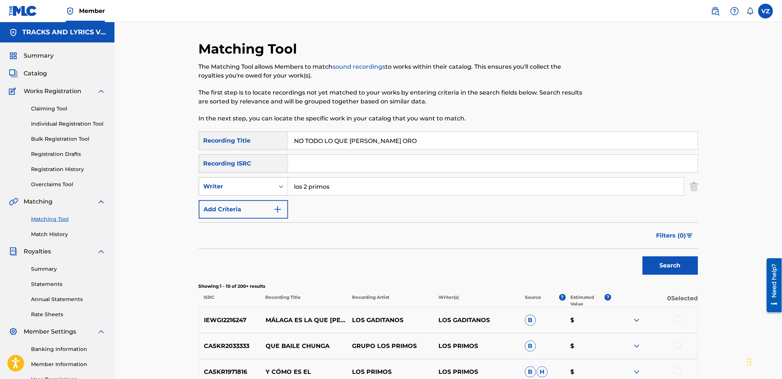
click at [259, 178] on div "Writer" at bounding box center [243, 186] width 89 height 18
click at [254, 202] on div "Recording Artist" at bounding box center [243, 205] width 89 height 18
click at [371, 194] on input "Search Form" at bounding box center [486, 187] width 396 height 18
click at [643, 256] on button "Search" at bounding box center [670, 265] width 55 height 18
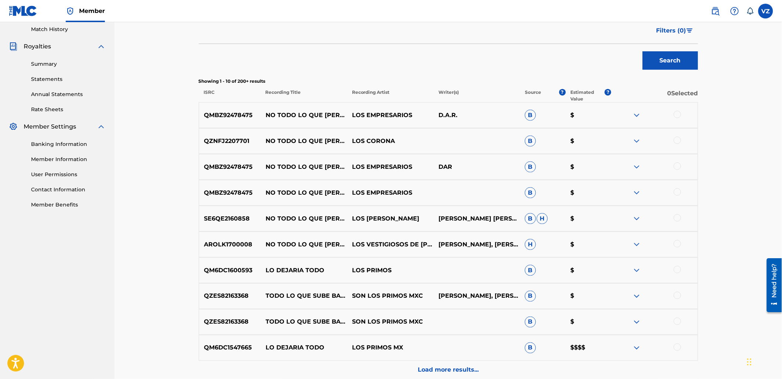
scroll to position [82, 0]
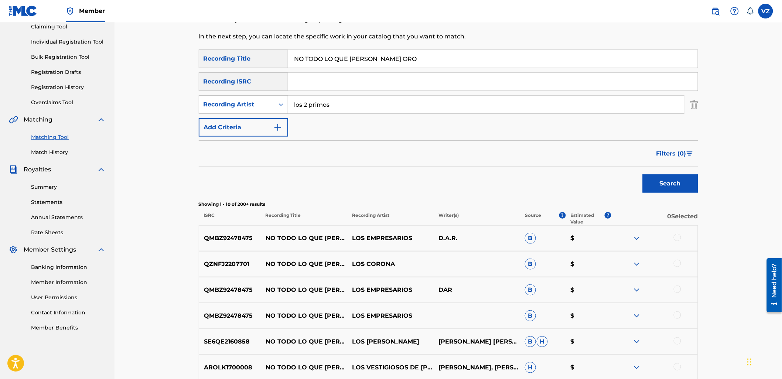
click at [287, 91] on div "SearchWithCriteriab8e4eec5-e13e-4bb4-8c68-5e5520e62f49 Recording Title NO TODO …" at bounding box center [449, 93] width 500 height 87
paste input "EL [PERSON_NAME]"
type input "EL [PERSON_NAME]"
click at [660, 186] on button "Search" at bounding box center [670, 183] width 55 height 18
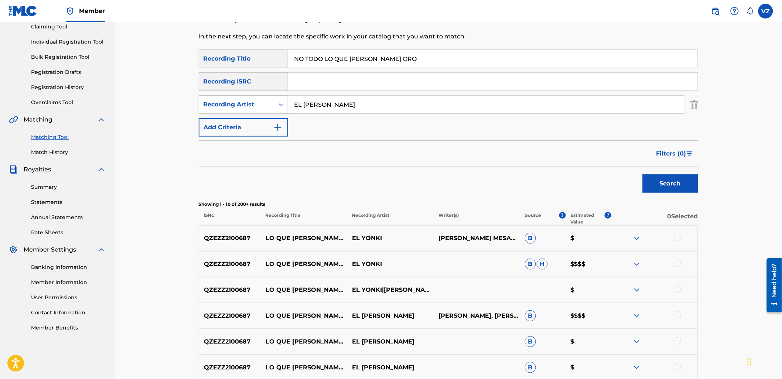
click at [636, 260] on img at bounding box center [637, 264] width 9 height 9
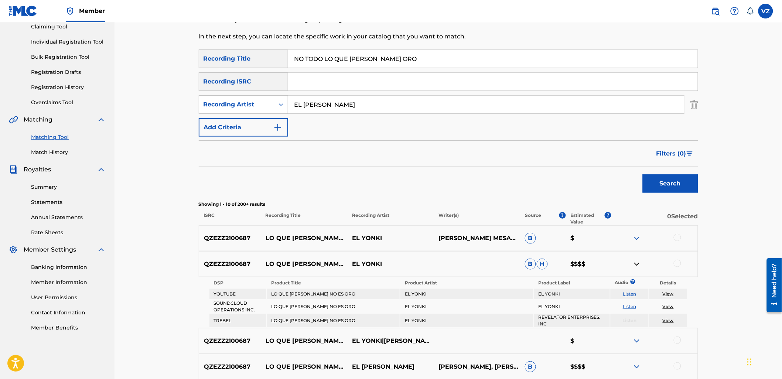
click at [633, 293] on link "Listen" at bounding box center [629, 294] width 13 height 6
drag, startPoint x: 403, startPoint y: 60, endPoint x: 225, endPoint y: 47, distance: 177.9
click at [225, 47] on div "Matching Tool The Matching Tool allows Members to match sound recordings to wor…" at bounding box center [449, 275] width 500 height 632
paste input "EL [PERSON_NAME]"
type input "EL [PERSON_NAME]"
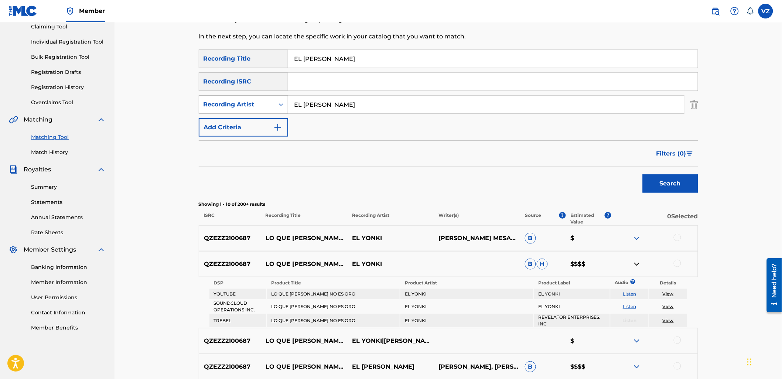
drag, startPoint x: 341, startPoint y: 105, endPoint x: 256, endPoint y: 106, distance: 85.0
click at [256, 106] on div "SearchWithCriteriabc9a4613-ae08-4ea5-a947-eb9fd94f3762 Recording Artist EL [PER…" at bounding box center [449, 104] width 500 height 18
type input "los 2 primos"
click at [643, 174] on button "Search" at bounding box center [670, 183] width 55 height 18
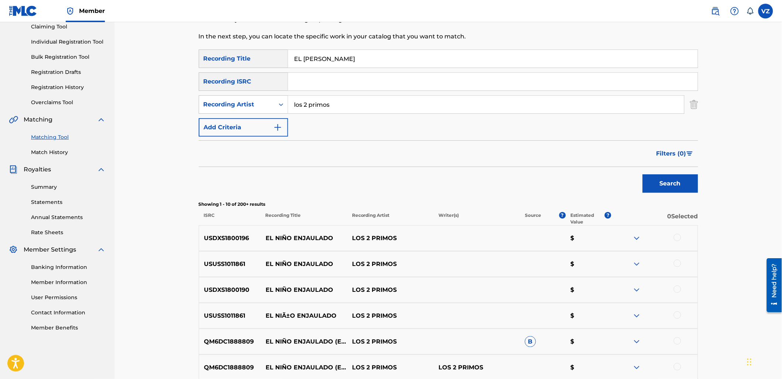
click at [674, 234] on div at bounding box center [655, 238] width 86 height 9
click at [678, 237] on div at bounding box center [677, 237] width 7 height 7
drag, startPoint x: 677, startPoint y: 264, endPoint x: 676, endPoint y: 291, distance: 26.7
click at [677, 265] on div at bounding box center [677, 263] width 7 height 7
click at [678, 288] on div at bounding box center [677, 289] width 7 height 7
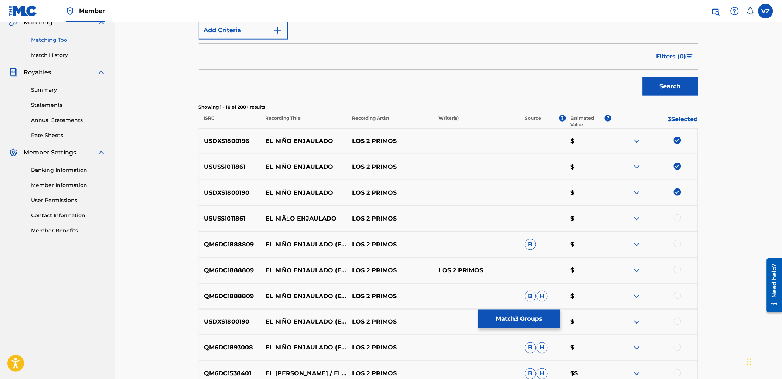
scroll to position [205, 0]
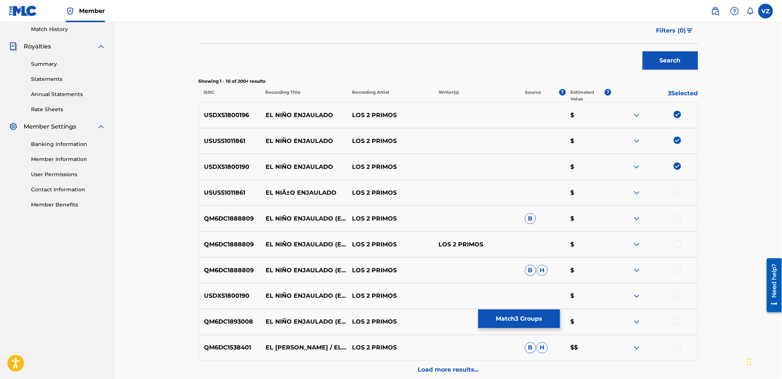
click at [678, 194] on div at bounding box center [677, 191] width 7 height 7
click at [677, 219] on div at bounding box center [677, 217] width 7 height 7
click at [676, 248] on div at bounding box center [655, 244] width 86 height 9
click at [679, 244] on div at bounding box center [677, 243] width 7 height 7
click at [677, 268] on div at bounding box center [677, 269] width 7 height 7
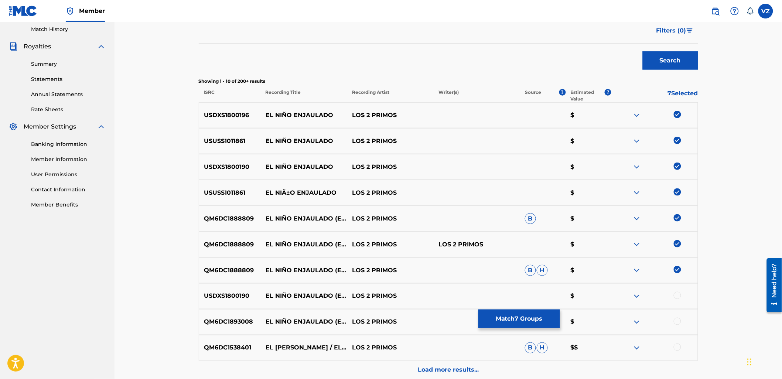
click at [679, 296] on div at bounding box center [677, 295] width 7 height 7
click at [676, 324] on div at bounding box center [677, 321] width 7 height 7
click at [675, 347] on div at bounding box center [677, 347] width 7 height 7
click at [424, 371] on p "Load more results..." at bounding box center [448, 370] width 61 height 9
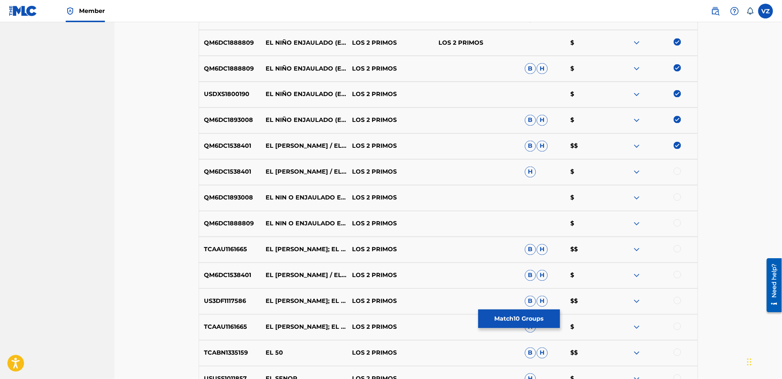
scroll to position [411, 0]
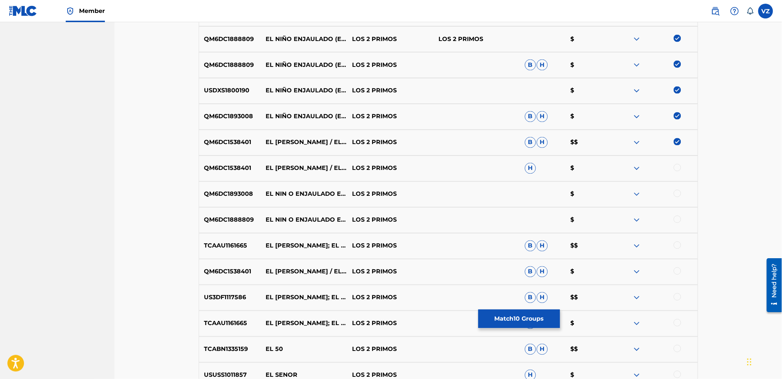
click at [678, 167] on div at bounding box center [677, 167] width 7 height 7
click at [677, 196] on div at bounding box center [677, 193] width 7 height 7
click at [679, 219] on div at bounding box center [677, 219] width 7 height 7
click at [679, 245] on div at bounding box center [677, 245] width 7 height 7
click at [678, 273] on div at bounding box center [677, 271] width 7 height 7
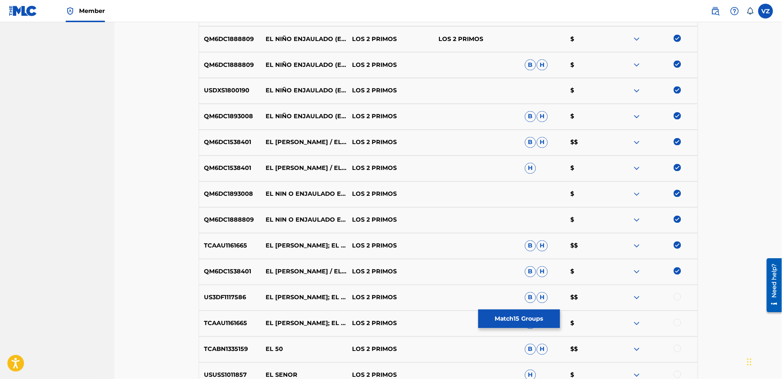
click at [677, 322] on div at bounding box center [677, 322] width 7 height 7
click at [677, 297] on div at bounding box center [677, 296] width 7 height 7
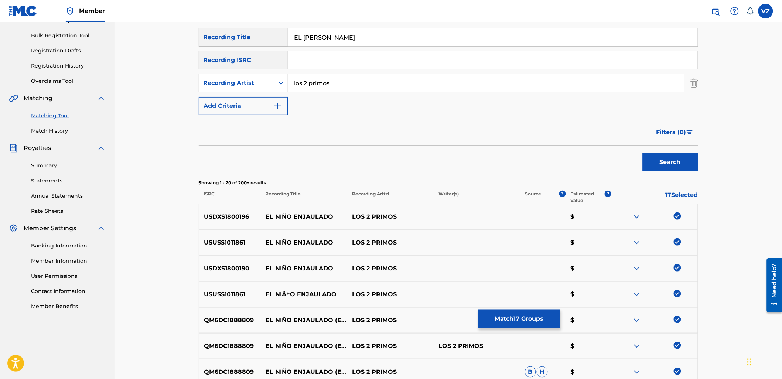
scroll to position [0, 0]
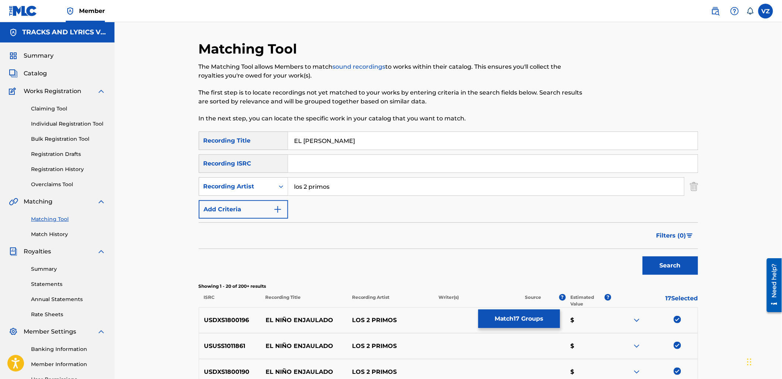
drag, startPoint x: 348, startPoint y: 187, endPoint x: 252, endPoint y: 176, distance: 96.8
click at [254, 176] on div "SearchWithCriteriab8e4eec5-e13e-4bb4-8c68-5e5520e62f49 Recording Title EL NINO …" at bounding box center [449, 175] width 500 height 87
click at [256, 199] on div "SearchWithCriteriab8e4eec5-e13e-4bb4-8c68-5e5520e62f49 Recording Title EL NINO …" at bounding box center [449, 175] width 500 height 87
drag, startPoint x: 258, startPoint y: 189, endPoint x: 256, endPoint y: 196, distance: 7.2
click at [258, 189] on div "Recording Artist" at bounding box center [237, 186] width 67 height 9
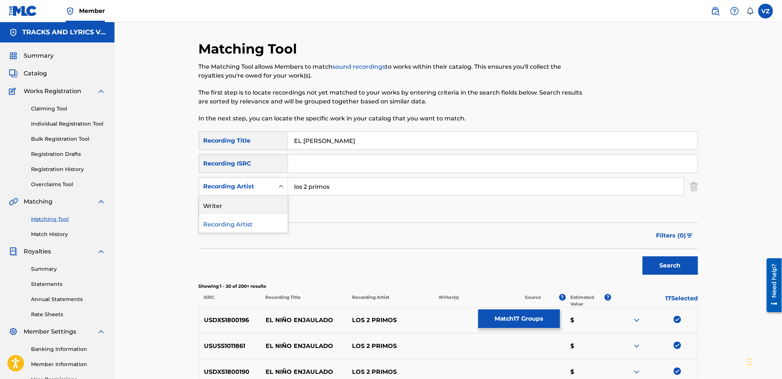
click at [255, 202] on div "Writer" at bounding box center [243, 205] width 89 height 18
click at [314, 183] on input "Search Form" at bounding box center [486, 187] width 396 height 18
paste input "los 2 primos"
click at [681, 269] on button "Search" at bounding box center [670, 265] width 55 height 18
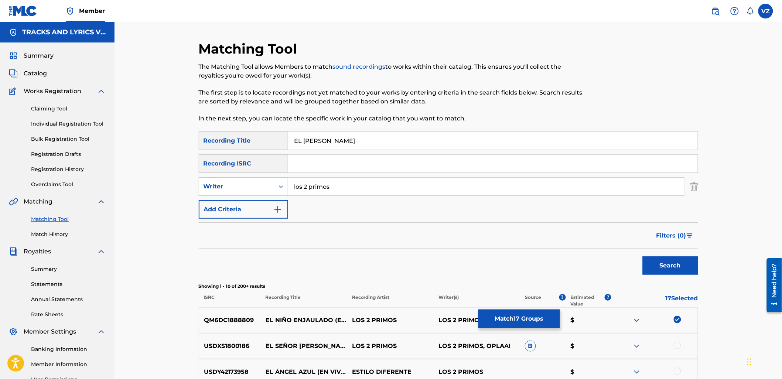
drag, startPoint x: 349, startPoint y: 190, endPoint x: 206, endPoint y: 168, distance: 144.2
click at [207, 168] on div "SearchWithCriteriab8e4eec5-e13e-4bb4-8c68-5e5520e62f49 Recording Title EL NINO …" at bounding box center [449, 175] width 500 height 87
type input "[PERSON_NAME]"
click at [643, 256] on button "Search" at bounding box center [670, 265] width 55 height 18
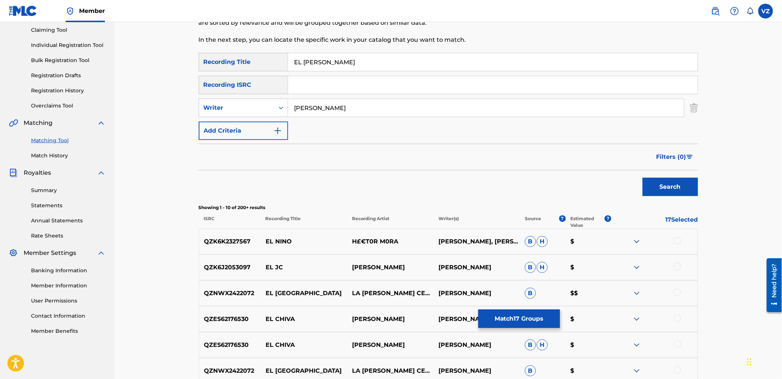
scroll to position [82, 0]
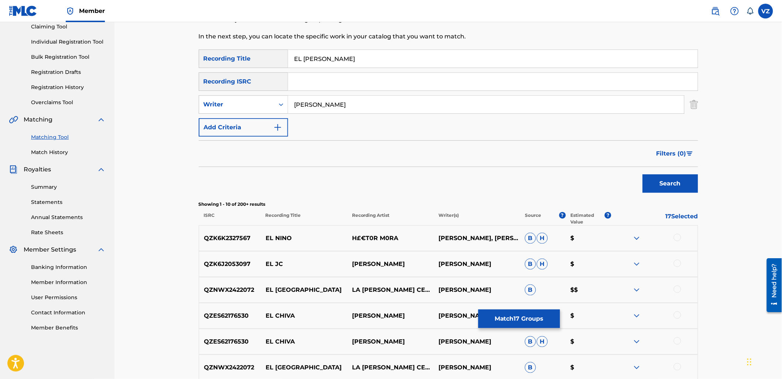
click at [515, 321] on button "Match 17 Groups" at bounding box center [520, 319] width 82 height 18
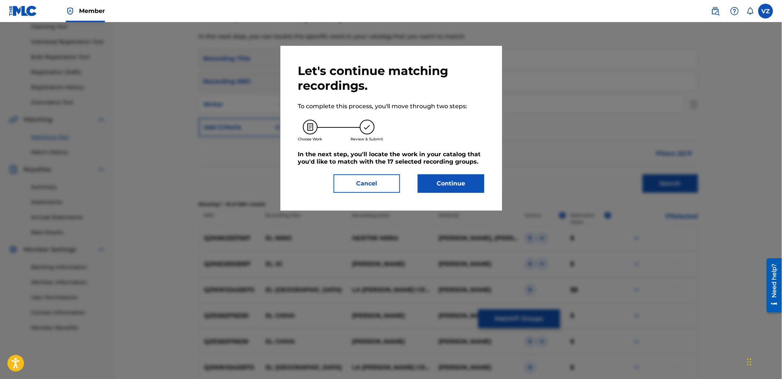
click at [446, 181] on button "Continue" at bounding box center [451, 183] width 67 height 18
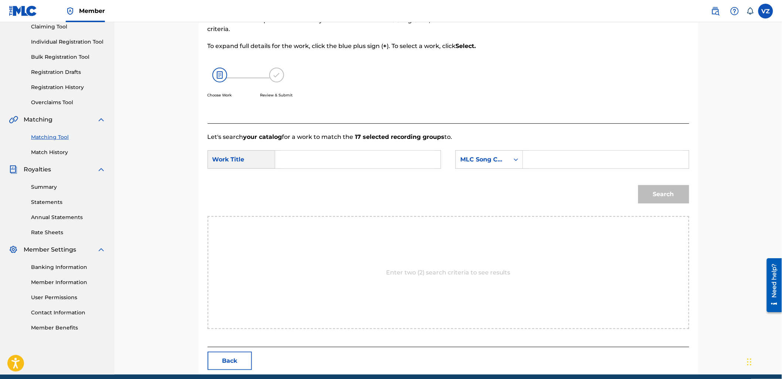
click at [354, 156] on input "Search Form" at bounding box center [358, 160] width 153 height 18
paste input "EL [PERSON_NAME]"
type input "EL [PERSON_NAME]"
drag, startPoint x: 480, startPoint y: 159, endPoint x: 484, endPoint y: 160, distance: 3.8
click at [482, 159] on div "MLC Song Code" at bounding box center [482, 159] width 45 height 9
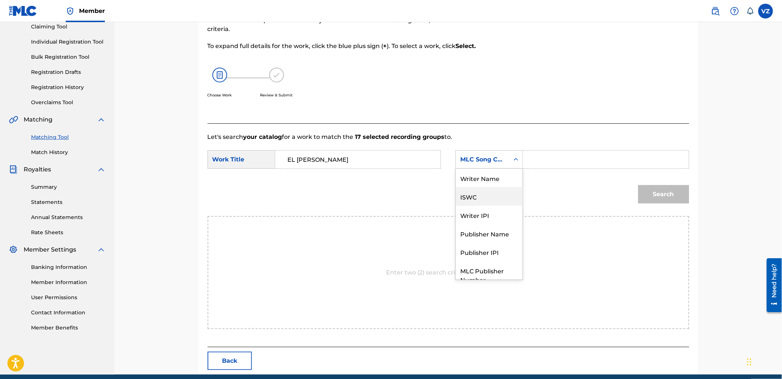
scroll to position [0, 0]
click at [501, 176] on div "Writer Name" at bounding box center [489, 178] width 67 height 18
click at [565, 160] on input "Search Form" at bounding box center [606, 160] width 153 height 18
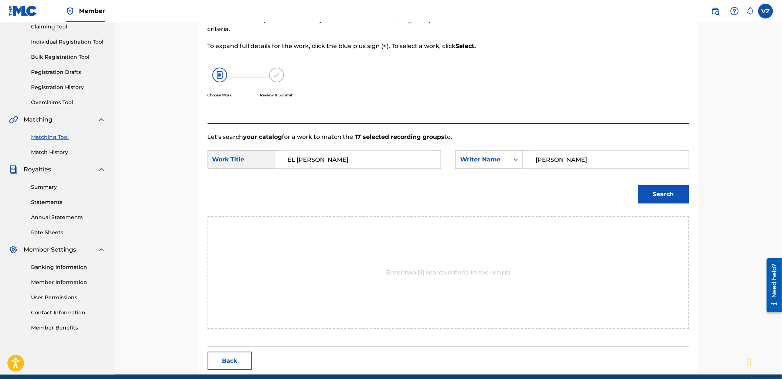
click at [639, 185] on button "Search" at bounding box center [664, 194] width 51 height 18
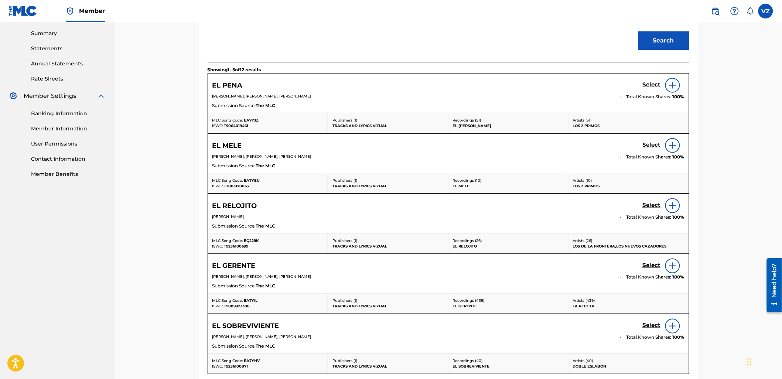
scroll to position [287, 0]
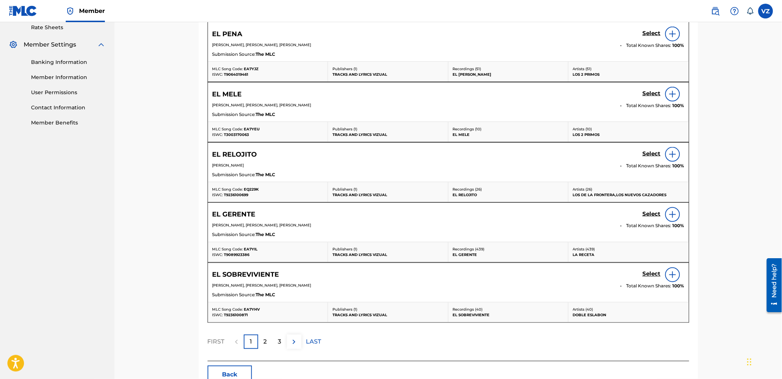
click at [268, 341] on div "2" at bounding box center [265, 342] width 14 height 14
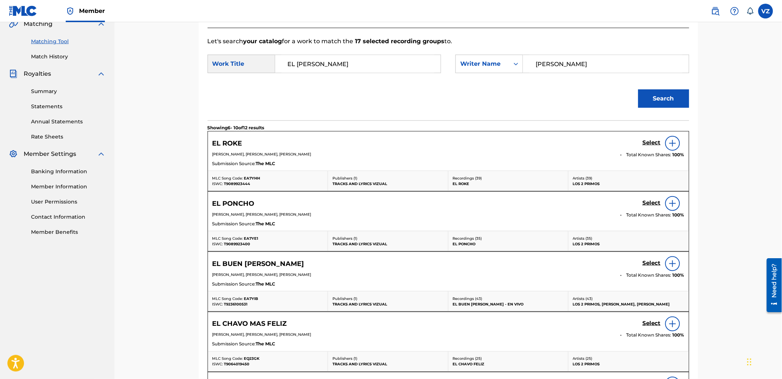
scroll to position [123, 0]
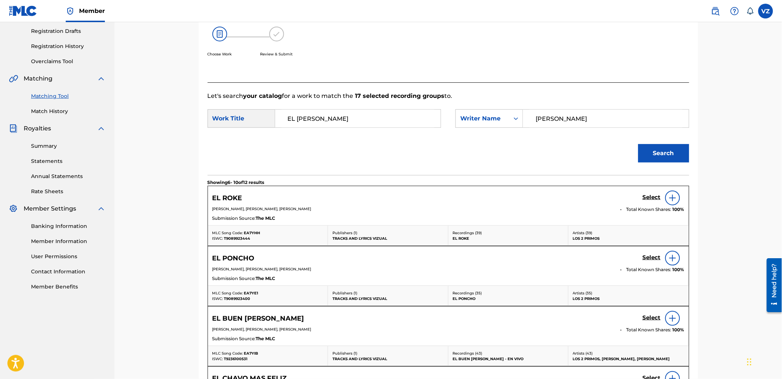
click at [373, 116] on input "EL [PERSON_NAME]" at bounding box center [358, 119] width 153 height 18
click at [285, 116] on input "EL [PERSON_NAME]" at bounding box center [358, 119] width 153 height 18
click at [397, 122] on input "EL [PERSON_NAME]" at bounding box center [358, 119] width 153 height 18
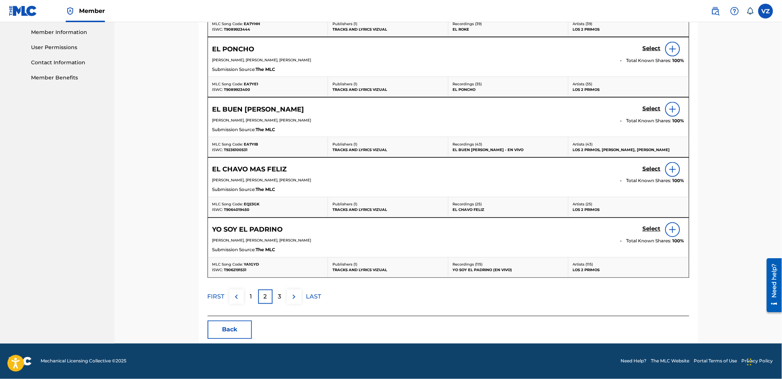
click at [282, 296] on div "3" at bounding box center [280, 297] width 14 height 14
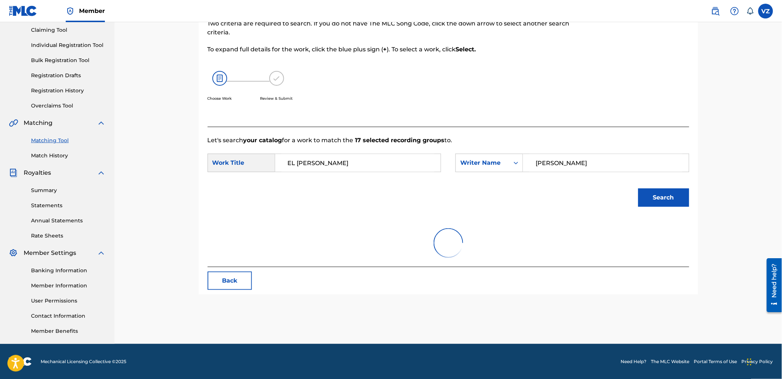
scroll to position [152, 0]
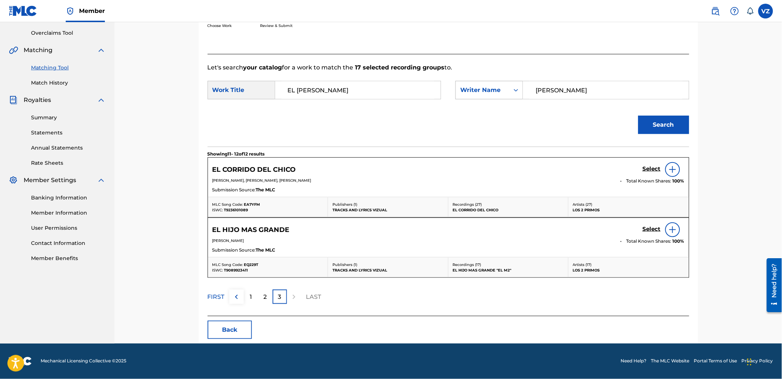
drag, startPoint x: 579, startPoint y: 94, endPoint x: 466, endPoint y: 88, distance: 112.5
click at [466, 88] on div "SearchWithCriteriac473eadd-1a15-4fad-96e6-8e69351184db Writer Name [PERSON_NAME]" at bounding box center [573, 90] width 234 height 18
type input "[PERSON_NAME]"
click at [639, 116] on button "Search" at bounding box center [664, 125] width 51 height 18
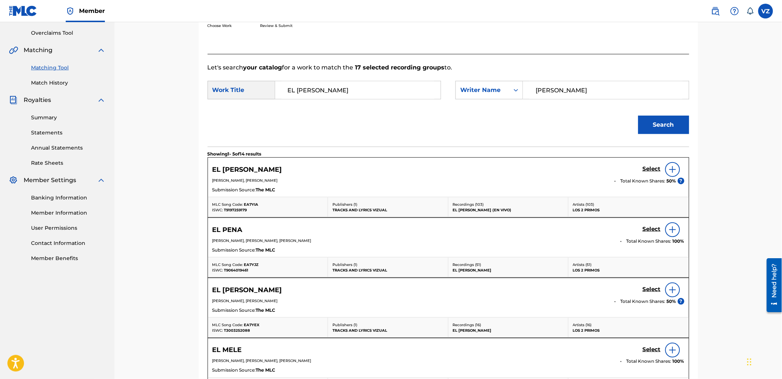
click at [653, 167] on h5 "Select" at bounding box center [652, 169] width 18 height 7
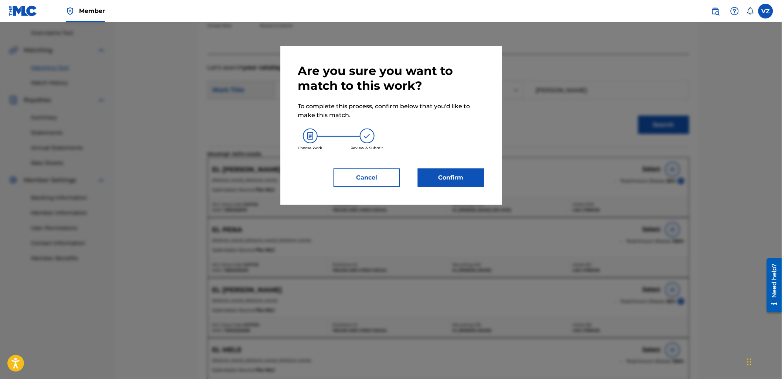
click at [448, 178] on button "Confirm" at bounding box center [451, 178] width 67 height 18
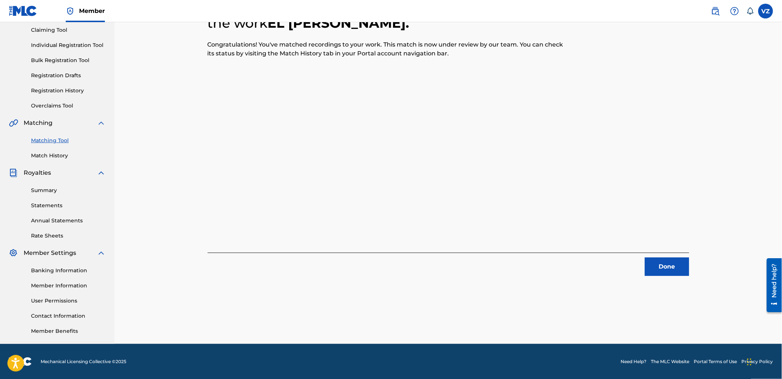
scroll to position [0, 0]
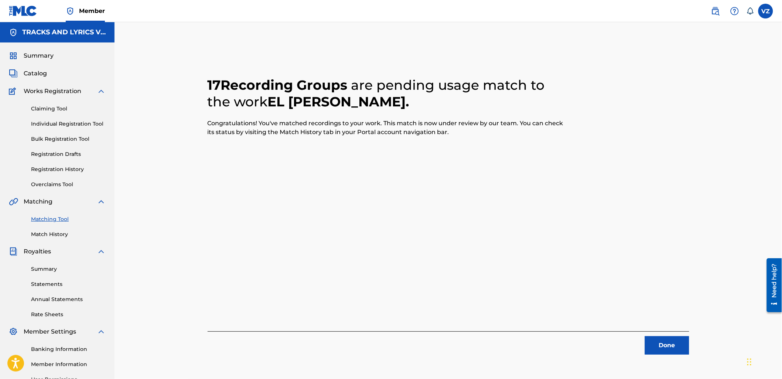
click at [664, 349] on button "Done" at bounding box center [667, 345] width 44 height 18
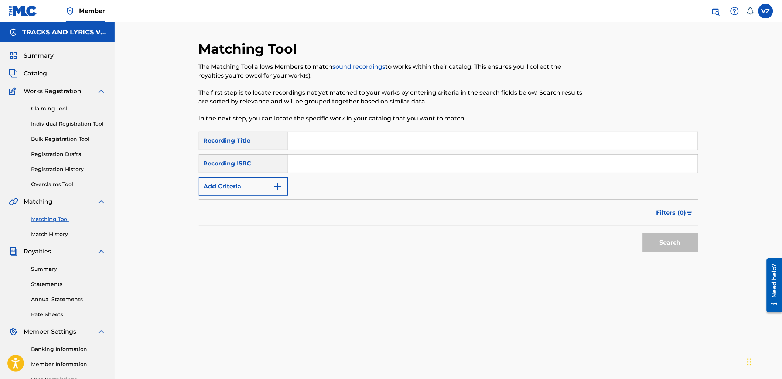
click at [317, 135] on input "Search Form" at bounding box center [493, 141] width 410 height 18
paste input "LA CAZERIA"
type input "LA CAZERIA"
click at [233, 211] on div "Filters ( 0 )" at bounding box center [449, 213] width 500 height 27
click at [241, 186] on button "Add Criteria" at bounding box center [243, 186] width 89 height 18
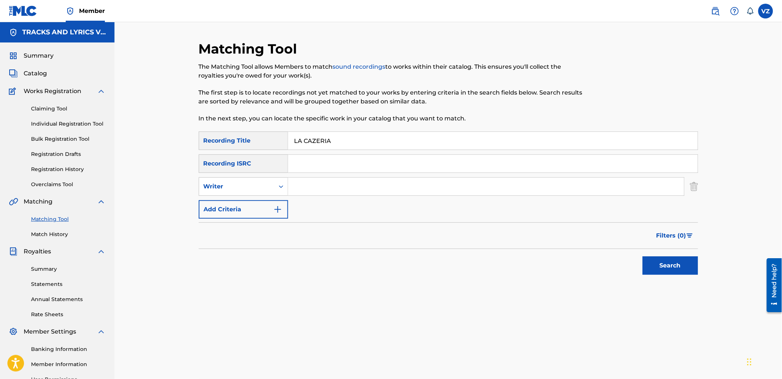
click at [328, 191] on input "Search Form" at bounding box center [486, 187] width 396 height 18
type input "los 2 primos"
click at [643, 256] on button "Search" at bounding box center [670, 265] width 55 height 18
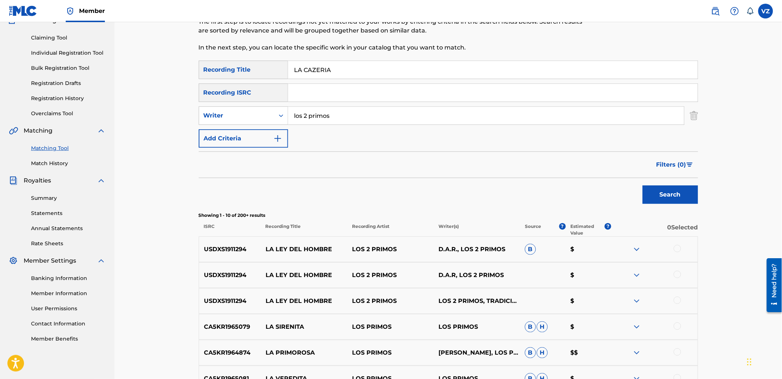
scroll to position [82, 0]
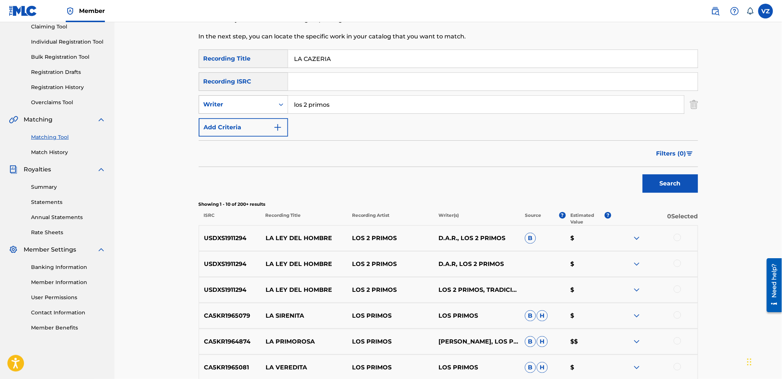
drag, startPoint x: 349, startPoint y: 101, endPoint x: 217, endPoint y: 97, distance: 132.0
click at [217, 97] on div "SearchWithCriteriaa8ec40e6-ab3c-44a5-9008-a2f953120079 Writer los 2 primos" at bounding box center [449, 104] width 500 height 18
click at [231, 105] on div "Writer" at bounding box center [237, 104] width 67 height 9
click at [239, 122] on div "Recording Artist" at bounding box center [243, 123] width 89 height 18
click at [497, 99] on input "Search Form" at bounding box center [486, 105] width 396 height 18
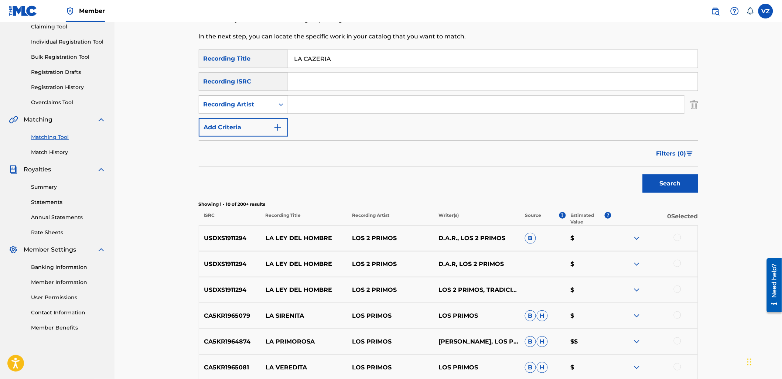
paste input "los 2 primos"
type input "los 2 primos"
click at [684, 178] on button "Search" at bounding box center [670, 183] width 55 height 18
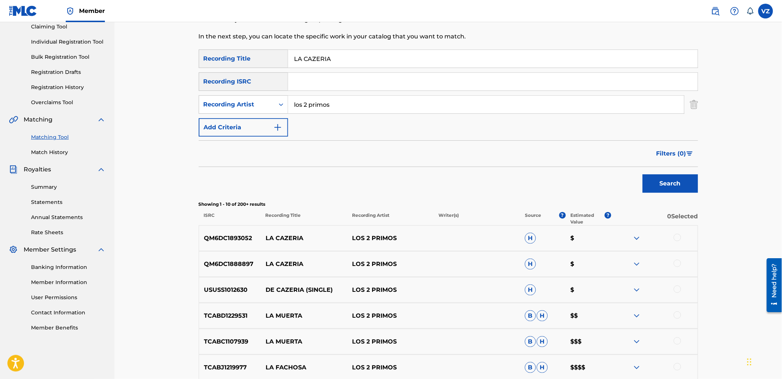
click at [678, 238] on div at bounding box center [677, 237] width 7 height 7
click at [676, 261] on div at bounding box center [677, 263] width 7 height 7
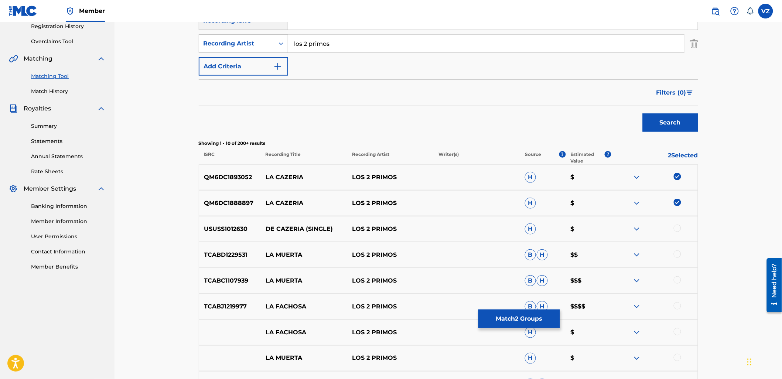
scroll to position [205, 0]
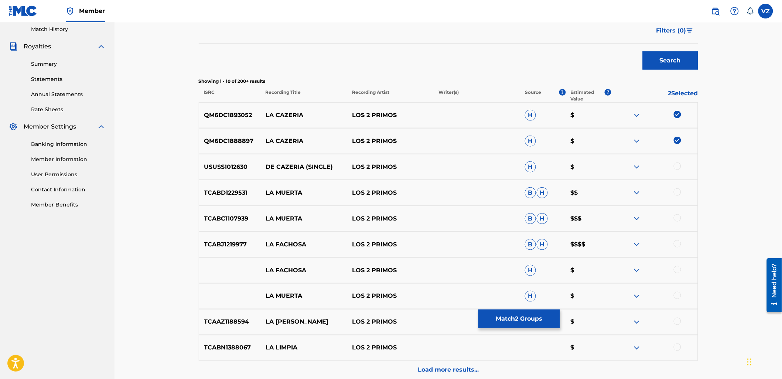
click at [510, 316] on button "Match 2 Groups" at bounding box center [520, 319] width 82 height 18
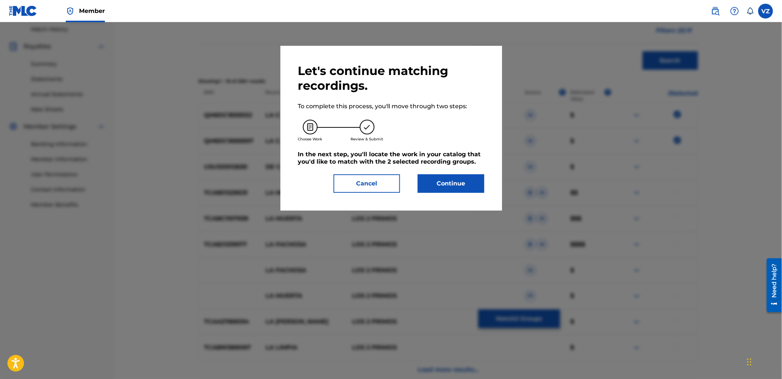
click at [474, 180] on button "Continue" at bounding box center [451, 183] width 67 height 18
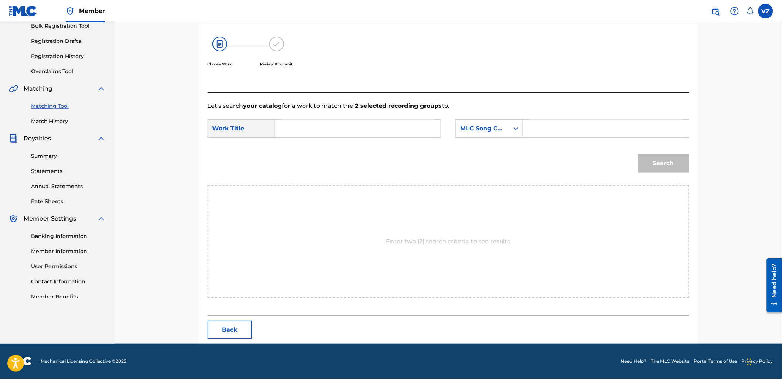
scroll to position [113, 0]
click at [397, 128] on input "Search Form" at bounding box center [358, 129] width 153 height 18
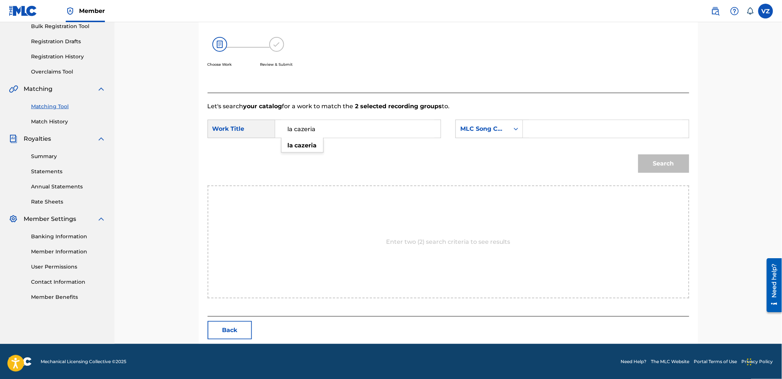
type input "la cazeria"
click at [481, 135] on div "MLC Song Code" at bounding box center [483, 129] width 54 height 14
click at [480, 147] on div "Writer Name" at bounding box center [489, 147] width 67 height 18
click at [552, 134] on input "Search Form" at bounding box center [606, 129] width 153 height 18
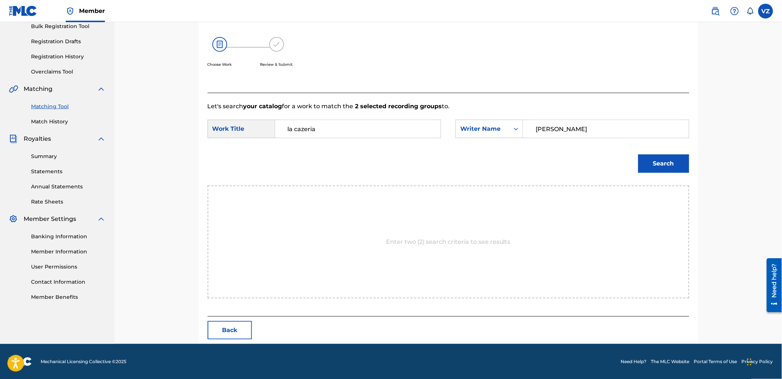
type input "[PERSON_NAME]"
click at [639, 154] on button "Search" at bounding box center [664, 163] width 51 height 18
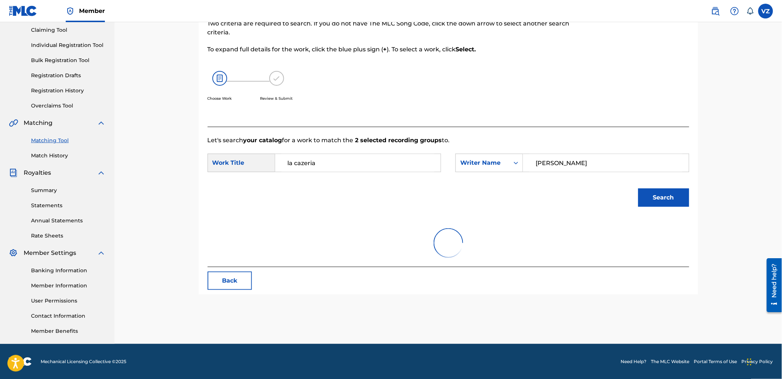
scroll to position [113, 0]
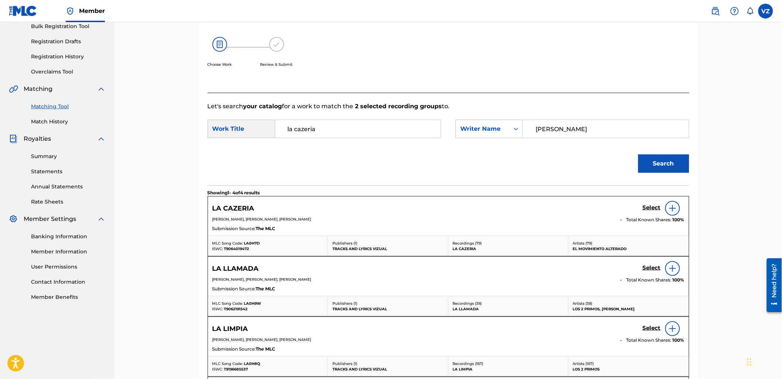
click at [650, 207] on h5 "Select" at bounding box center [652, 207] width 18 height 7
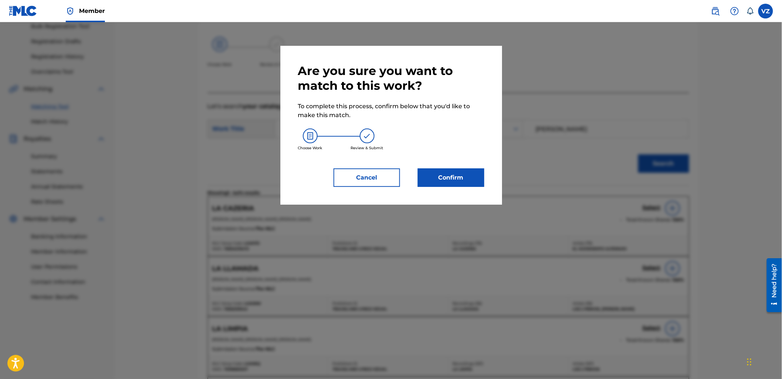
click at [460, 179] on button "Confirm" at bounding box center [451, 178] width 67 height 18
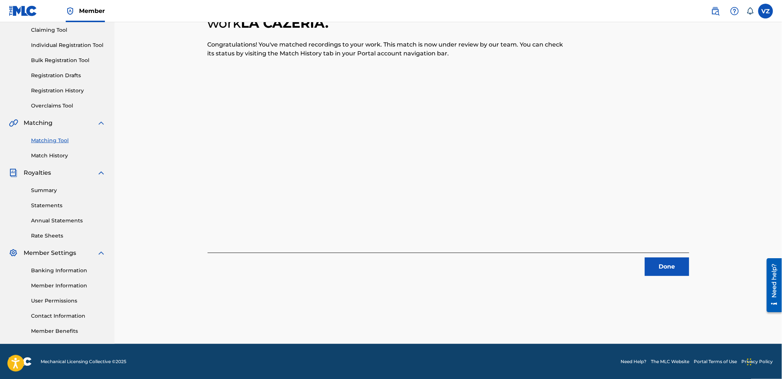
click at [677, 262] on button "Done" at bounding box center [667, 267] width 44 height 18
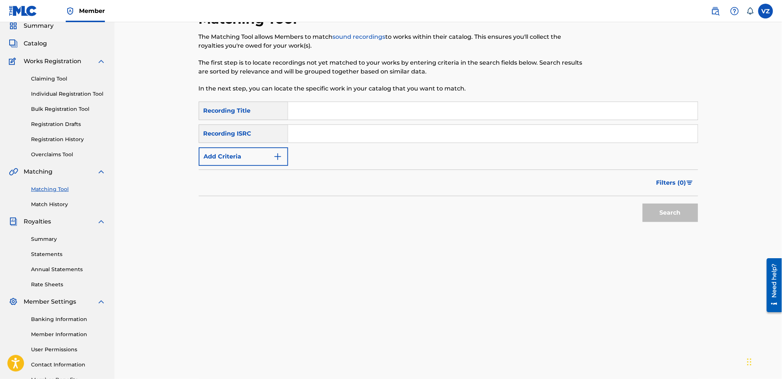
scroll to position [0, 0]
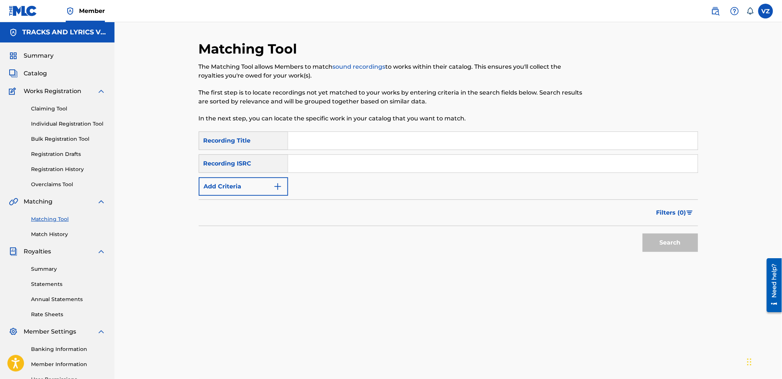
click at [422, 119] on p "In the next step, you can locate the specific work in your catalog that you wan…" at bounding box center [391, 118] width 385 height 9
click at [412, 137] on input "Search Form" at bounding box center [493, 141] width 410 height 18
paste input "EL BUEN [PERSON_NAME]"
type input "EL BUEN [PERSON_NAME]"
click at [259, 191] on button "Add Criteria" at bounding box center [243, 186] width 89 height 18
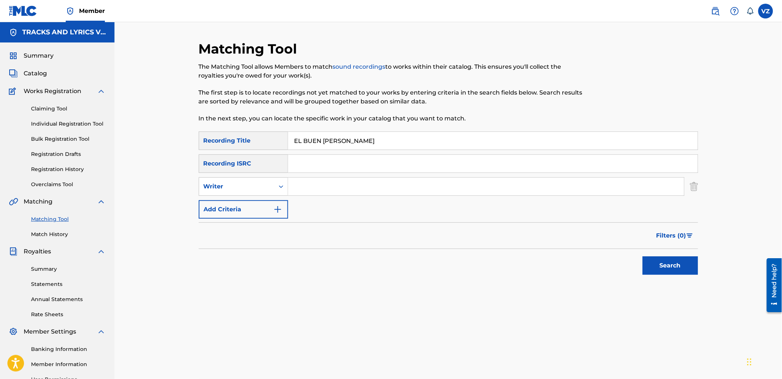
click at [309, 185] on input "Search Form" at bounding box center [486, 187] width 396 height 18
type input "h"
type input "los 2 primos"
click at [643, 256] on button "Search" at bounding box center [670, 265] width 55 height 18
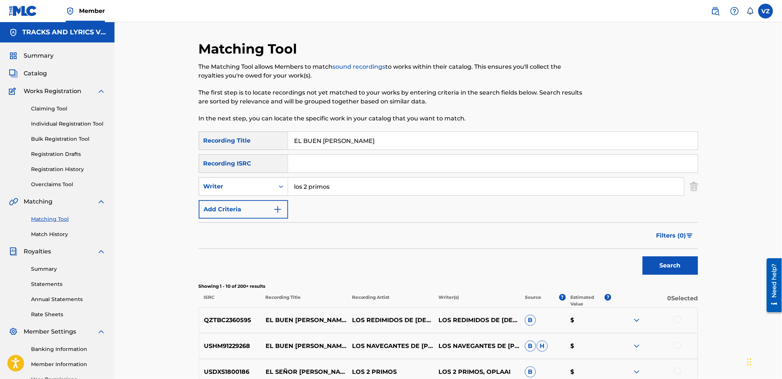
drag, startPoint x: 368, startPoint y: 139, endPoint x: 360, endPoint y: 139, distance: 8.5
click at [360, 139] on input "EL BUEN [PERSON_NAME]" at bounding box center [493, 141] width 410 height 18
click at [437, 146] on input "EL BUEN [PERSON_NAME]" at bounding box center [493, 141] width 410 height 18
click at [441, 144] on input "EL BUEN [PERSON_NAME]" at bounding box center [493, 141] width 410 height 18
click at [442, 144] on input "EL BUEN [PERSON_NAME]" at bounding box center [493, 141] width 410 height 18
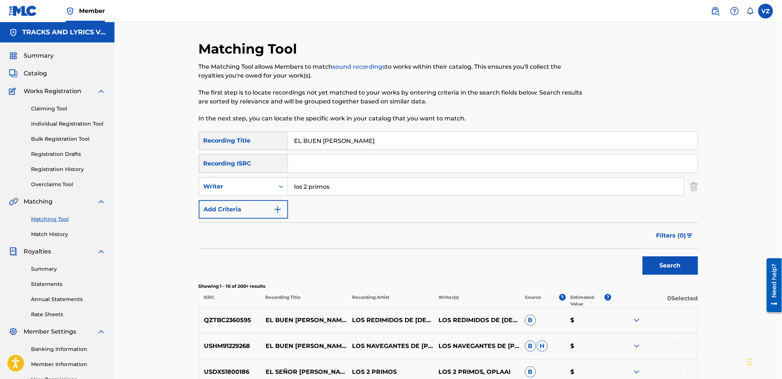
click at [442, 143] on input "EL BUEN [PERSON_NAME]" at bounding box center [493, 141] width 410 height 18
paste input "GERENTE"
type input "EL GERENTE"
click at [671, 270] on button "Search" at bounding box center [670, 265] width 55 height 18
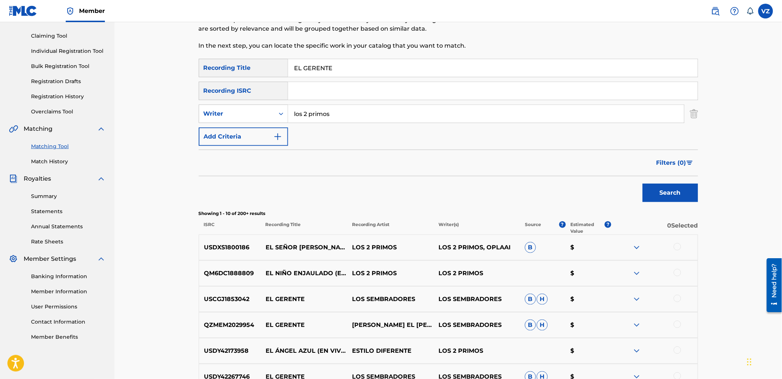
scroll to position [82, 0]
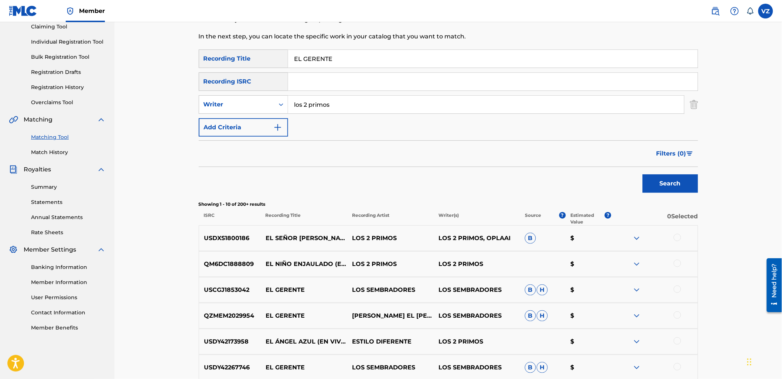
click at [634, 238] on img at bounding box center [637, 238] width 9 height 9
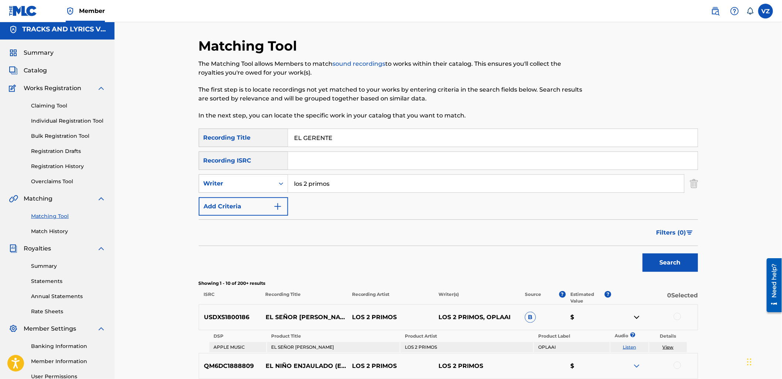
scroll to position [0, 0]
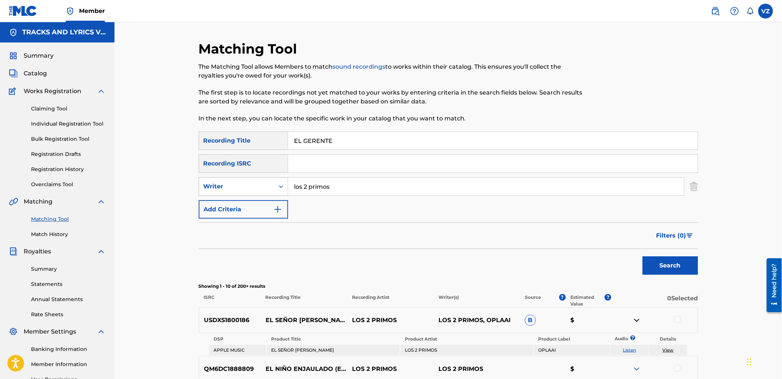
click at [272, 188] on div "Writer" at bounding box center [236, 187] width 75 height 14
drag, startPoint x: 277, startPoint y: 200, endPoint x: 281, endPoint y: 199, distance: 4.3
click at [276, 200] on div "Recording Artist" at bounding box center [243, 205] width 89 height 18
click at [326, 189] on input "Search Form" at bounding box center [486, 187] width 396 height 18
paste input "EL GERENTE"
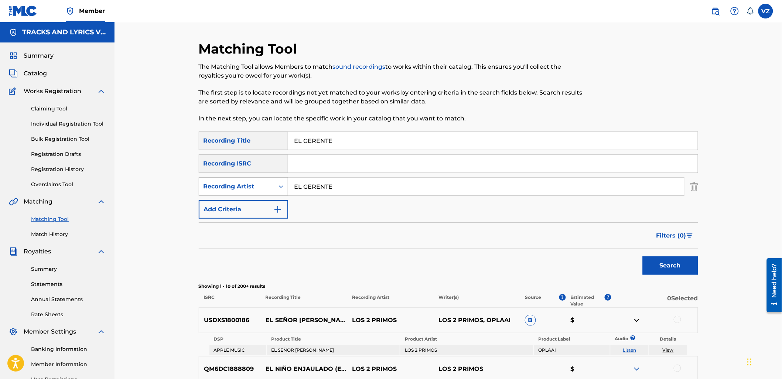
drag, startPoint x: 349, startPoint y: 190, endPoint x: 240, endPoint y: 180, distance: 109.1
click at [241, 178] on div "SearchWithCriteria1daef4ac-d6d2-4863-a086-6af62e285be3 Recording Artist EL GERE…" at bounding box center [449, 186] width 500 height 18
type input "los 2 primos"
click at [643, 256] on button "Search" at bounding box center [670, 265] width 55 height 18
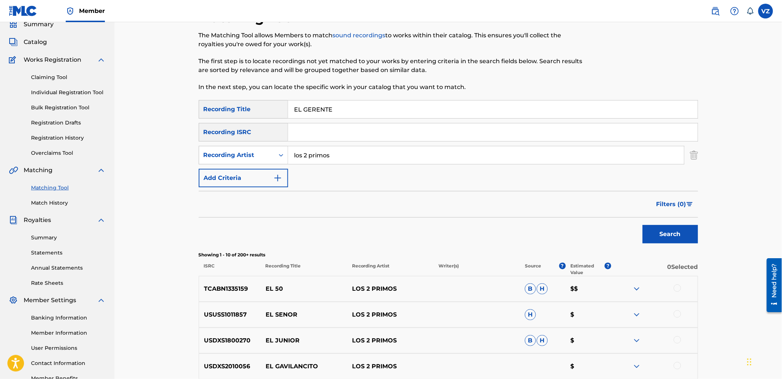
scroll to position [41, 0]
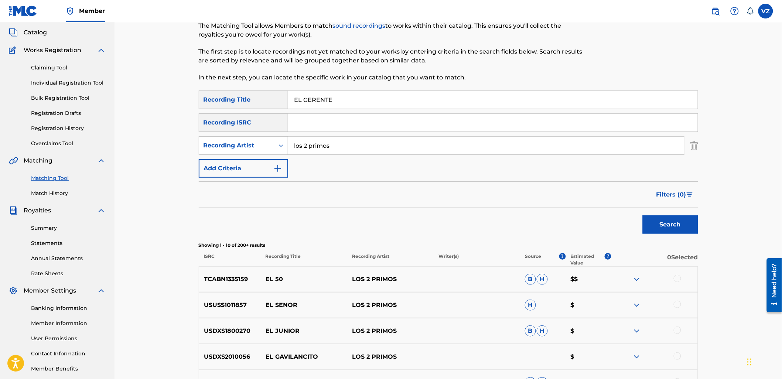
paste input "VIEJO [PERSON_NAME]"
drag, startPoint x: 368, startPoint y: 94, endPoint x: 225, endPoint y: 69, distance: 145.1
click at [225, 69] on div "Matching Tool The Matching Tool allows Members to match sound recordings to wor…" at bounding box center [449, 290] width 500 height 581
click at [691, 227] on button "Search" at bounding box center [670, 224] width 55 height 18
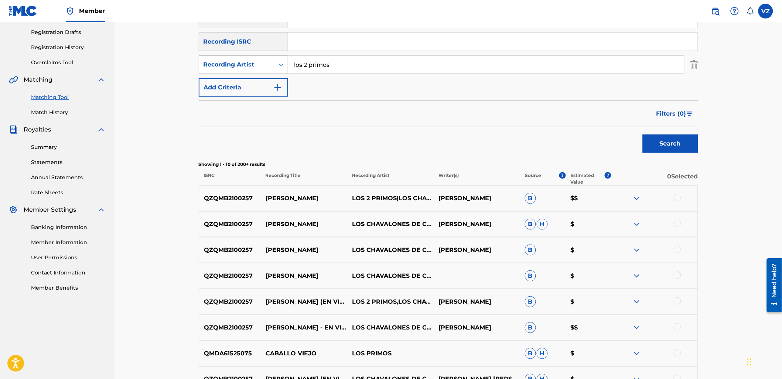
scroll to position [0, 0]
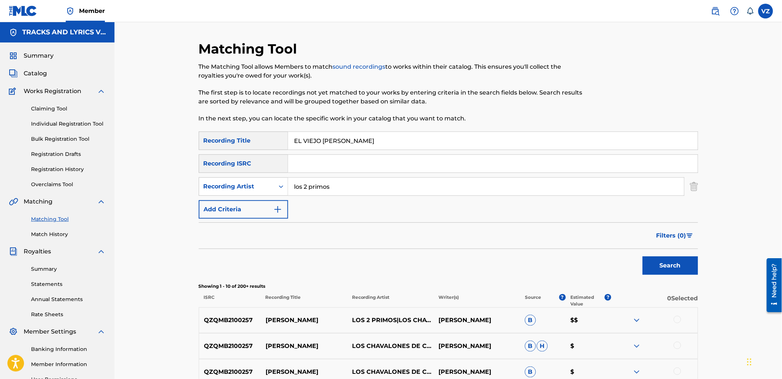
click at [412, 149] on input "EL VIEJO [PERSON_NAME]" at bounding box center [493, 141] width 410 height 18
click at [417, 142] on input "EL VIEJO [PERSON_NAME]" at bounding box center [493, 141] width 410 height 18
click at [419, 141] on input "EL VIEJO [PERSON_NAME]" at bounding box center [493, 141] width 410 height 18
click at [420, 139] on input "EL VIEJO [PERSON_NAME]" at bounding box center [493, 141] width 410 height 18
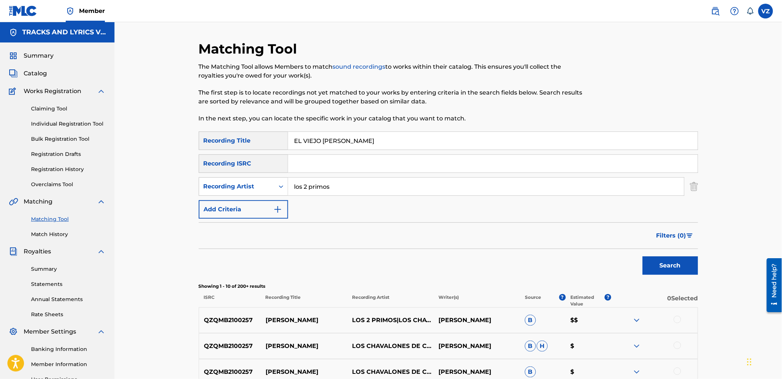
click at [420, 139] on input "EL VIEJO [PERSON_NAME]" at bounding box center [493, 141] width 410 height 18
paste input "LA LIMPIA"
type input "LA LIMPIA"
click at [665, 278] on div "Search" at bounding box center [668, 264] width 59 height 30
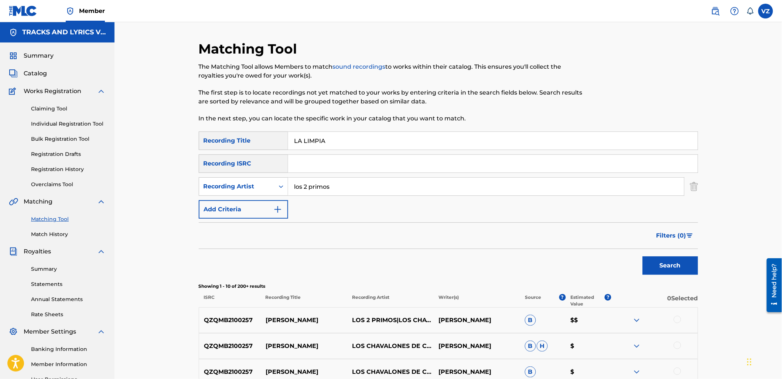
click at [671, 263] on button "Search" at bounding box center [670, 265] width 55 height 18
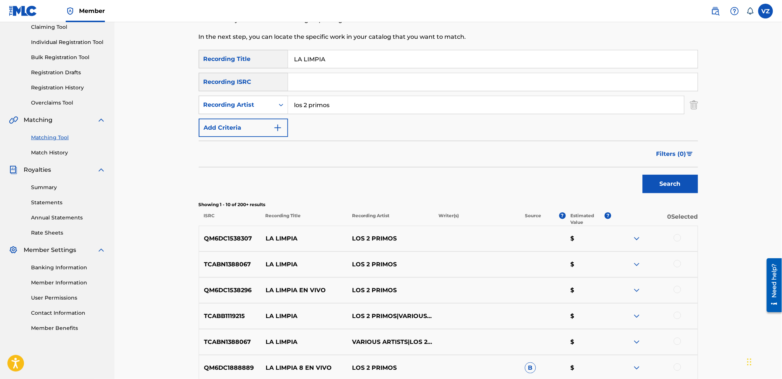
scroll to position [82, 0]
click at [681, 235] on div at bounding box center [655, 238] width 86 height 9
click at [681, 235] on div at bounding box center [677, 237] width 7 height 7
click at [681, 259] on div "TCABN1388067 LA LIMPIA LOS 2 PRIMOS $" at bounding box center [449, 264] width 500 height 26
click at [680, 264] on div at bounding box center [677, 263] width 7 height 7
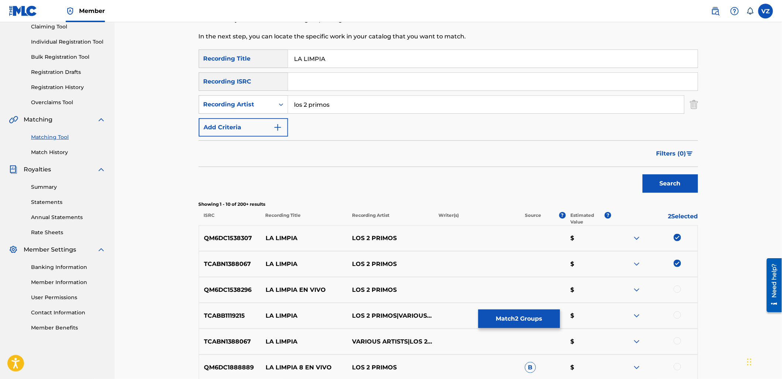
click at [678, 293] on div at bounding box center [655, 290] width 86 height 9
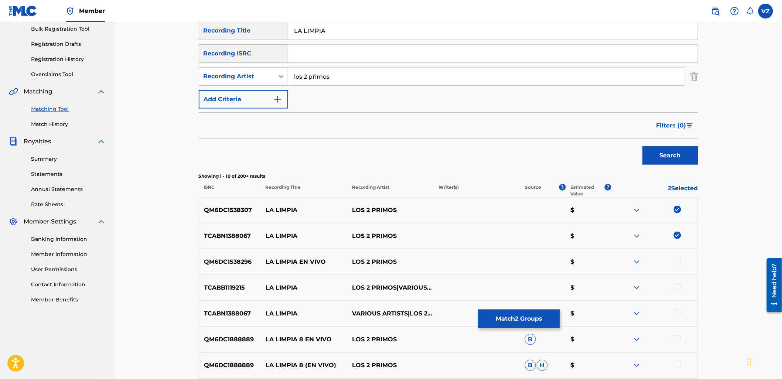
scroll to position [123, 0]
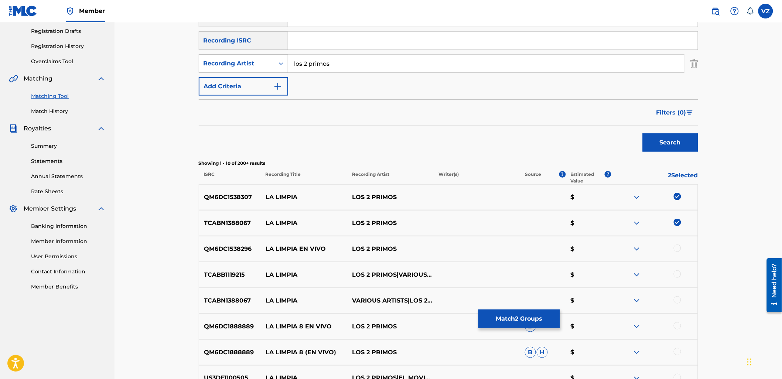
click at [678, 245] on div at bounding box center [677, 248] width 7 height 7
click at [677, 271] on div at bounding box center [677, 274] width 7 height 7
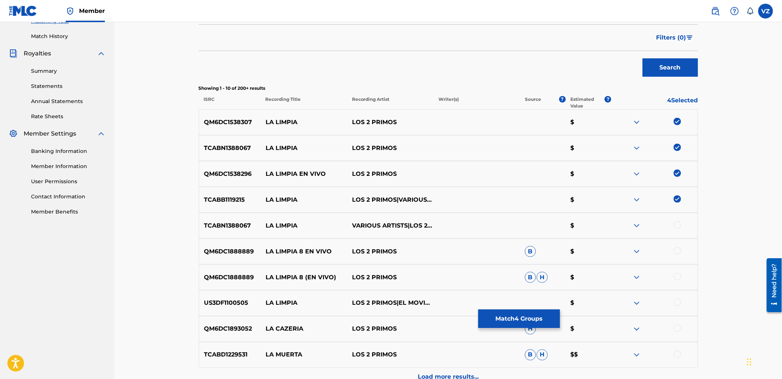
scroll to position [205, 0]
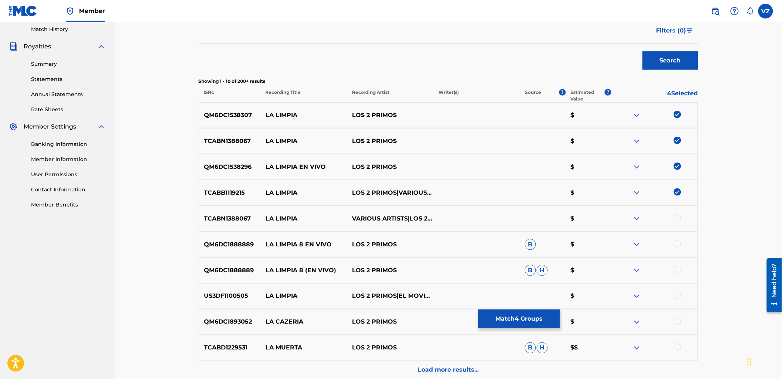
click at [678, 218] on div at bounding box center [677, 217] width 7 height 7
click at [678, 245] on div at bounding box center [677, 243] width 7 height 7
click at [677, 271] on div at bounding box center [677, 269] width 7 height 7
click at [678, 295] on div at bounding box center [677, 295] width 7 height 7
click at [396, 368] on div "Load more results..." at bounding box center [449, 370] width 500 height 18
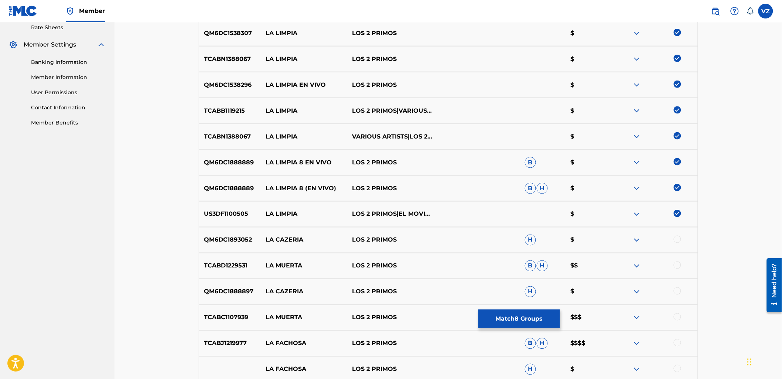
scroll to position [123, 0]
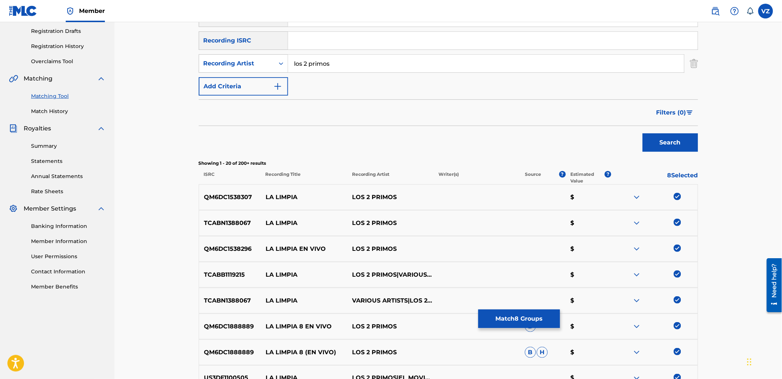
click at [525, 318] on button "Match 8 Groups" at bounding box center [520, 319] width 82 height 18
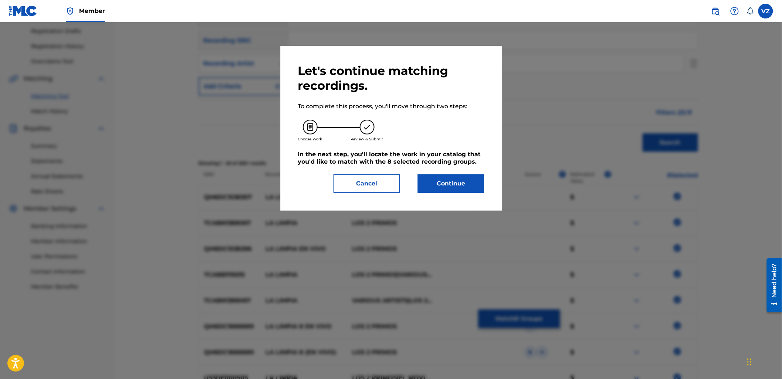
click at [469, 185] on button "Continue" at bounding box center [451, 183] width 67 height 18
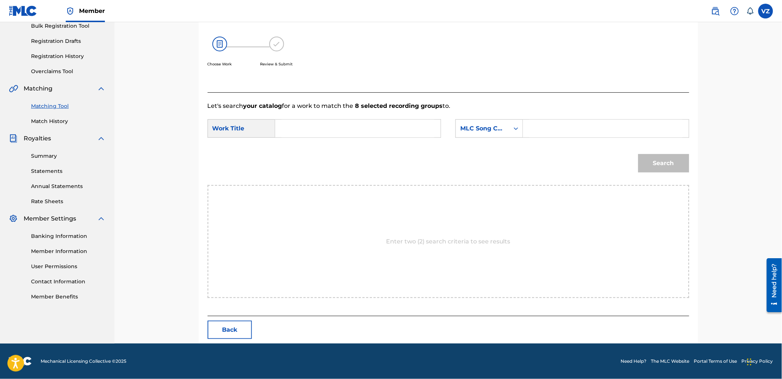
scroll to position [113, 0]
click at [366, 126] on input "Search Form" at bounding box center [358, 129] width 153 height 18
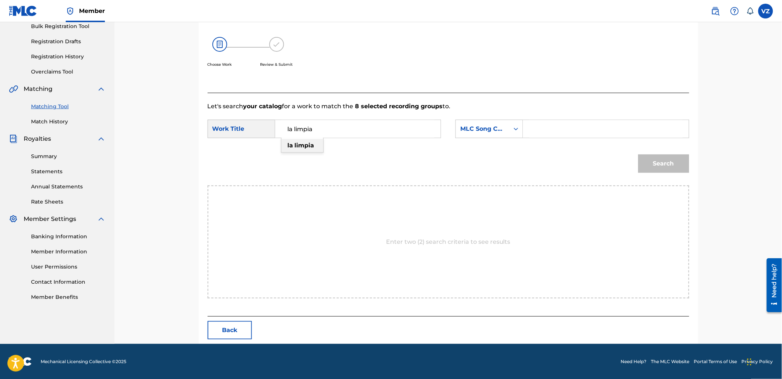
type input "la limpia"
click at [304, 143] on strong "limpia" at bounding box center [305, 145] width 20 height 7
click at [508, 134] on div "MLC Song Code" at bounding box center [483, 129] width 54 height 14
click at [501, 147] on div "Writer Name" at bounding box center [489, 147] width 67 height 18
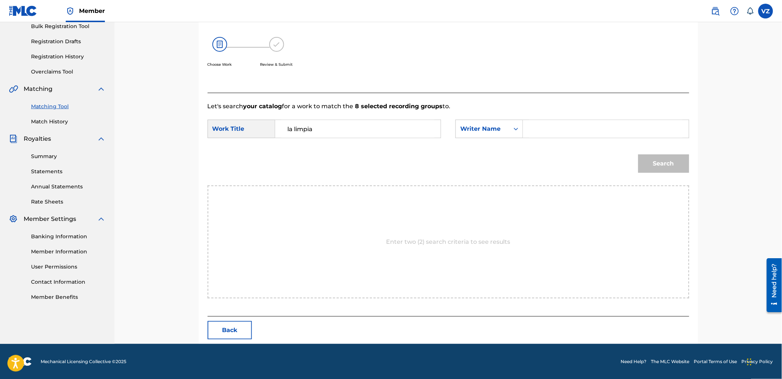
click at [601, 128] on input "Search Form" at bounding box center [606, 129] width 153 height 18
type input "[PERSON_NAME]"
click at [639, 154] on button "Search" at bounding box center [664, 163] width 51 height 18
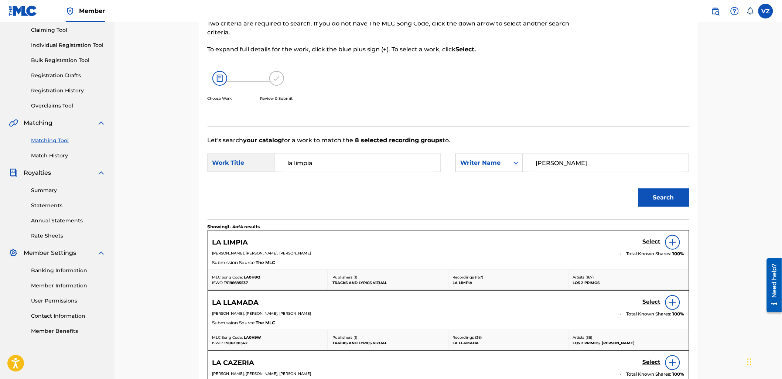
scroll to position [113, 0]
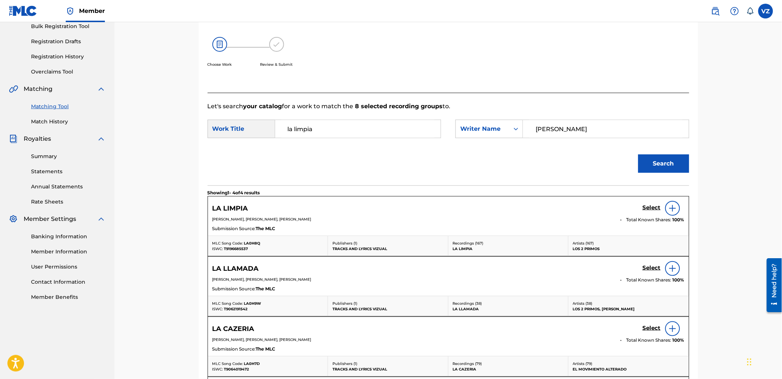
click at [653, 209] on h5 "Select" at bounding box center [652, 207] width 18 height 7
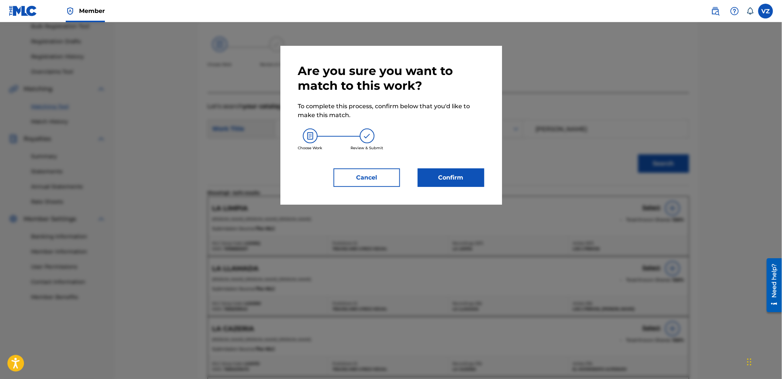
click at [474, 180] on button "Confirm" at bounding box center [451, 178] width 67 height 18
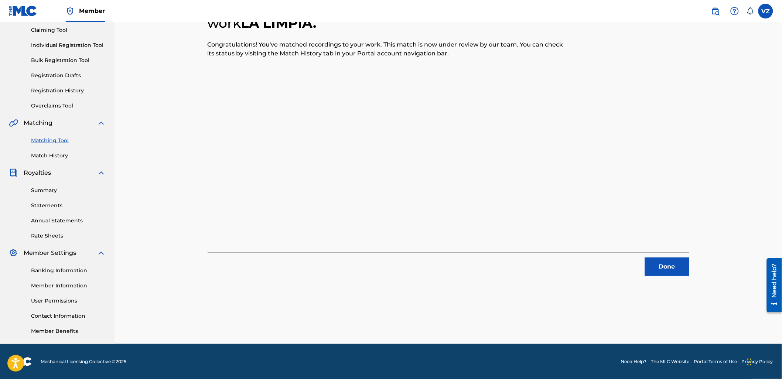
click at [672, 261] on button "Done" at bounding box center [667, 267] width 44 height 18
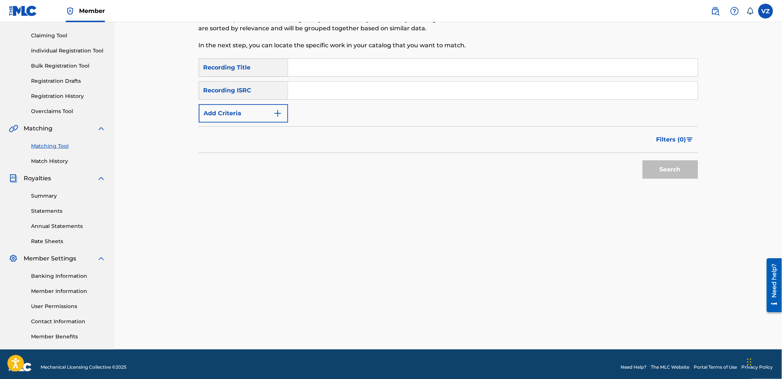
scroll to position [0, 0]
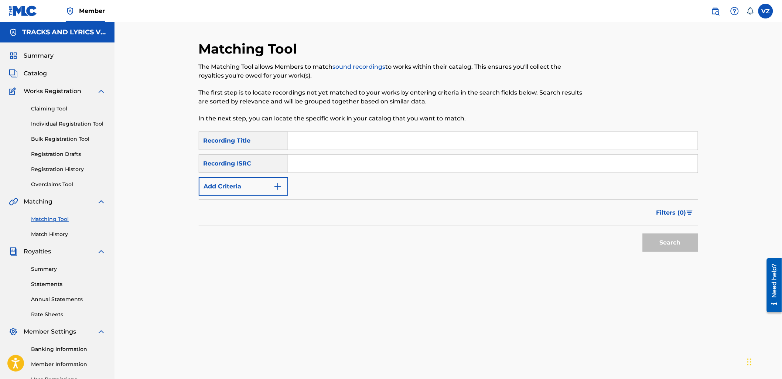
click at [320, 132] on input "Search Form" at bounding box center [493, 141] width 410 height 18
paste input "AMISTAD DE ENEMIGOS"
type input "AMISTAD DE ENEMIGOS"
click at [248, 189] on button "Add Criteria" at bounding box center [243, 186] width 89 height 18
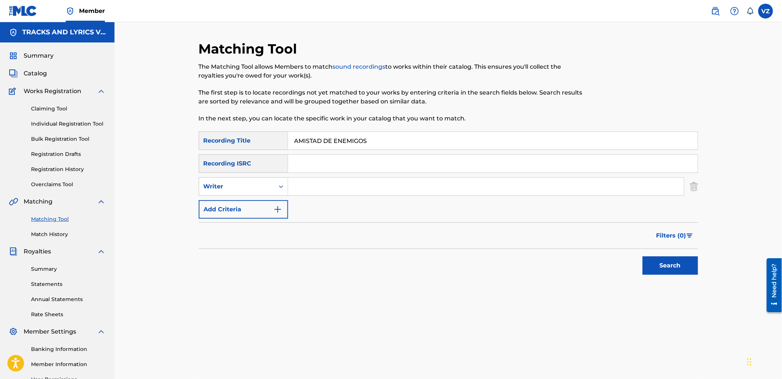
click at [343, 193] on input "Search Form" at bounding box center [486, 187] width 396 height 18
click at [643, 256] on button "Search" at bounding box center [670, 265] width 55 height 18
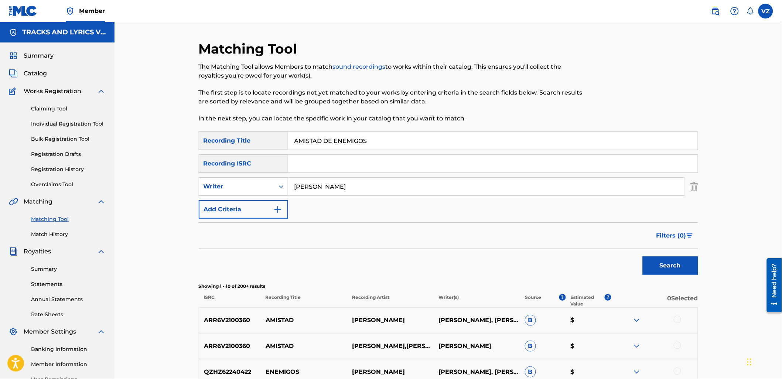
drag, startPoint x: 376, startPoint y: 191, endPoint x: 239, endPoint y: 196, distance: 136.5
click at [239, 196] on div "SearchWithCriteriab8e4eec5-e13e-4bb4-8c68-5e5520e62f49 Recording Title AMISTAD …" at bounding box center [449, 175] width 500 height 87
type input "los 2 primos"
click at [643, 256] on button "Search" at bounding box center [670, 265] width 55 height 18
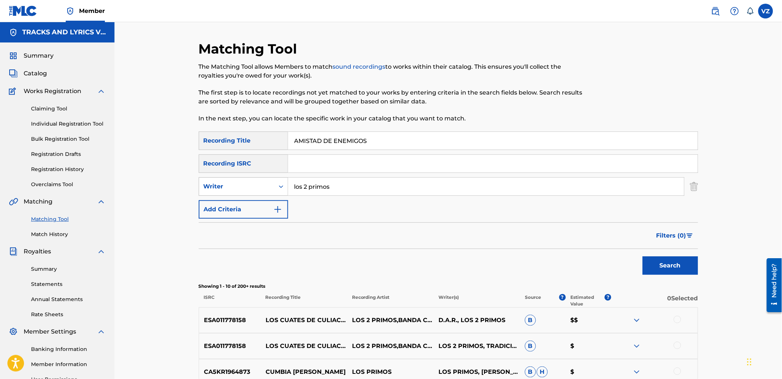
drag, startPoint x: 351, startPoint y: 190, endPoint x: 233, endPoint y: 189, distance: 118.3
click at [238, 190] on div "SearchWithCriteriaa8ec40e6-ab3c-44a5-9008-a2f953120079 Writer los 2 primos" at bounding box center [449, 186] width 500 height 18
click at [246, 184] on div "Writer" at bounding box center [237, 186] width 67 height 9
click at [242, 204] on div "Recording Artist" at bounding box center [243, 205] width 89 height 18
click at [347, 193] on input "Search Form" at bounding box center [486, 187] width 396 height 18
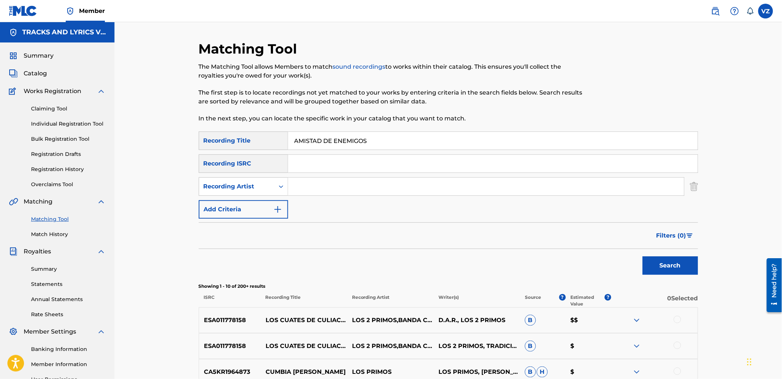
paste input "los 2 primos"
type input "los 2 primos"
click at [683, 272] on button "Search" at bounding box center [670, 265] width 55 height 18
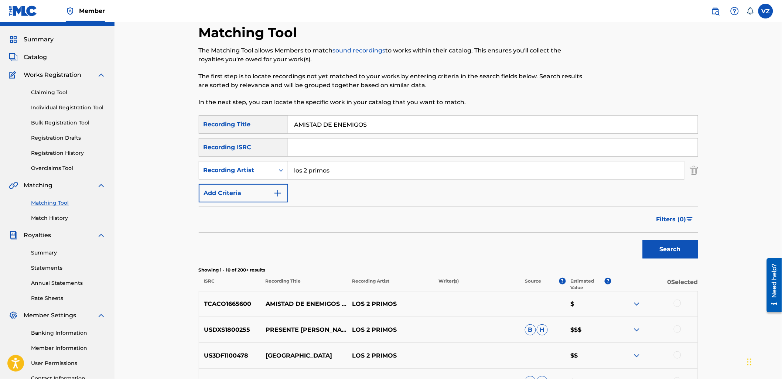
scroll to position [41, 0]
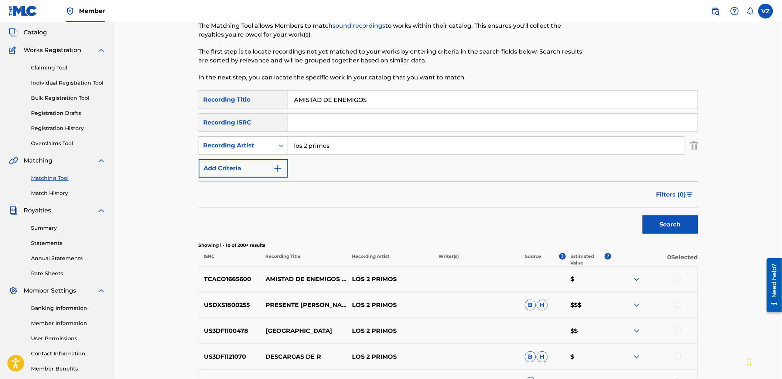
click at [677, 278] on div at bounding box center [677, 278] width 7 height 7
click at [533, 319] on button "Match 1 Group" at bounding box center [520, 319] width 82 height 18
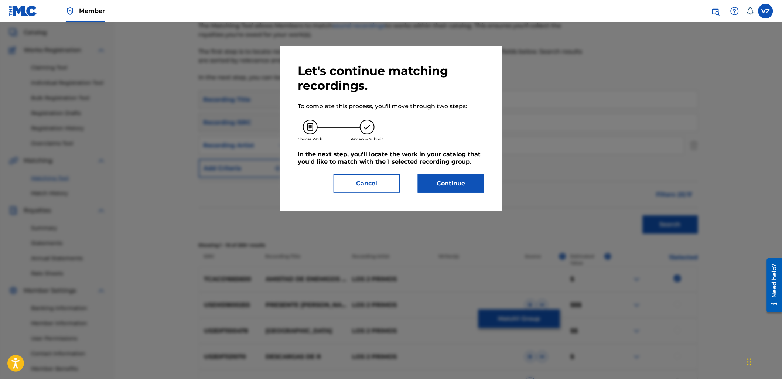
click at [456, 186] on button "Continue" at bounding box center [451, 183] width 67 height 18
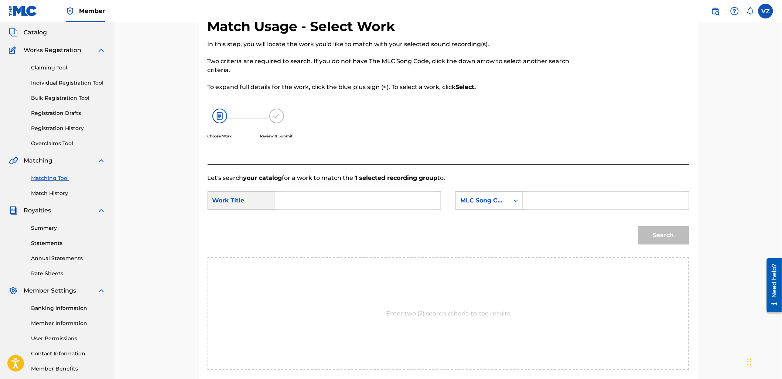
click at [329, 198] on input "Search Form" at bounding box center [358, 201] width 153 height 18
paste input "AMISTAD DE ENEMIGOS"
click at [286, 201] on input "AMISTAD DE ENEMIGOS" at bounding box center [358, 201] width 153 height 18
type input "AMISTAD DE ENEMIGOS"
click at [459, 201] on div "MLC Song Code" at bounding box center [483, 201] width 54 height 14
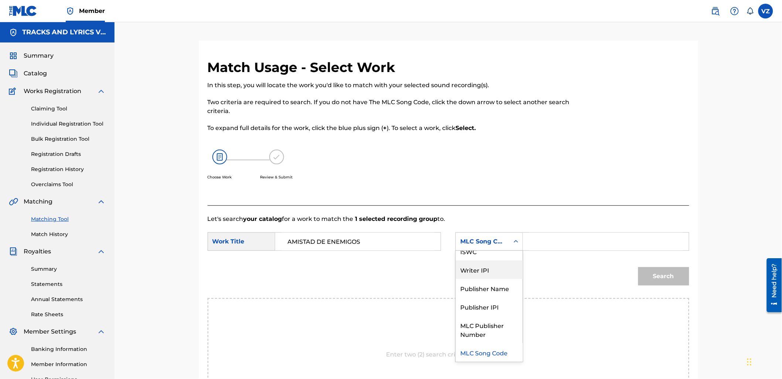
scroll to position [0, 0]
click at [492, 263] on div "Writer Name" at bounding box center [489, 260] width 67 height 18
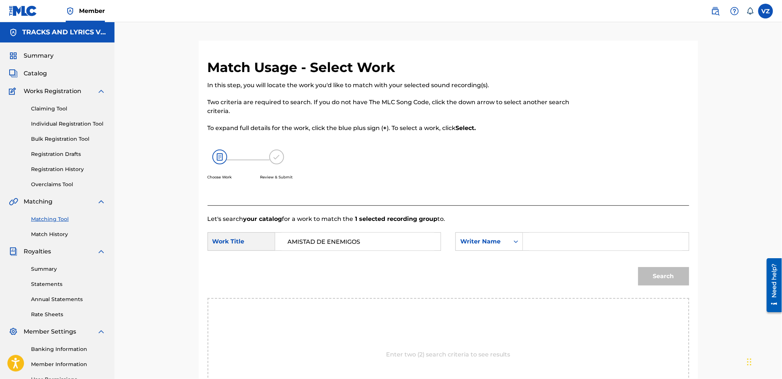
click at [553, 242] on input "Search Form" at bounding box center [606, 242] width 153 height 18
click at [558, 242] on input "Search Form" at bounding box center [606, 242] width 153 height 18
type input "[PERSON_NAME]"
click at [639, 267] on button "Search" at bounding box center [664, 276] width 51 height 18
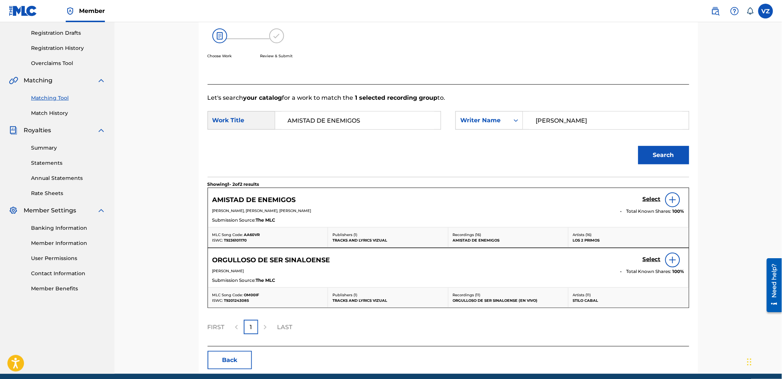
scroll to position [123, 0]
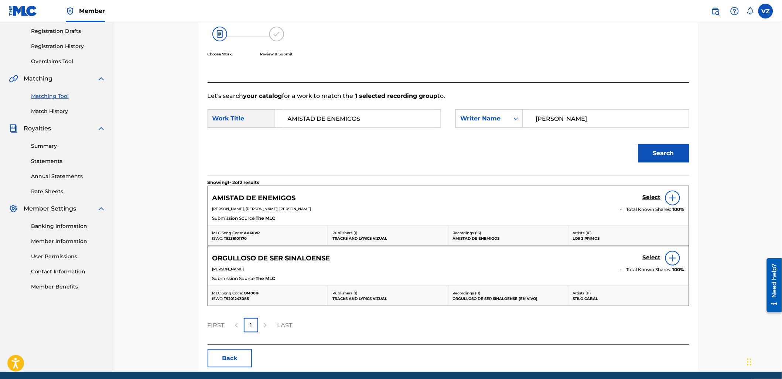
click at [653, 200] on h5 "Select" at bounding box center [652, 197] width 18 height 7
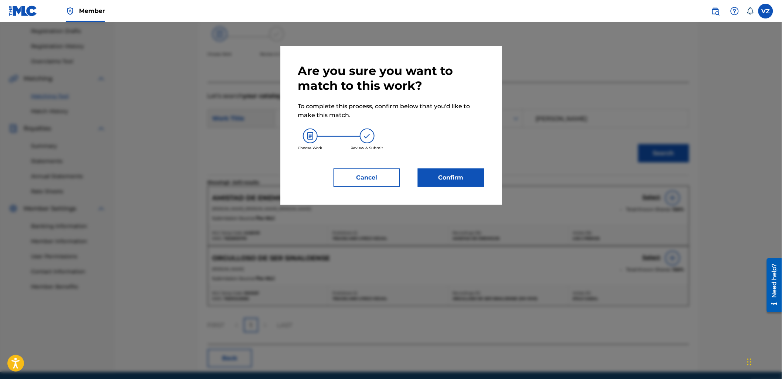
click at [377, 178] on button "Cancel" at bounding box center [367, 178] width 67 height 18
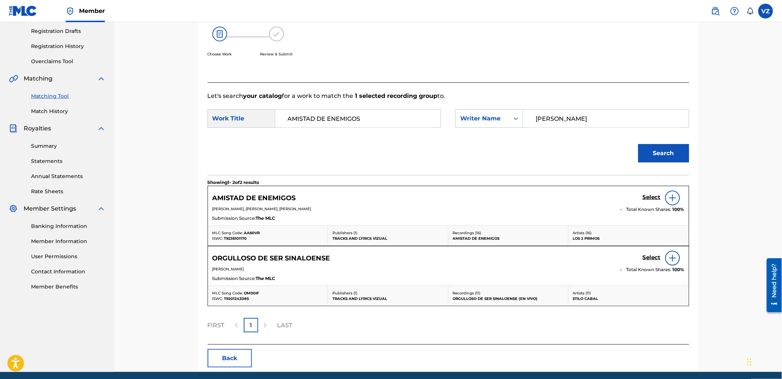
click at [647, 199] on h5 "Select" at bounding box center [652, 197] width 18 height 7
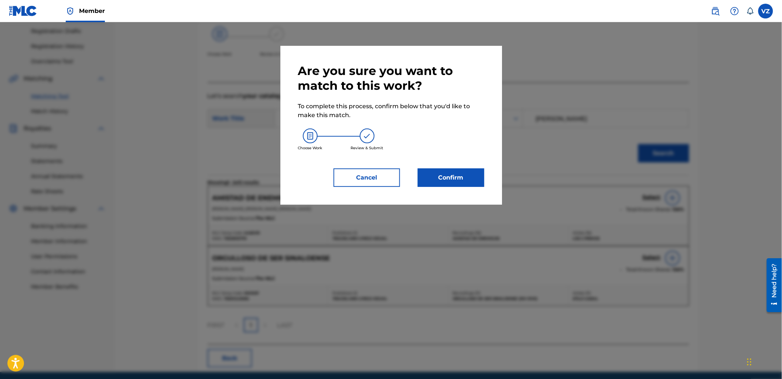
click at [449, 178] on button "Confirm" at bounding box center [451, 178] width 67 height 18
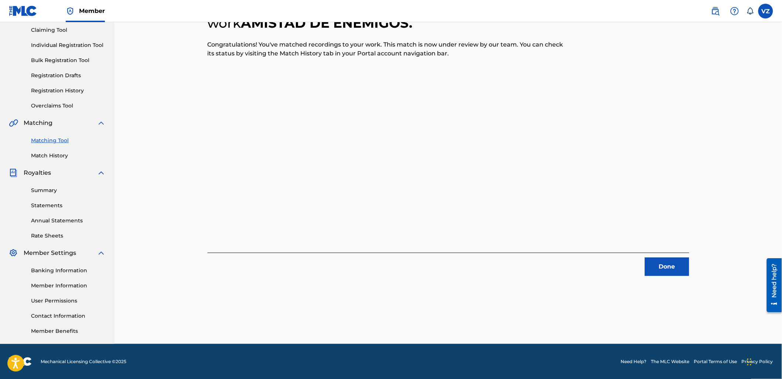
click at [670, 273] on button "Done" at bounding box center [667, 267] width 44 height 18
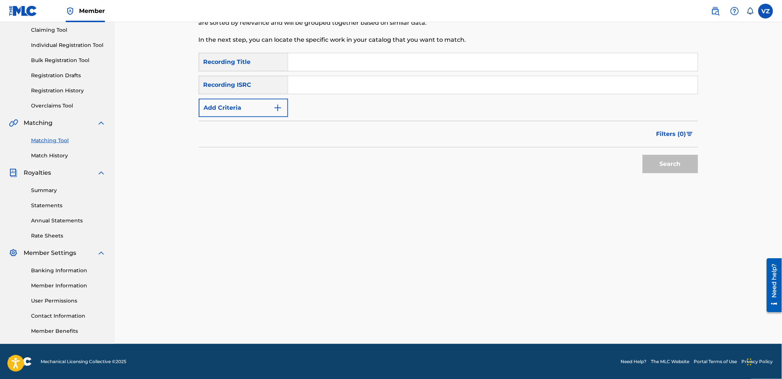
click at [373, 58] on input "Search Form" at bounding box center [493, 62] width 410 height 18
paste input "LO ERA LO ES Y SERA"
type input "LO ERA LO ES Y SERA"
click at [261, 106] on button "Add Criteria" at bounding box center [243, 108] width 89 height 18
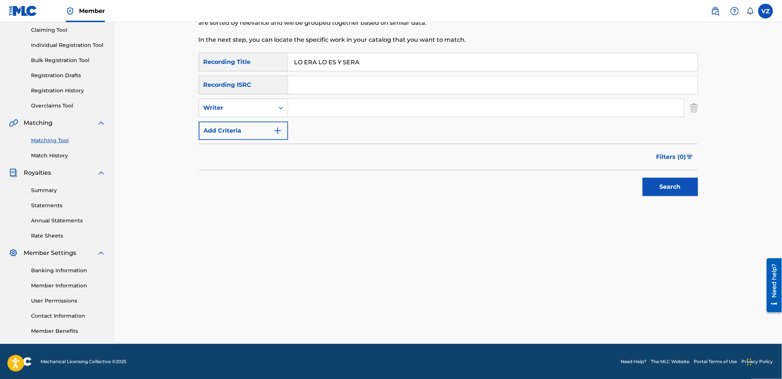
click at [350, 104] on input "Search Form" at bounding box center [486, 108] width 396 height 18
type input "los 2 primos"
click at [643, 178] on button "Search" at bounding box center [670, 187] width 55 height 18
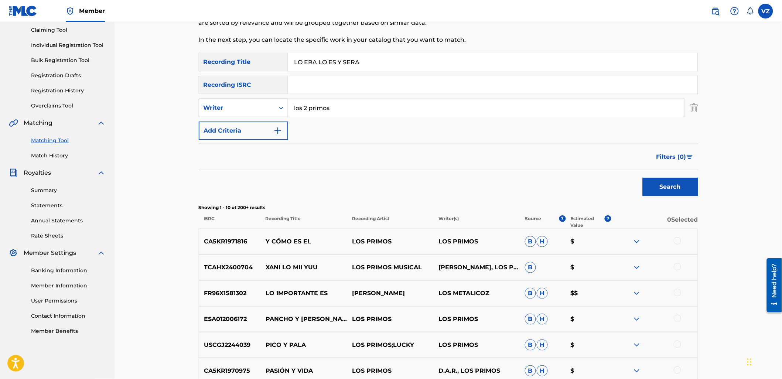
drag, startPoint x: 367, startPoint y: 104, endPoint x: 238, endPoint y: 108, distance: 128.6
click at [242, 108] on div "SearchWithCriteriaa8ec40e6-ab3c-44a5-9008-a2f953120079 Writer los 2 primos" at bounding box center [449, 108] width 500 height 18
click at [259, 105] on div "Writer" at bounding box center [237, 107] width 67 height 9
click at [255, 127] on div "Recording Artist" at bounding box center [243, 126] width 89 height 18
click at [349, 111] on input "Search Form" at bounding box center [486, 108] width 396 height 18
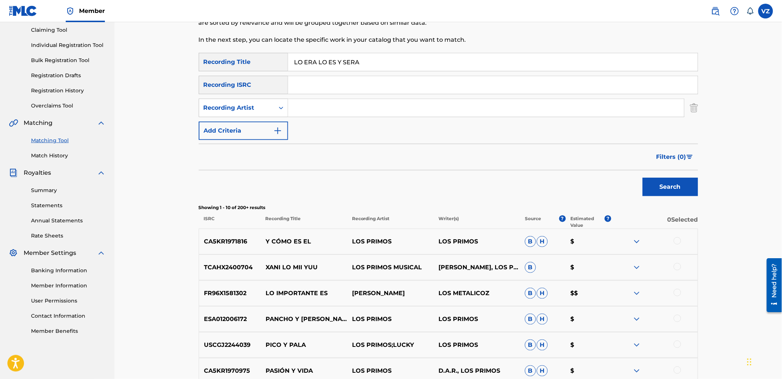
paste input "los 2 primos"
type input "los 2 primos"
click at [688, 190] on button "Search" at bounding box center [670, 187] width 55 height 18
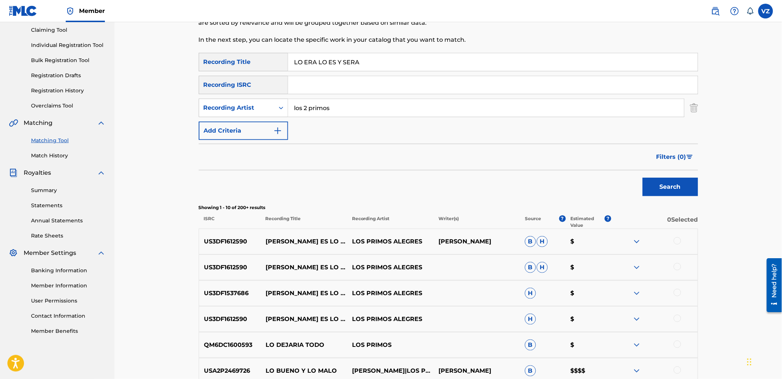
paste input "YO SOY EL PADRINO"
drag, startPoint x: 337, startPoint y: 52, endPoint x: 285, endPoint y: 47, distance: 53.1
click at [283, 45] on div "Matching Tool The Matching Tool allows Members to match sound recordings to wor…" at bounding box center [449, 252] width 500 height 581
click at [350, 120] on div "SearchWithCriteriab8e4eec5-e13e-4bb4-8c68-5e5520e62f49 Recording Title YO SOY E…" at bounding box center [449, 96] width 500 height 87
click at [358, 109] on input "los 2 primos" at bounding box center [486, 108] width 396 height 18
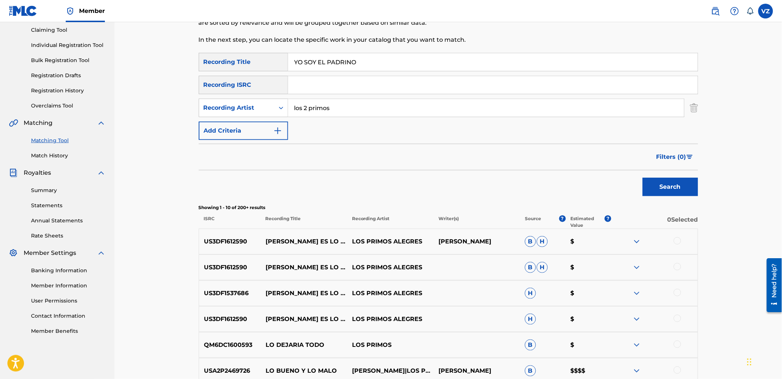
click at [672, 186] on button "Search" at bounding box center [670, 187] width 55 height 18
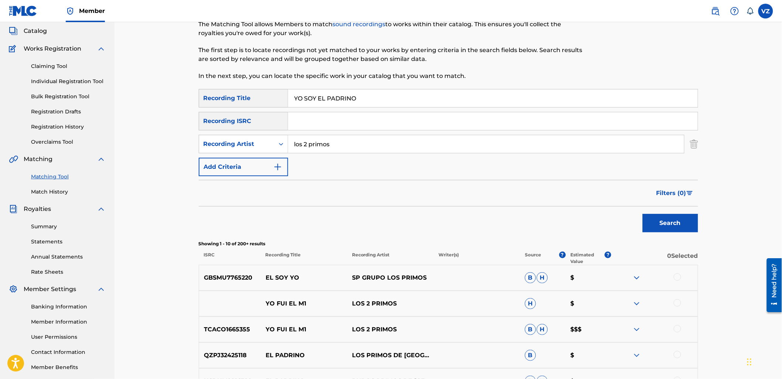
scroll to position [38, 0]
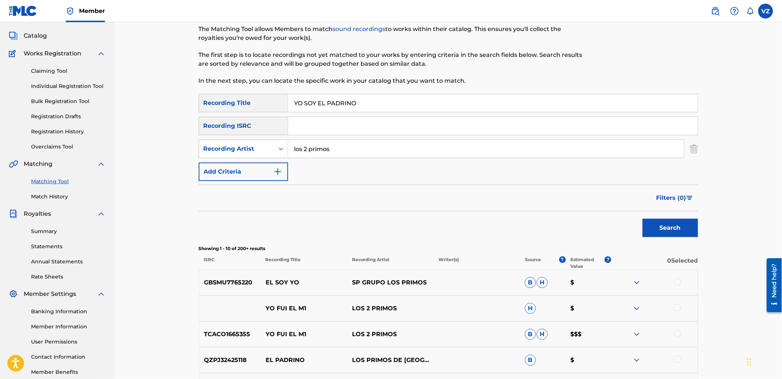
paste input "LA LLAMADA"
drag, startPoint x: 281, startPoint y: 91, endPoint x: 254, endPoint y: 94, distance: 27.5
click at [248, 91] on div "Matching Tool The Matching Tool allows Members to match sound recordings to wor…" at bounding box center [449, 293] width 500 height 581
type input "LA LLAMADA"
click at [674, 225] on button "Search" at bounding box center [670, 228] width 55 height 18
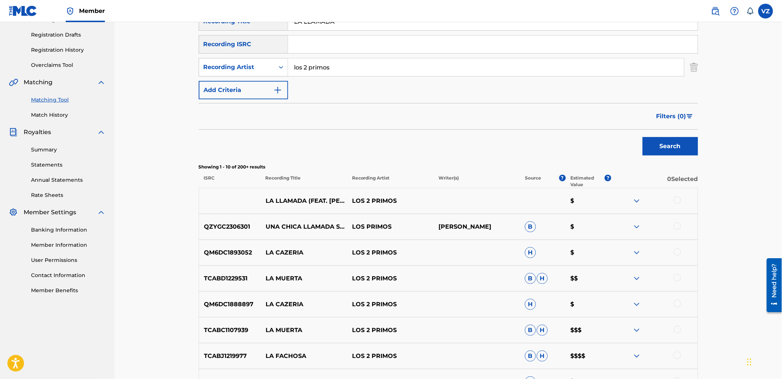
scroll to position [120, 0]
click at [675, 198] on div at bounding box center [677, 199] width 7 height 7
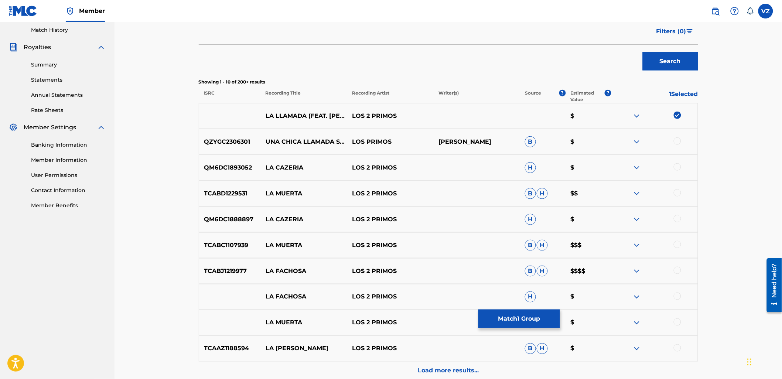
scroll to position [72, 0]
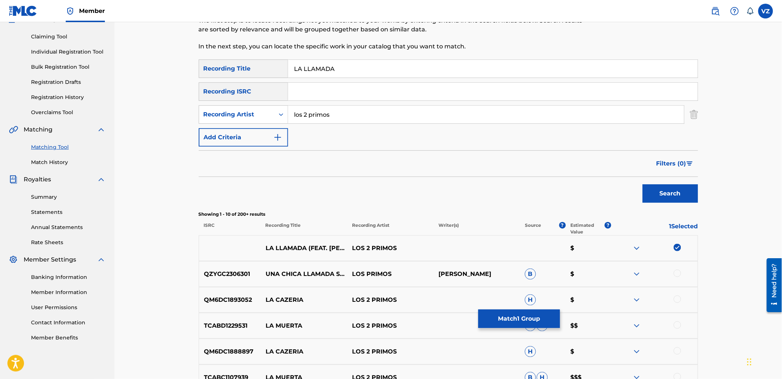
drag, startPoint x: 354, startPoint y: 113, endPoint x: 241, endPoint y: 103, distance: 113.2
click at [241, 103] on div "SearchWithCriteriab8e4eec5-e13e-4bb4-8c68-5e5520e62f49 Recording Title LA LLAMA…" at bounding box center [449, 102] width 500 height 87
type input "[PERSON_NAME]"
click at [643, 184] on button "Search" at bounding box center [670, 193] width 55 height 18
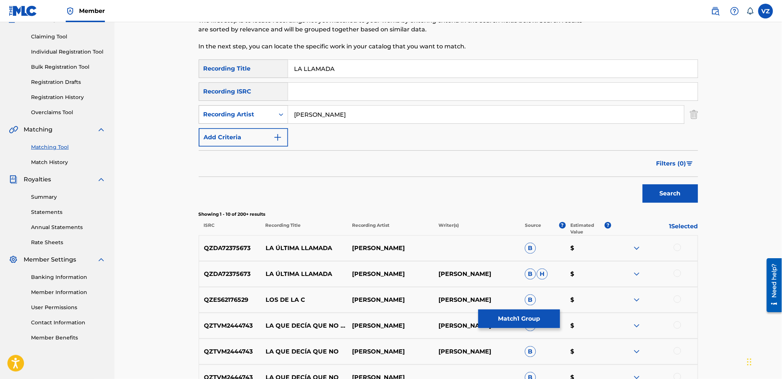
click at [238, 105] on div "Recording Artist" at bounding box center [243, 114] width 89 height 18
click at [238, 129] on div "Writer" at bounding box center [243, 133] width 89 height 18
click at [323, 120] on input "Search Form" at bounding box center [486, 115] width 396 height 18
type input "[PERSON_NAME]"
click at [643, 184] on button "Search" at bounding box center [670, 193] width 55 height 18
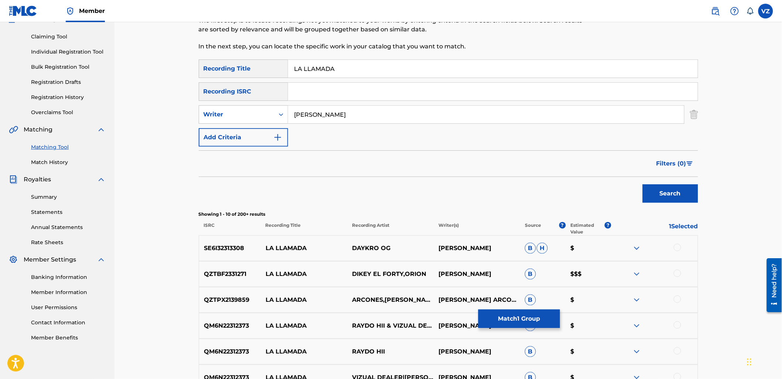
click at [542, 319] on button "Match 1 Group" at bounding box center [520, 319] width 82 height 18
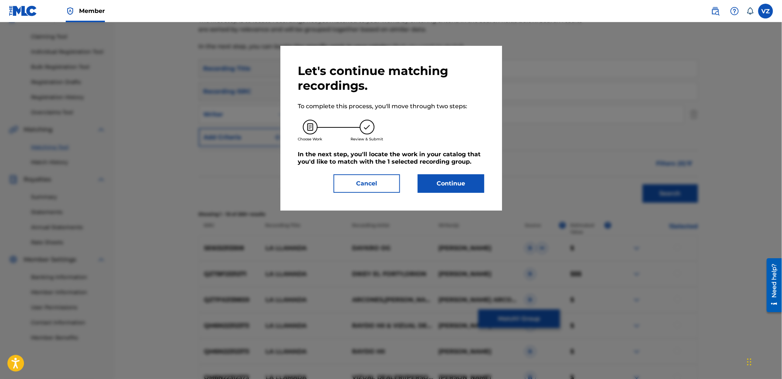
click at [452, 180] on button "Continue" at bounding box center [451, 183] width 67 height 18
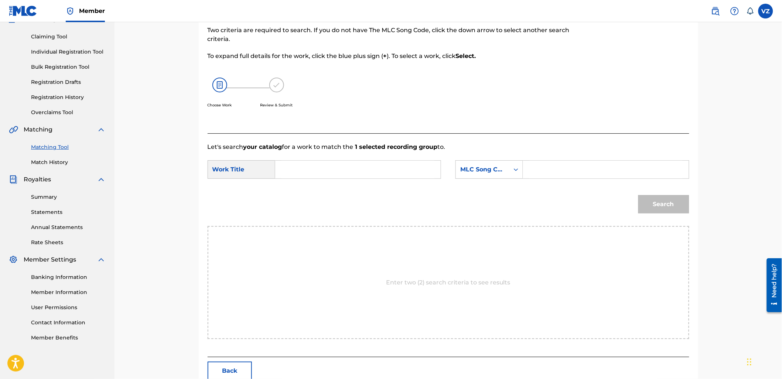
click at [305, 167] on input "Search Form" at bounding box center [358, 170] width 153 height 18
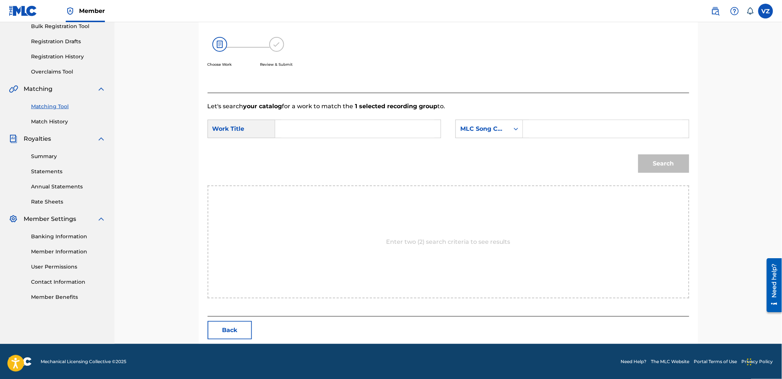
click at [227, 333] on button "Back" at bounding box center [230, 330] width 44 height 18
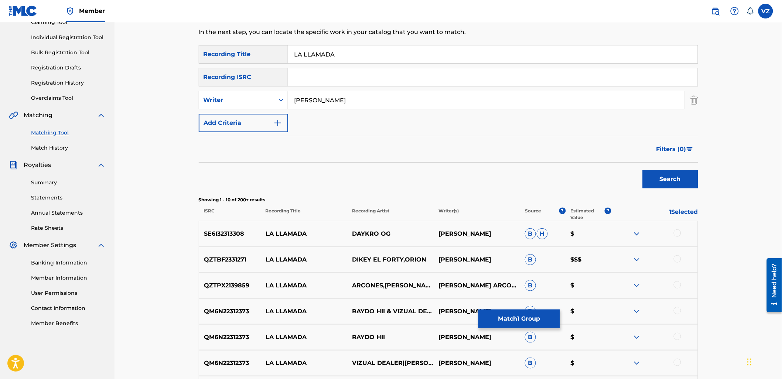
scroll to position [72, 0]
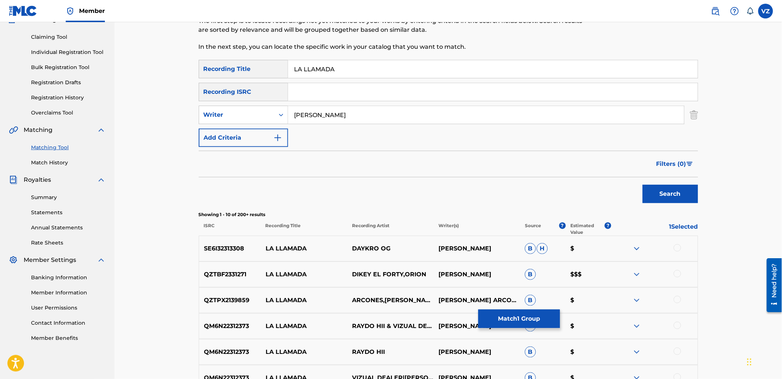
click at [549, 323] on button "Match 1 Group" at bounding box center [520, 319] width 82 height 18
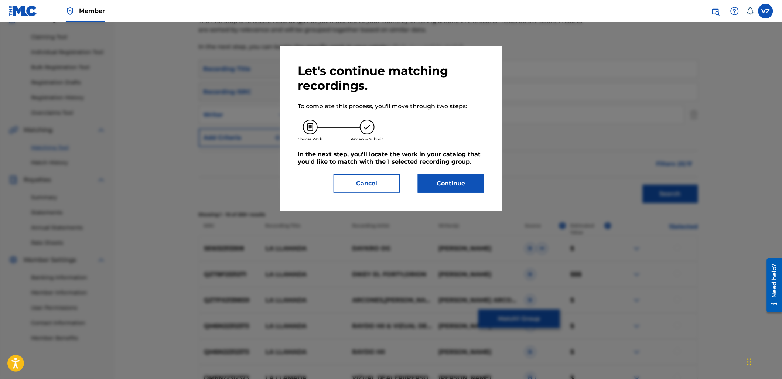
click at [455, 187] on button "Continue" at bounding box center [451, 183] width 67 height 18
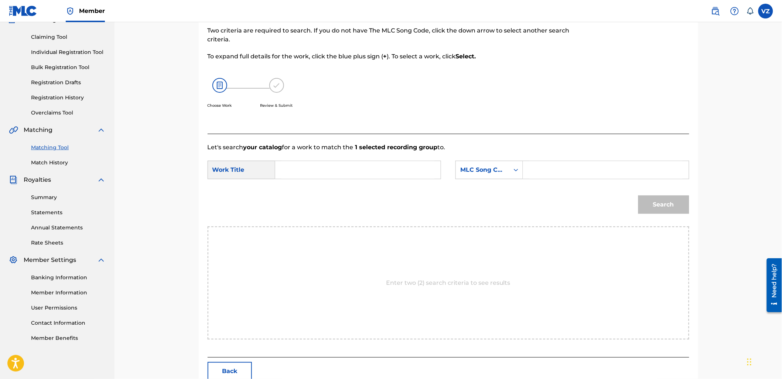
click at [316, 163] on input "Search Form" at bounding box center [358, 170] width 153 height 18
click at [304, 183] on div "la llamad a" at bounding box center [303, 191] width 42 height 22
type input "la llamada"
click at [511, 166] on div "Search Form" at bounding box center [516, 169] width 13 height 13
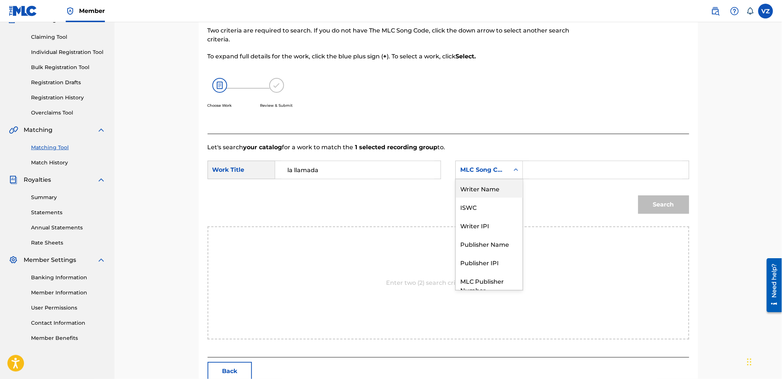
drag, startPoint x: 505, startPoint y: 192, endPoint x: 535, endPoint y: 179, distance: 32.6
click at [505, 192] on div "Writer Name" at bounding box center [489, 188] width 67 height 18
click at [557, 169] on input "Search Form" at bounding box center [606, 170] width 153 height 18
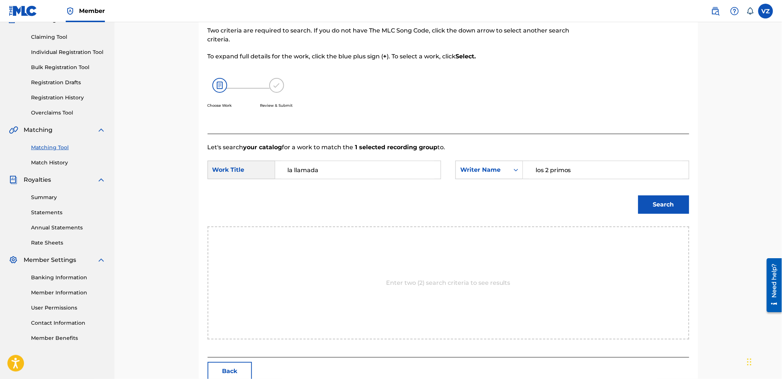
click at [639, 195] on button "Search" at bounding box center [664, 204] width 51 height 18
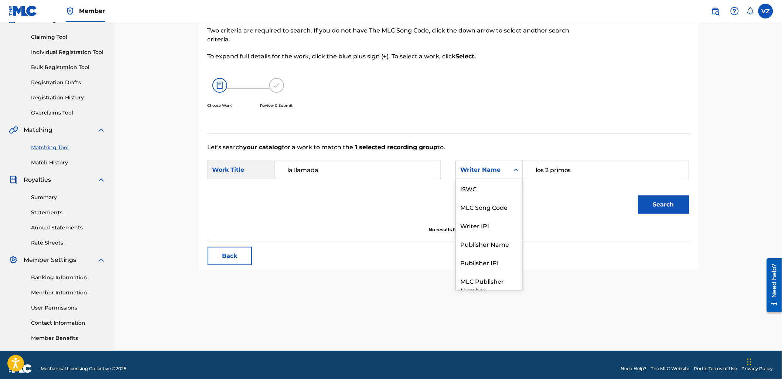
click at [504, 172] on div "Writer Name" at bounding box center [482, 170] width 45 height 9
drag, startPoint x: 591, startPoint y: 169, endPoint x: 487, endPoint y: 155, distance: 105.2
click at [489, 155] on form "SearchWithCriteria9d20e259-3b2d-4644-9bf2-2670dd765447 Work Title la llamada Se…" at bounding box center [449, 189] width 482 height 75
type input "[PERSON_NAME]"
click at [639, 195] on button "Search" at bounding box center [664, 204] width 51 height 18
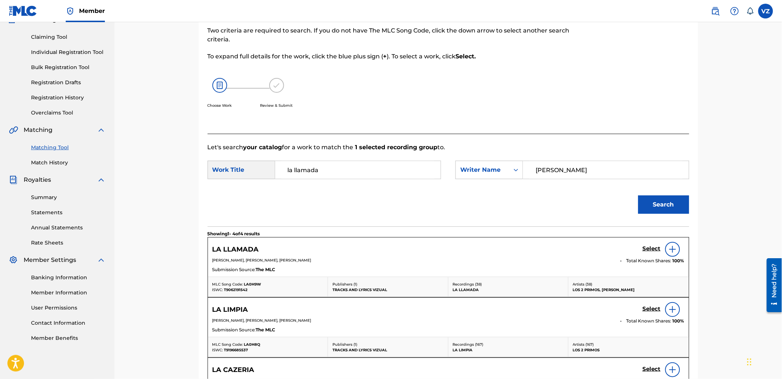
click at [656, 249] on h5 "Select" at bounding box center [652, 248] width 18 height 7
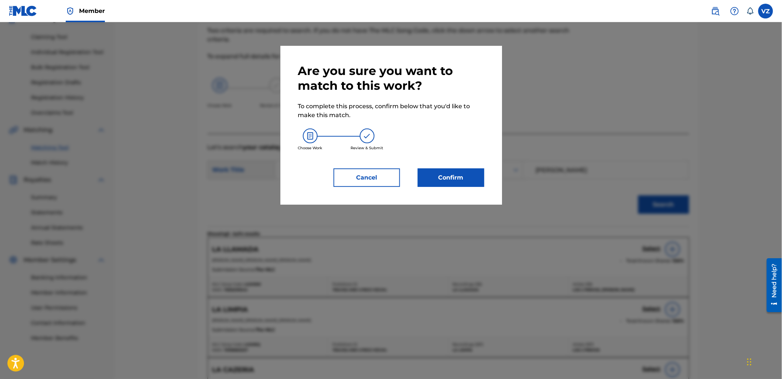
click at [467, 183] on button "Confirm" at bounding box center [451, 178] width 67 height 18
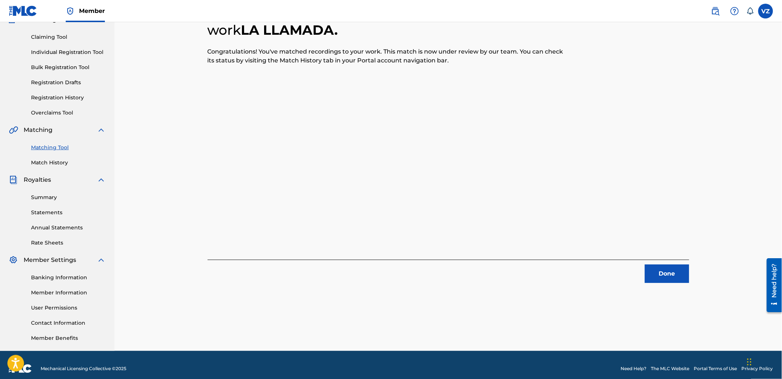
click at [664, 272] on button "Done" at bounding box center [667, 274] width 44 height 18
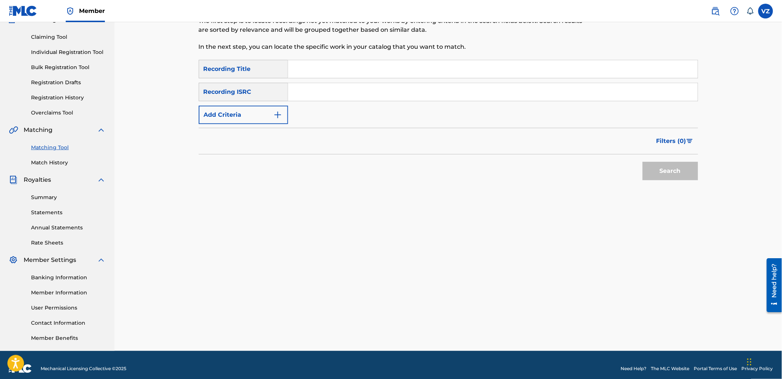
click at [312, 72] on input "Search Form" at bounding box center [493, 69] width 410 height 18
paste input "BESOS ENCANTADORES"
type input "BESOS ENCANTADORES"
click at [290, 197] on div "Matching Tool The Matching Tool allows Members to match sound recordings to wor…" at bounding box center [449, 160] width 500 height 382
click at [278, 115] on img "Search Form" at bounding box center [277, 114] width 9 height 9
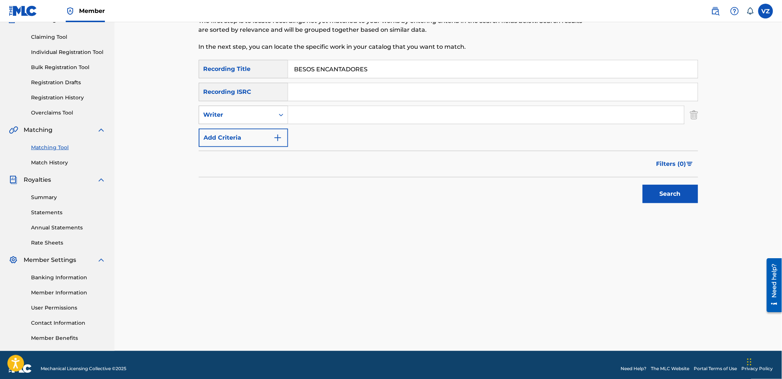
click at [269, 115] on div "Writer" at bounding box center [237, 114] width 67 height 9
click at [328, 183] on div "Search" at bounding box center [449, 192] width 500 height 30
click at [263, 106] on div "Writer" at bounding box center [243, 115] width 89 height 18
click at [270, 140] on div "Recording Artist" at bounding box center [243, 133] width 89 height 18
click at [327, 121] on input "Search Form" at bounding box center [486, 115] width 396 height 18
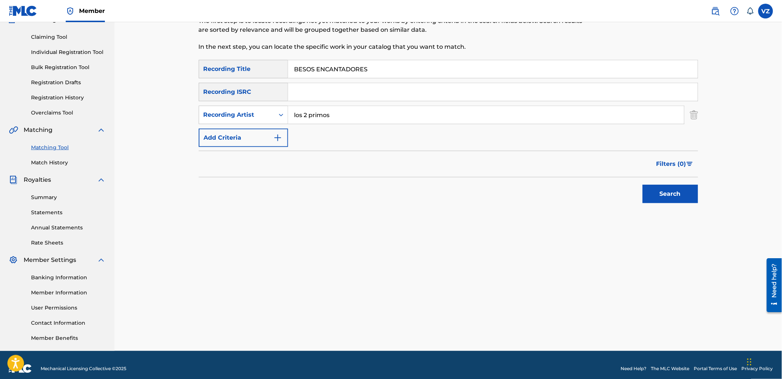
type input "los 2 primos"
click at [643, 185] on button "Search" at bounding box center [670, 194] width 55 height 18
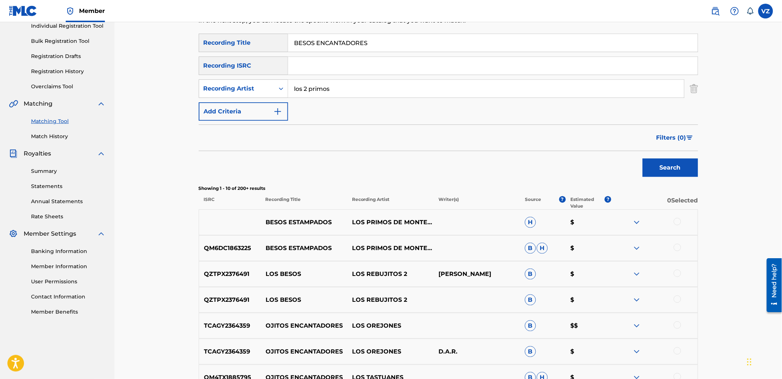
scroll to position [113, 0]
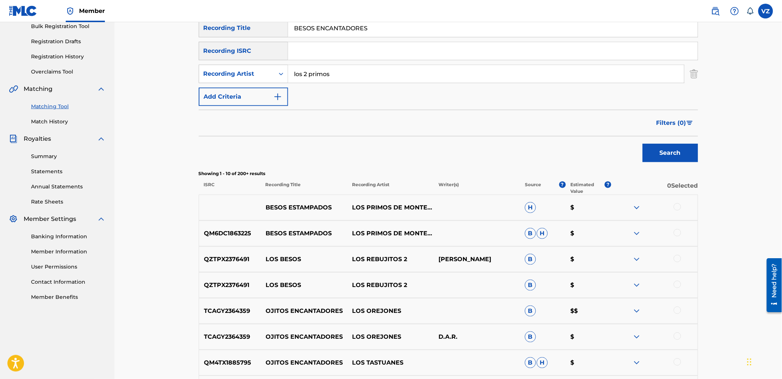
paste input "EL PENA"
drag, startPoint x: 361, startPoint y: 27, endPoint x: 271, endPoint y: 27, distance: 90.2
click at [271, 27] on div "SearchWithCriteriab8e4eec5-e13e-4bb4-8c68-5e5520e62f49 Recording Title EL [PERS…" at bounding box center [449, 28] width 500 height 18
type input "EL PENA"
click at [656, 155] on button "Search" at bounding box center [670, 153] width 55 height 18
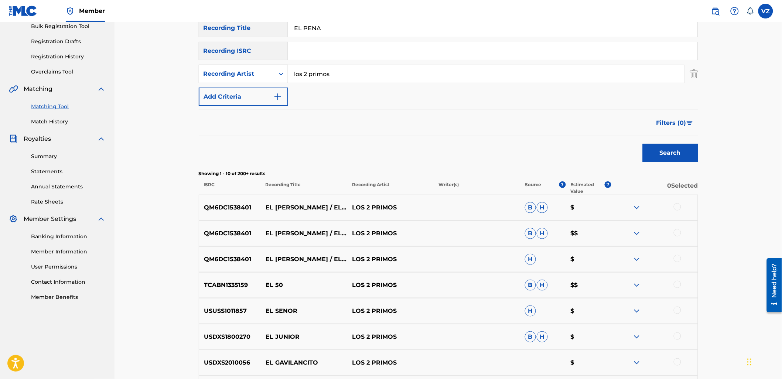
click at [675, 208] on div at bounding box center [677, 206] width 7 height 7
click at [677, 232] on div at bounding box center [677, 232] width 7 height 7
click at [680, 259] on div at bounding box center [677, 258] width 7 height 7
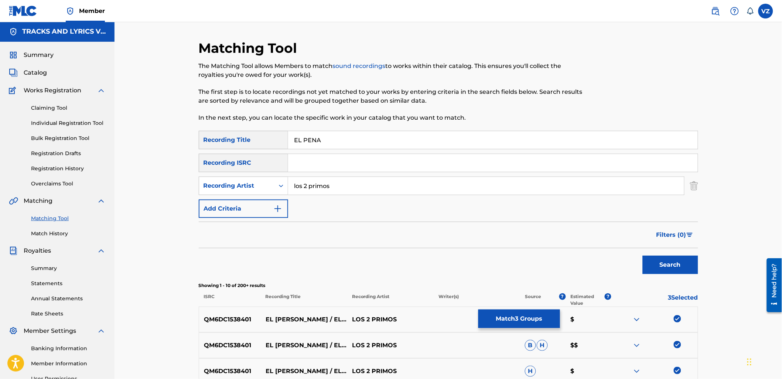
scroll to position [0, 0]
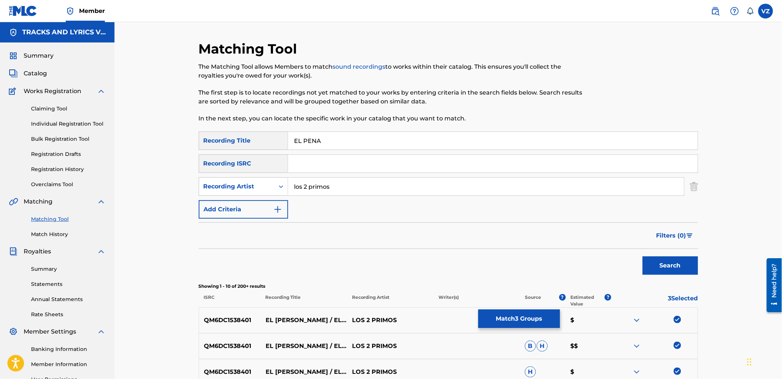
click at [510, 317] on button "Match 3 Groups" at bounding box center [520, 319] width 82 height 18
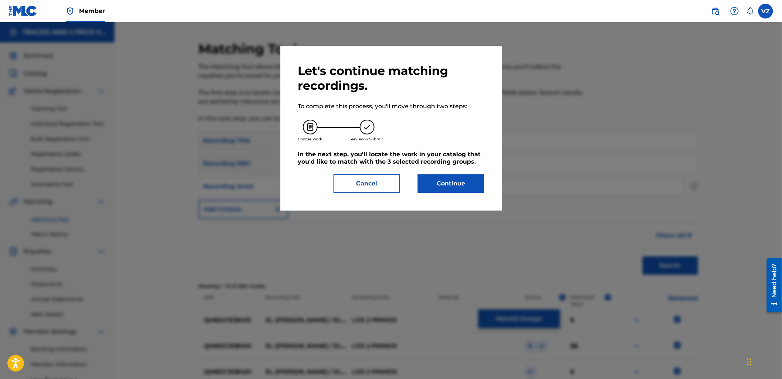
click at [439, 180] on button "Continue" at bounding box center [451, 183] width 67 height 18
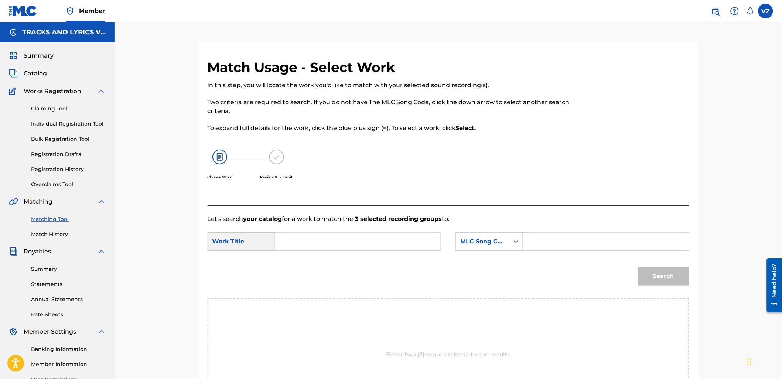
click at [308, 244] on input "Search Form" at bounding box center [358, 242] width 153 height 18
type input "el [PERSON_NAME]"
click at [301, 257] on strong "pena" at bounding box center [303, 258] width 16 height 7
click at [481, 245] on div "MLC Song Code" at bounding box center [482, 241] width 45 height 9
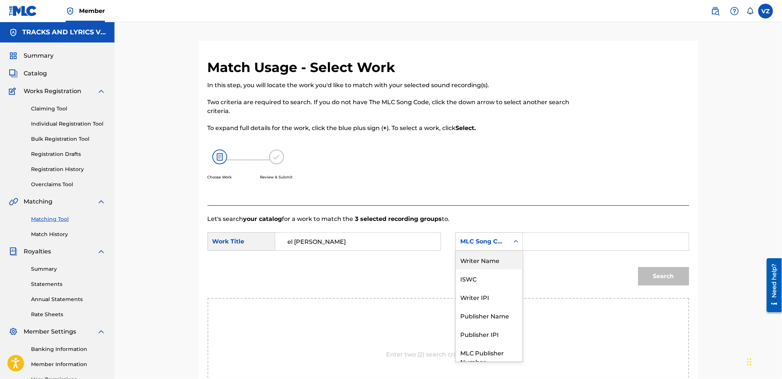
click at [478, 261] on div "Writer Name" at bounding box center [489, 260] width 67 height 18
click at [560, 238] on input "Search Form" at bounding box center [606, 242] width 153 height 18
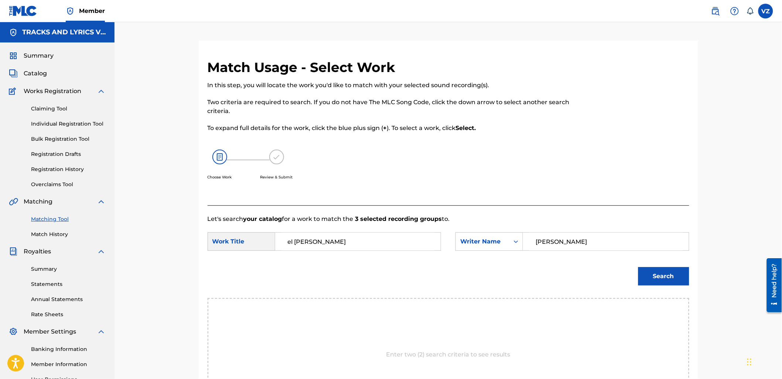
type input "[PERSON_NAME]"
click at [639, 267] on button "Search" at bounding box center [664, 276] width 51 height 18
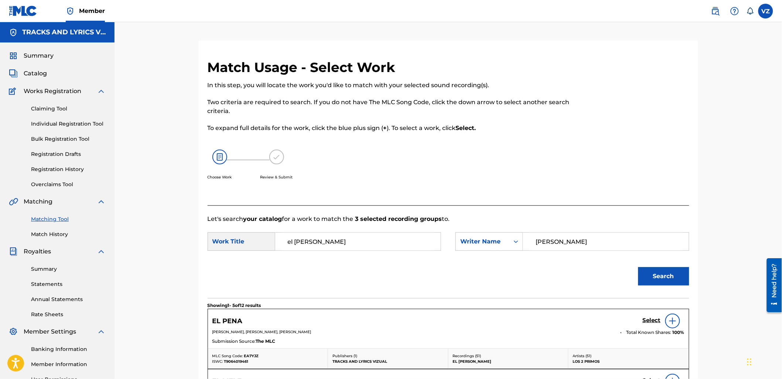
click at [661, 271] on button "Search" at bounding box center [664, 276] width 51 height 18
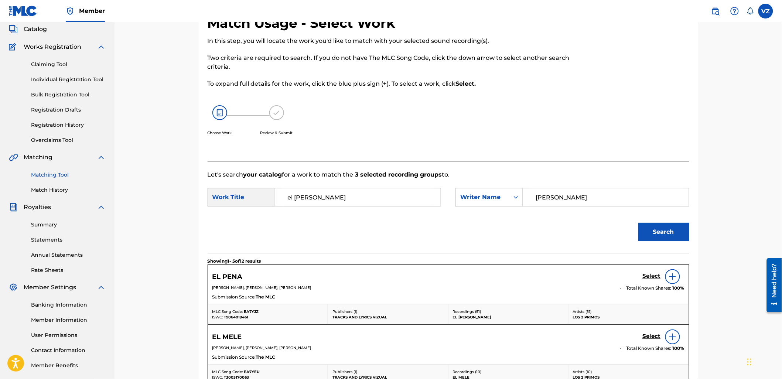
scroll to position [123, 0]
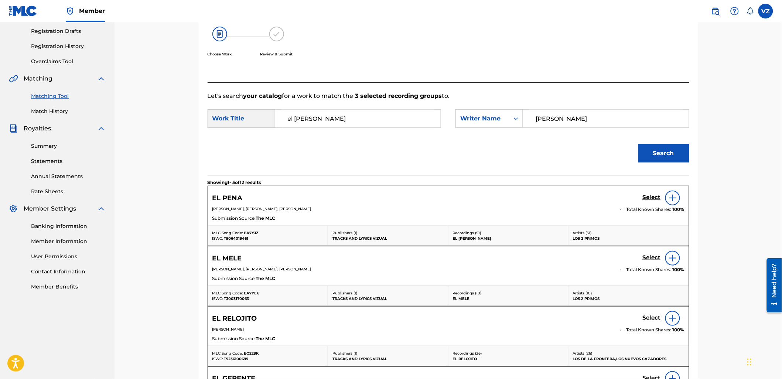
click at [648, 198] on h5 "Select" at bounding box center [652, 197] width 18 height 7
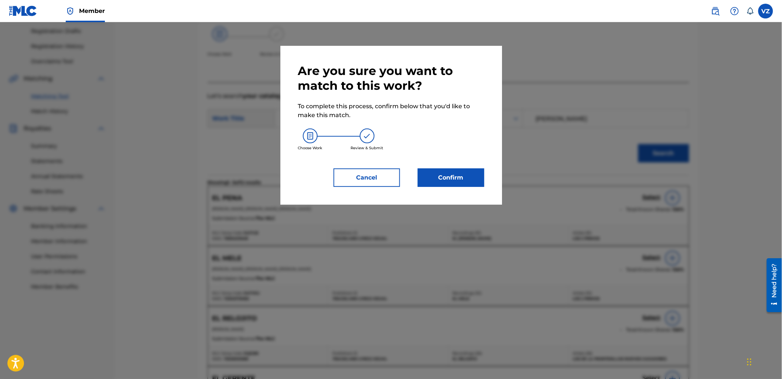
click at [455, 175] on button "Confirm" at bounding box center [451, 178] width 67 height 18
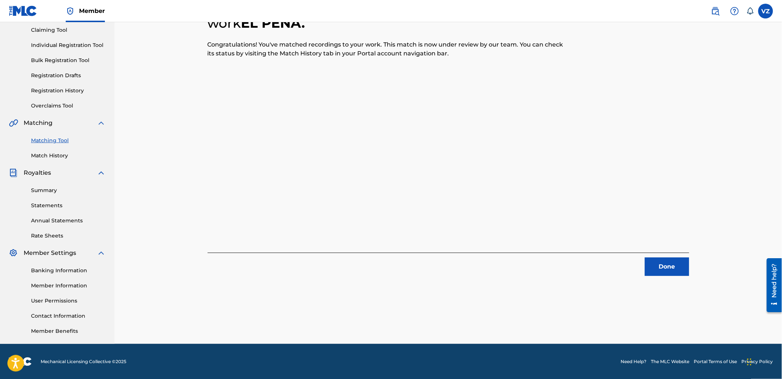
click at [663, 264] on button "Done" at bounding box center [667, 267] width 44 height 18
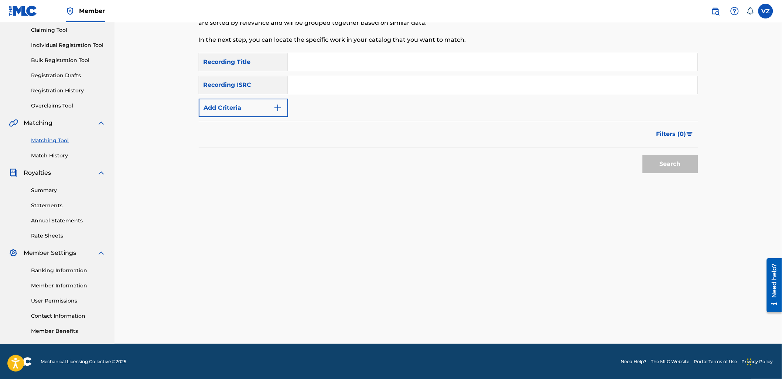
click at [420, 34] on div "The Matching Tool allows Members to match sound recordings to works within thei…" at bounding box center [391, 14] width 385 height 61
click at [413, 64] on input "Search Form" at bounding box center [493, 62] width 410 height 18
paste input "EL PENA"
type input "EL PENA"
click at [242, 105] on button "Add Criteria" at bounding box center [243, 108] width 89 height 18
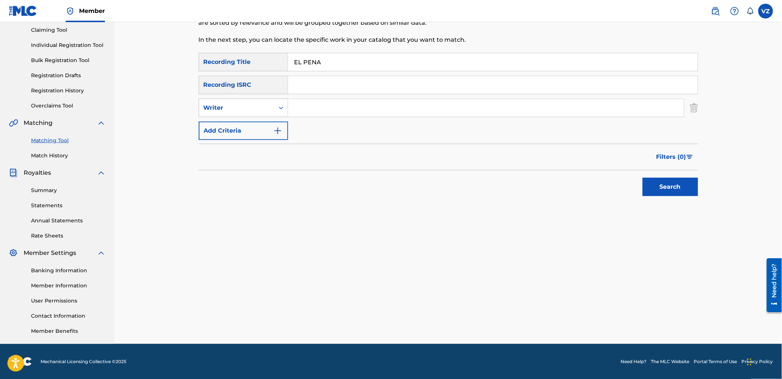
click at [275, 104] on div "Search Form" at bounding box center [281, 107] width 13 height 13
click at [269, 127] on div "Recording Artist" at bounding box center [243, 126] width 89 height 18
click at [331, 110] on input "Search Form" at bounding box center [486, 108] width 396 height 18
type input "los 2 primos"
click at [643, 178] on button "Search" at bounding box center [670, 187] width 55 height 18
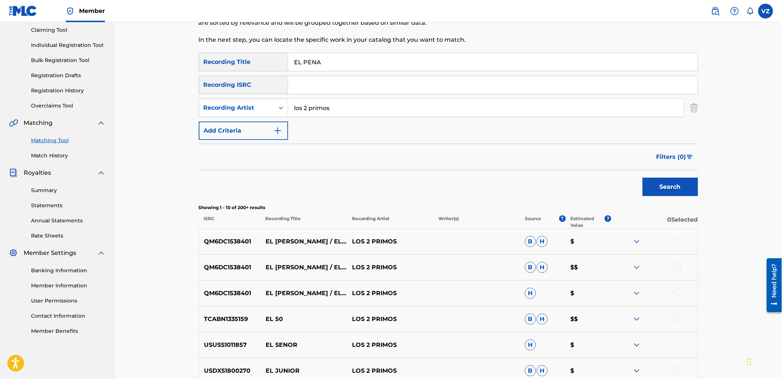
click at [60, 160] on div "Summary Catalog Works Registration Claiming Tool Individual Registration Tool B…" at bounding box center [57, 154] width 115 height 380
click at [59, 156] on link "Match History" at bounding box center [68, 156] width 75 height 8
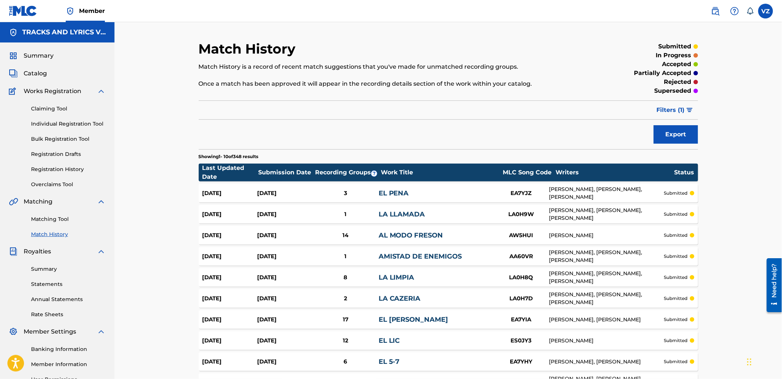
click at [60, 219] on link "Matching Tool" at bounding box center [68, 219] width 75 height 8
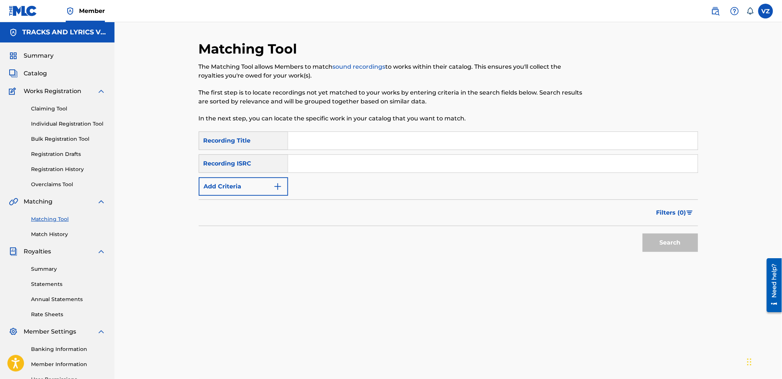
click at [324, 138] on input "Search Form" at bounding box center [493, 141] width 410 height 18
paste input "[PERSON_NAME]"
type input "[PERSON_NAME]"
click at [271, 187] on button "Add Criteria" at bounding box center [243, 186] width 89 height 18
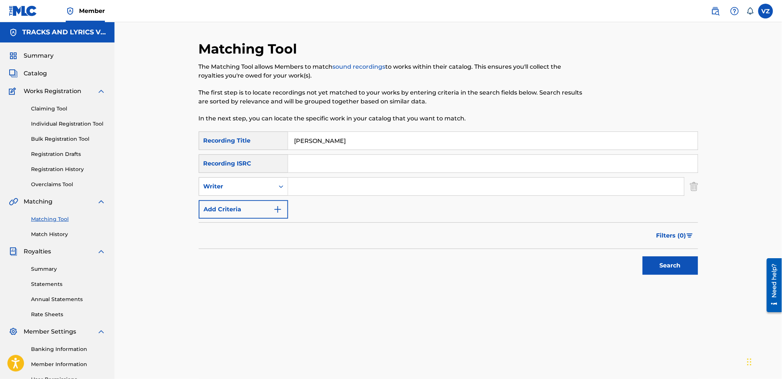
click at [329, 193] on input "Search Form" at bounding box center [486, 187] width 396 height 18
click at [349, 191] on input "Search Form" at bounding box center [486, 187] width 396 height 18
click at [643, 256] on button "Search" at bounding box center [670, 265] width 55 height 18
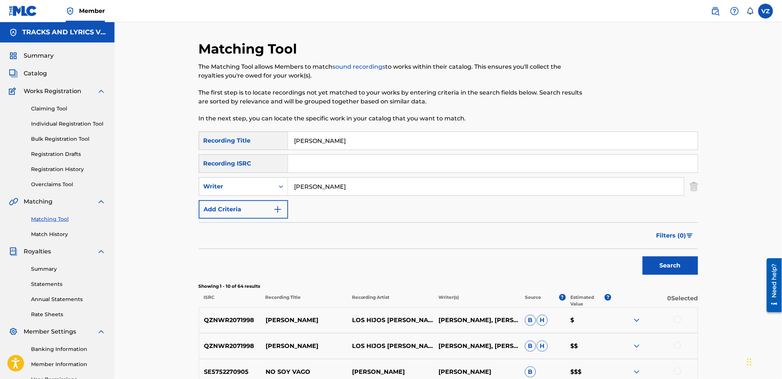
click at [667, 265] on button "Search" at bounding box center [670, 265] width 55 height 18
drag, startPoint x: 377, startPoint y: 186, endPoint x: 237, endPoint y: 186, distance: 140.1
click at [237, 186] on div "SearchWithCriteriaa8ec40e6-ab3c-44a5-9008-a2f953120079 Writer [PERSON_NAME]" at bounding box center [449, 186] width 500 height 18
type input "los 2 primos"
click at [643, 256] on button "Search" at bounding box center [670, 265] width 55 height 18
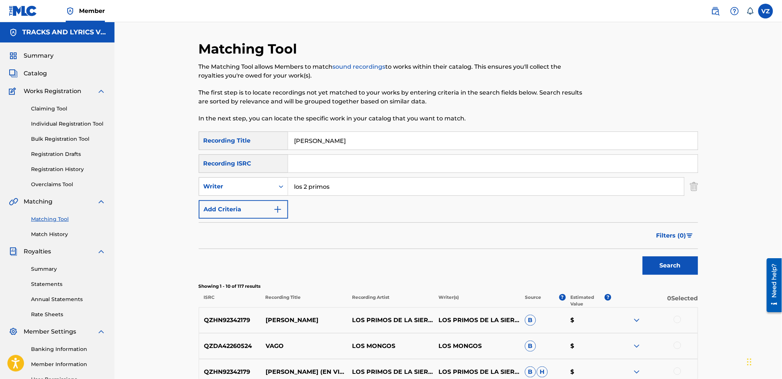
click at [387, 215] on div "SearchWithCriteriab8e4eec5-e13e-4bb4-8c68-5e5520e62f49 Recording Title [PERSON_…" at bounding box center [449, 175] width 500 height 87
drag, startPoint x: 336, startPoint y: 190, endPoint x: 262, endPoint y: 194, distance: 73.2
click at [273, 193] on div "SearchWithCriteriaa8ec40e6-ab3c-44a5-9008-a2f953120079 Writer los 2 primos" at bounding box center [449, 186] width 500 height 18
click at [248, 190] on div "Writer" at bounding box center [237, 186] width 67 height 9
click at [246, 206] on div "Recording Artist" at bounding box center [243, 205] width 89 height 18
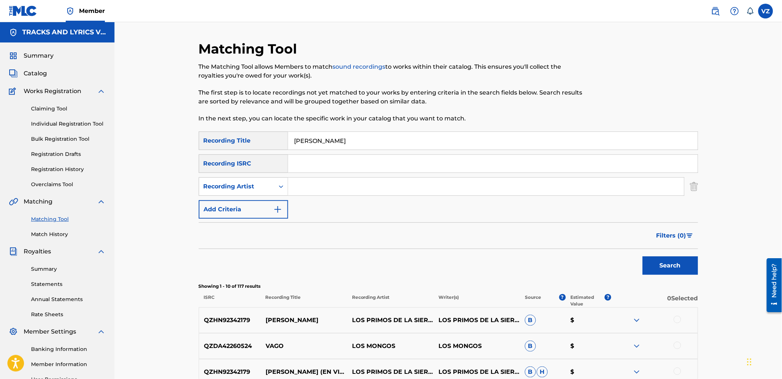
click at [378, 193] on input "Search Form" at bounding box center [486, 187] width 396 height 18
paste input "los 2 primos"
type input "los 2 primos"
click at [678, 276] on div "Search" at bounding box center [668, 264] width 59 height 30
click at [679, 268] on button "Search" at bounding box center [670, 265] width 55 height 18
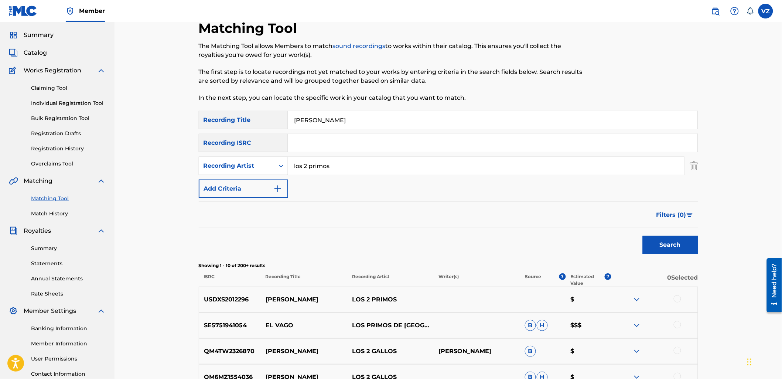
scroll to position [41, 0]
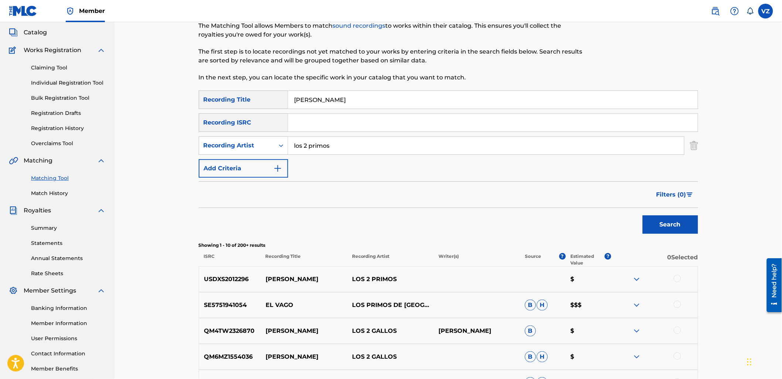
click at [679, 279] on div at bounding box center [677, 278] width 7 height 7
click at [534, 321] on button "Match 1 Group" at bounding box center [520, 319] width 82 height 18
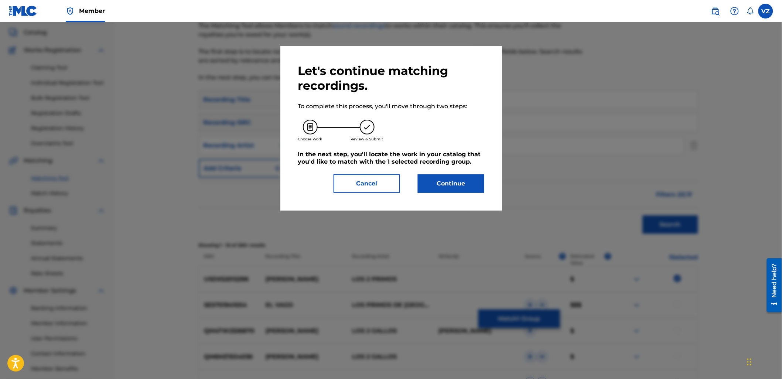
click at [475, 186] on button "Continue" at bounding box center [451, 183] width 67 height 18
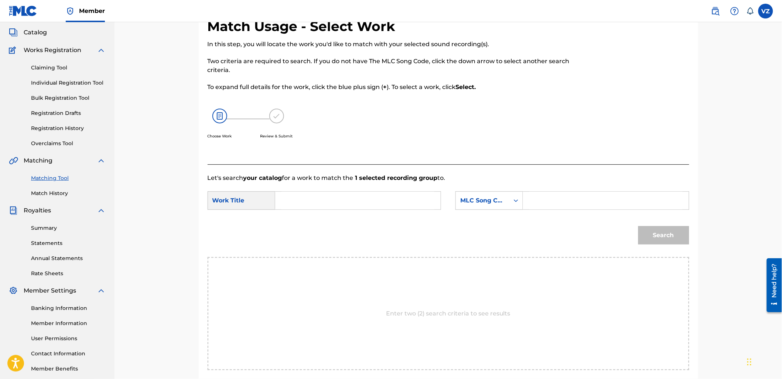
click at [360, 195] on input "Search Form" at bounding box center [358, 201] width 153 height 18
click at [301, 237] on div "[PERSON_NAME]" at bounding box center [303, 230] width 42 height 13
type input "[PERSON_NAME]"
click at [507, 208] on div "MLC Song Code" at bounding box center [490, 200] width 68 height 18
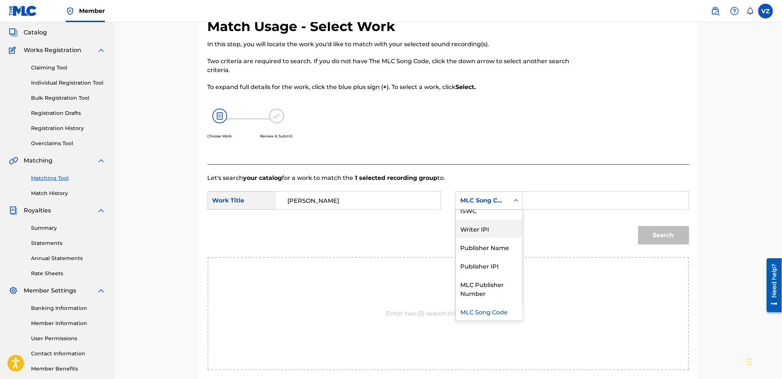
scroll to position [0, 0]
click at [498, 222] on div "Writer Name" at bounding box center [489, 219] width 67 height 18
click at [555, 198] on input "Search Form" at bounding box center [606, 201] width 153 height 18
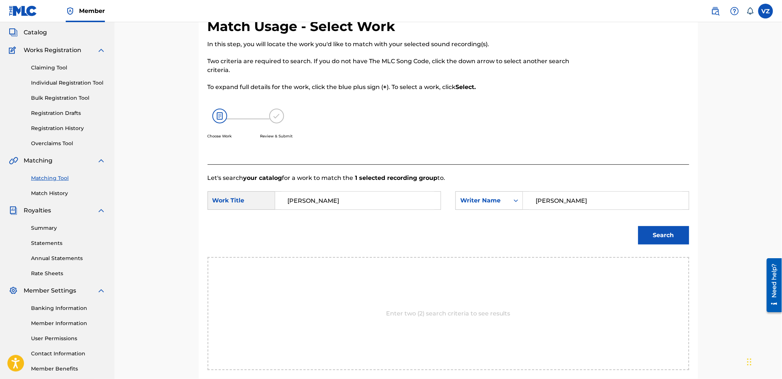
type input "[PERSON_NAME]"
click at [639, 226] on button "Search" at bounding box center [664, 235] width 51 height 18
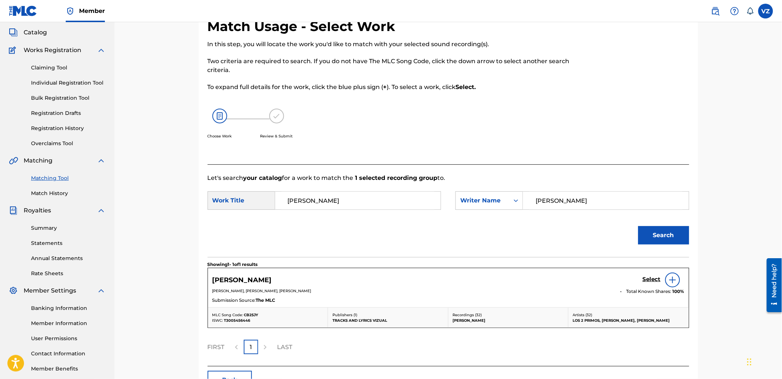
click at [649, 295] on div "[PERSON_NAME], [PERSON_NAME], [PERSON_NAME] Total Known Shares: 100 %" at bounding box center [448, 292] width 472 height 8
click at [656, 278] on h5 "Select" at bounding box center [652, 279] width 18 height 7
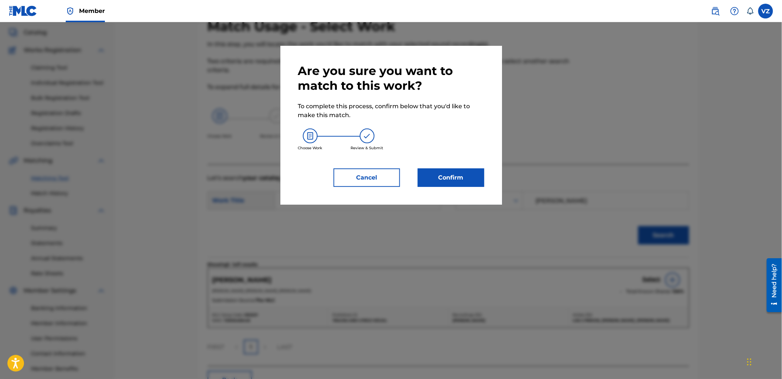
click at [454, 187] on div "Are you sure you want to match to this work? To complete this process, confirm …" at bounding box center [391, 125] width 222 height 159
click at [449, 174] on button "Confirm" at bounding box center [451, 178] width 67 height 18
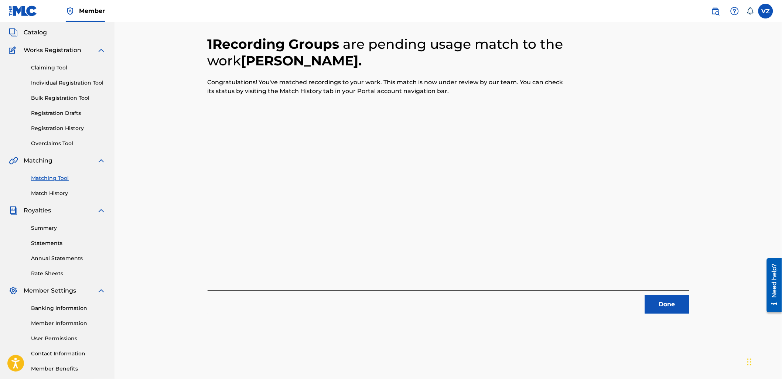
click at [671, 304] on button "Done" at bounding box center [667, 304] width 44 height 18
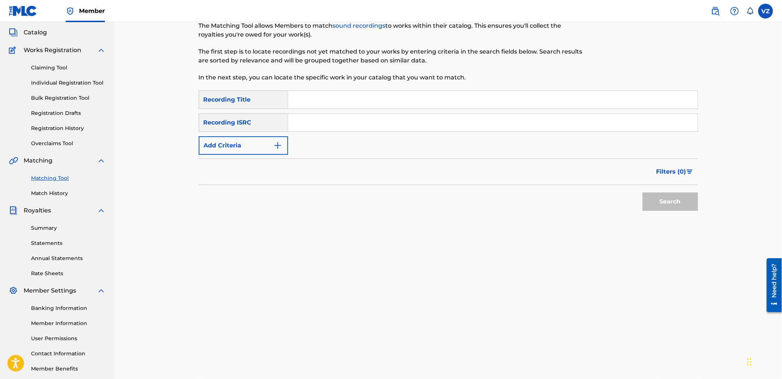
click at [364, 103] on input "Search Form" at bounding box center [493, 100] width 410 height 18
paste input "LAS VACAS FIADAS"
type input "LAS VACAS FIADAS"
click at [249, 141] on button "Add Criteria" at bounding box center [243, 145] width 89 height 18
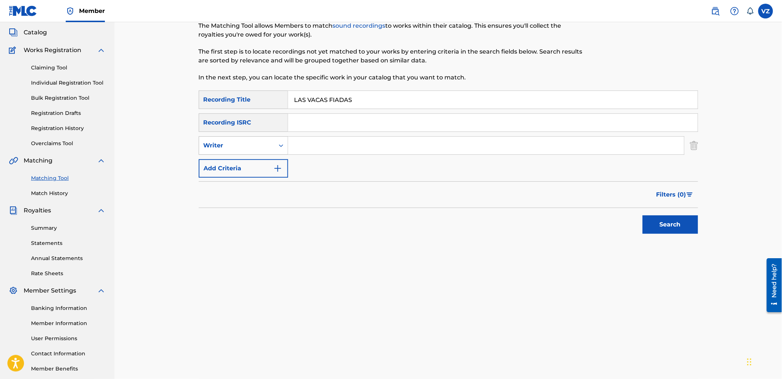
drag, startPoint x: 241, startPoint y: 149, endPoint x: 246, endPoint y: 149, distance: 5.6
click at [241, 148] on div "Writer" at bounding box center [237, 145] width 67 height 9
click at [248, 167] on div "Recording Artist" at bounding box center [243, 164] width 89 height 18
click at [303, 147] on input "Search Form" at bounding box center [486, 146] width 396 height 18
type input "los 2 primos"
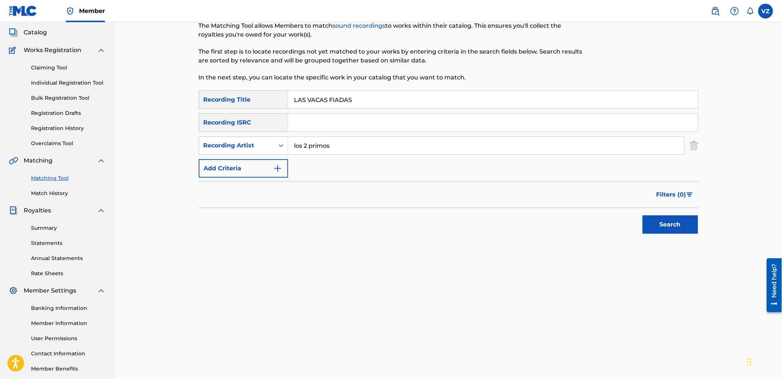
click at [643, 215] on button "Search" at bounding box center [670, 224] width 55 height 18
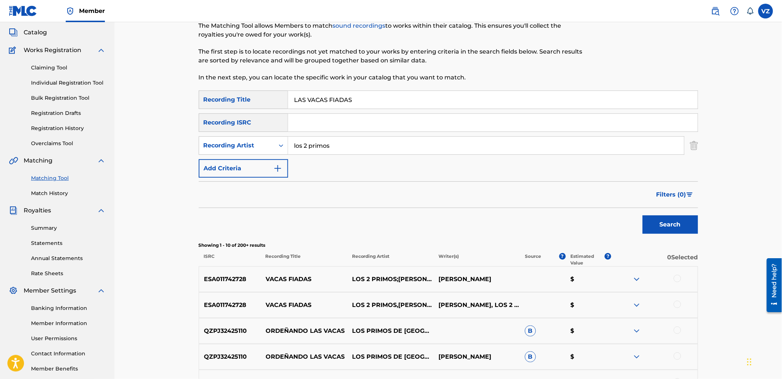
click at [680, 281] on div at bounding box center [677, 278] width 7 height 7
click at [677, 307] on div at bounding box center [677, 304] width 7 height 7
click at [276, 149] on div "Search Form" at bounding box center [281, 145] width 13 height 13
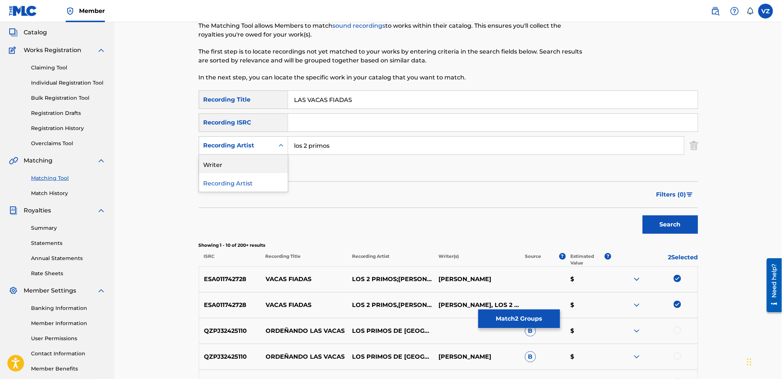
click at [389, 142] on input "los 2 primos" at bounding box center [486, 146] width 396 height 18
drag, startPoint x: 251, startPoint y: 142, endPoint x: 206, endPoint y: 140, distance: 44.4
click at [206, 140] on div "SearchWithCriteriaf45e87f3-1e0e-48a4-9596-f639542bbb69 Recording Artist los 2 p…" at bounding box center [449, 145] width 500 height 18
click at [227, 148] on div "Recording Artist" at bounding box center [237, 145] width 67 height 9
click at [234, 160] on div "Writer" at bounding box center [243, 164] width 89 height 18
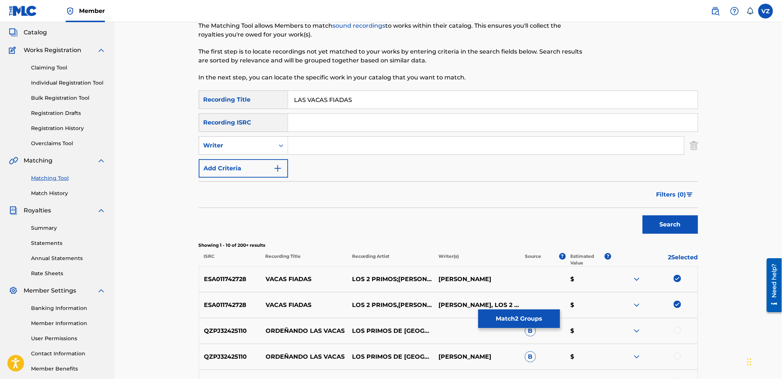
click at [308, 147] on input "Search Form" at bounding box center [486, 146] width 396 height 18
paste input "los 2 primos"
drag, startPoint x: 642, startPoint y: 214, endPoint x: 647, endPoint y: 216, distance: 5.8
click at [646, 215] on div "Search" at bounding box center [668, 223] width 59 height 30
click at [656, 219] on button "Search" at bounding box center [670, 224] width 55 height 18
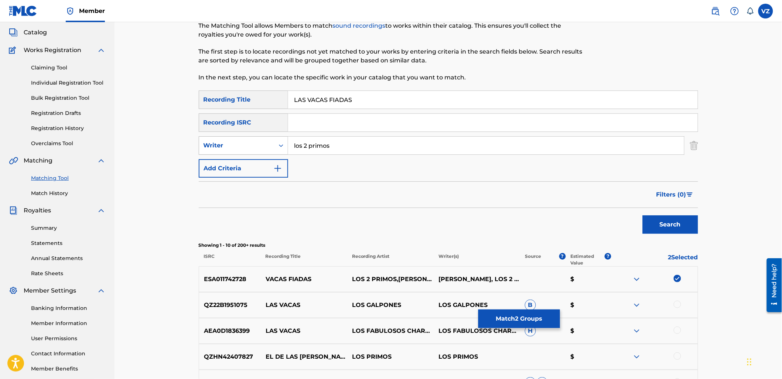
drag, startPoint x: 358, startPoint y: 152, endPoint x: 283, endPoint y: 146, distance: 75.2
click at [288, 144] on input "los 2 primos" at bounding box center [486, 146] width 396 height 18
type input "[PERSON_NAME]"
click at [643, 215] on button "Search" at bounding box center [670, 224] width 55 height 18
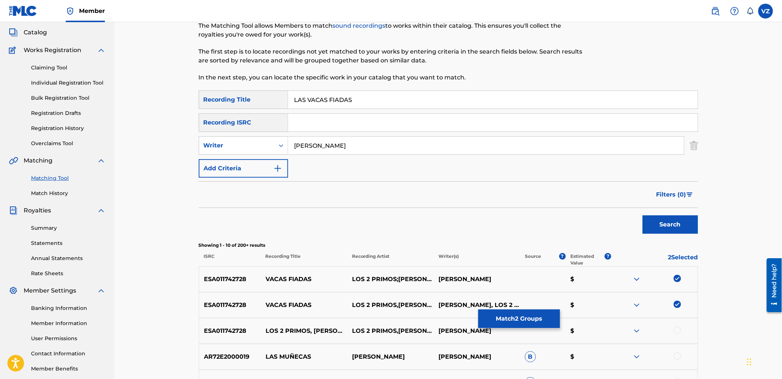
scroll to position [123, 0]
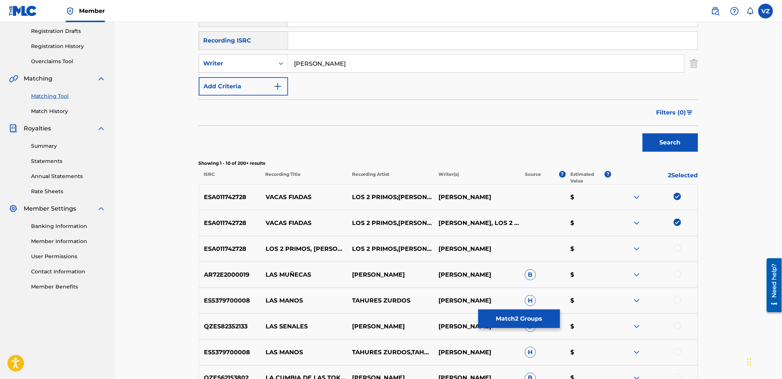
click at [681, 248] on div at bounding box center [677, 248] width 7 height 7
click at [370, 58] on input "[PERSON_NAME]" at bounding box center [486, 64] width 396 height 18
click at [224, 58] on div "Writer" at bounding box center [236, 64] width 75 height 14
click at [231, 75] on div "Recording Artist" at bounding box center [243, 82] width 89 height 18
click at [382, 67] on input "Search Form" at bounding box center [486, 64] width 396 height 18
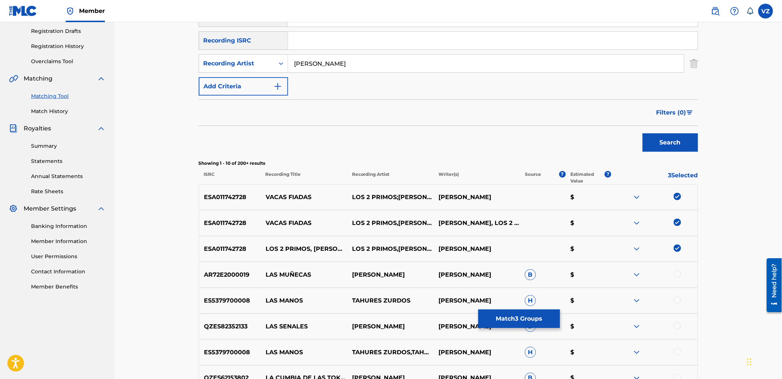
type input "[PERSON_NAME]"
click at [643, 133] on button "Search" at bounding box center [670, 142] width 55 height 18
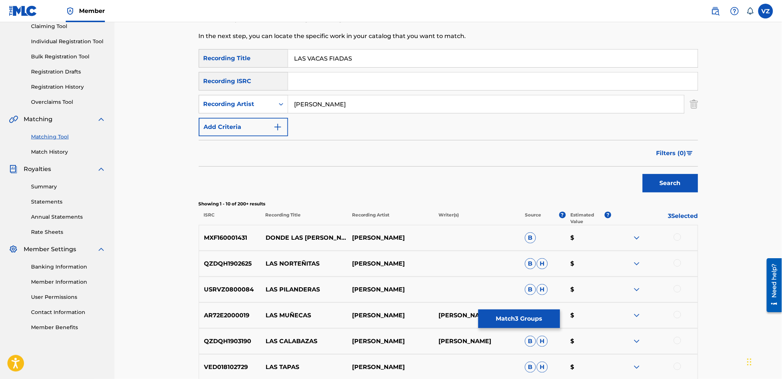
scroll to position [82, 0]
click at [528, 313] on button "Match 3 Groups" at bounding box center [520, 319] width 82 height 18
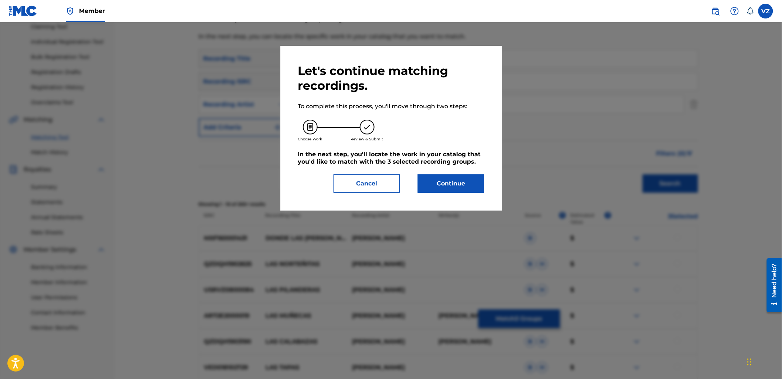
click at [471, 191] on button "Continue" at bounding box center [451, 183] width 67 height 18
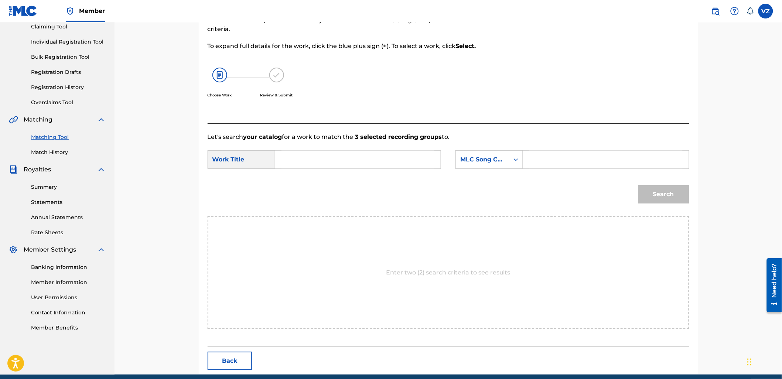
click at [404, 160] on input "Search Form" at bounding box center [358, 160] width 153 height 18
type input "las vacas fiadas"
click at [482, 163] on div "MLC Song Code" at bounding box center [482, 159] width 45 height 9
click at [503, 175] on div "Writer Name" at bounding box center [489, 178] width 67 height 18
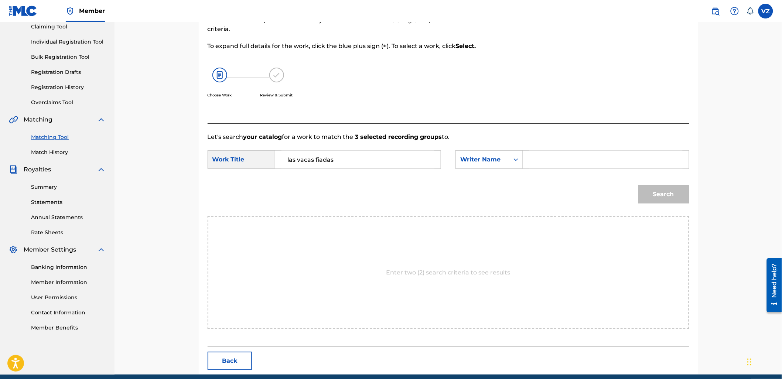
click at [562, 160] on input "Search Form" at bounding box center [606, 160] width 153 height 18
click at [639, 185] on button "Search" at bounding box center [664, 194] width 51 height 18
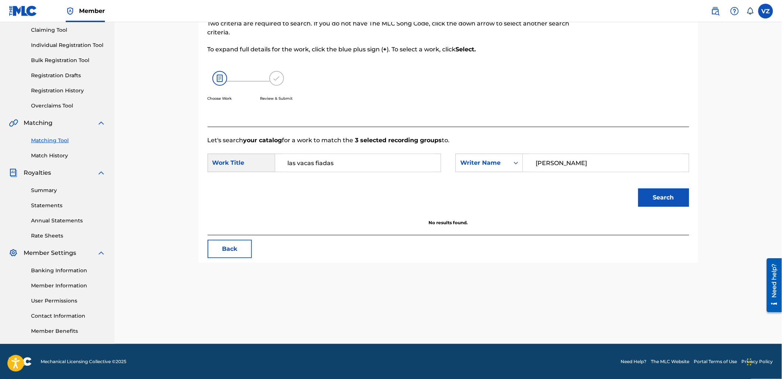
click at [555, 163] on input "[PERSON_NAME]" at bounding box center [606, 163] width 153 height 18
type input "[PERSON_NAME]"
click at [650, 198] on button "Search" at bounding box center [664, 197] width 51 height 18
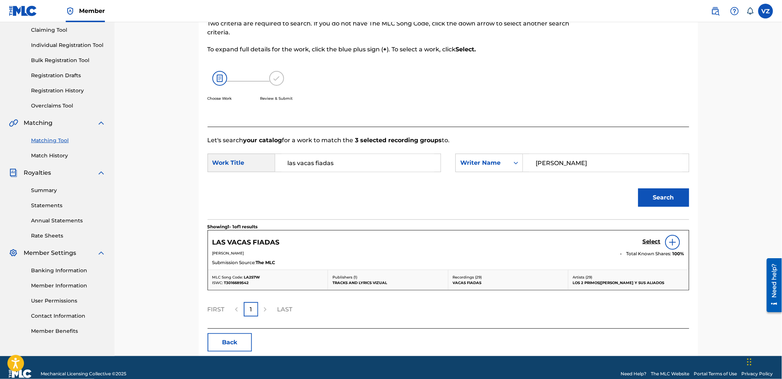
click at [651, 242] on h5 "Select" at bounding box center [652, 241] width 18 height 7
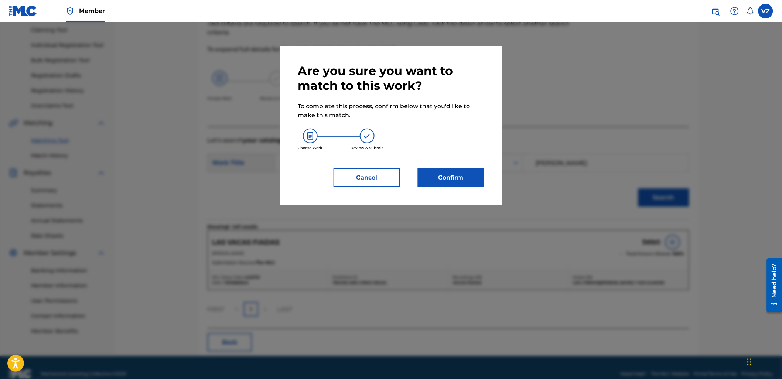
click at [462, 182] on button "Confirm" at bounding box center [451, 178] width 67 height 18
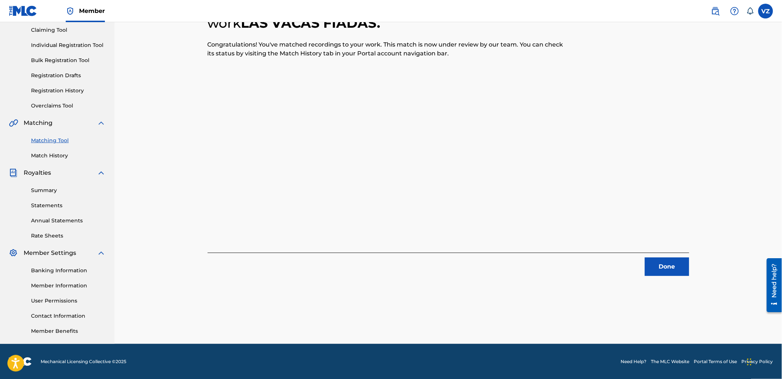
click at [668, 268] on button "Done" at bounding box center [667, 267] width 44 height 18
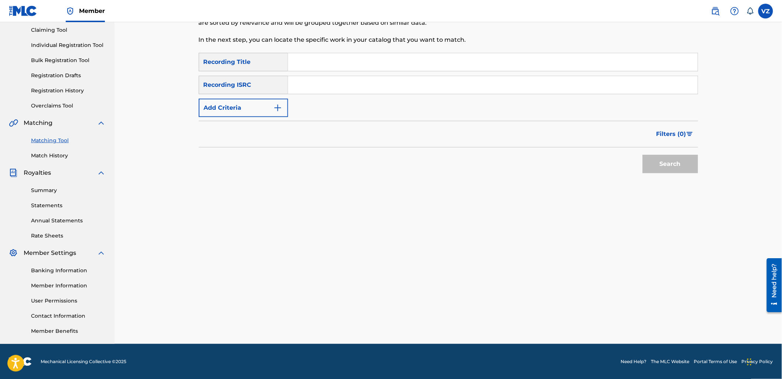
drag, startPoint x: 450, startPoint y: 79, endPoint x: 448, endPoint y: 67, distance: 12.4
click at [450, 79] on input "Search Form" at bounding box center [493, 85] width 410 height 18
click at [448, 67] on input "Search Form" at bounding box center [493, 62] width 410 height 18
paste input "ANTES Y DESPUES"
type input "ANTES Y DESPUES"
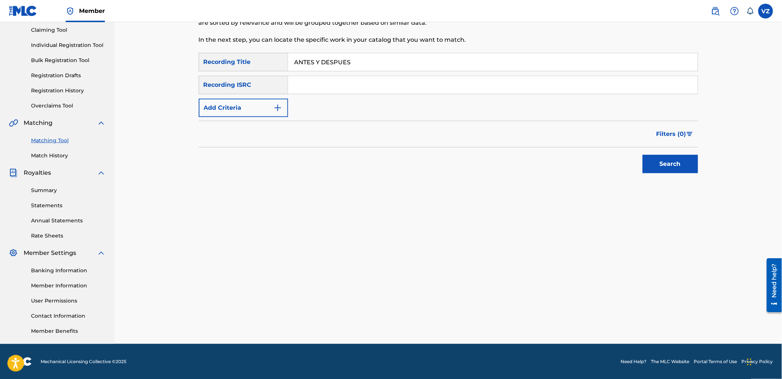
click at [673, 160] on button "Search" at bounding box center [670, 164] width 55 height 18
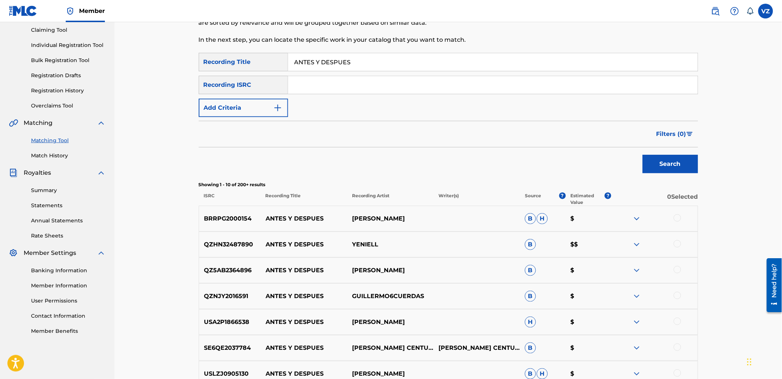
click at [246, 86] on div "Recording ISRC" at bounding box center [243, 85] width 89 height 18
click at [254, 113] on button "Add Criteria" at bounding box center [243, 108] width 89 height 18
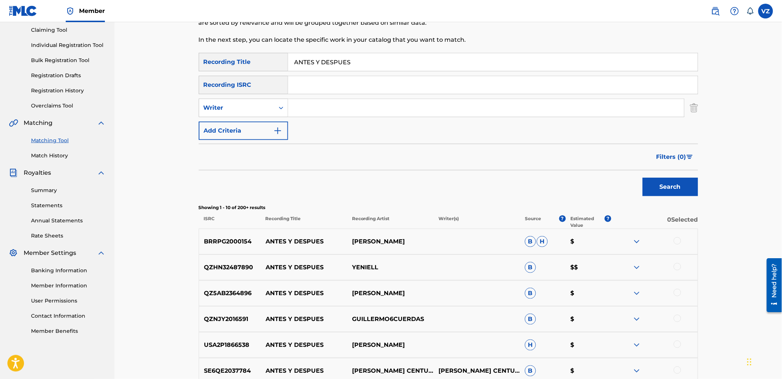
click at [321, 111] on input "Search Form" at bounding box center [486, 108] width 396 height 18
click at [643, 178] on button "Search" at bounding box center [670, 187] width 55 height 18
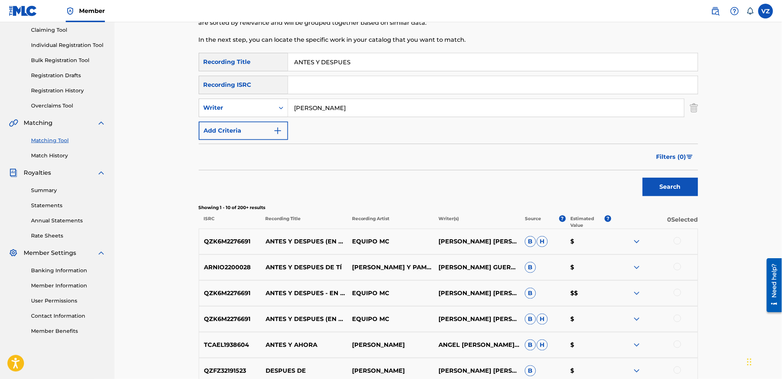
drag, startPoint x: 355, startPoint y: 104, endPoint x: 245, endPoint y: 96, distance: 110.4
click at [248, 94] on div "SearchWithCriteriab8e4eec5-e13e-4bb4-8c68-5e5520e62f49 Recording Title ANTES Y …" at bounding box center [449, 96] width 500 height 87
type input "los 2 primos"
click at [643, 178] on button "Search" at bounding box center [670, 187] width 55 height 18
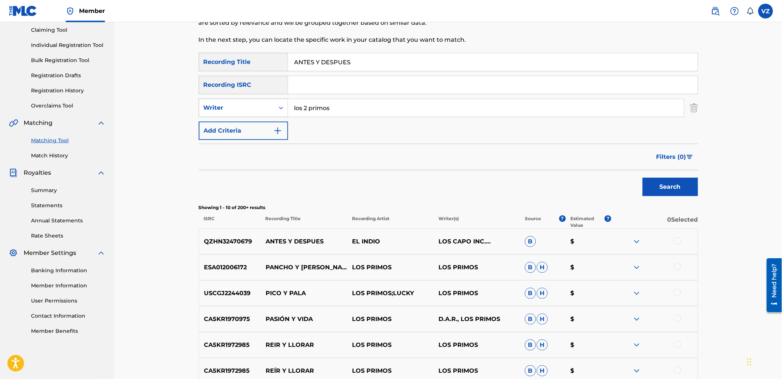
click at [283, 104] on div "Search Form" at bounding box center [281, 107] width 13 height 13
click at [279, 125] on div "Recording Artist" at bounding box center [243, 126] width 89 height 18
click at [313, 109] on input "Search Form" at bounding box center [486, 108] width 396 height 18
click at [643, 178] on button "Search" at bounding box center [670, 187] width 55 height 18
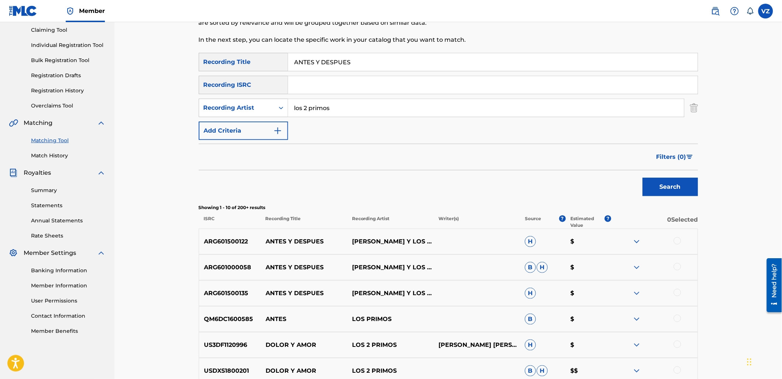
click at [383, 148] on div "Filters ( 0 )" at bounding box center [449, 157] width 500 height 27
drag, startPoint x: 344, startPoint y: 113, endPoint x: 208, endPoint y: 109, distance: 135.7
click at [208, 109] on div "SearchWithCriteria594945c1-4e31-421b-9d21-28563bbff711 Recording Artist los 2 p…" at bounding box center [449, 108] width 500 height 18
click at [643, 178] on button "Search" at bounding box center [670, 187] width 55 height 18
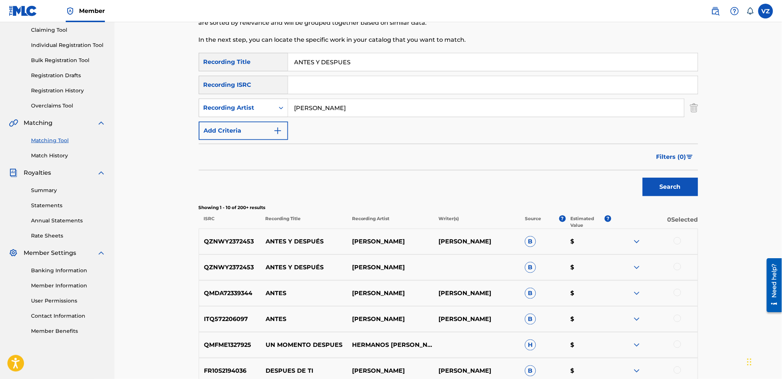
paste input "LOS CHAVALONES DE COSALA"
drag, startPoint x: 355, startPoint y: 106, endPoint x: 220, endPoint y: 87, distance: 137.0
click at [220, 87] on div "SearchWithCriteriab8e4eec5-e13e-4bb4-8c68-5e5520e62f49 Recording Title ANTES Y …" at bounding box center [449, 96] width 500 height 87
click at [676, 180] on button "Search" at bounding box center [670, 187] width 55 height 18
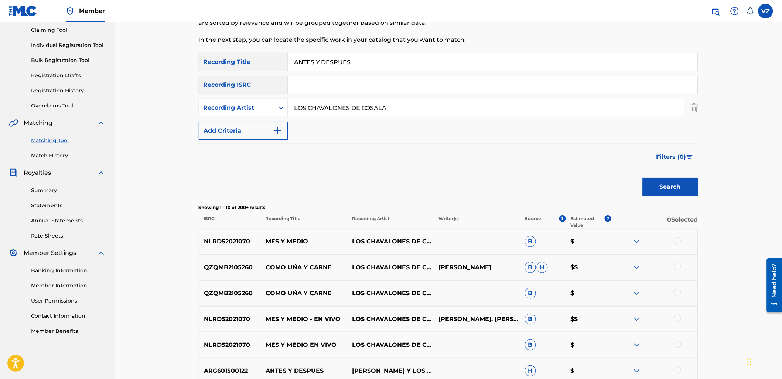
drag, startPoint x: 403, startPoint y: 112, endPoint x: 183, endPoint y: 73, distance: 223.6
click at [196, 81] on div "Matching Tool The Matching Tool allows Members to match sound recordings to wor…" at bounding box center [448, 252] width 517 height 581
type input "[PERSON_NAME]"
click at [643, 178] on button "Search" at bounding box center [670, 187] width 55 height 18
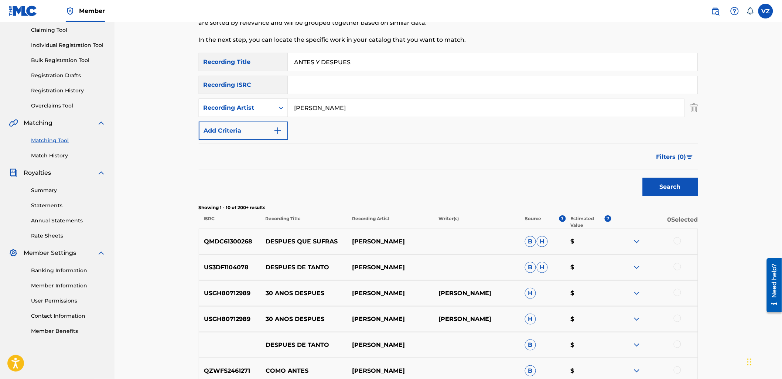
click at [226, 105] on div "Recording Artist" at bounding box center [237, 107] width 67 height 9
drag, startPoint x: 228, startPoint y: 123, endPoint x: 331, endPoint y: 117, distance: 102.9
click at [228, 123] on div "Writer" at bounding box center [243, 126] width 89 height 18
click at [340, 115] on input "Search Form" at bounding box center [486, 108] width 396 height 18
type input "[PERSON_NAME]"
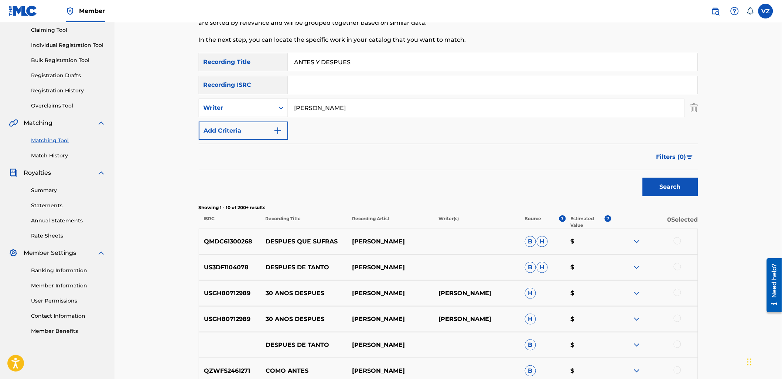
click at [643, 178] on button "Search" at bounding box center [670, 187] width 55 height 18
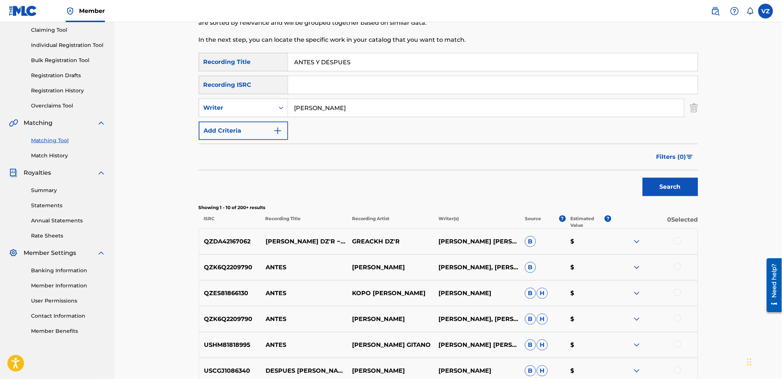
click at [52, 156] on link "Match History" at bounding box center [68, 156] width 75 height 8
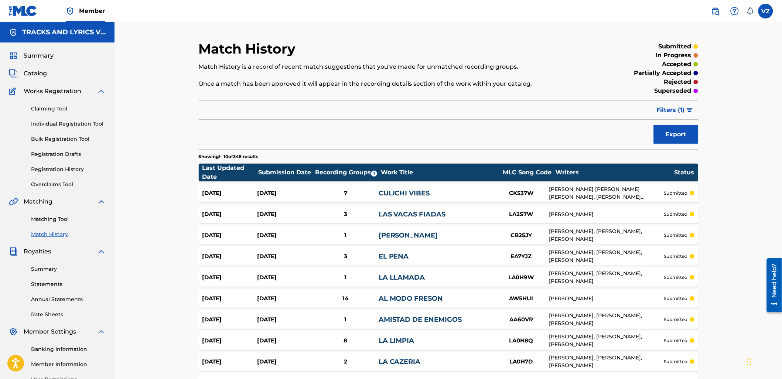
click at [676, 110] on span "Filters ( 1 )" at bounding box center [671, 110] width 28 height 9
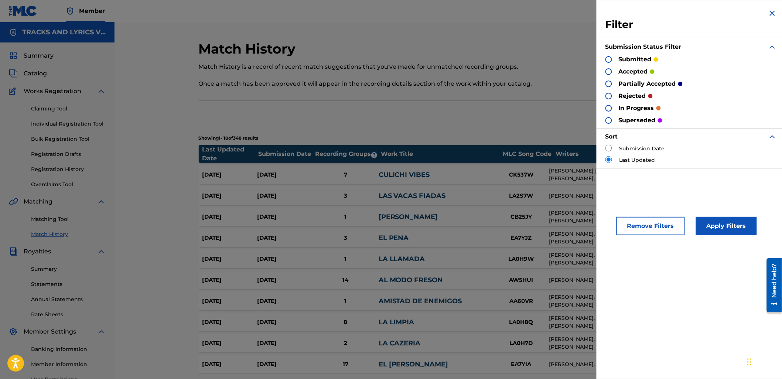
click at [644, 147] on label "Submission Date" at bounding box center [642, 149] width 45 height 8
click at [608, 149] on input "radio" at bounding box center [609, 148] width 7 height 7
radio input "true"
click at [741, 228] on button "Apply Filters" at bounding box center [726, 226] width 61 height 18
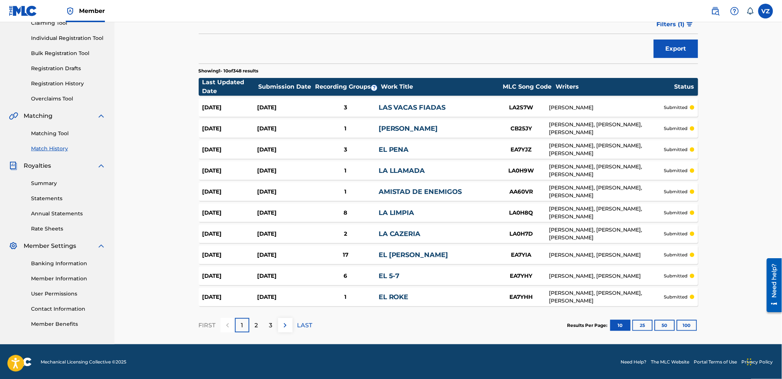
scroll to position [86, 0]
click at [684, 328] on button "100" at bounding box center [687, 325] width 20 height 11
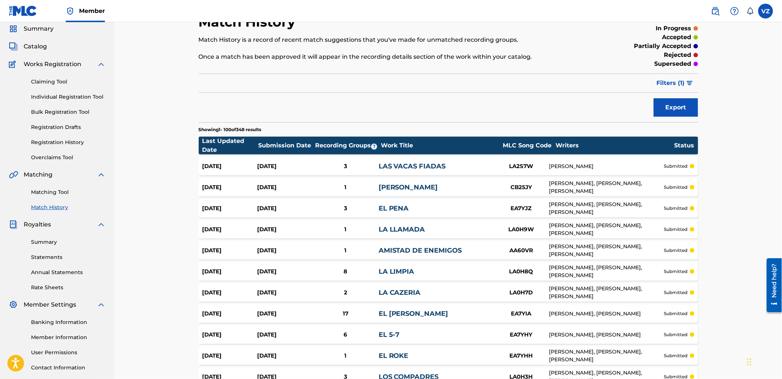
scroll to position [0, 0]
